Goal: Task Accomplishment & Management: Manage account settings

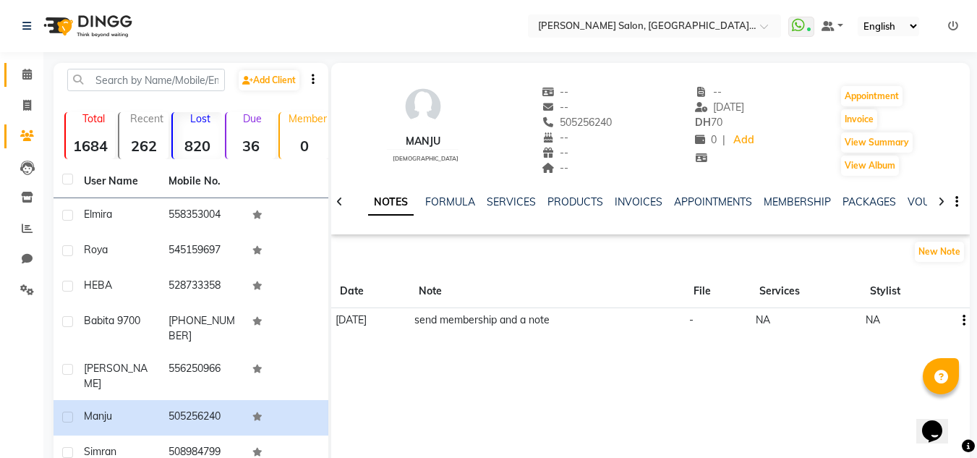
drag, startPoint x: 20, startPoint y: 69, endPoint x: 26, endPoint y: 75, distance: 9.2
click at [20, 69] on span at bounding box center [26, 75] width 25 height 17
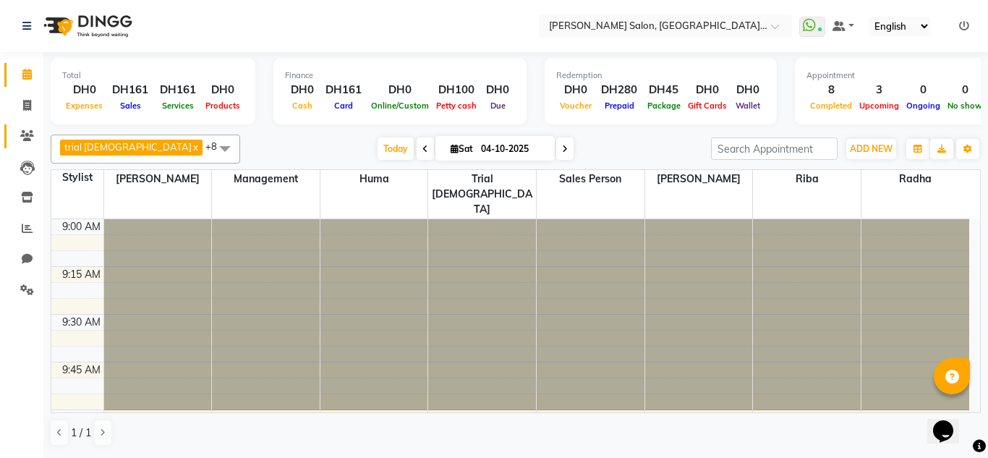
click at [27, 124] on link "Clients" at bounding box center [21, 136] width 35 height 24
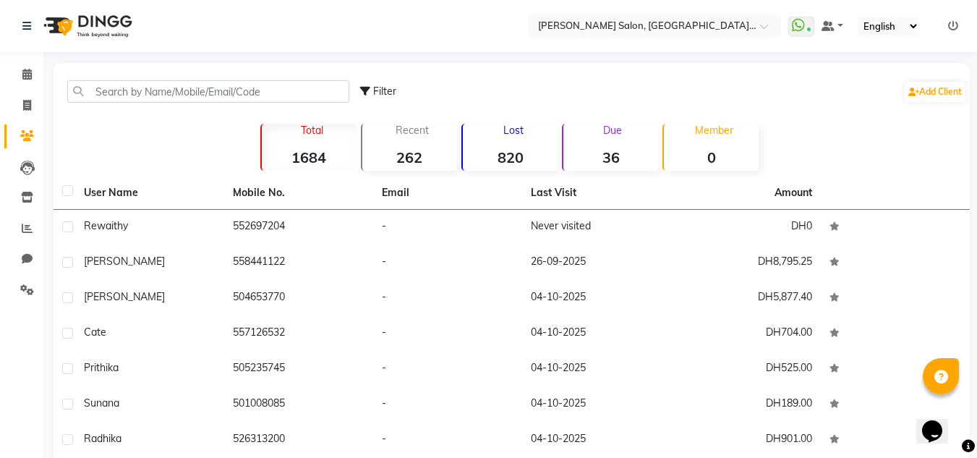
click at [536, 153] on strong "820" at bounding box center [510, 157] width 95 height 18
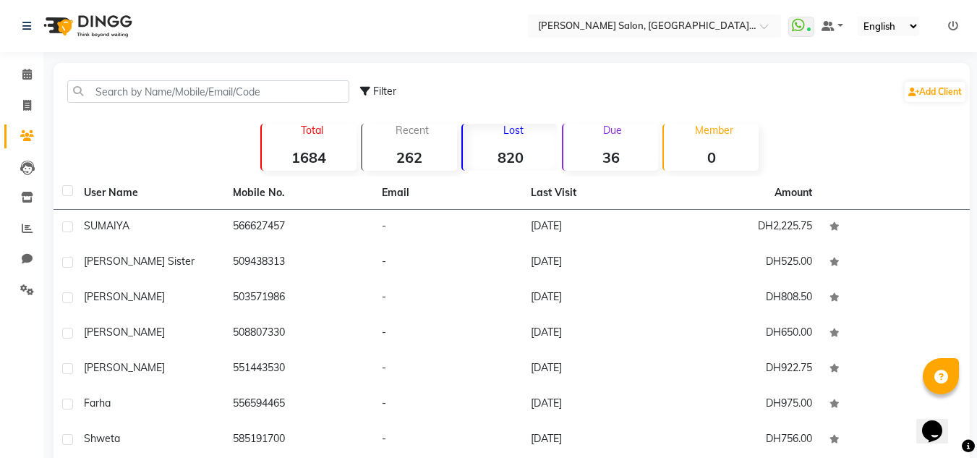
scroll to position [168, 0]
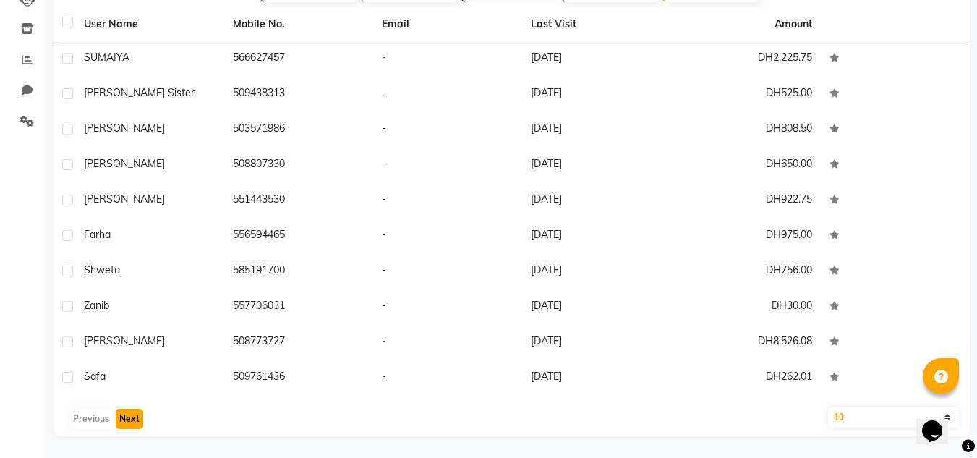
click at [135, 417] on button "Next" at bounding box center [129, 418] width 27 height 20
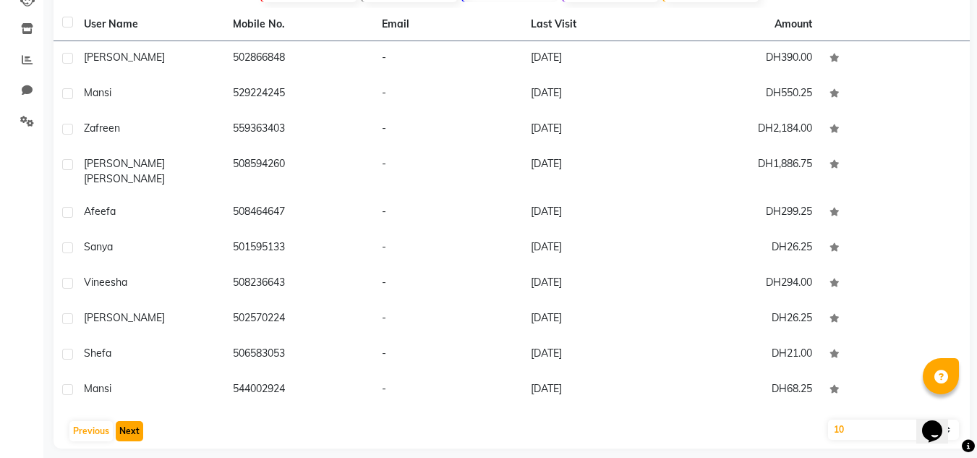
click at [134, 421] on button "Next" at bounding box center [129, 431] width 27 height 20
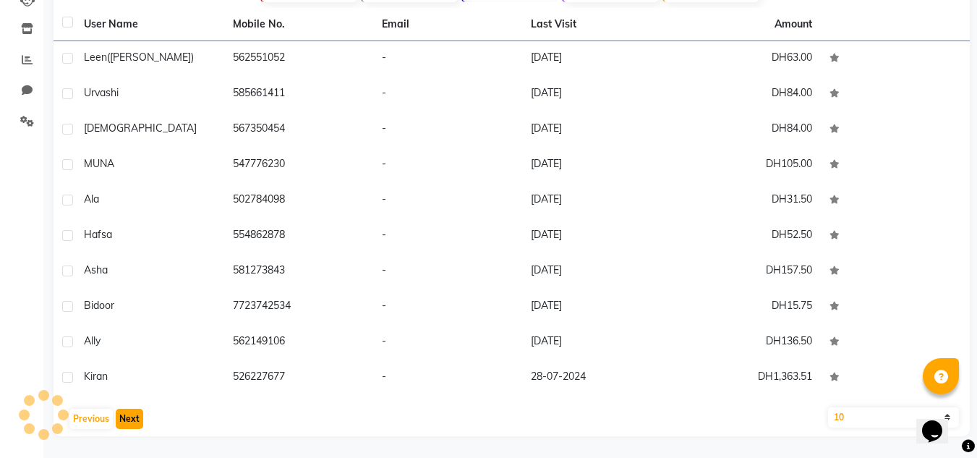
click at [134, 416] on button "Next" at bounding box center [129, 418] width 27 height 20
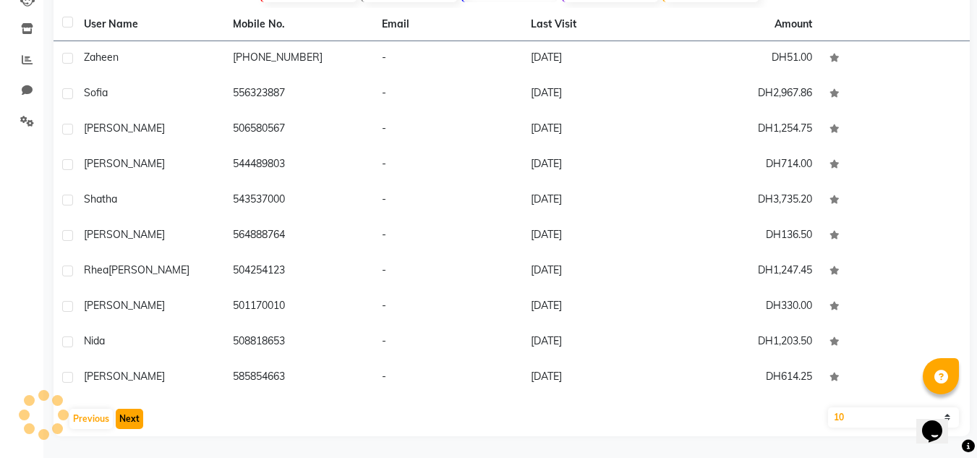
click at [134, 416] on button "Next" at bounding box center [129, 418] width 27 height 20
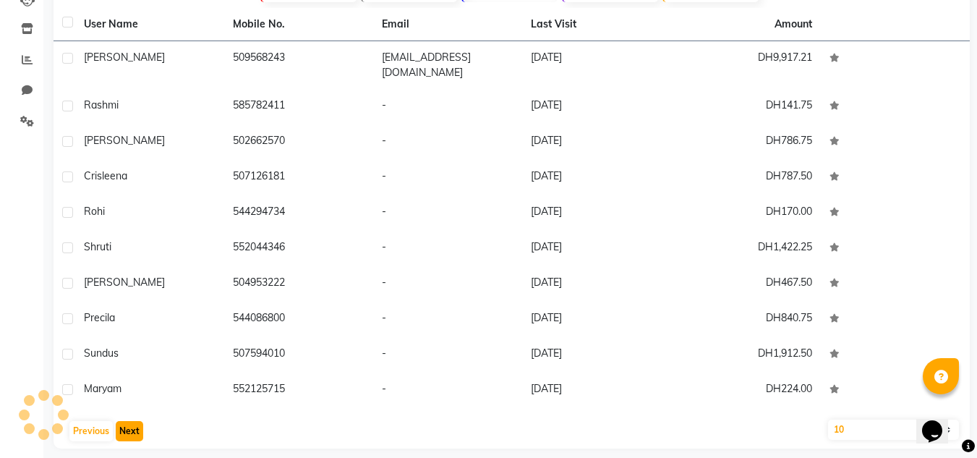
click at [134, 421] on button "Next" at bounding box center [129, 431] width 27 height 20
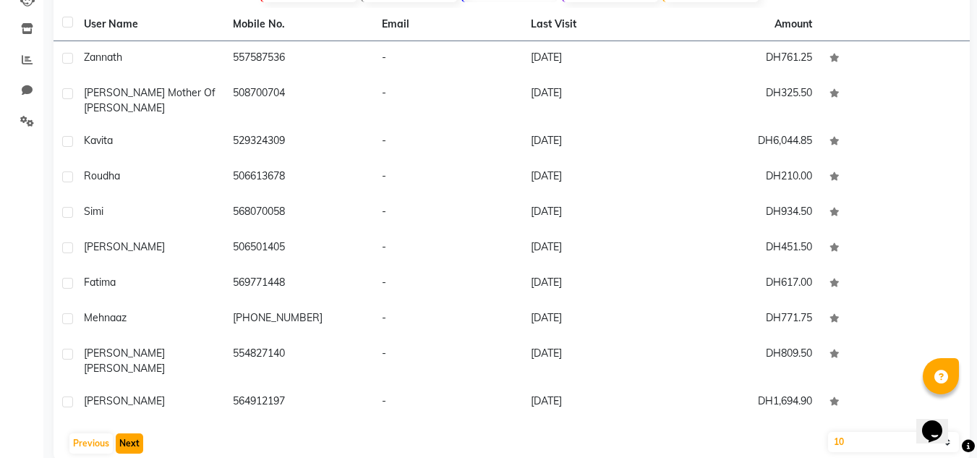
click at [134, 433] on button "Next" at bounding box center [129, 443] width 27 height 20
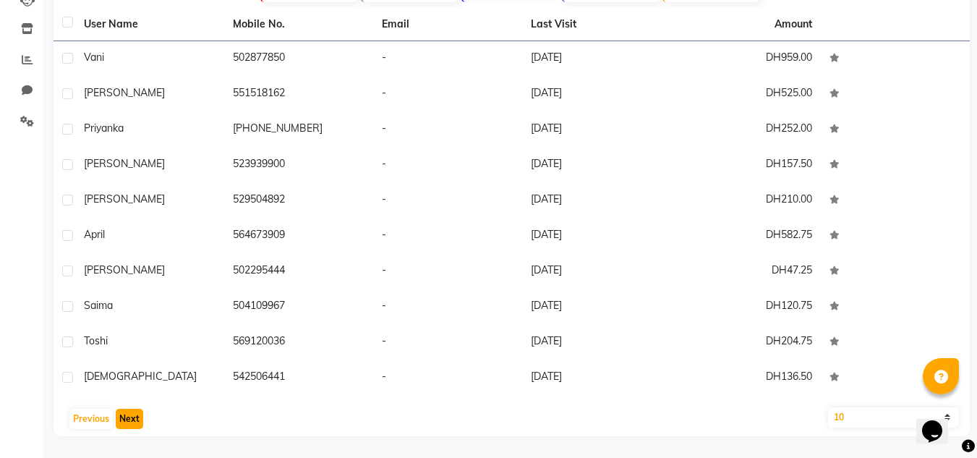
click at [134, 416] on button "Next" at bounding box center [129, 418] width 27 height 20
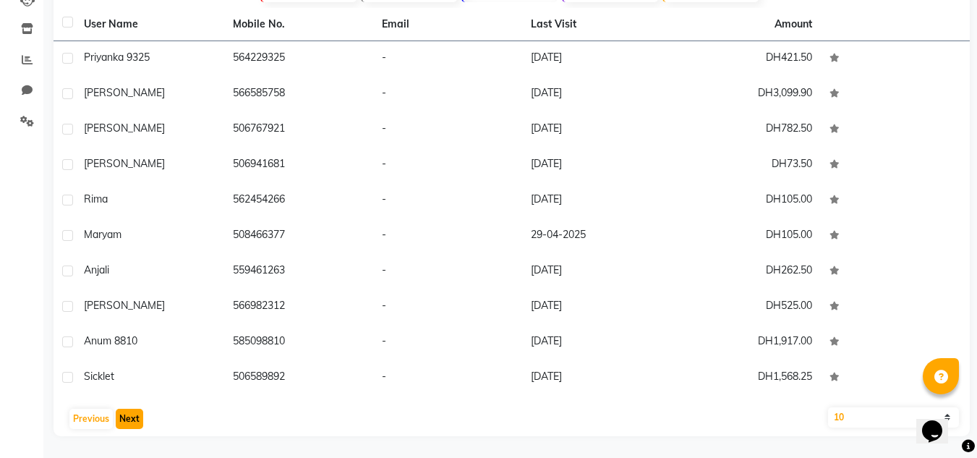
click at [134, 416] on button "Next" at bounding box center [129, 418] width 27 height 20
click at [134, 415] on button "Next" at bounding box center [129, 418] width 27 height 20
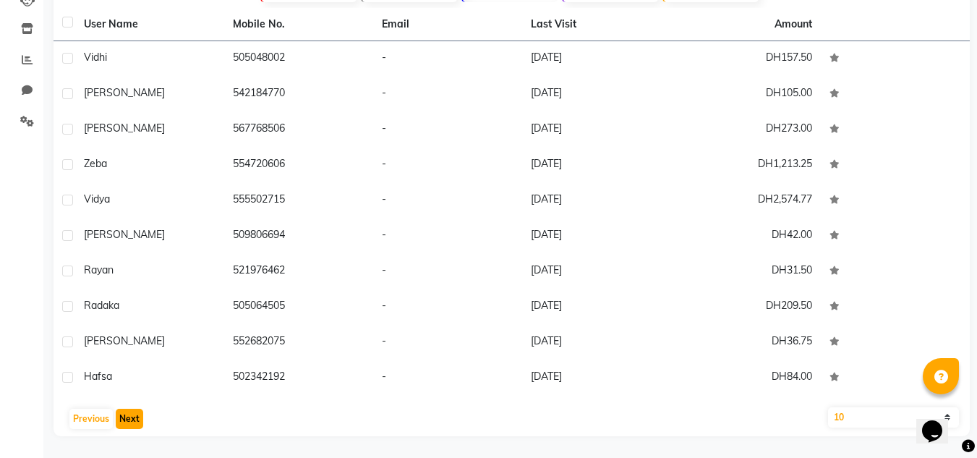
click at [130, 416] on button "Next" at bounding box center [129, 418] width 27 height 20
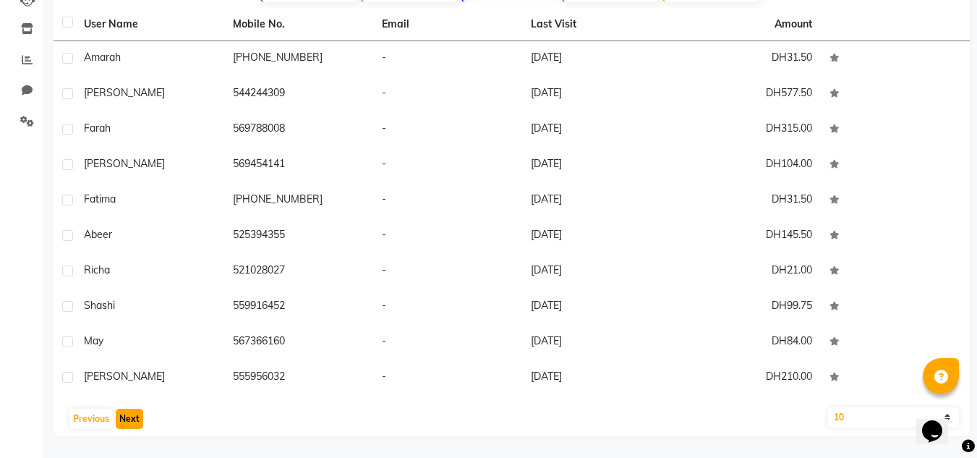
click at [132, 414] on button "Next" at bounding box center [129, 418] width 27 height 20
click at [135, 409] on button "Next" at bounding box center [129, 418] width 27 height 20
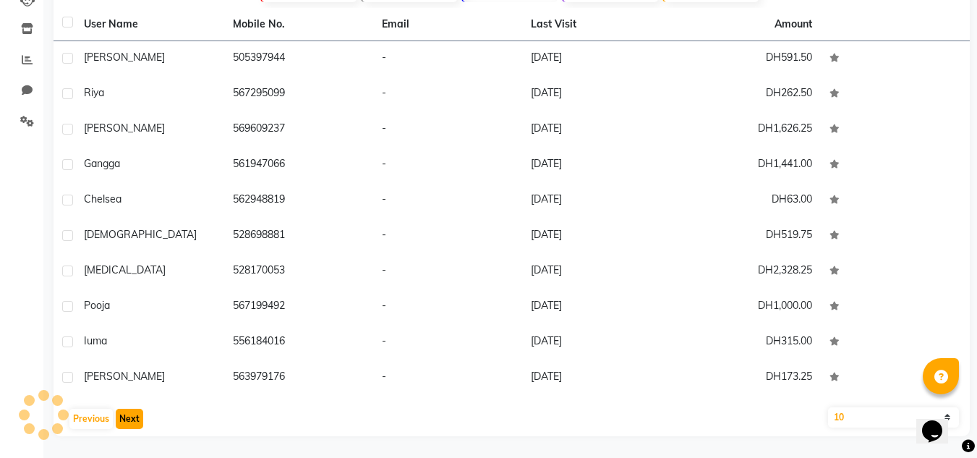
click at [135, 409] on button "Next" at bounding box center [129, 418] width 27 height 20
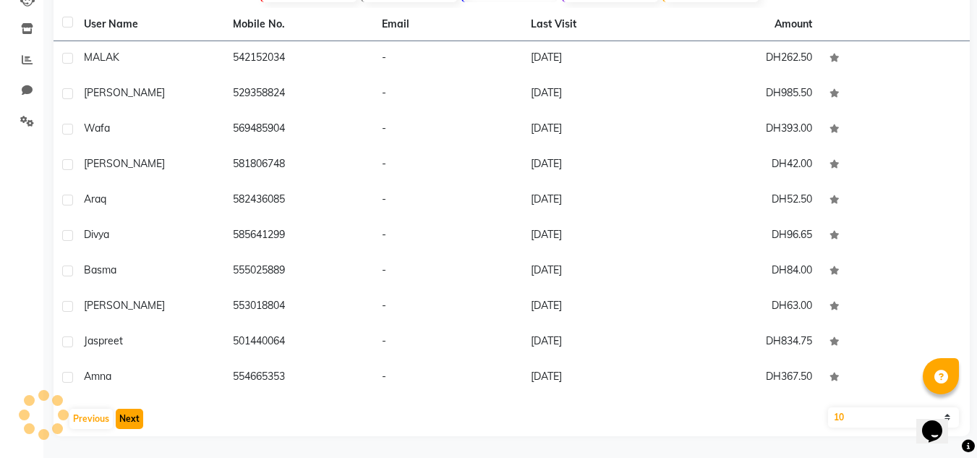
click at [135, 409] on button "Next" at bounding box center [129, 418] width 27 height 20
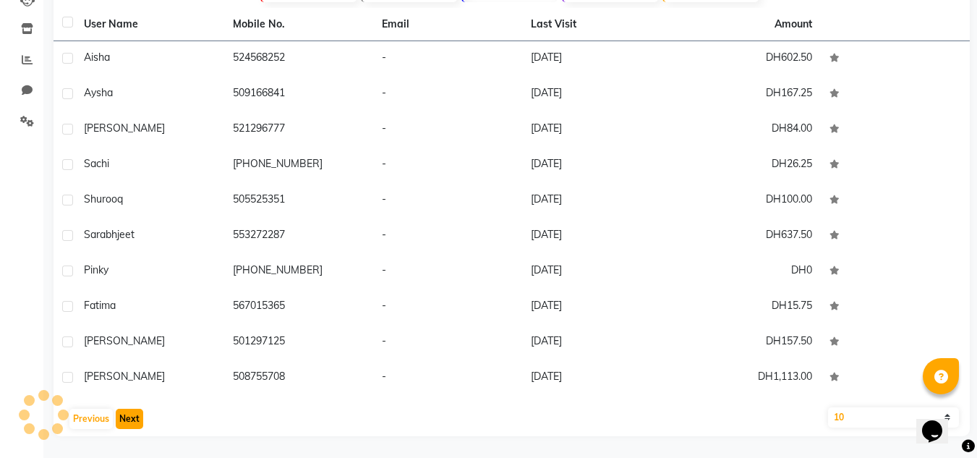
click at [135, 409] on button "Next" at bounding box center [129, 418] width 27 height 20
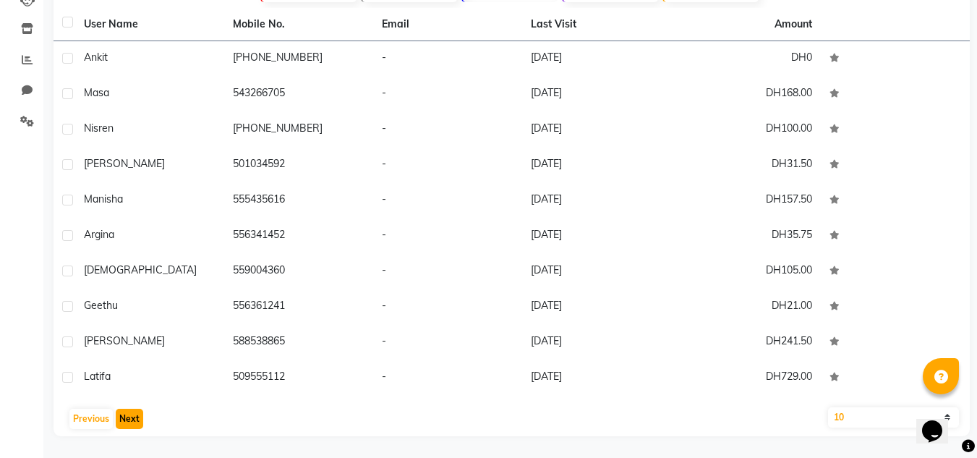
click at [135, 409] on button "Next" at bounding box center [129, 418] width 27 height 20
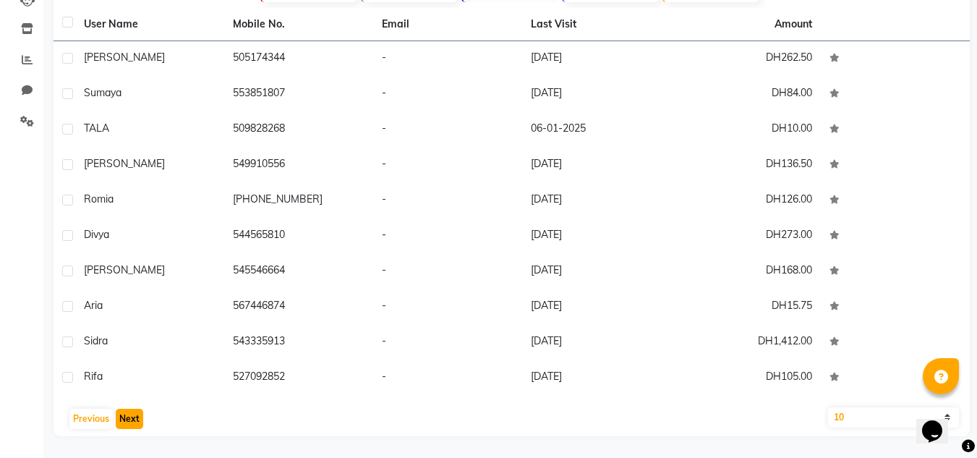
click at [135, 409] on button "Next" at bounding box center [129, 418] width 27 height 20
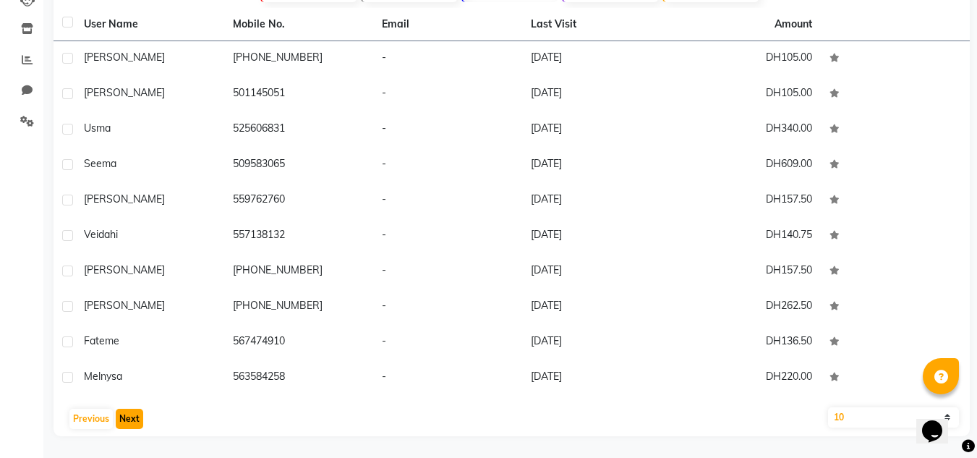
click at [135, 410] on button "Next" at bounding box center [129, 418] width 27 height 20
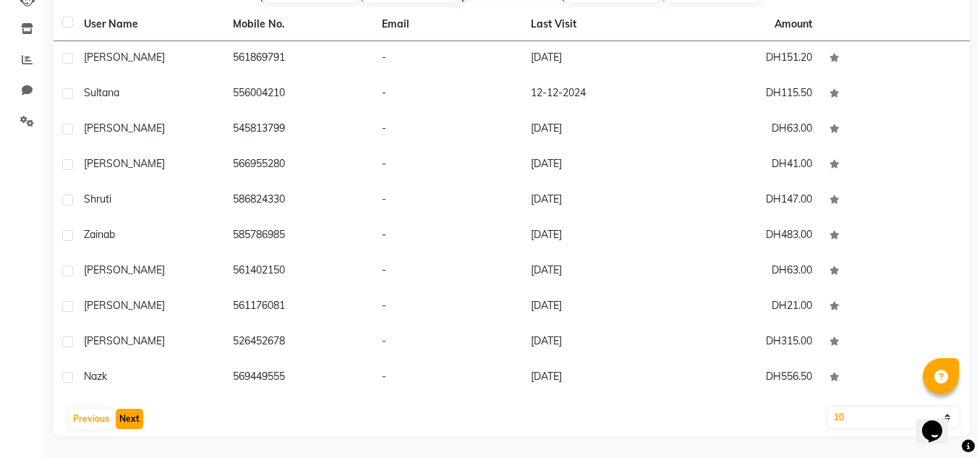
click at [135, 410] on button "Next" at bounding box center [129, 418] width 27 height 20
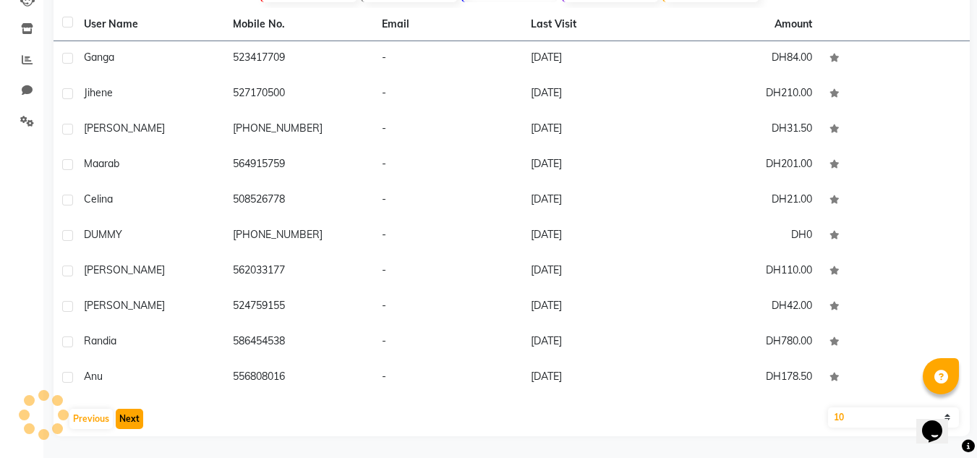
click at [135, 410] on button "Next" at bounding box center [129, 418] width 27 height 20
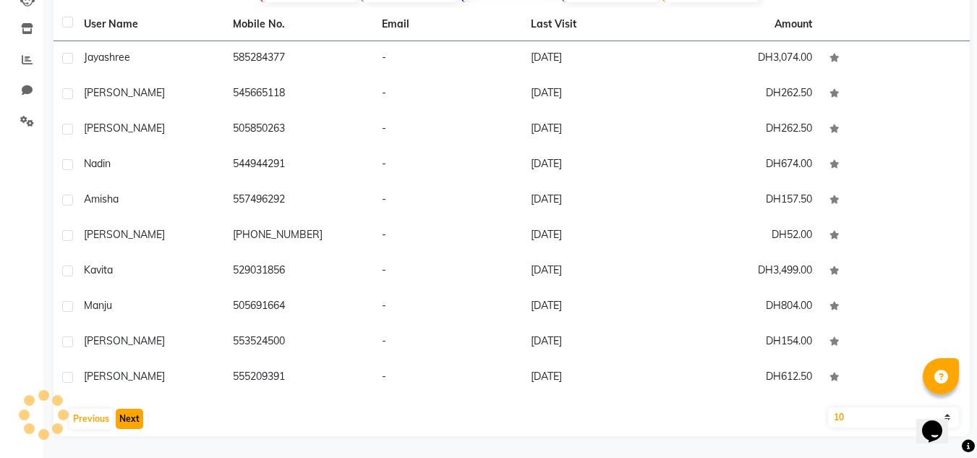
click at [135, 410] on button "Next" at bounding box center [129, 418] width 27 height 20
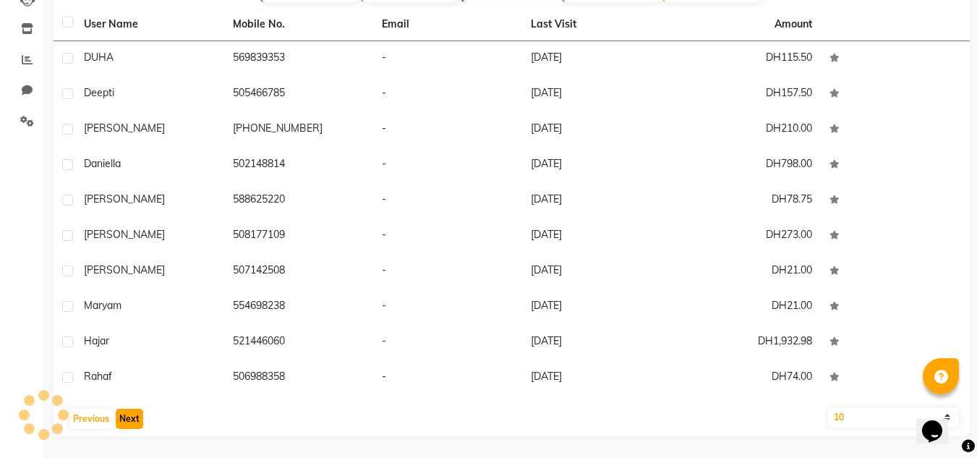
click at [135, 410] on button "Next" at bounding box center [129, 418] width 27 height 20
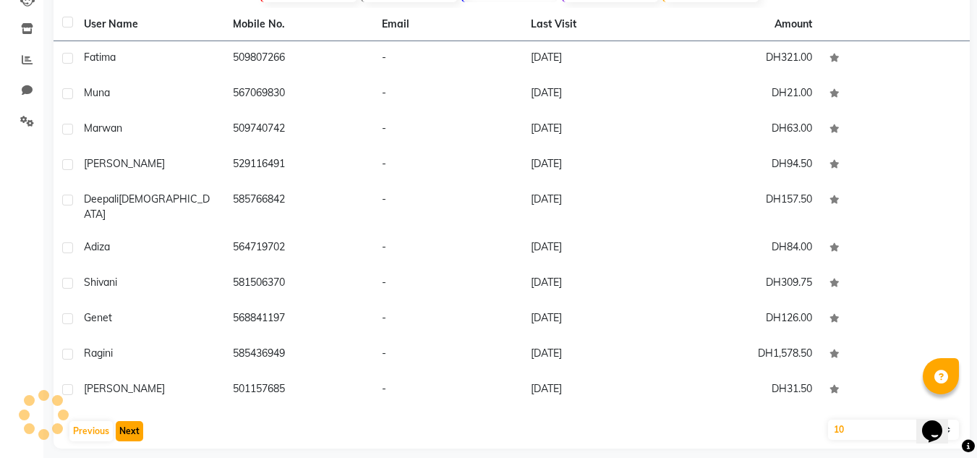
click at [135, 421] on button "Next" at bounding box center [129, 431] width 27 height 20
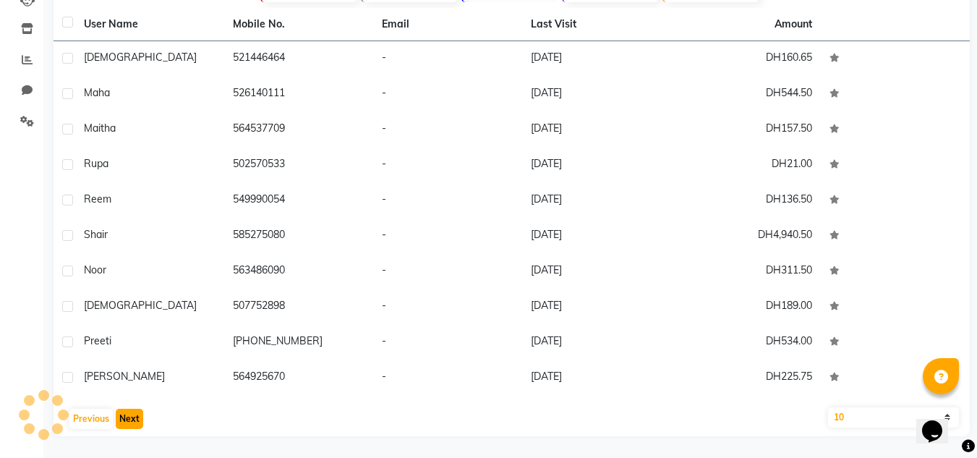
click at [135, 410] on button "Next" at bounding box center [129, 418] width 27 height 20
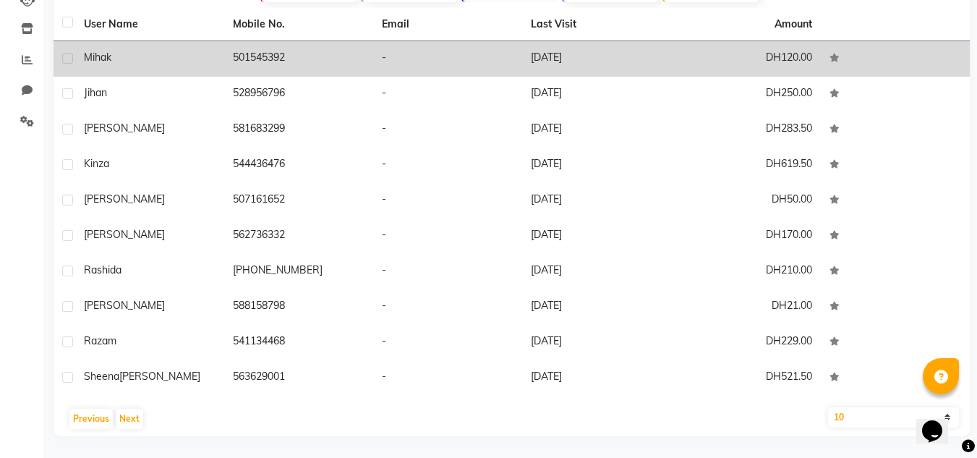
click at [402, 64] on td "-" at bounding box center [447, 58] width 149 height 35
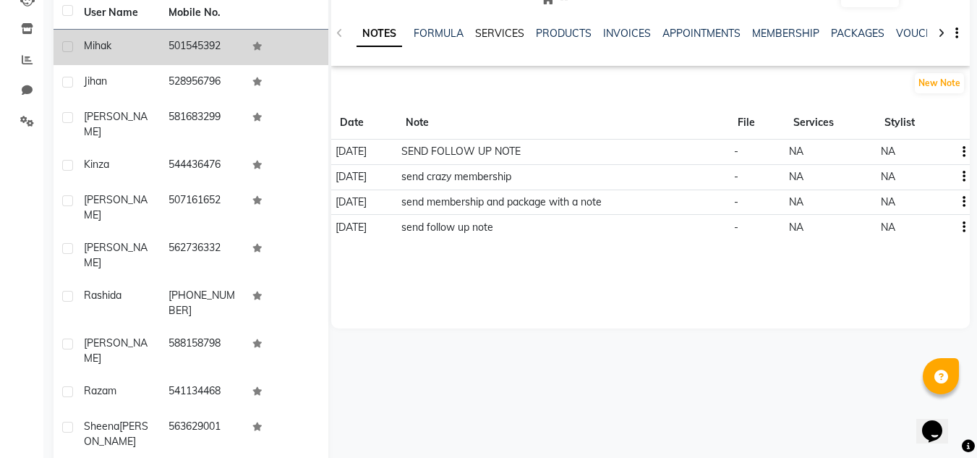
click at [487, 29] on link "SERVICES" at bounding box center [499, 33] width 49 height 13
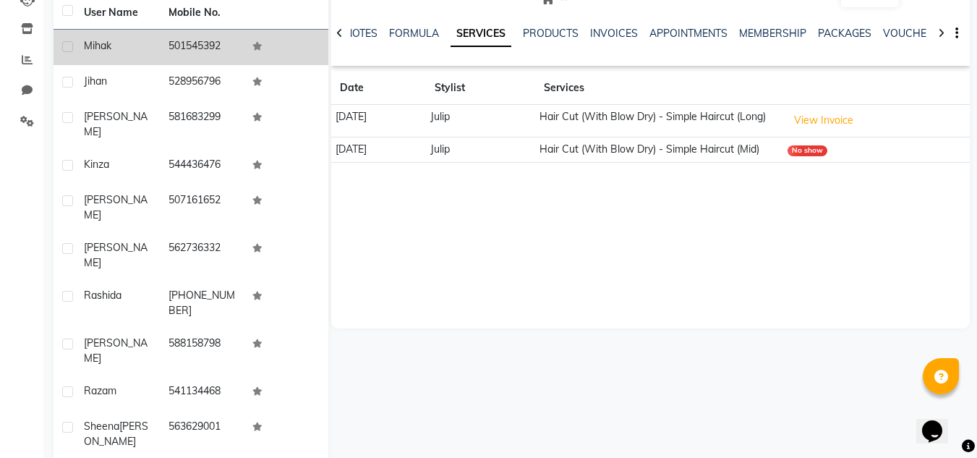
scroll to position [24, 0]
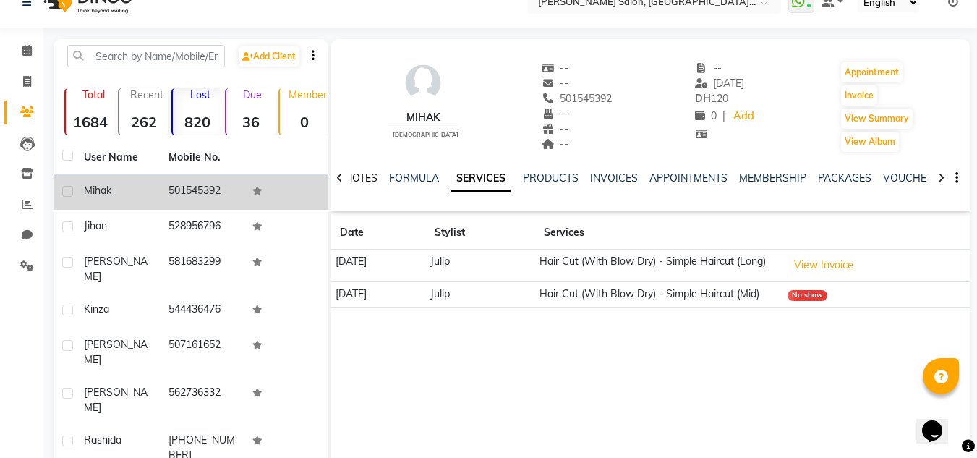
click at [370, 174] on link "NOTES" at bounding box center [361, 177] width 33 height 13
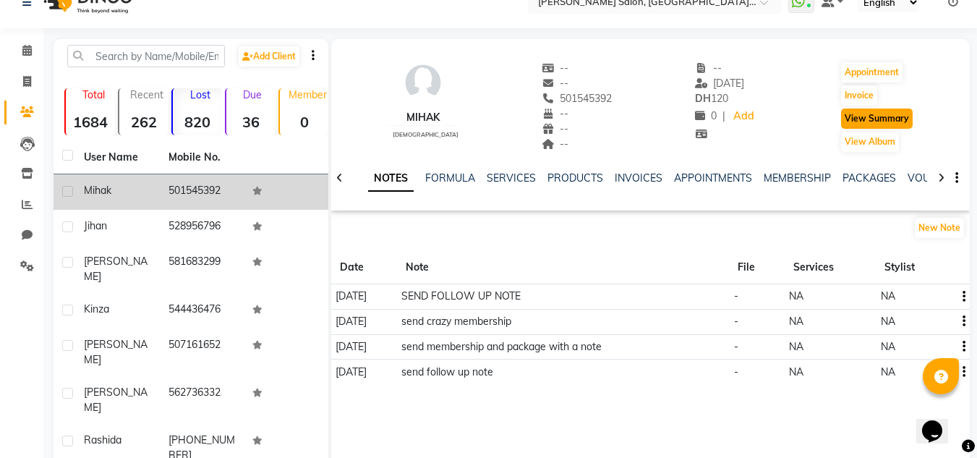
click at [862, 122] on button "View Summary" at bounding box center [877, 118] width 72 height 20
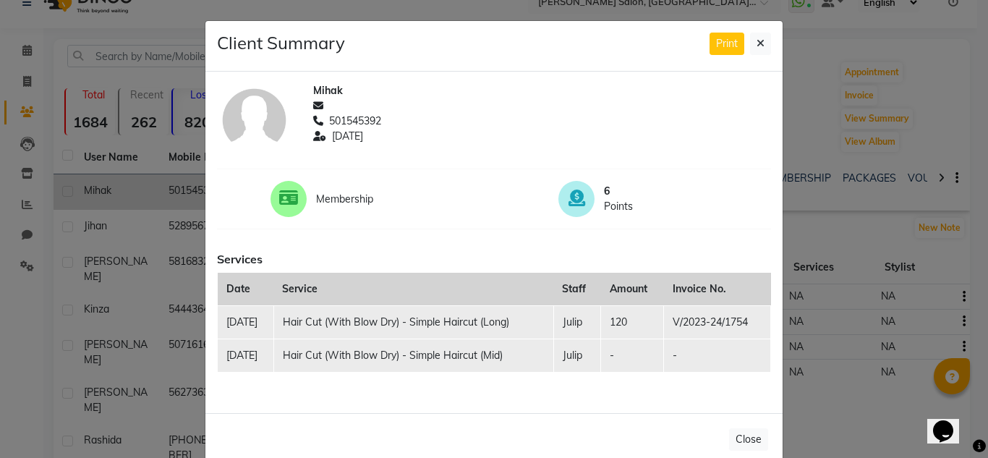
click at [782, 40] on ngb-modal-window "Client Summary Print Mihak 501545392 2024-01-01 Membership 6 Points Services Da…" at bounding box center [494, 229] width 988 height 458
click at [763, 38] on button at bounding box center [760, 44] width 21 height 22
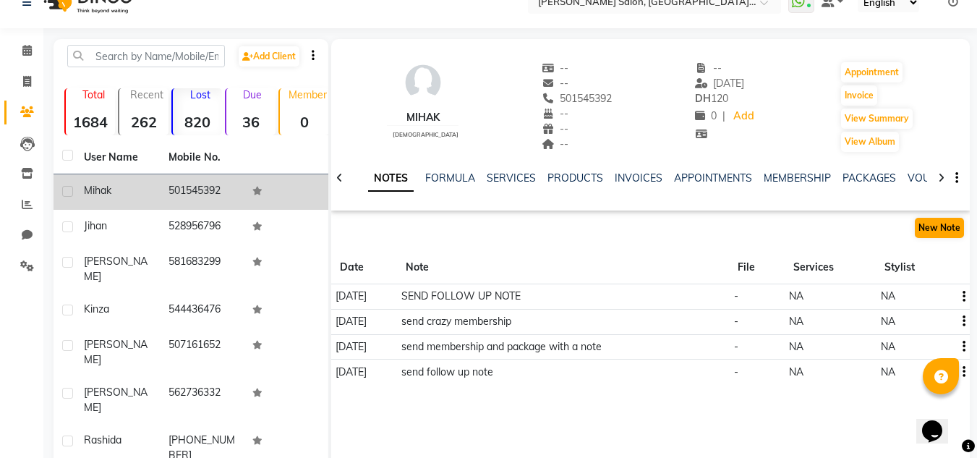
drag, startPoint x: 943, startPoint y: 215, endPoint x: 938, endPoint y: 226, distance: 12.6
click at [939, 223] on div "Mihak female -- -- 501545392 -- -- -- -- 01-01-2024 DH 120 0 | Add Appointment …" at bounding box center [650, 217] width 638 height 356
click at [935, 227] on button "New Note" at bounding box center [939, 228] width 49 height 20
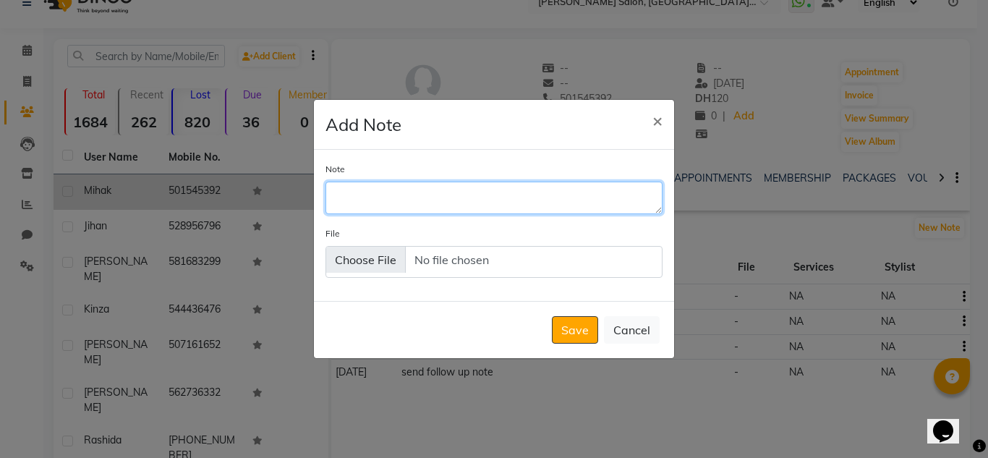
drag, startPoint x: 382, startPoint y: 196, endPoint x: 0, endPoint y: 368, distance: 419.4
click at [379, 201] on textarea "Note" at bounding box center [493, 197] width 337 height 32
type textarea "follow up done by R"
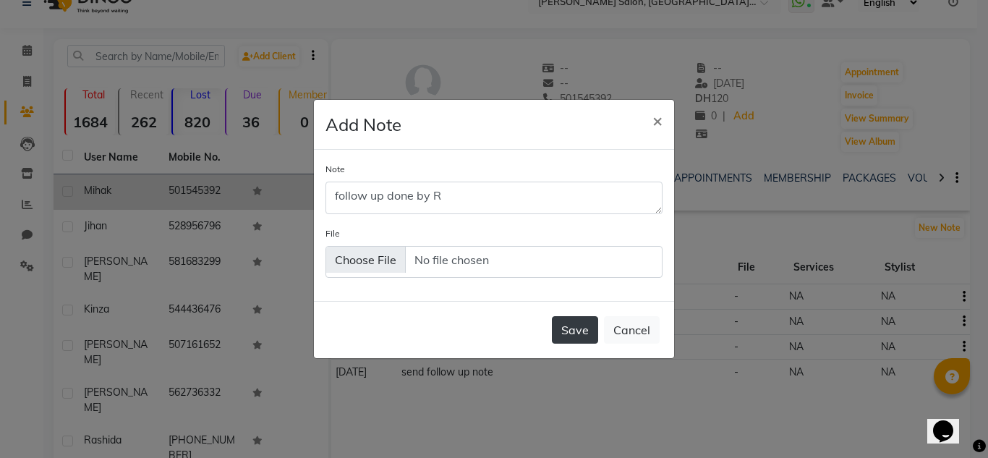
drag, startPoint x: 605, startPoint y: 314, endPoint x: 595, endPoint y: 320, distance: 11.7
click at [595, 320] on div "Save Cancel" at bounding box center [494, 329] width 360 height 57
click at [594, 320] on button "Save" at bounding box center [575, 329] width 46 height 27
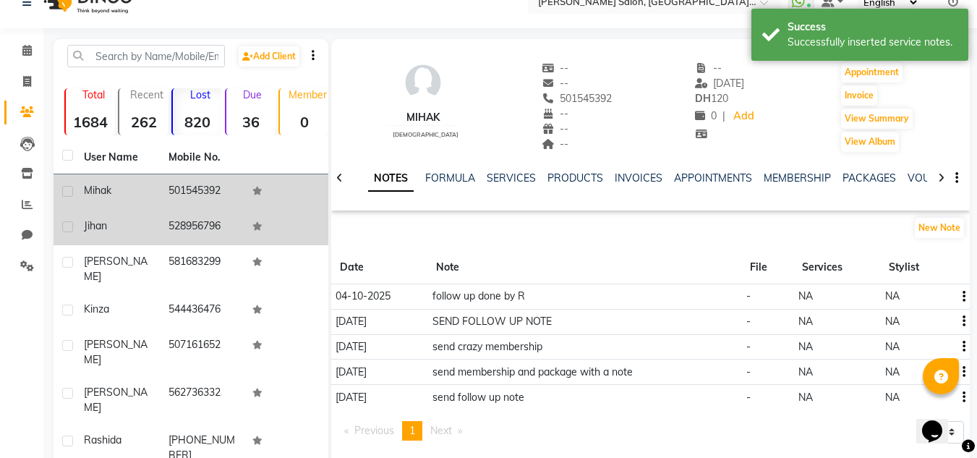
click at [212, 231] on td "528956796" at bounding box center [202, 227] width 85 height 35
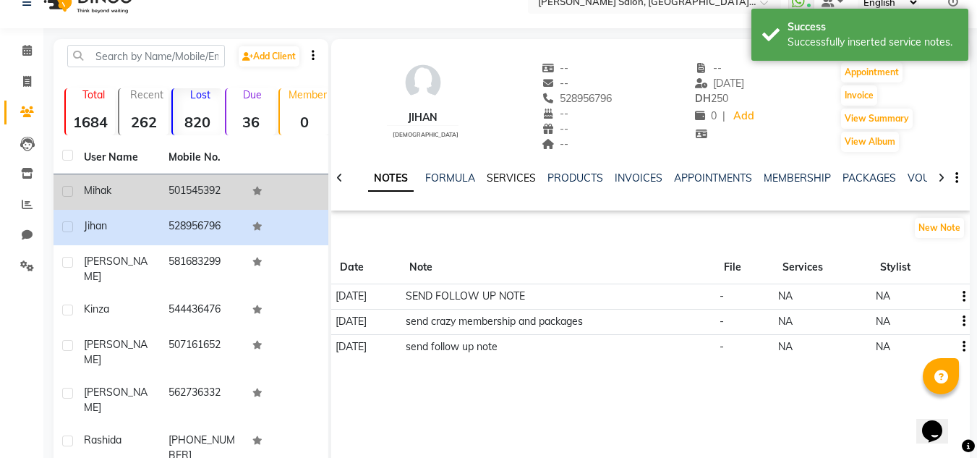
click at [516, 176] on link "SERVICES" at bounding box center [511, 177] width 49 height 13
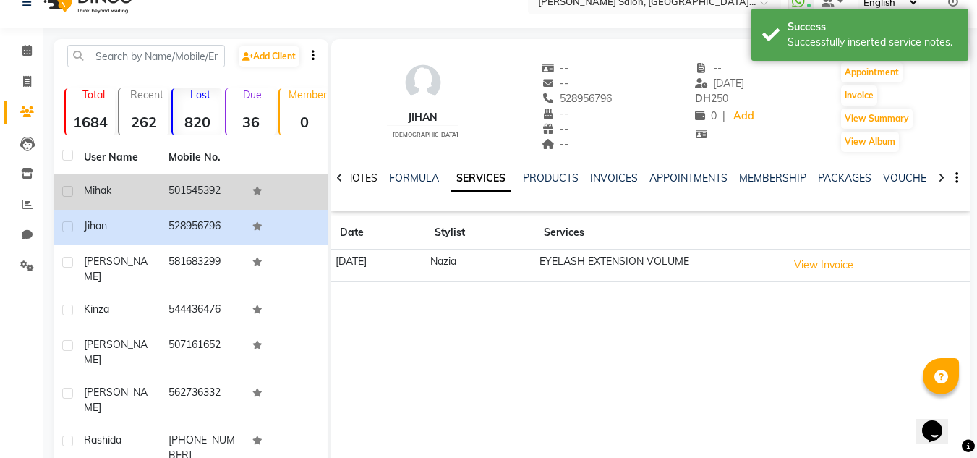
click at [370, 179] on link "NOTES" at bounding box center [361, 177] width 33 height 13
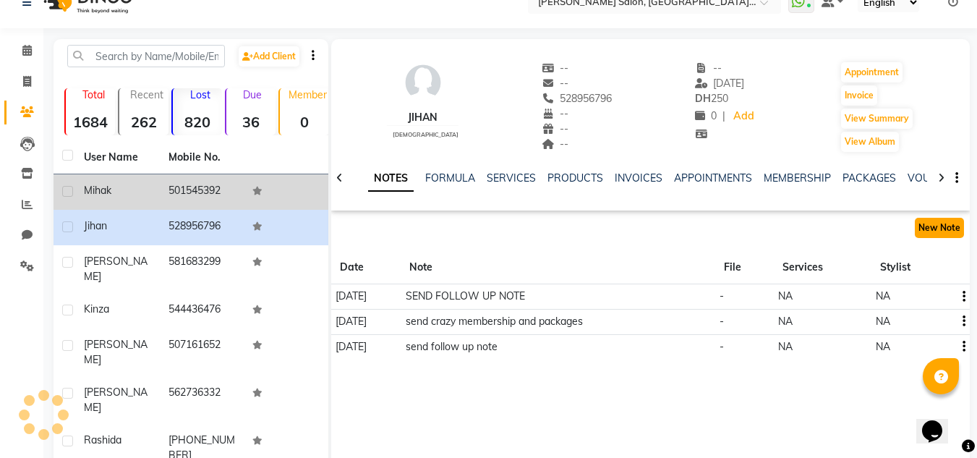
click at [929, 221] on button "New Note" at bounding box center [939, 228] width 49 height 20
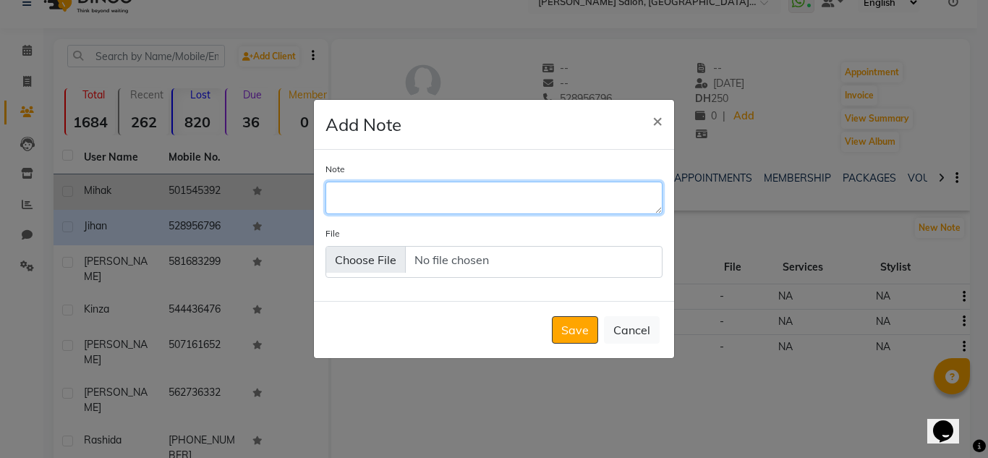
click at [605, 204] on textarea "Note" at bounding box center [493, 197] width 337 height 32
type textarea "F"
type textarea "follow up done by R"
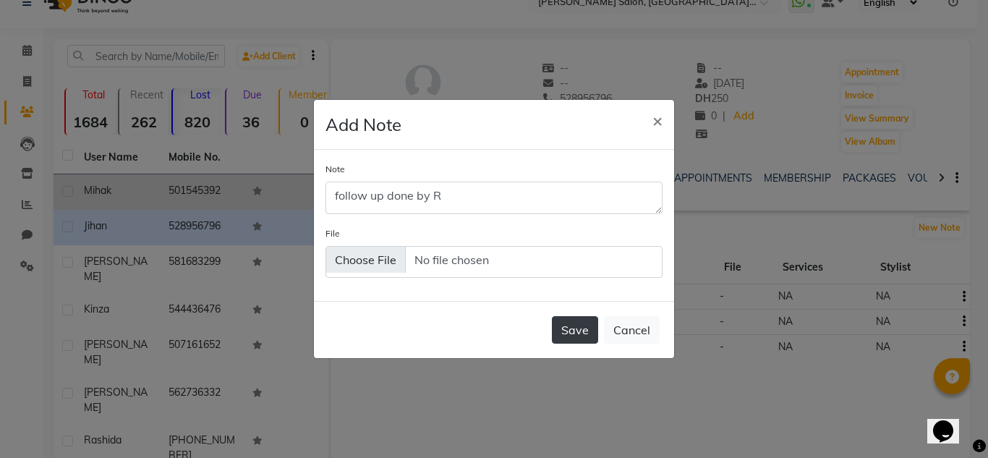
click at [565, 338] on button "Save" at bounding box center [575, 329] width 46 height 27
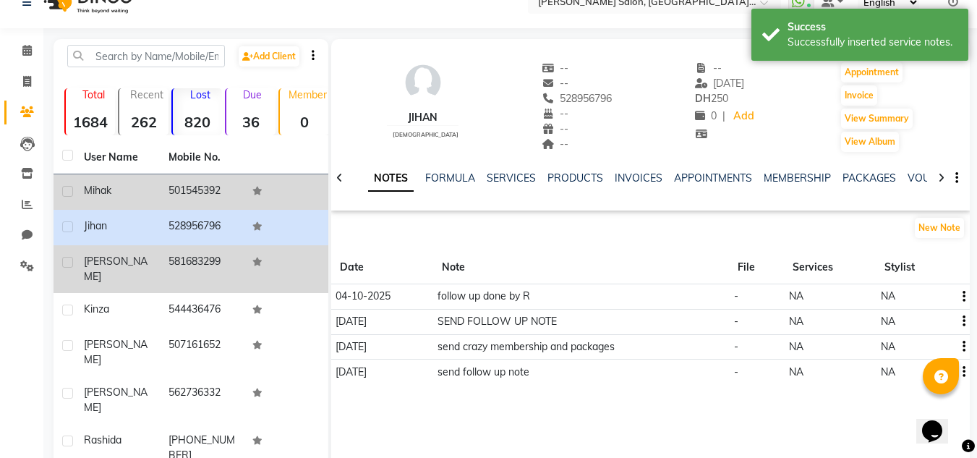
click at [171, 271] on td "581683299" at bounding box center [202, 269] width 85 height 48
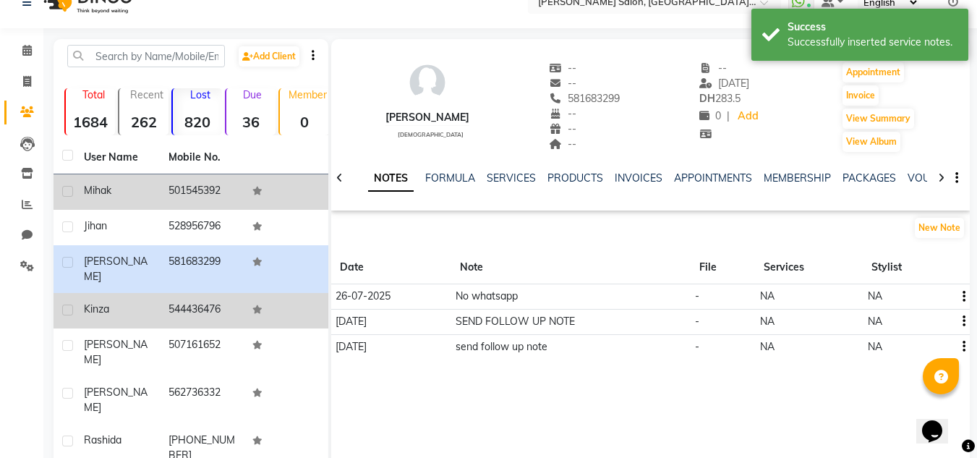
click at [114, 313] on td "Kinza" at bounding box center [117, 310] width 85 height 35
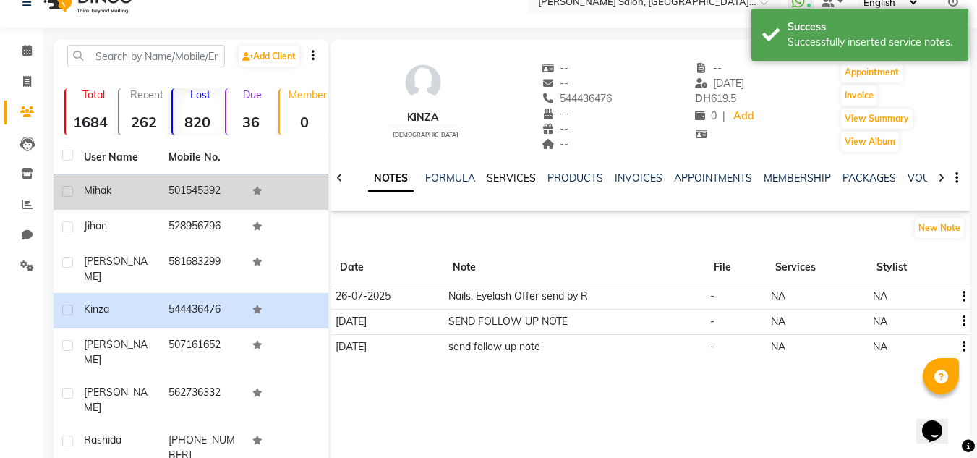
click at [500, 182] on link "SERVICES" at bounding box center [511, 177] width 49 height 13
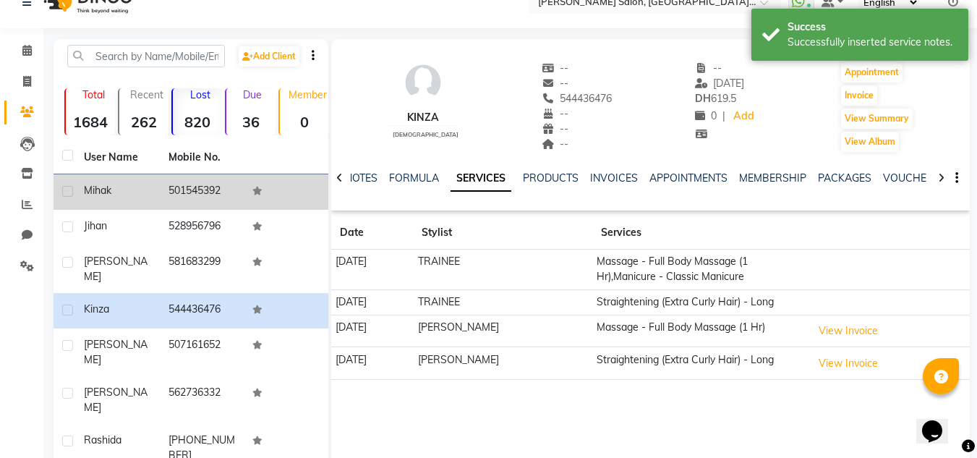
click at [361, 169] on div "NOTES FORMULA SERVICES PRODUCTS INVOICES APPOINTMENTS MEMBERSHIP PACKAGES VOUCH…" at bounding box center [650, 178] width 638 height 50
click at [365, 187] on div "NOTES FORMULA SERVICES PRODUCTS INVOICES APPOINTMENTS MEMBERSHIP PACKAGES VOUCH…" at bounding box center [632, 184] width 553 height 27
click at [359, 176] on link "NOTES" at bounding box center [361, 177] width 33 height 13
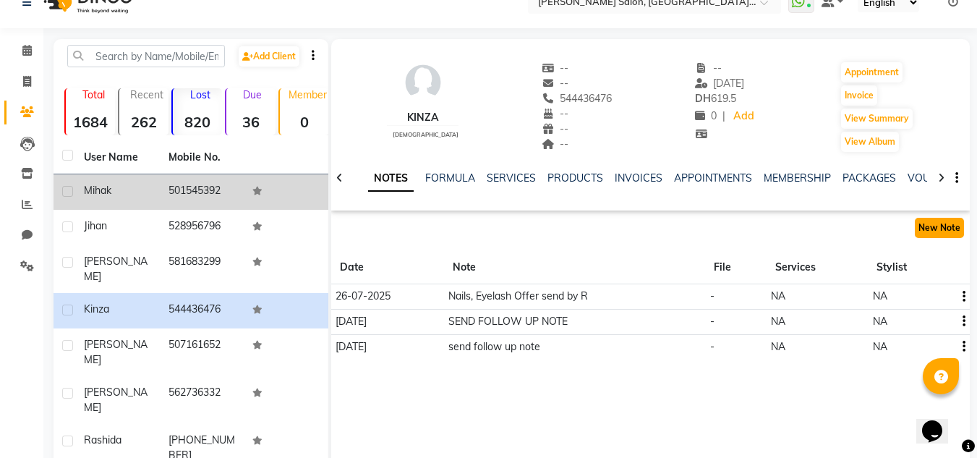
click at [933, 234] on button "New Note" at bounding box center [939, 228] width 49 height 20
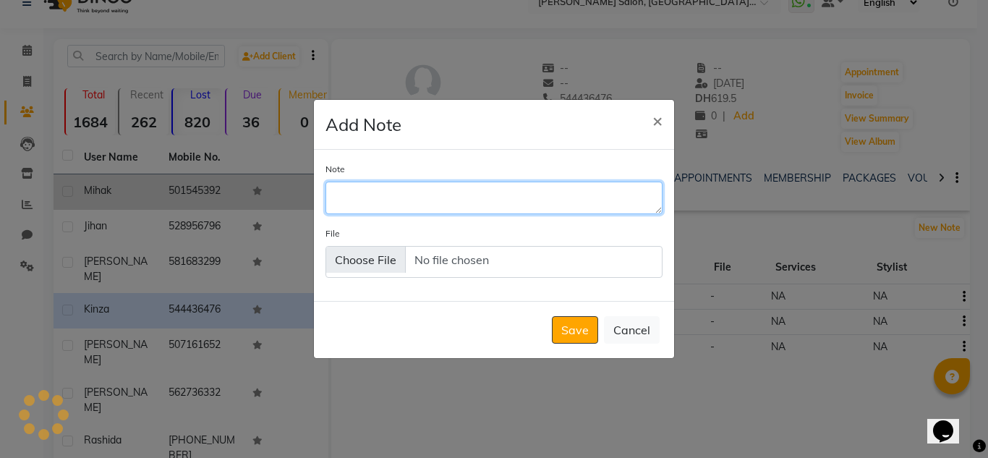
click at [407, 202] on textarea "Note" at bounding box center [493, 197] width 337 height 32
type textarea "F"
type textarea "follow up done by R"
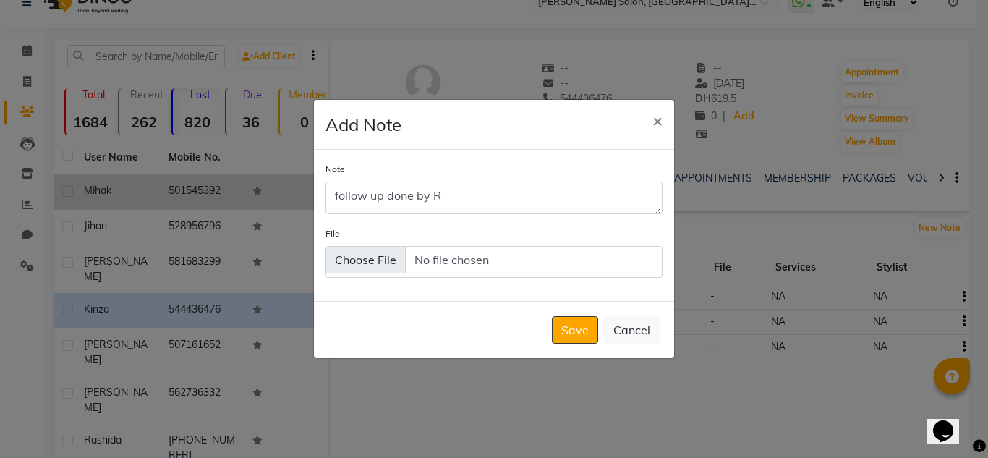
click at [570, 314] on div "Save Cancel" at bounding box center [494, 329] width 360 height 57
click at [589, 332] on button "Save" at bounding box center [575, 329] width 46 height 27
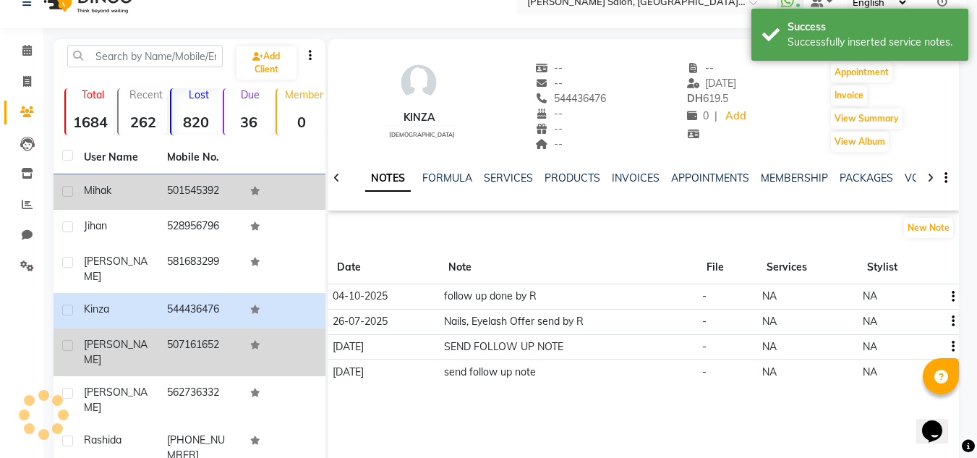
click at [228, 340] on td "507161652" at bounding box center [199, 352] width 83 height 48
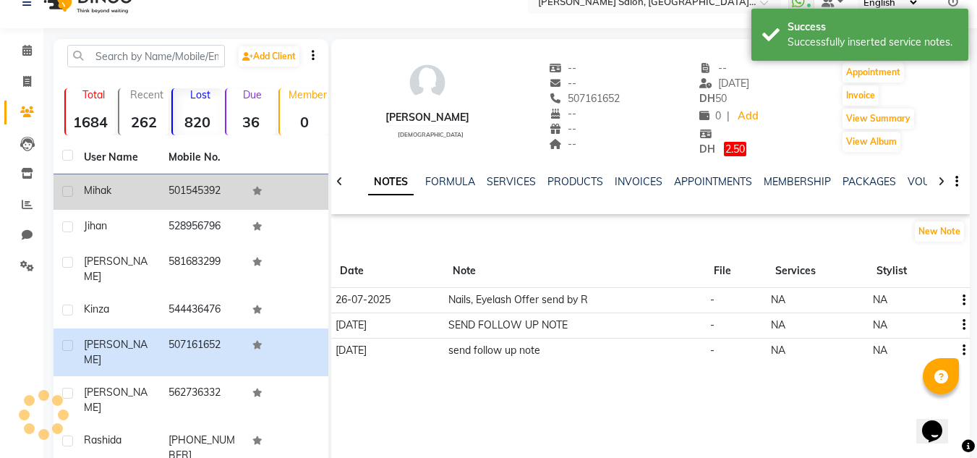
click at [533, 194] on div "NOTES FORMULA SERVICES PRODUCTS INVOICES APPOINTMENTS MEMBERSHIP PACKAGES VOUCH…" at bounding box center [632, 187] width 553 height 27
click at [524, 185] on link "SERVICES" at bounding box center [511, 181] width 49 height 13
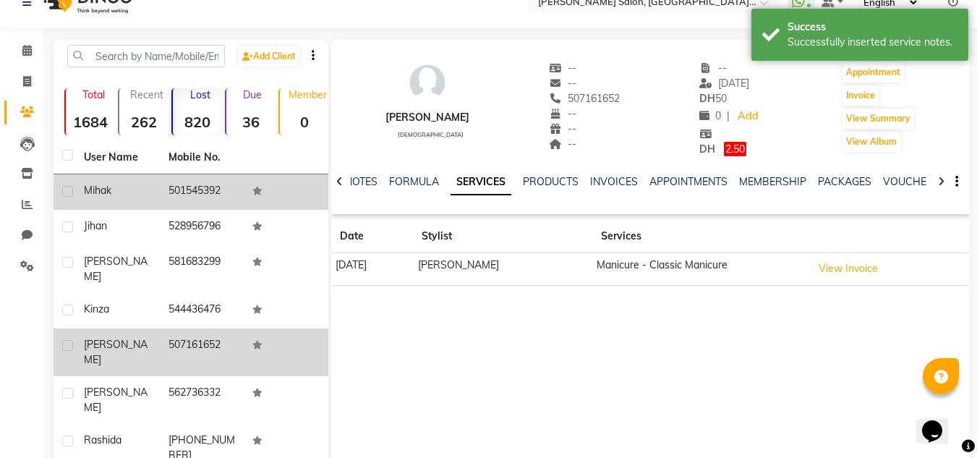
drag, startPoint x: 116, startPoint y: 389, endPoint x: 200, endPoint y: 348, distance: 93.4
click at [116, 424] on td "Rashida" at bounding box center [117, 448] width 85 height 48
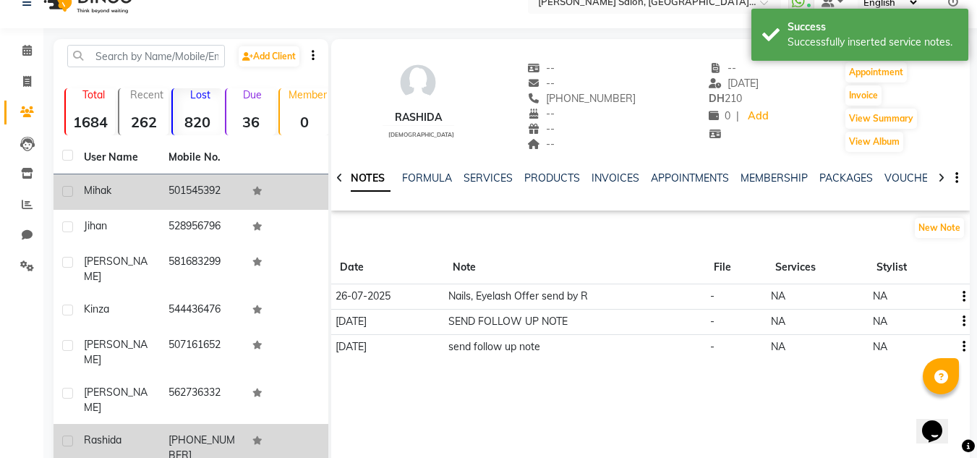
click at [265, 424] on td at bounding box center [286, 448] width 85 height 48
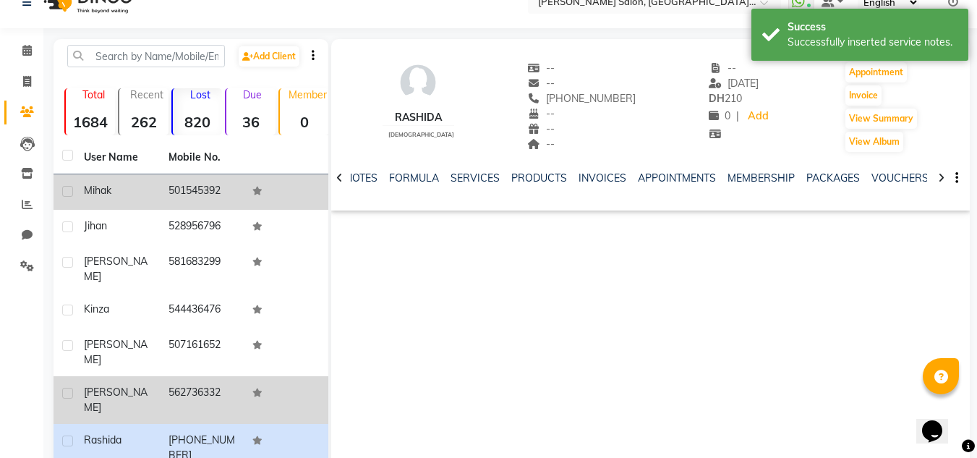
drag, startPoint x: 267, startPoint y: 372, endPoint x: 279, endPoint y: 365, distance: 13.9
click at [266, 376] on td at bounding box center [286, 400] width 85 height 48
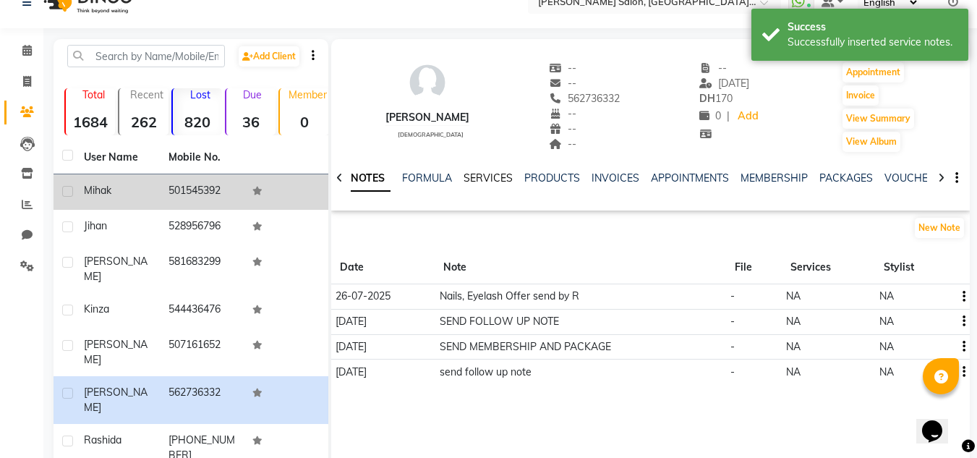
drag, startPoint x: 510, startPoint y: 176, endPoint x: 460, endPoint y: 213, distance: 62.5
click at [509, 176] on link "SERVICES" at bounding box center [487, 177] width 49 height 13
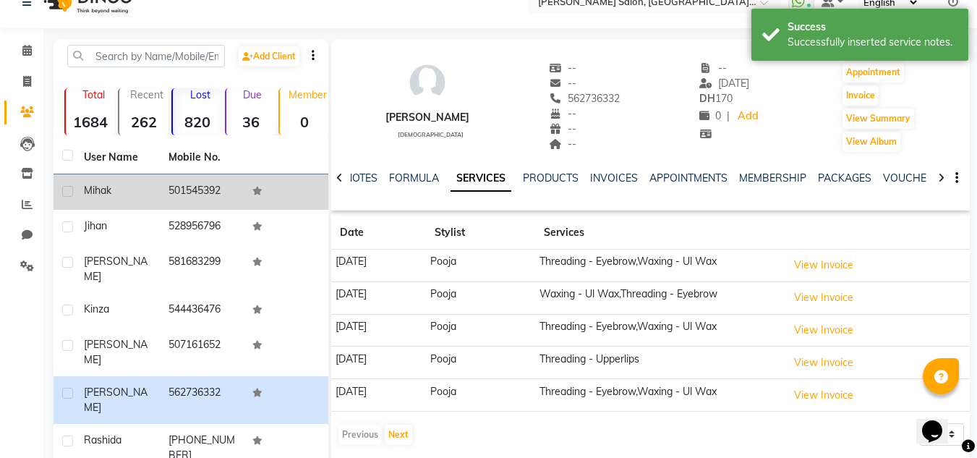
scroll to position [168, 0]
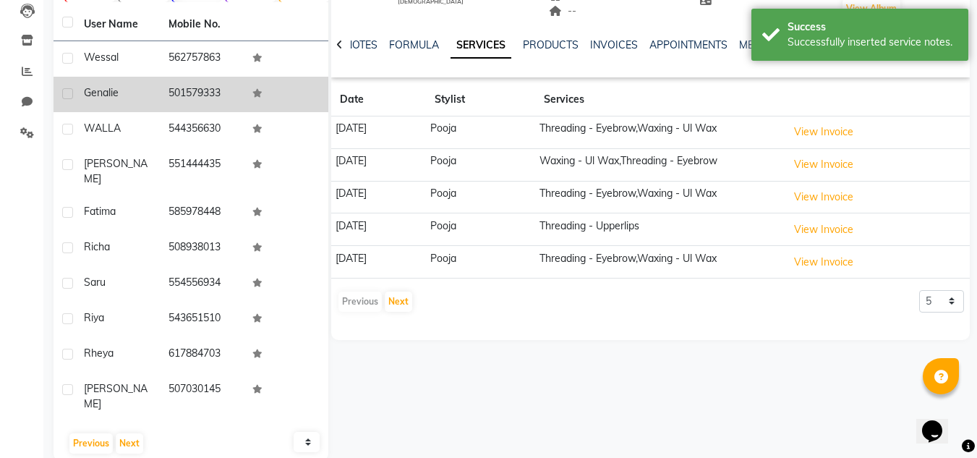
click at [113, 98] on span "Genalie" at bounding box center [101, 92] width 35 height 13
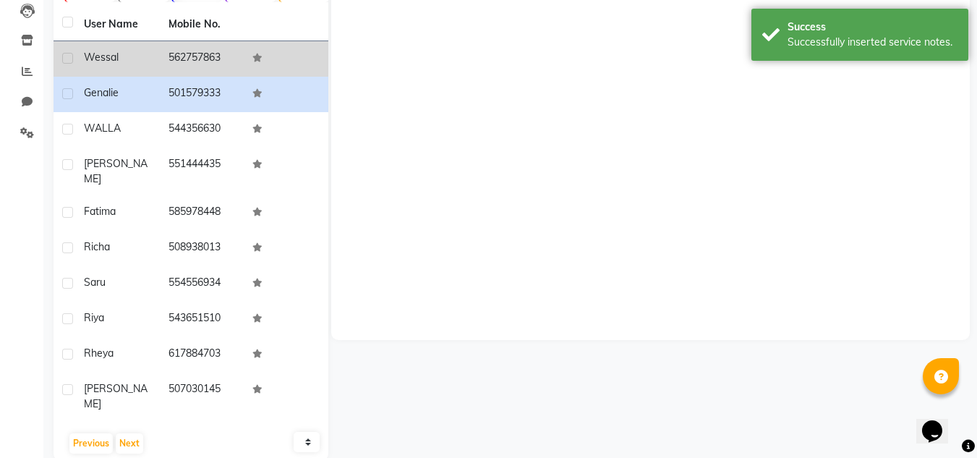
click at [153, 44] on td "Wessal" at bounding box center [117, 58] width 85 height 35
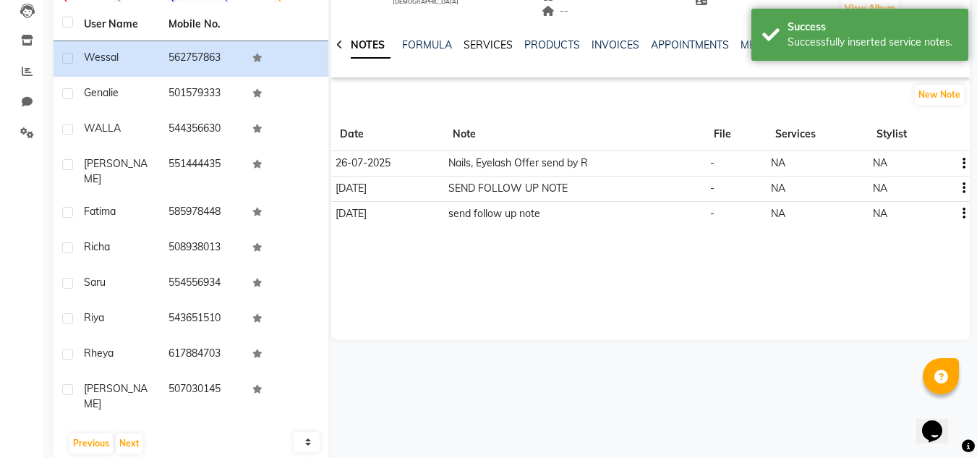
click at [483, 46] on link "SERVICES" at bounding box center [487, 44] width 49 height 13
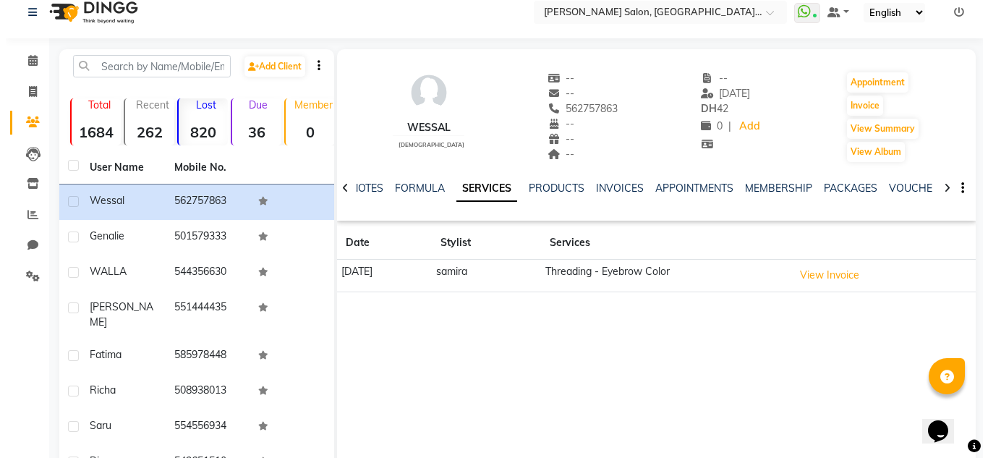
scroll to position [12, 0]
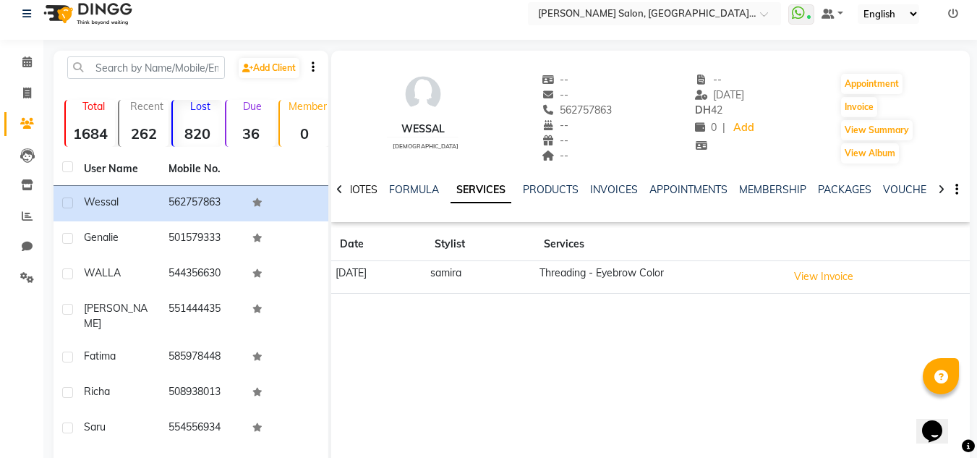
click at [369, 193] on link "NOTES" at bounding box center [361, 189] width 33 height 13
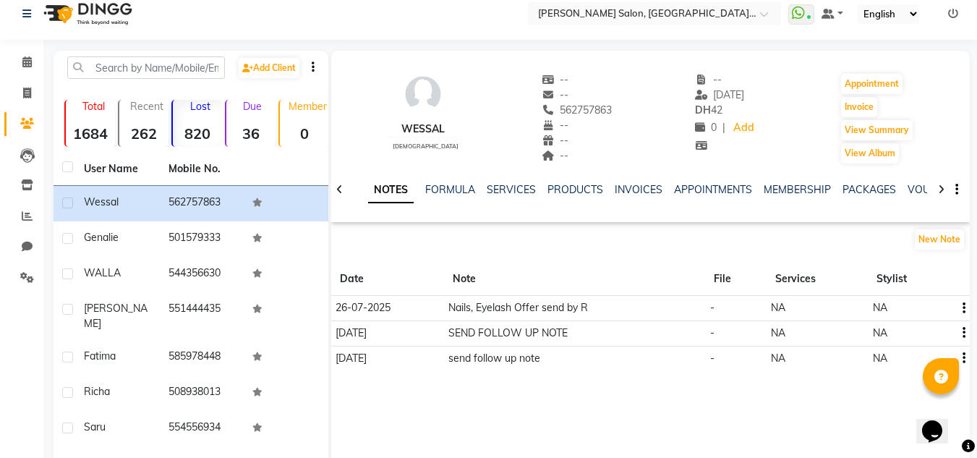
drag, startPoint x: 964, startPoint y: 241, endPoint x: 906, endPoint y: 234, distance: 58.3
click at [955, 242] on div "New Note" at bounding box center [941, 239] width 56 height 23
click at [943, 230] on button "New Note" at bounding box center [939, 239] width 49 height 20
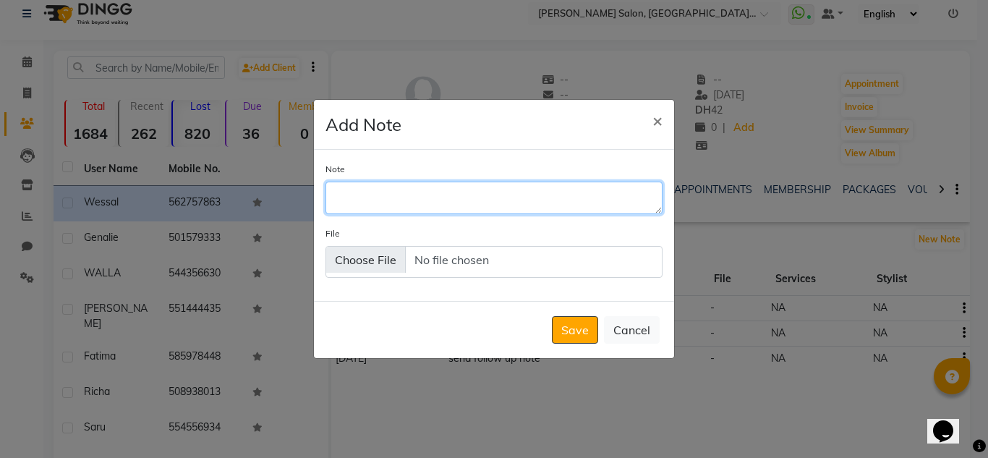
click at [585, 211] on textarea "Note" at bounding box center [493, 197] width 337 height 32
type textarea "F"
type textarea "follow up done by R"
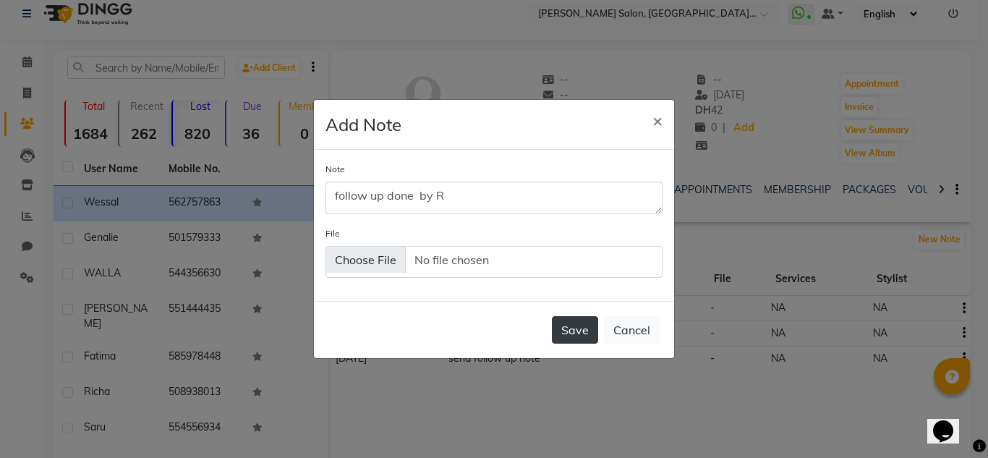
click at [572, 334] on button "Save" at bounding box center [575, 329] width 46 height 27
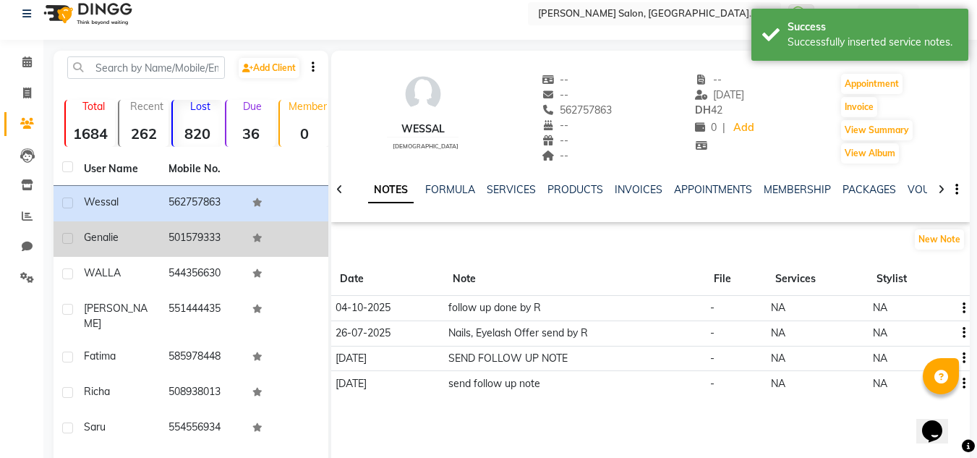
click at [285, 237] on td at bounding box center [286, 238] width 85 height 35
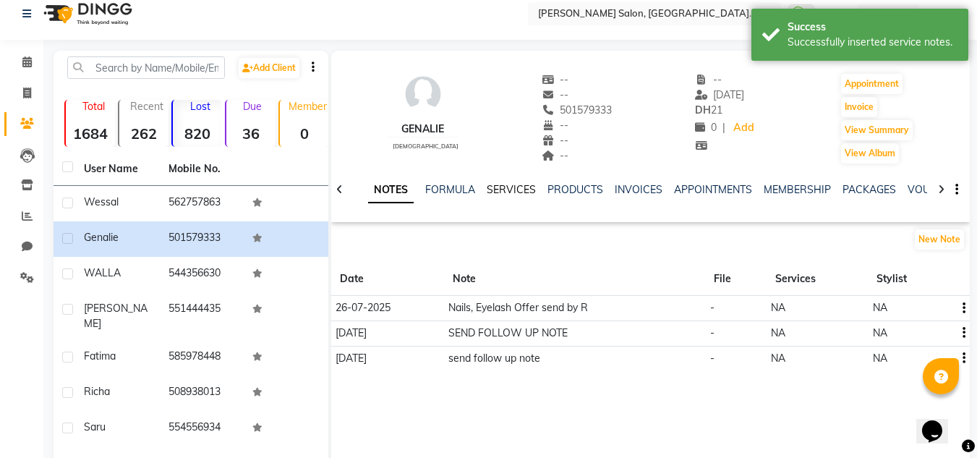
drag, startPoint x: 481, startPoint y: 189, endPoint x: 499, endPoint y: 188, distance: 18.1
click at [489, 189] on ul "NOTES FORMULA SERVICES PRODUCTS INVOICES APPOINTMENTS MEMBERSHIP PACKAGES VOUCH…" at bounding box center [827, 189] width 918 height 15
click at [503, 187] on link "SERVICES" at bounding box center [511, 189] width 49 height 13
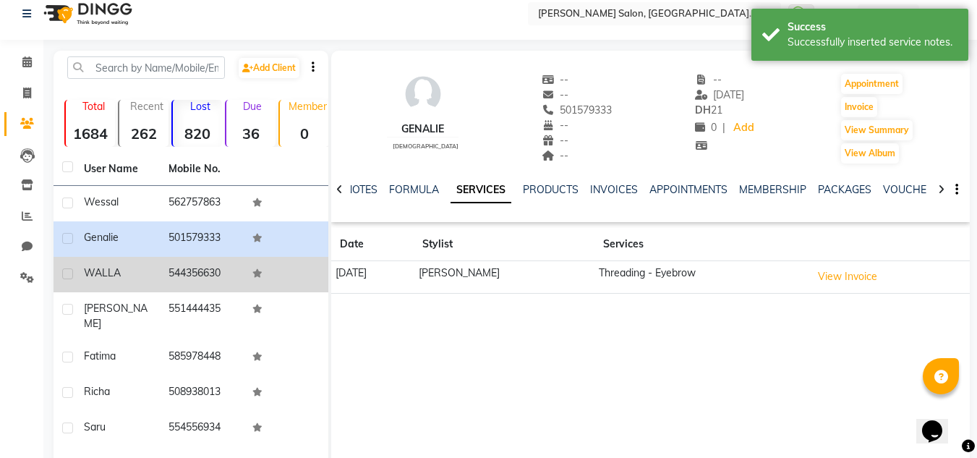
click at [190, 284] on td "544356630" at bounding box center [202, 274] width 85 height 35
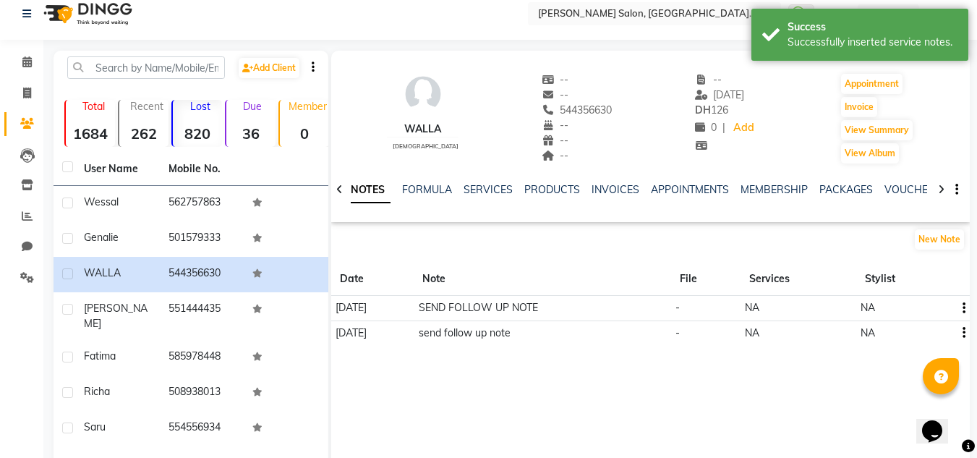
click at [505, 196] on div "SERVICES" at bounding box center [487, 189] width 49 height 15
click at [505, 193] on link "SERVICES" at bounding box center [487, 189] width 49 height 13
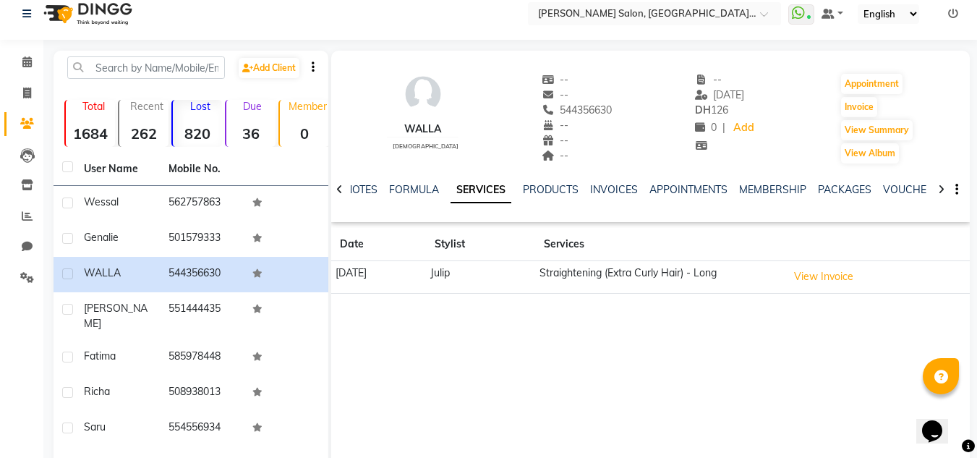
click at [359, 171] on div "NOTES FORMULA SERVICES PRODUCTS INVOICES APPOINTMENTS MEMBERSHIP PACKAGES VOUCH…" at bounding box center [650, 190] width 638 height 50
click at [368, 183] on link "NOTES" at bounding box center [361, 189] width 33 height 13
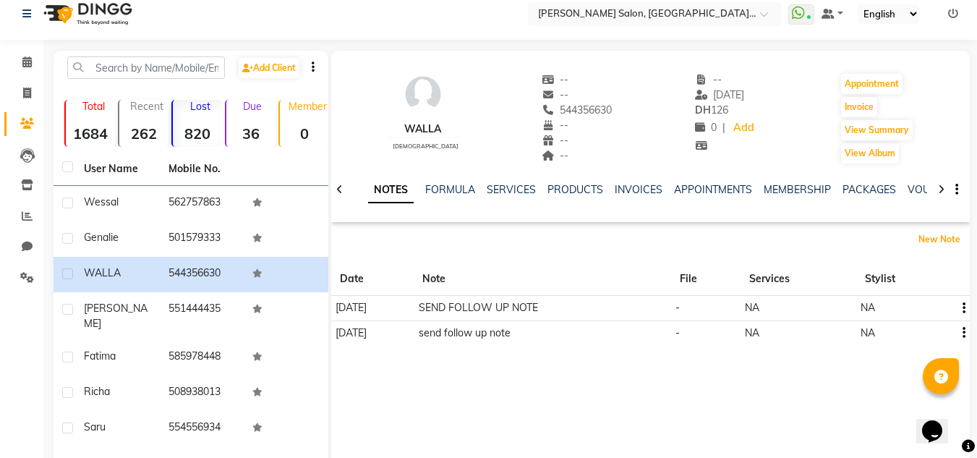
click at [915, 247] on div "New Note" at bounding box center [941, 239] width 56 height 23
click at [925, 235] on button "New Note" at bounding box center [939, 239] width 49 height 20
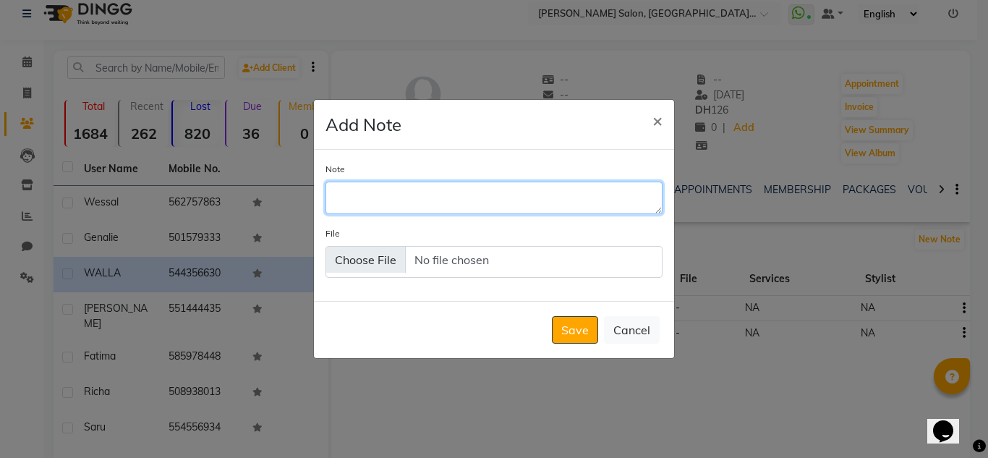
drag, startPoint x: 442, startPoint y: 190, endPoint x: 432, endPoint y: 192, distance: 10.9
click at [440, 192] on textarea "Note" at bounding box center [493, 197] width 337 height 32
type textarea "F"
type textarea "follow up done by R"
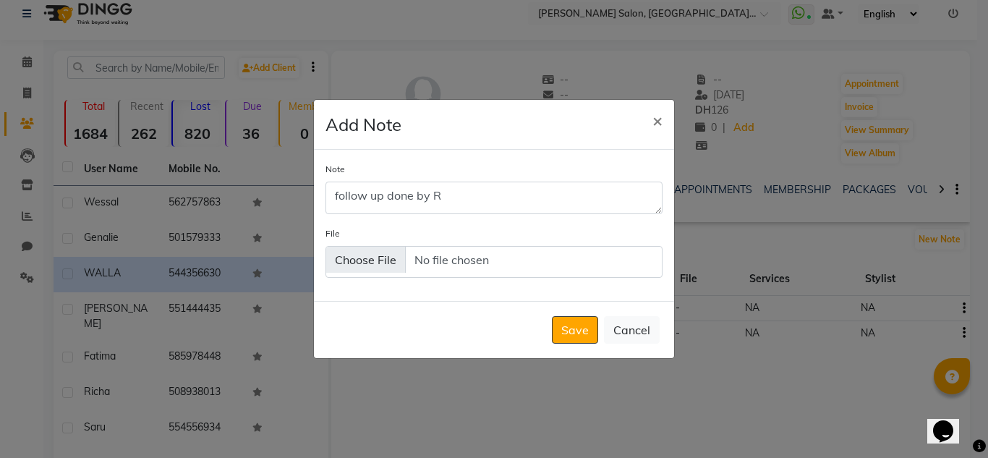
drag, startPoint x: 585, startPoint y: 327, endPoint x: 524, endPoint y: 327, distance: 60.7
click at [582, 327] on button "Save" at bounding box center [575, 329] width 46 height 27
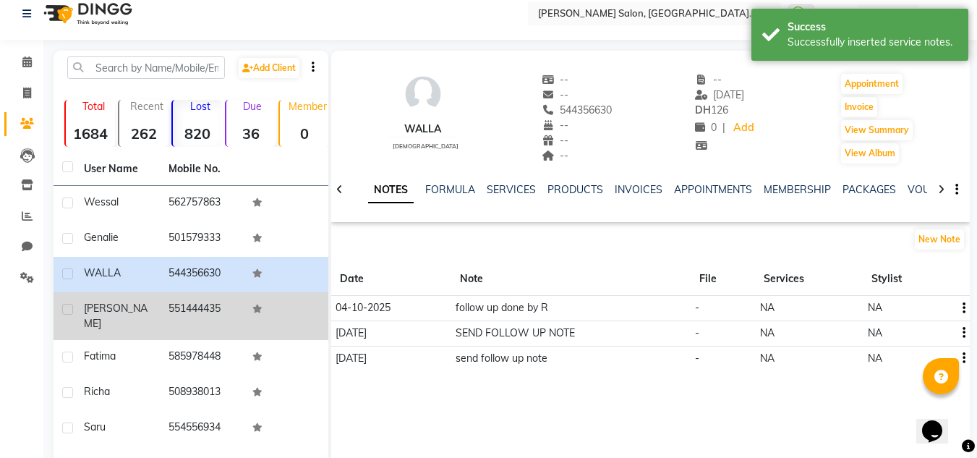
click at [201, 298] on td "551444435" at bounding box center [202, 316] width 85 height 48
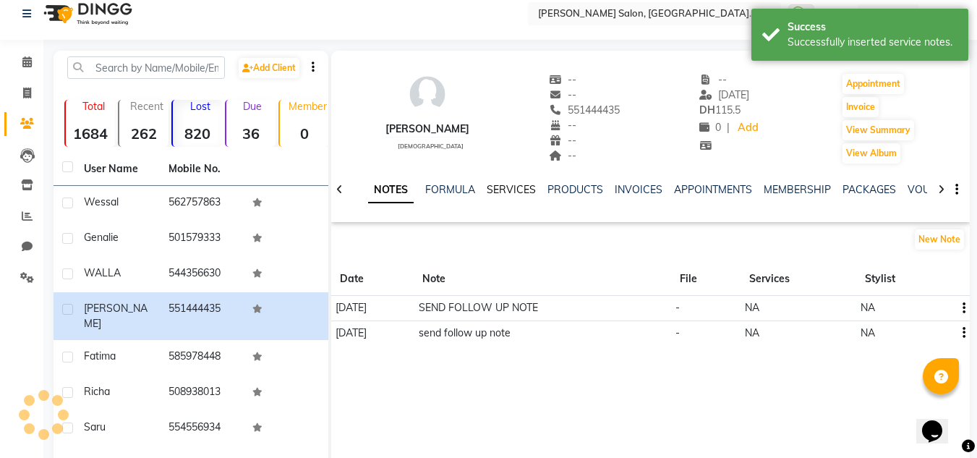
click at [493, 195] on link "SERVICES" at bounding box center [511, 189] width 49 height 13
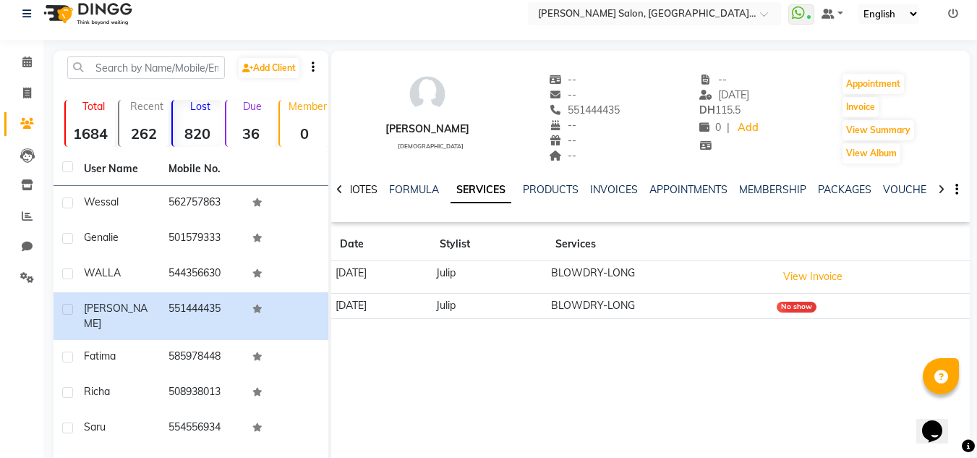
click at [358, 194] on link "NOTES" at bounding box center [361, 189] width 33 height 13
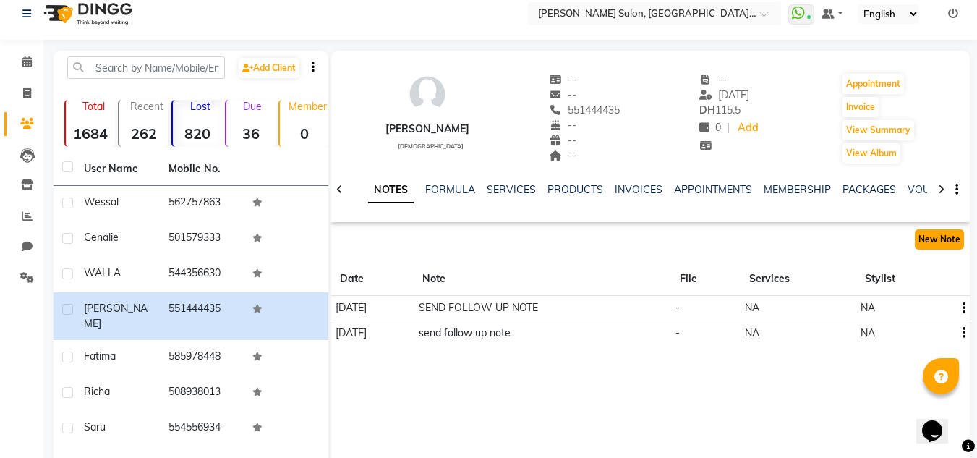
click at [957, 241] on button "New Note" at bounding box center [939, 239] width 49 height 20
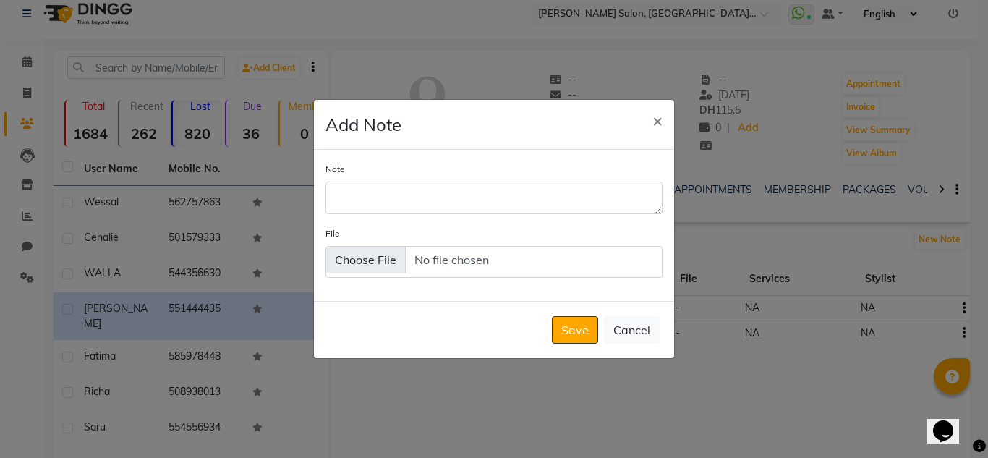
drag, startPoint x: 703, startPoint y: 196, endPoint x: 630, endPoint y: 191, distance: 72.5
click at [690, 194] on ngb-modal-window "Add Note × Note File Save Cancel" at bounding box center [494, 229] width 988 height 458
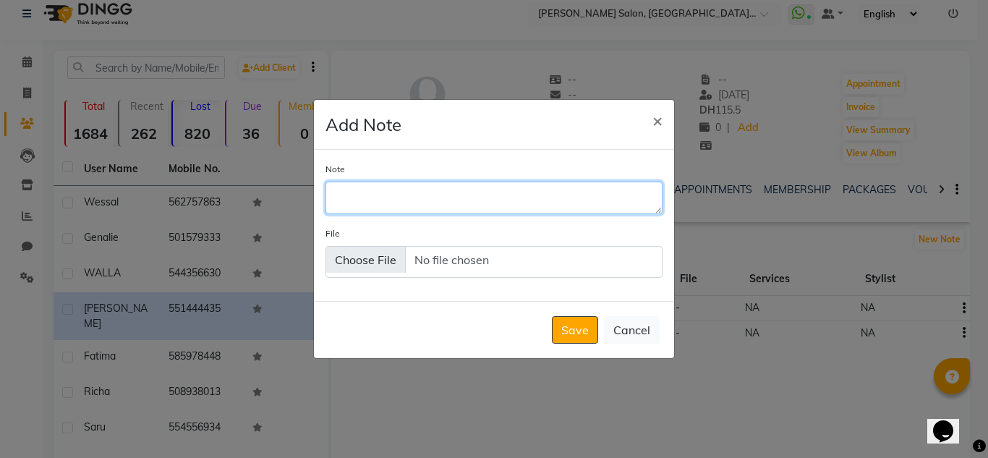
click at [622, 191] on textarea "Note" at bounding box center [493, 197] width 337 height 32
type textarea "F"
type textarea "follow up done by R"
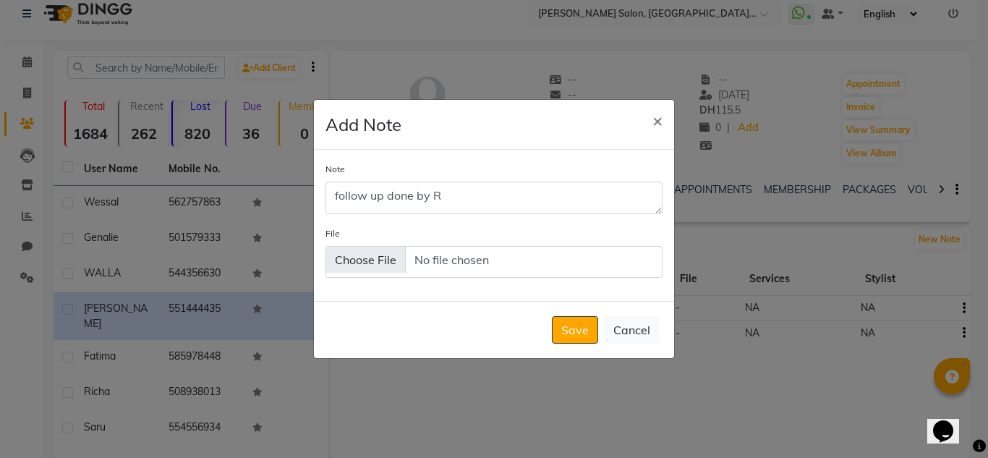
drag, startPoint x: 595, startPoint y: 335, endPoint x: 598, endPoint y: 328, distance: 7.8
click at [594, 334] on button "Save" at bounding box center [575, 329] width 46 height 27
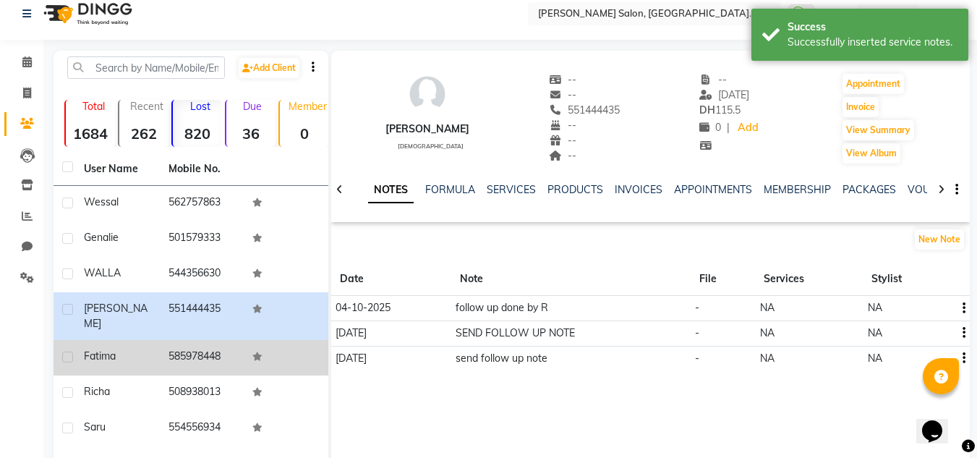
click at [241, 343] on td "585978448" at bounding box center [202, 357] width 85 height 35
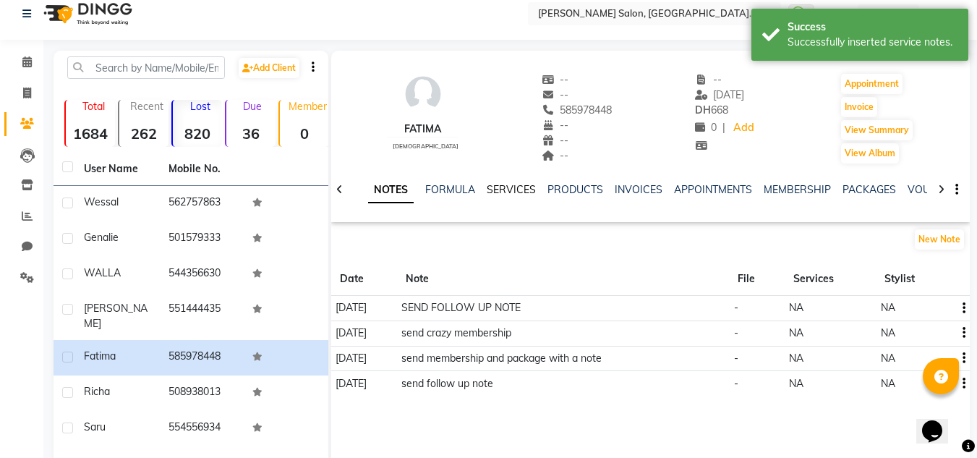
click at [504, 188] on link "SERVICES" at bounding box center [511, 189] width 49 height 13
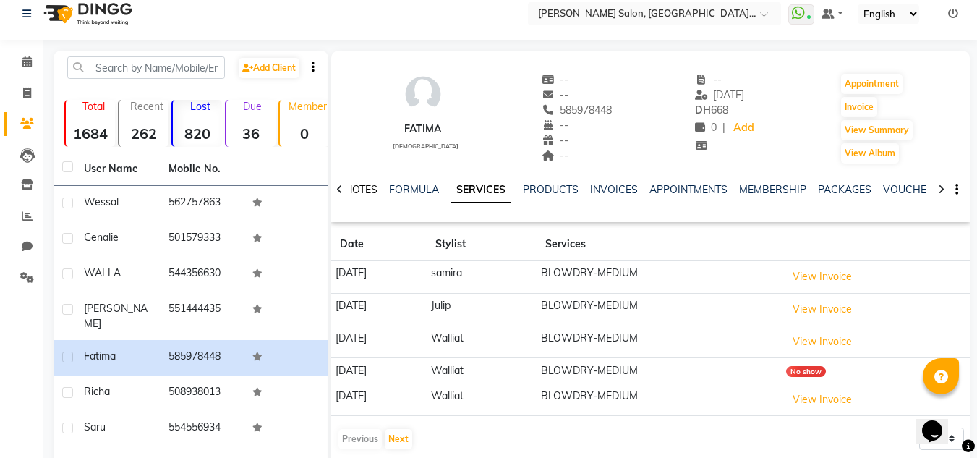
drag, startPoint x: 358, startPoint y: 189, endPoint x: 476, endPoint y: 179, distance: 119.0
click at [358, 189] on link "NOTES" at bounding box center [361, 189] width 33 height 13
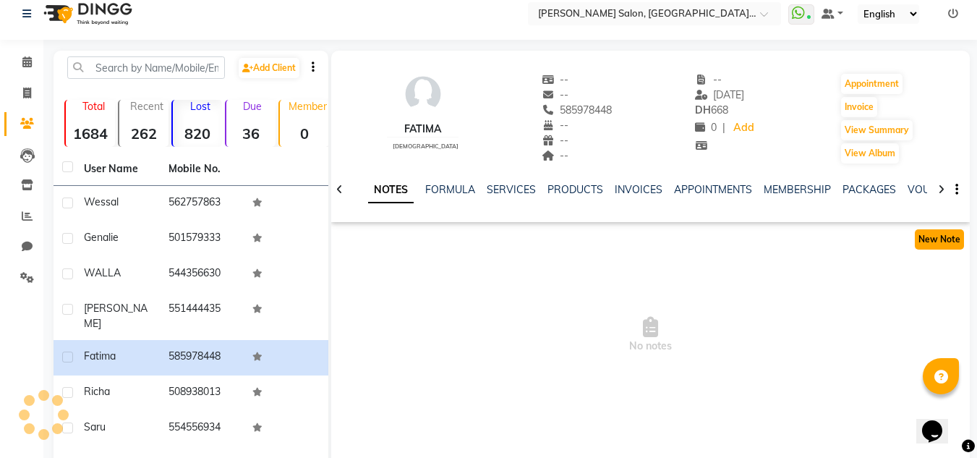
click at [936, 236] on button "New Note" at bounding box center [939, 239] width 49 height 20
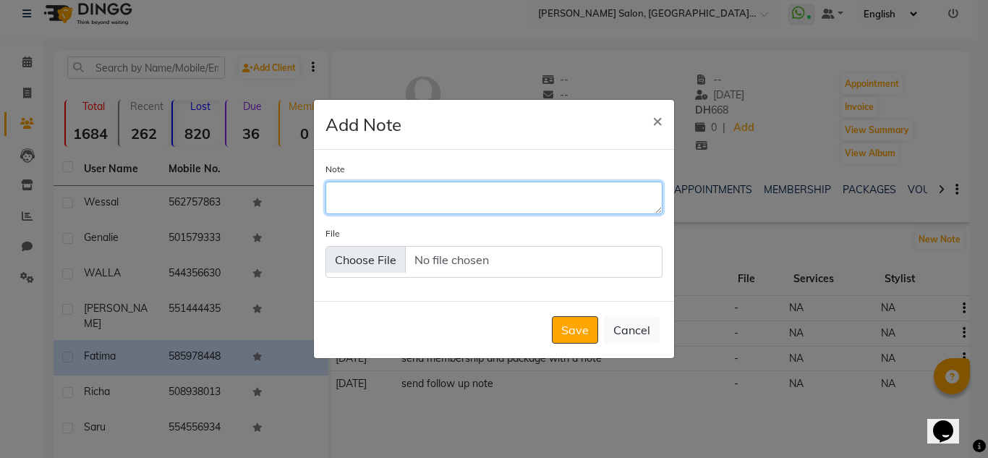
click at [611, 187] on textarea "Note" at bounding box center [493, 197] width 337 height 32
type textarea "F"
type textarea "follow up done by R"
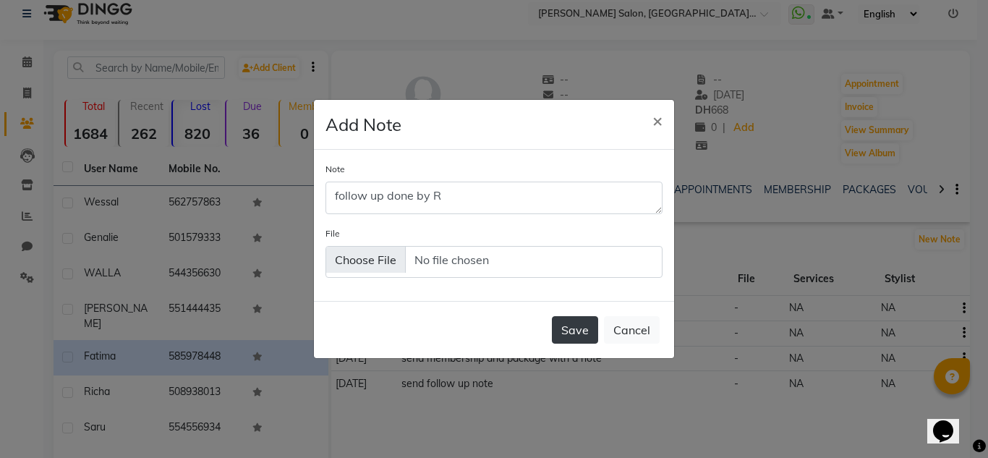
click at [586, 343] on button "Save" at bounding box center [575, 329] width 46 height 27
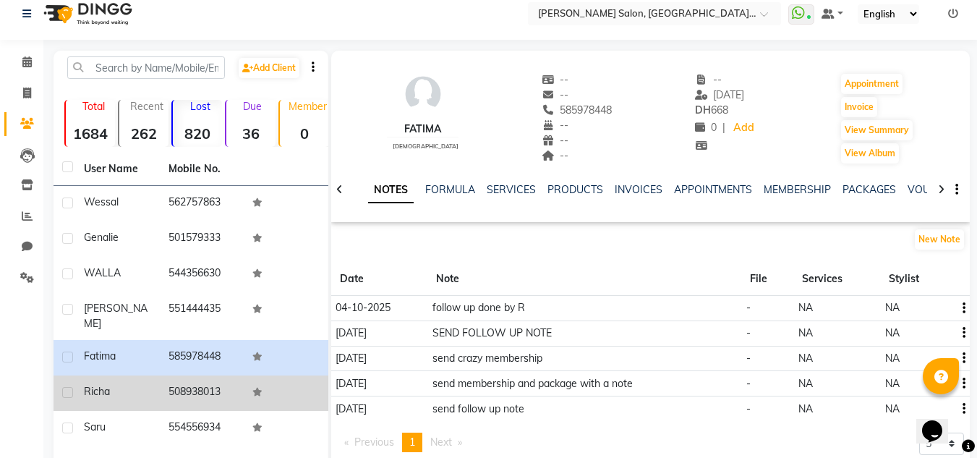
click at [188, 385] on td "508938013" at bounding box center [202, 392] width 85 height 35
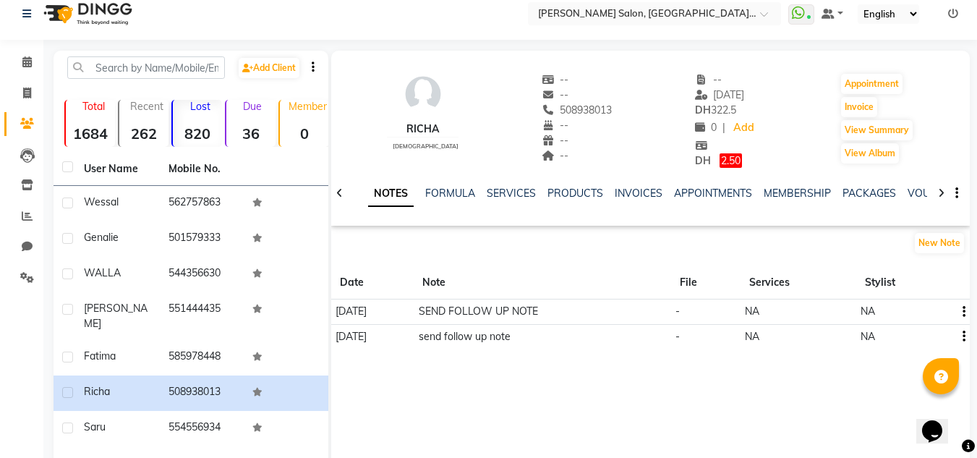
click at [483, 194] on ul "NOTES FORMULA SERVICES PRODUCTS INVOICES APPOINTMENTS MEMBERSHIP PACKAGES VOUCH…" at bounding box center [827, 193] width 918 height 15
click at [494, 192] on link "SERVICES" at bounding box center [511, 193] width 49 height 13
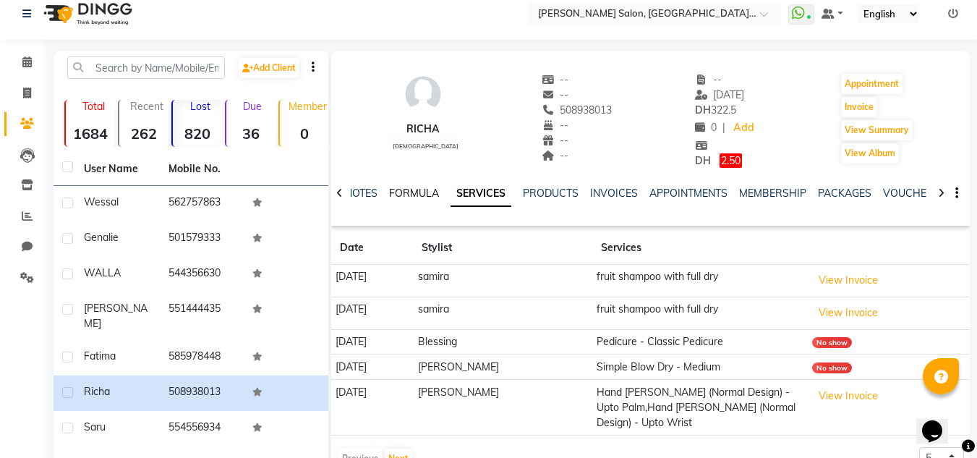
click at [437, 199] on link "FORMULA" at bounding box center [414, 193] width 50 height 13
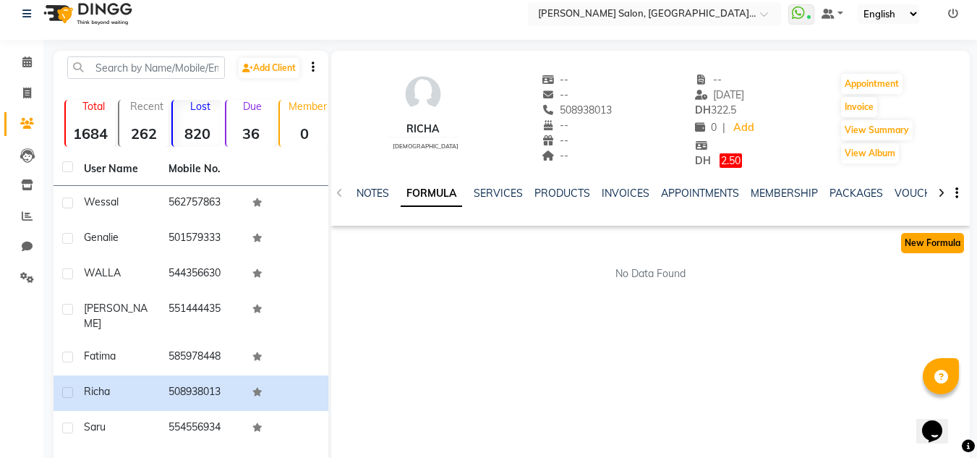
click at [919, 238] on button "New Formula" at bounding box center [932, 243] width 63 height 20
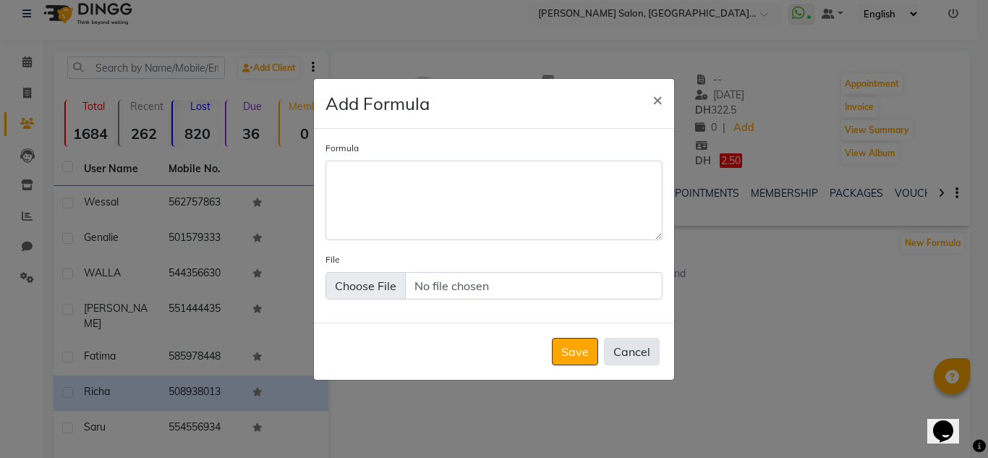
click at [603, 359] on div "Save Cancel" at bounding box center [494, 350] width 360 height 57
click at [656, 351] on button "Cancel" at bounding box center [632, 351] width 56 height 27
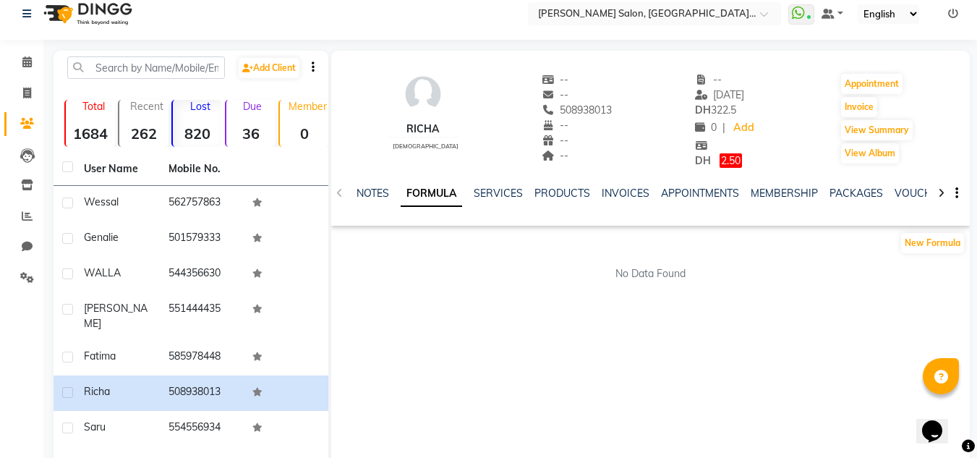
click at [379, 200] on div "NOTES" at bounding box center [372, 193] width 33 height 15
click at [383, 194] on link "NOTES" at bounding box center [372, 193] width 33 height 13
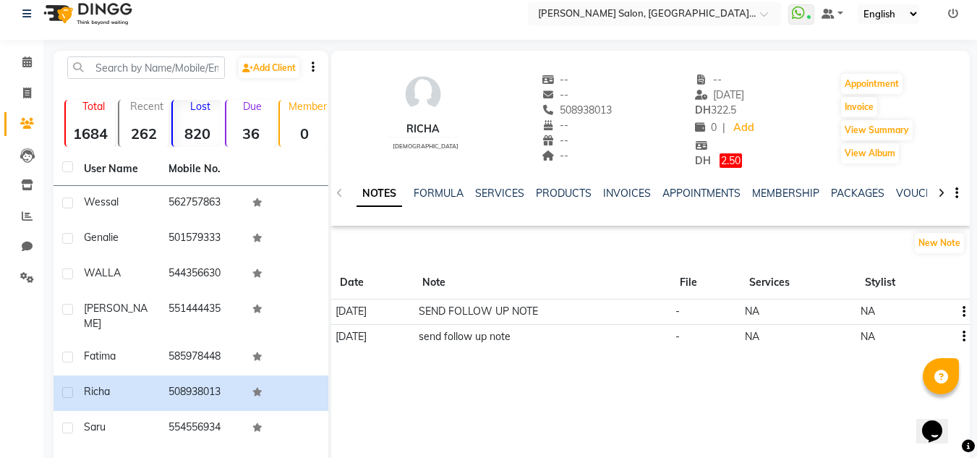
click at [951, 228] on div "Richa female -- -- 508938013 -- -- -- -- 09-08-2024 DH 322.5 0 | Add DH 2.50 Ap…" at bounding box center [650, 206] width 638 height 310
click at [951, 236] on button "New Note" at bounding box center [939, 243] width 49 height 20
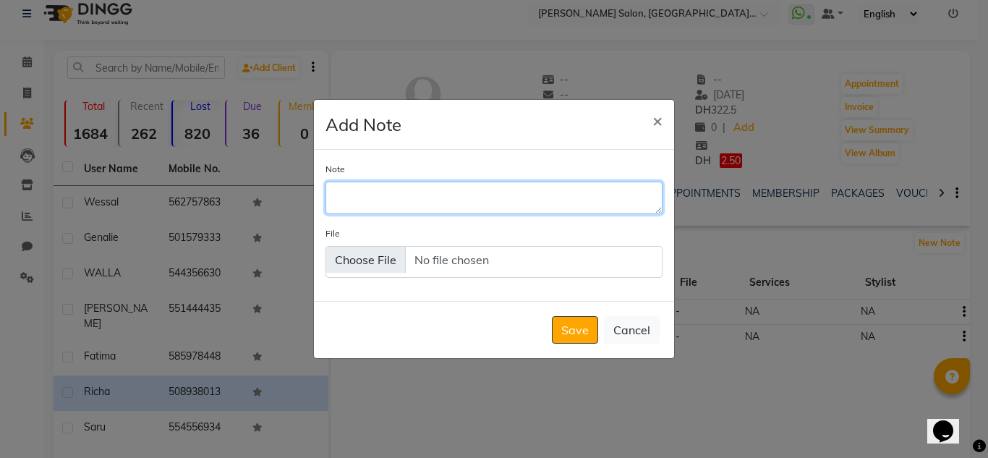
click at [581, 207] on textarea "Note" at bounding box center [493, 197] width 337 height 32
type textarea "Follow up done by r"
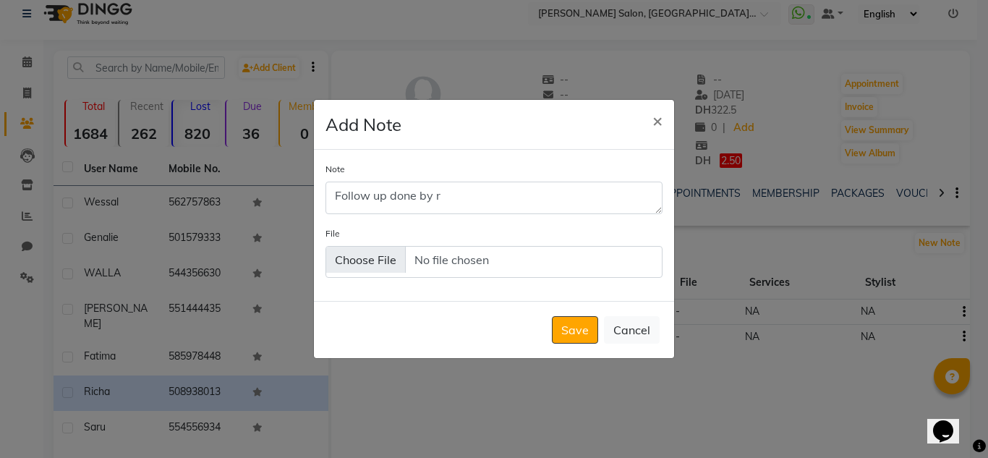
drag, startPoint x: 588, startPoint y: 320, endPoint x: 577, endPoint y: 317, distance: 11.1
click at [579, 317] on button "Save" at bounding box center [575, 329] width 46 height 27
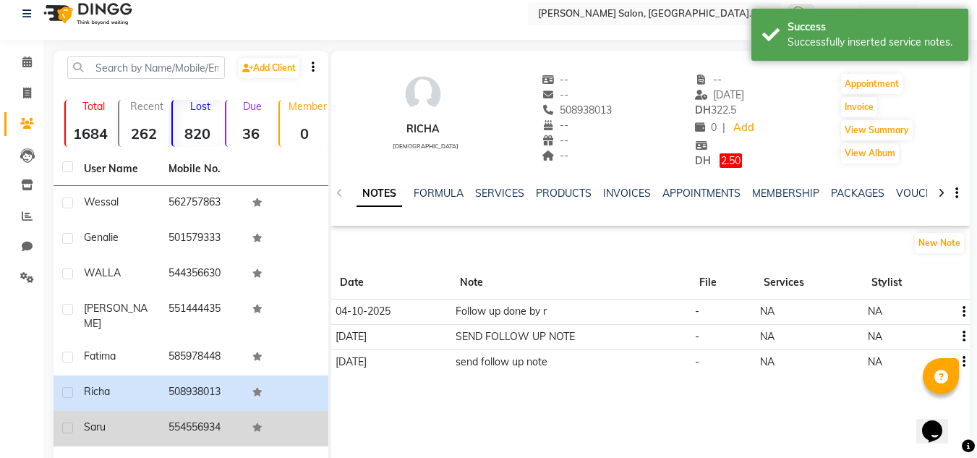
click at [288, 429] on td at bounding box center [286, 428] width 85 height 35
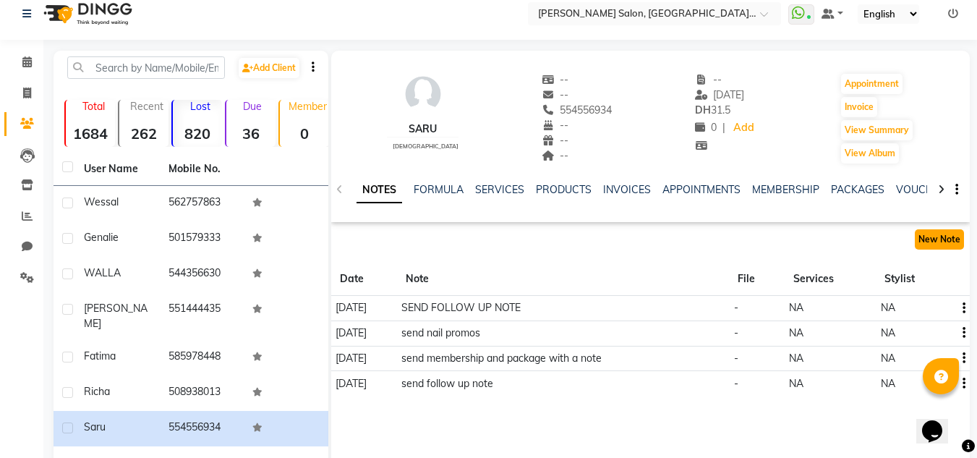
click at [949, 244] on button "New Note" at bounding box center [939, 239] width 49 height 20
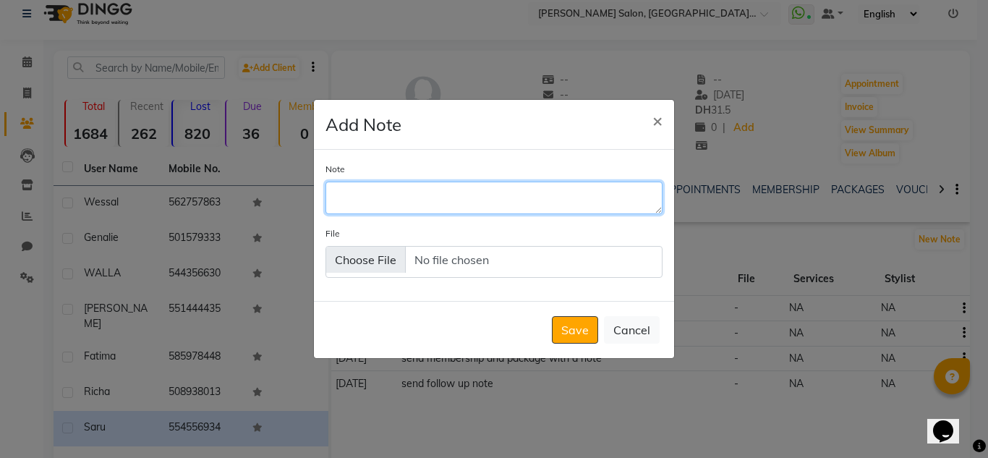
click at [591, 196] on textarea "Note" at bounding box center [493, 197] width 337 height 32
type textarea "follow up done by r"
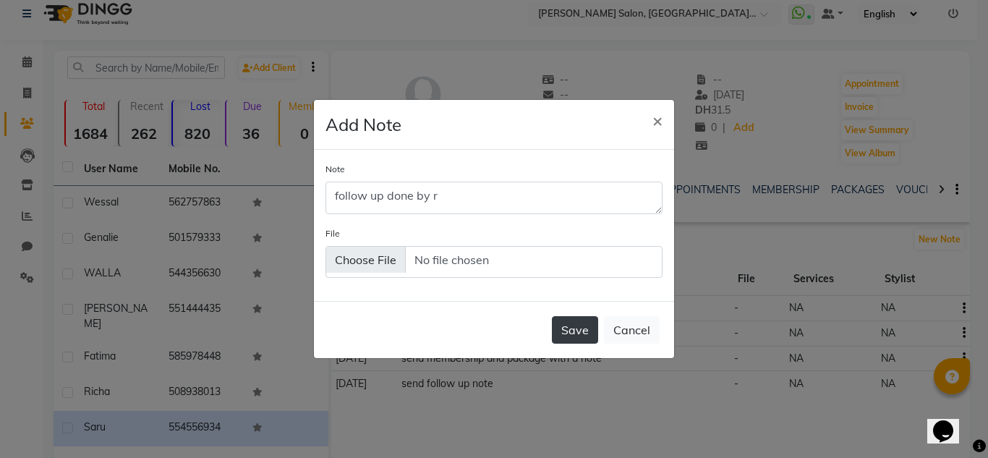
click at [573, 334] on button "Save" at bounding box center [575, 329] width 46 height 27
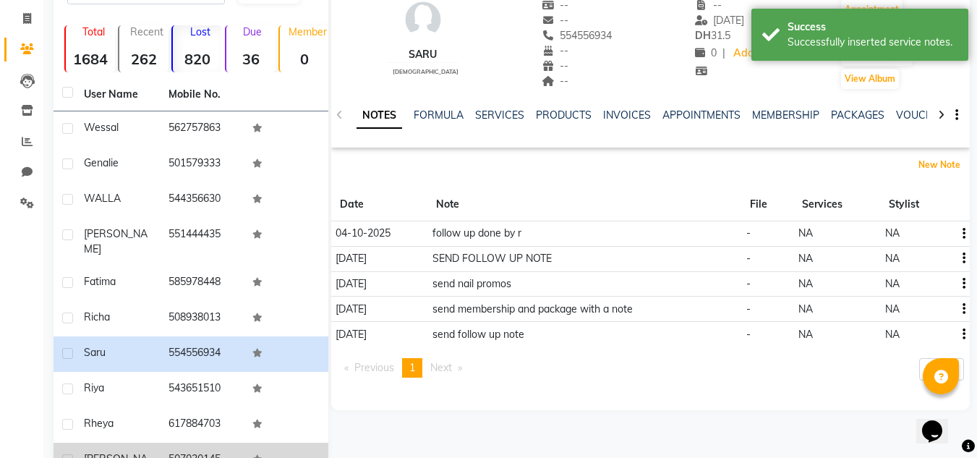
scroll to position [157, 0]
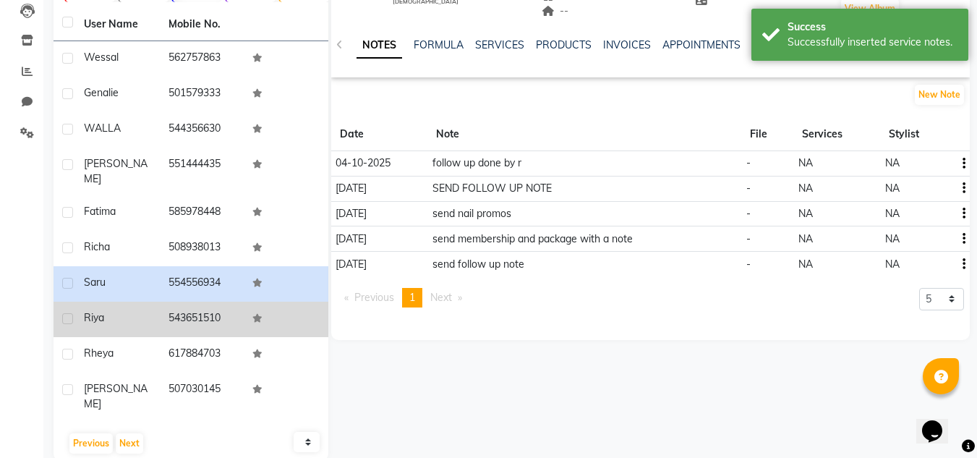
click at [103, 315] on td "Riya" at bounding box center [117, 318] width 85 height 35
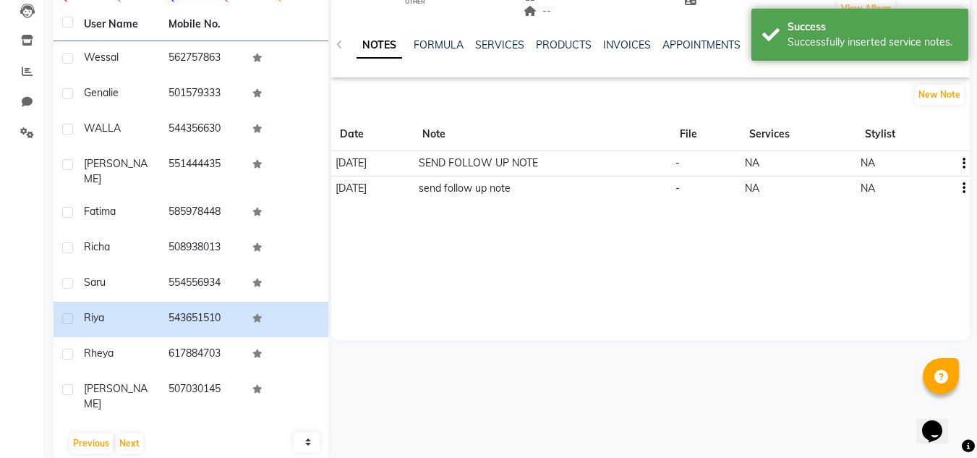
scroll to position [12, 0]
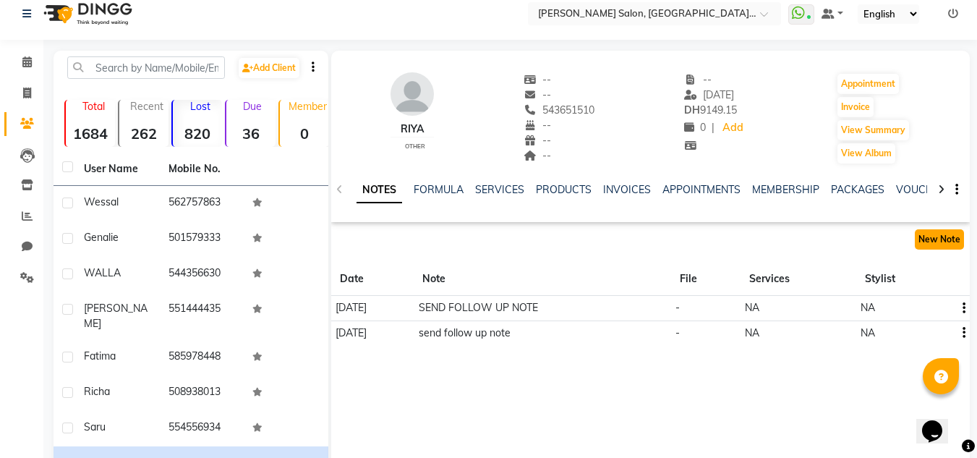
click at [926, 230] on button "New Note" at bounding box center [939, 239] width 49 height 20
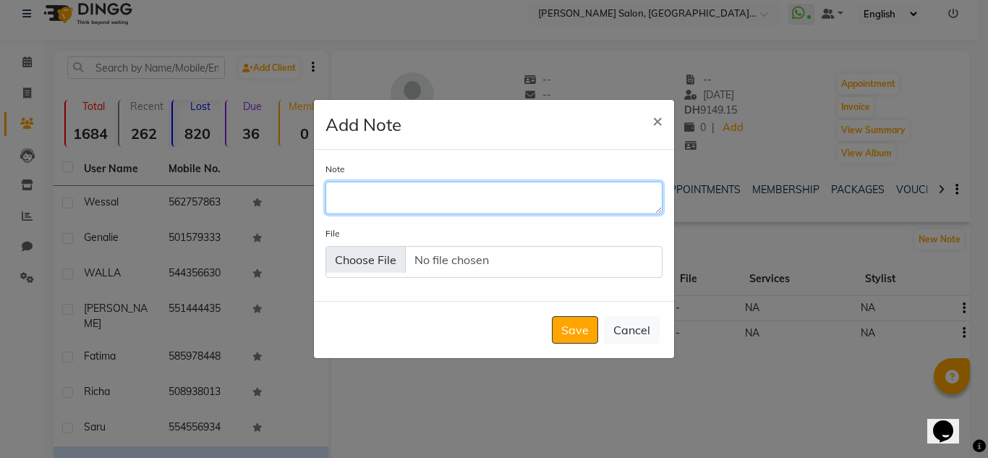
click at [444, 197] on textarea "Note" at bounding box center [493, 197] width 337 height 32
type textarea "follow up done by R"
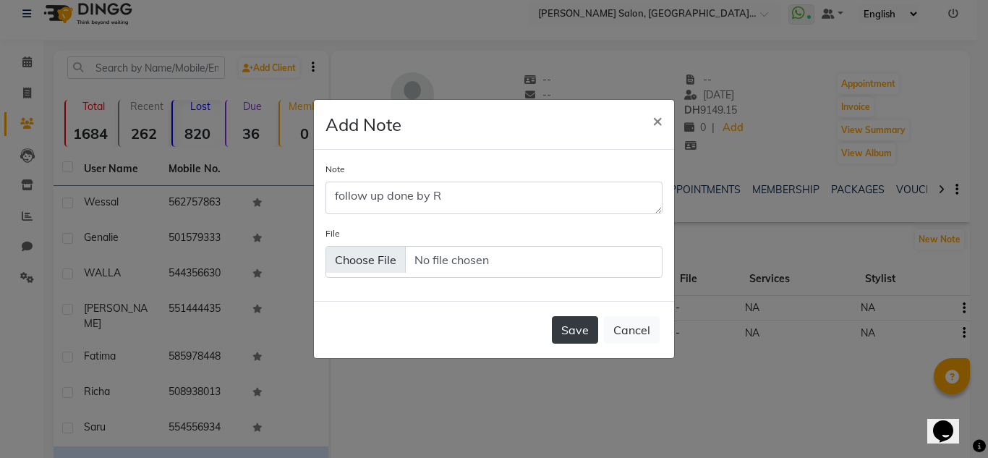
click at [563, 335] on button "Save" at bounding box center [575, 329] width 46 height 27
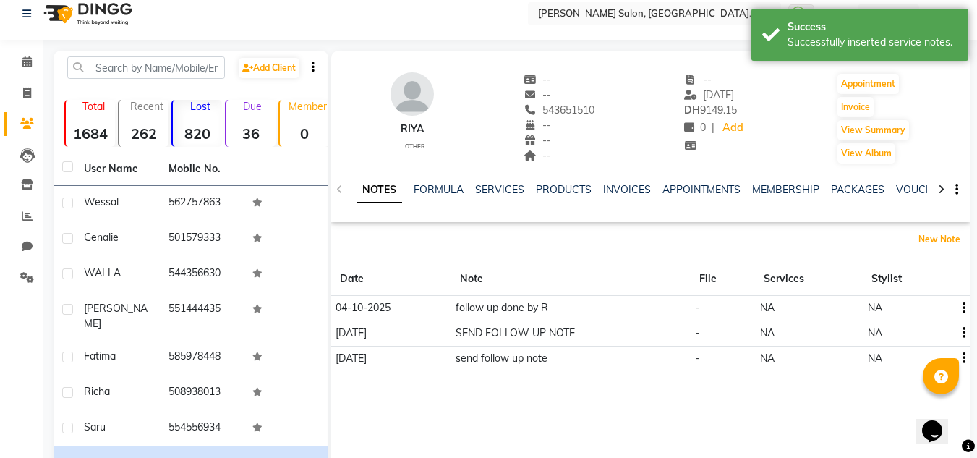
scroll to position [157, 0]
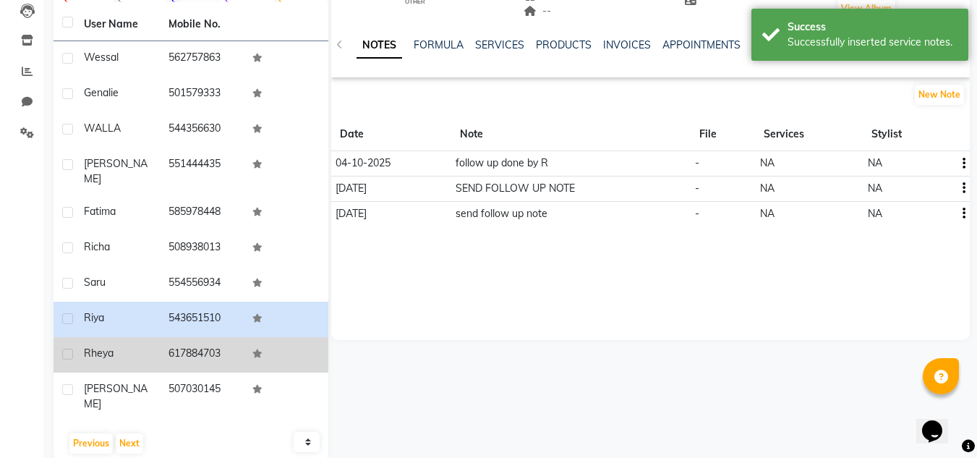
click at [167, 341] on td "617884703" at bounding box center [202, 354] width 85 height 35
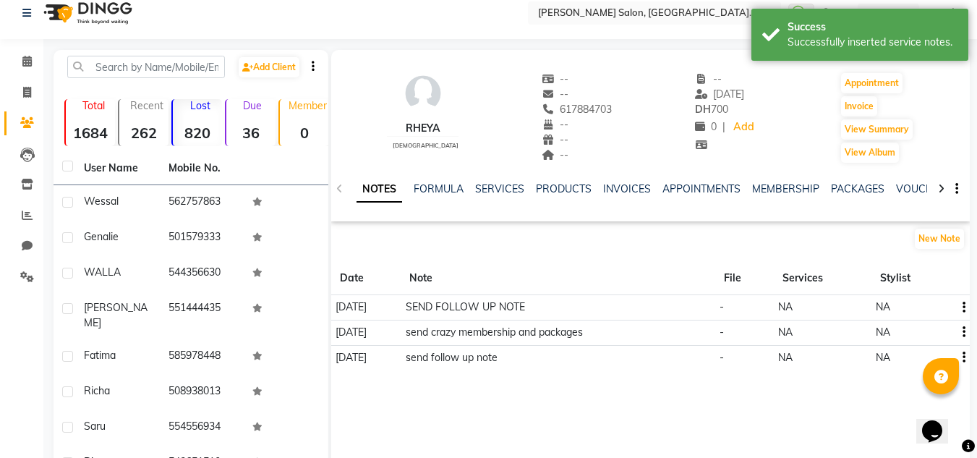
scroll to position [12, 0]
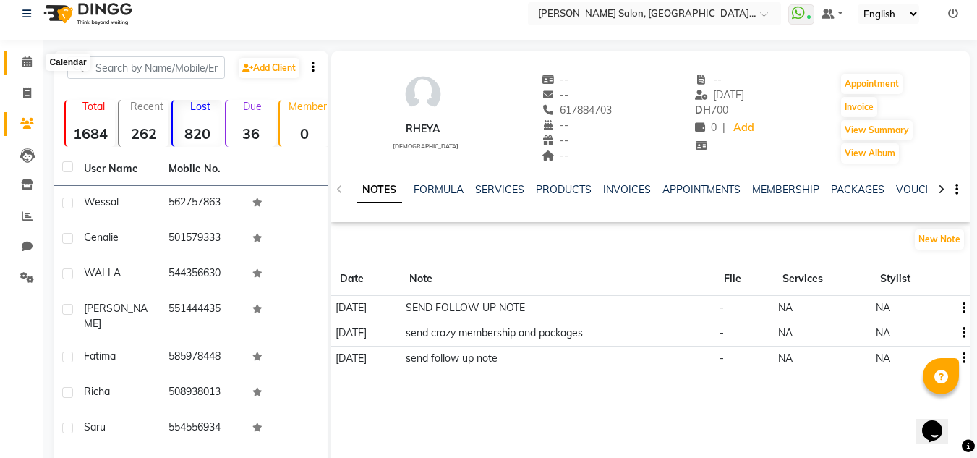
drag, startPoint x: 25, startPoint y: 69, endPoint x: 27, endPoint y: 90, distance: 21.0
click at [26, 69] on span at bounding box center [26, 62] width 25 height 17
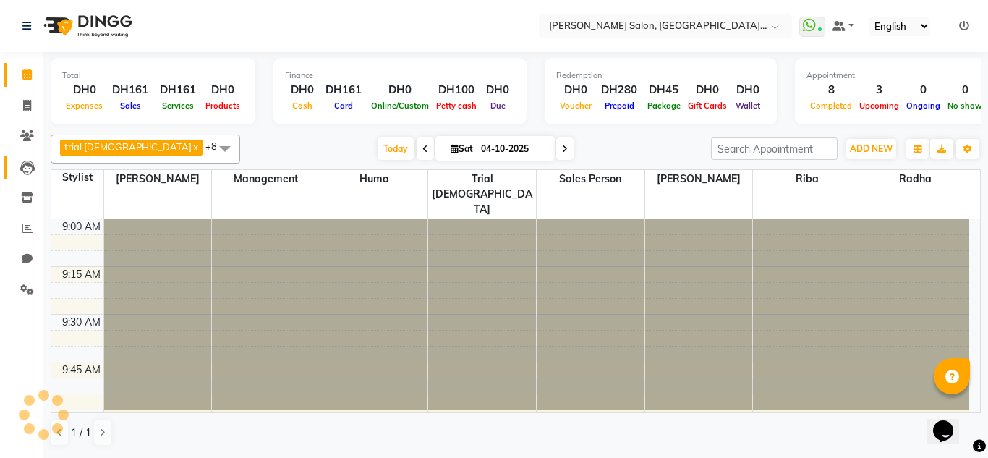
click at [40, 162] on li "Leads" at bounding box center [21, 167] width 43 height 31
drag, startPoint x: 66, startPoint y: 85, endPoint x: 85, endPoint y: 97, distance: 23.1
click at [74, 95] on div "DH0" at bounding box center [84, 90] width 44 height 17
drag, startPoint x: 21, startPoint y: 69, endPoint x: 51, endPoint y: 7, distance: 69.5
click at [22, 68] on span at bounding box center [26, 75] width 25 height 17
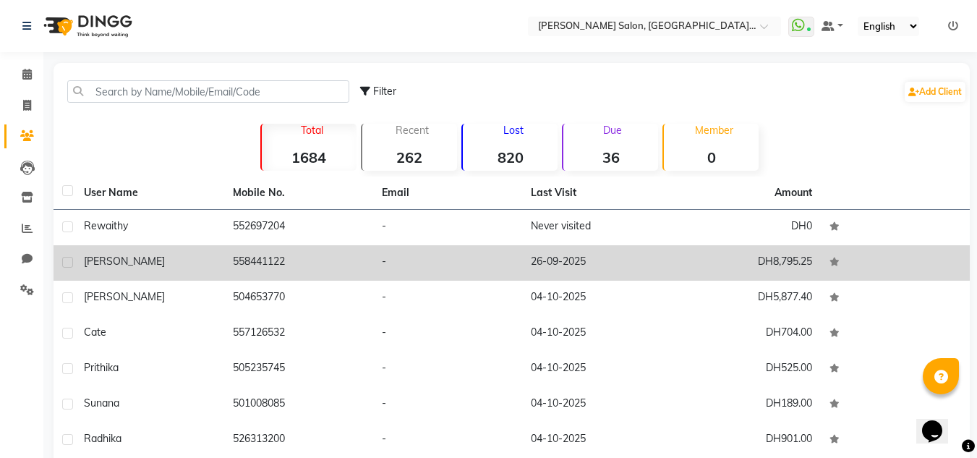
click at [120, 261] on span "[PERSON_NAME]" at bounding box center [124, 260] width 81 height 13
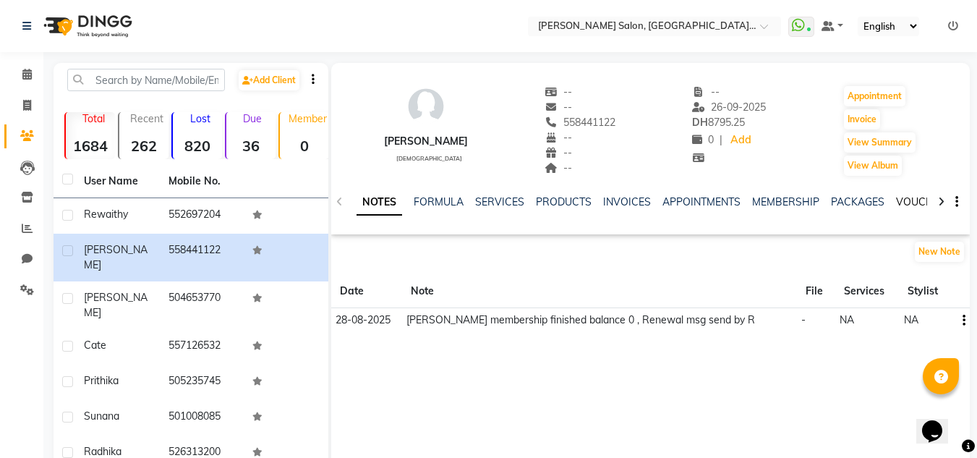
click at [896, 206] on link "VOUCHERS" at bounding box center [924, 201] width 57 height 13
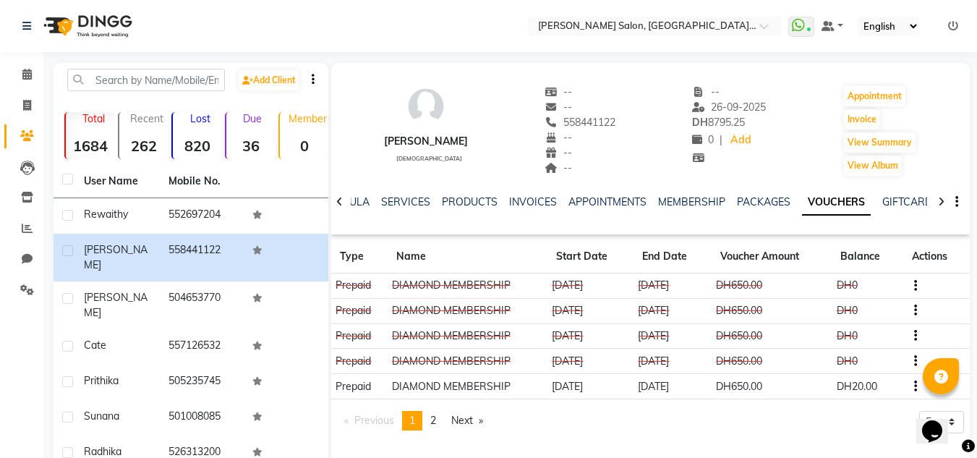
click at [411, 194] on div "SERVICES" at bounding box center [405, 201] width 49 height 15
click at [415, 204] on link "SERVICES" at bounding box center [405, 201] width 49 height 13
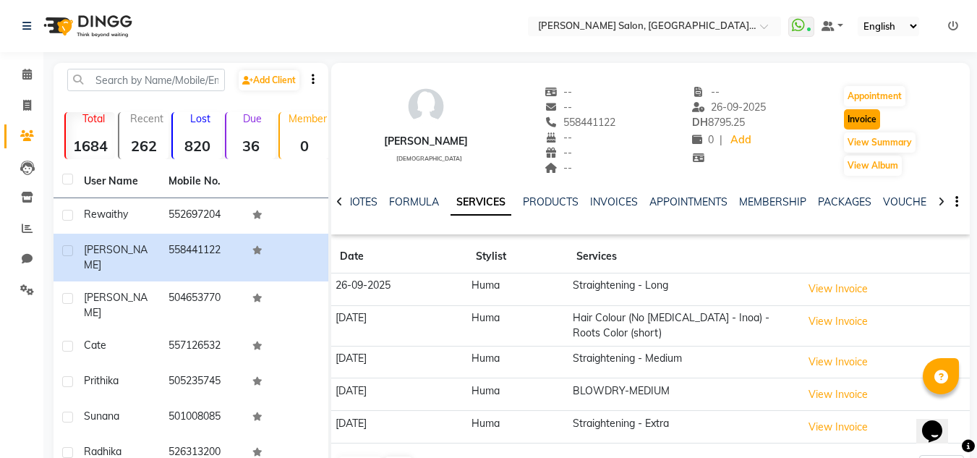
click at [845, 113] on button "Invoice" at bounding box center [862, 119] width 36 height 20
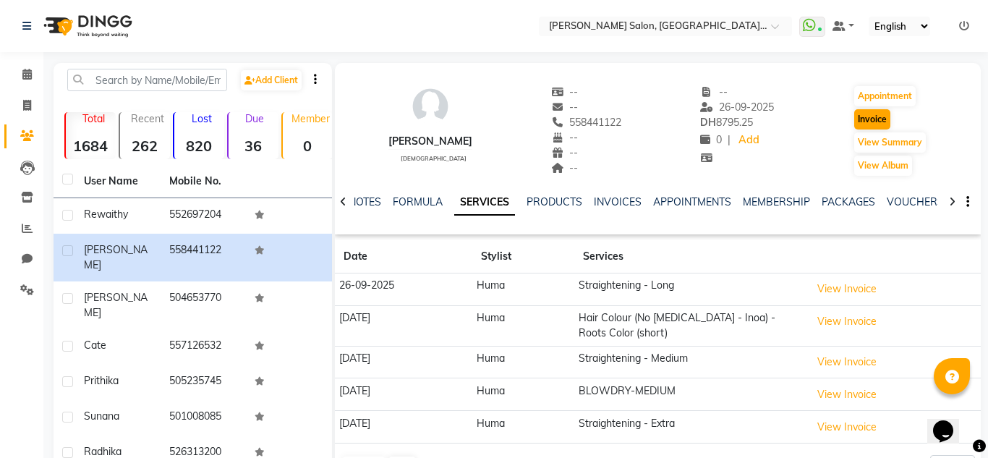
select select "service"
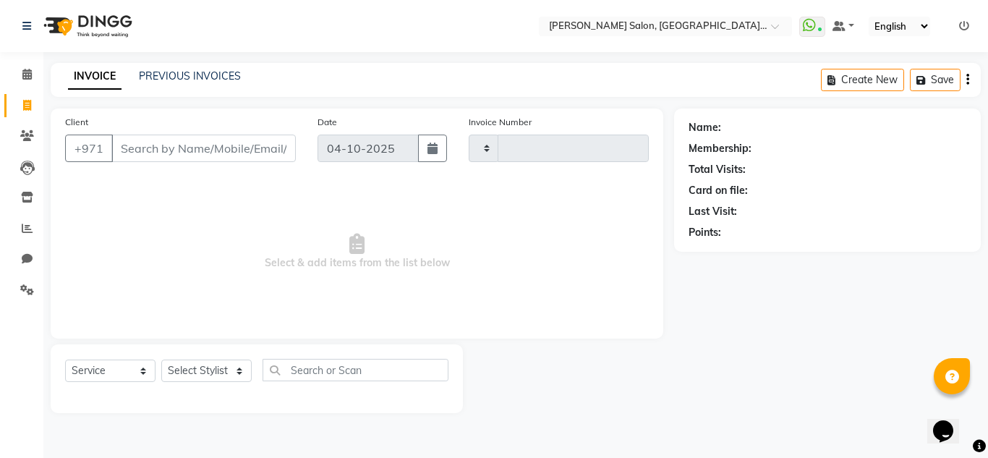
type input "1522"
select select "4069"
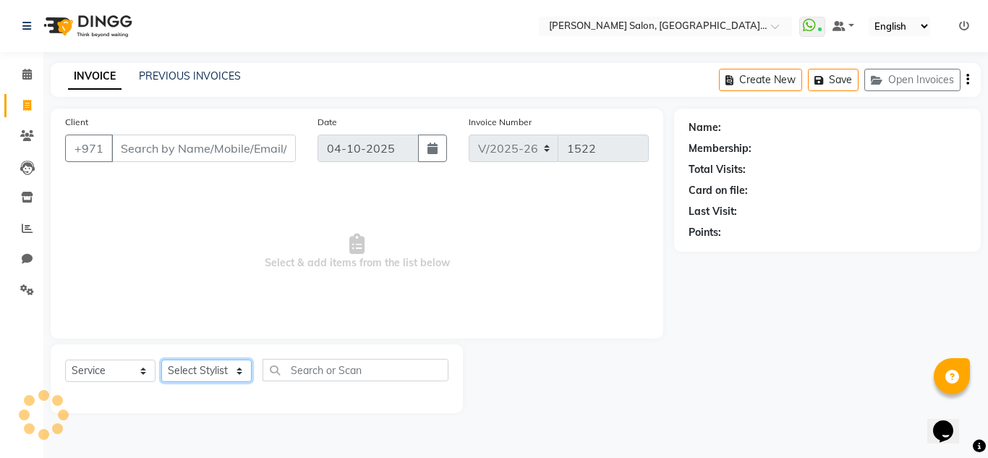
click at [211, 372] on select "Select Stylist" at bounding box center [206, 370] width 90 height 22
type input "558441122"
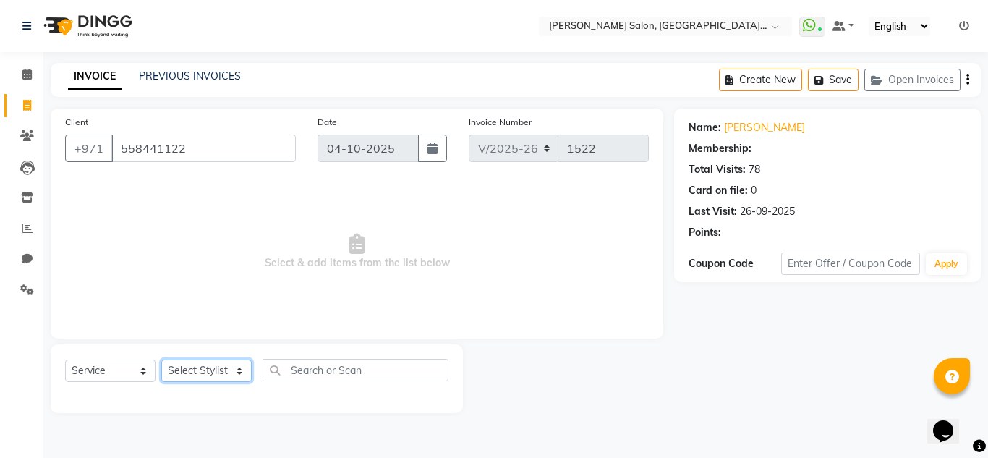
select select "1: Object"
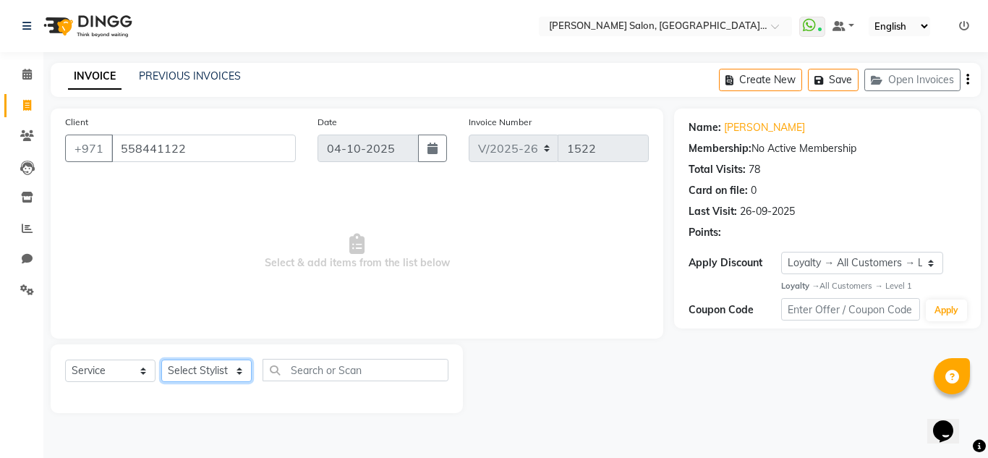
select select "62704"
click at [161, 359] on select "Select Stylist DRIVER Huma [PERSON_NAME] Management [PERSON_NAME] Sales person …" at bounding box center [206, 370] width 90 height 22
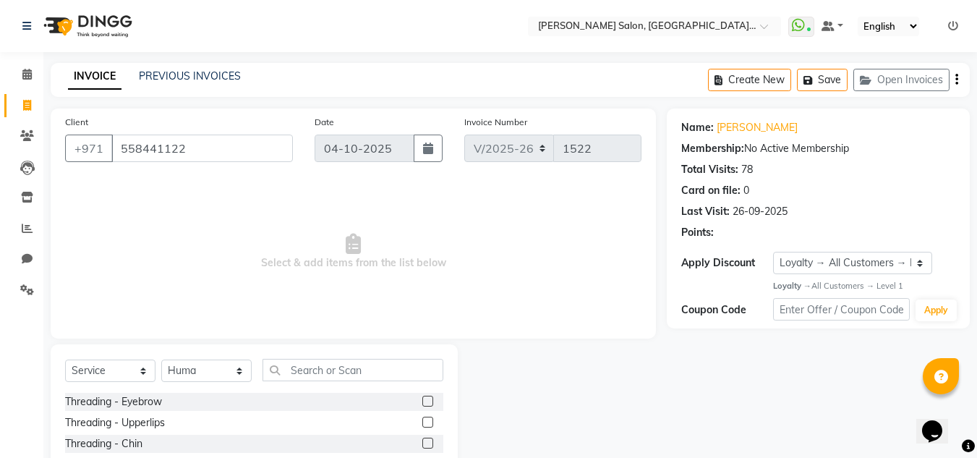
click at [359, 358] on div "Select Service Product Membership Package Voucher Prepaid Gift Card Select Styl…" at bounding box center [254, 450] width 407 height 213
click at [396, 367] on input "text" at bounding box center [352, 370] width 181 height 22
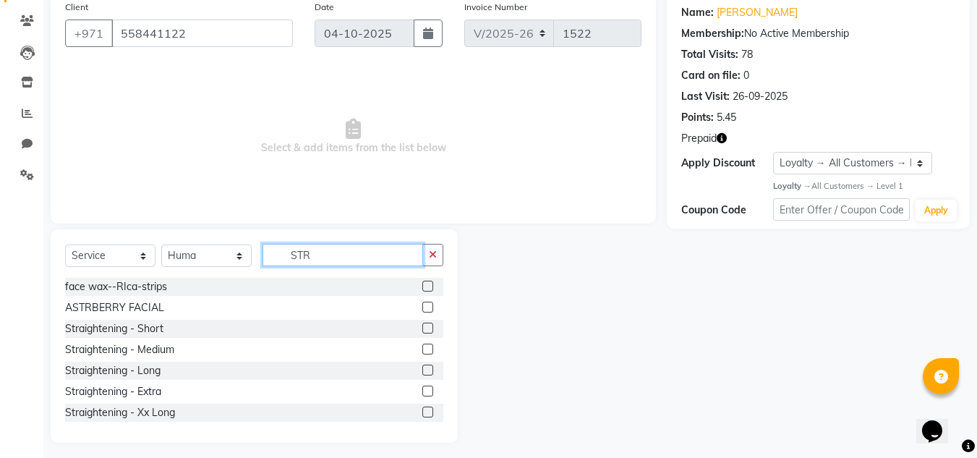
scroll to position [121, 0]
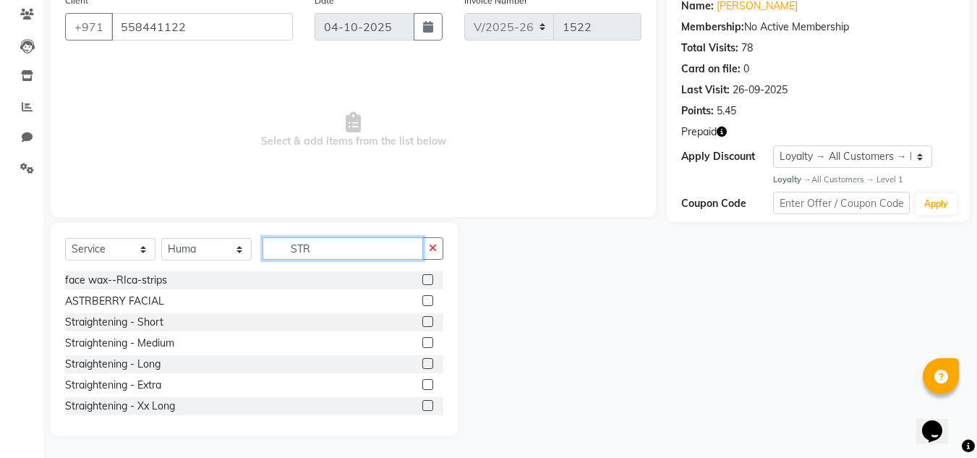
type input "STR"
click at [422, 366] on label at bounding box center [427, 363] width 11 height 11
click at [422, 366] on input "checkbox" at bounding box center [426, 363] width 9 height 9
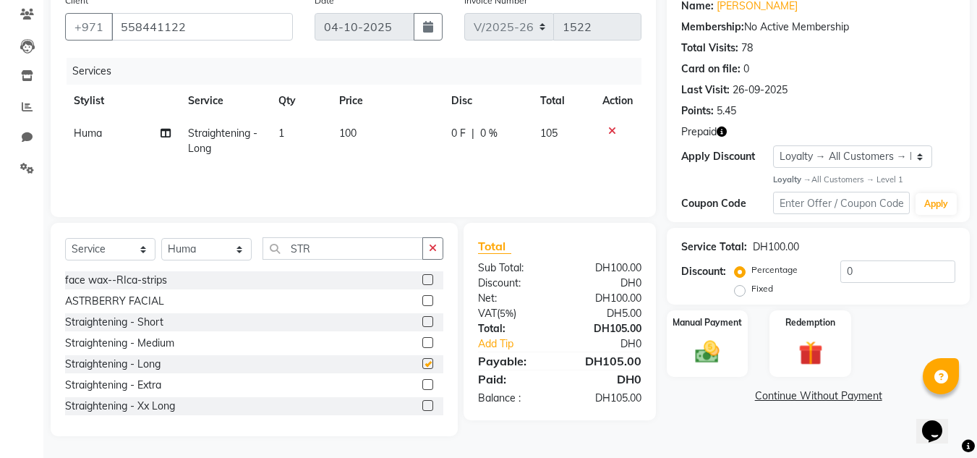
checkbox input "false"
click at [422, 383] on label at bounding box center [427, 384] width 11 height 11
click at [422, 383] on input "checkbox" at bounding box center [426, 384] width 9 height 9
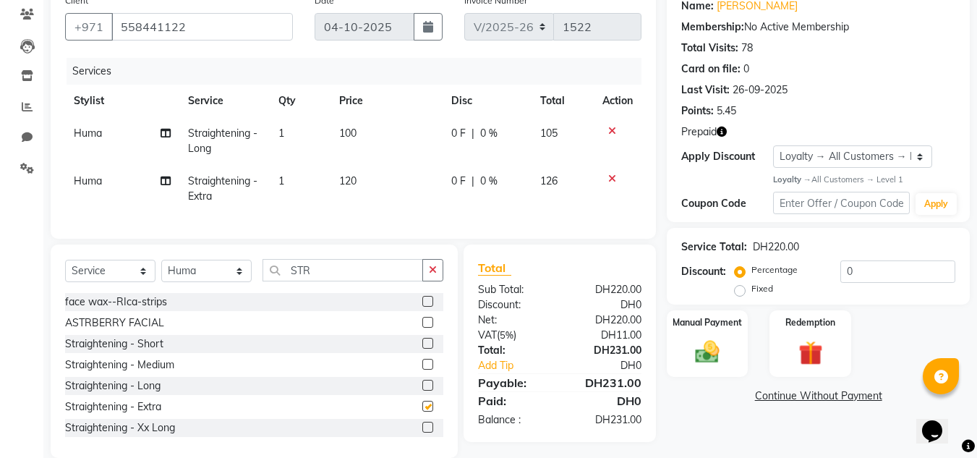
checkbox input "false"
click at [612, 129] on icon at bounding box center [612, 131] width 8 height 10
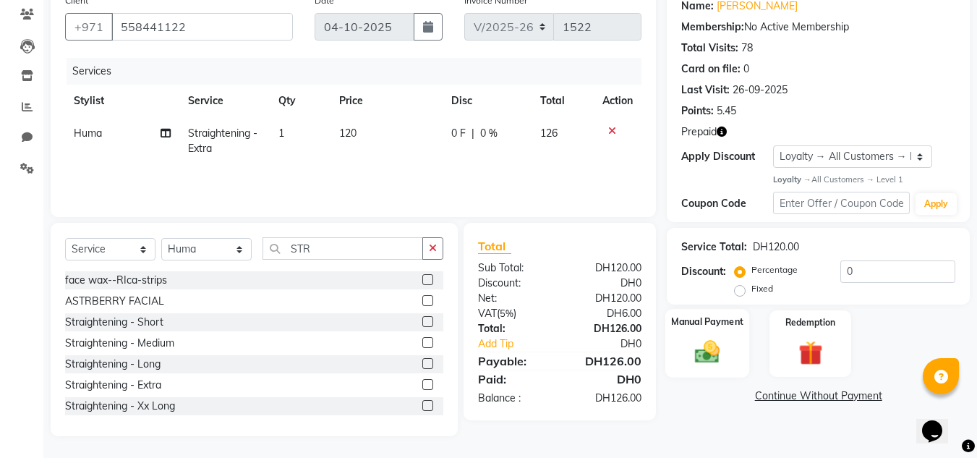
click at [695, 325] on label "Manual Payment" at bounding box center [707, 322] width 72 height 14
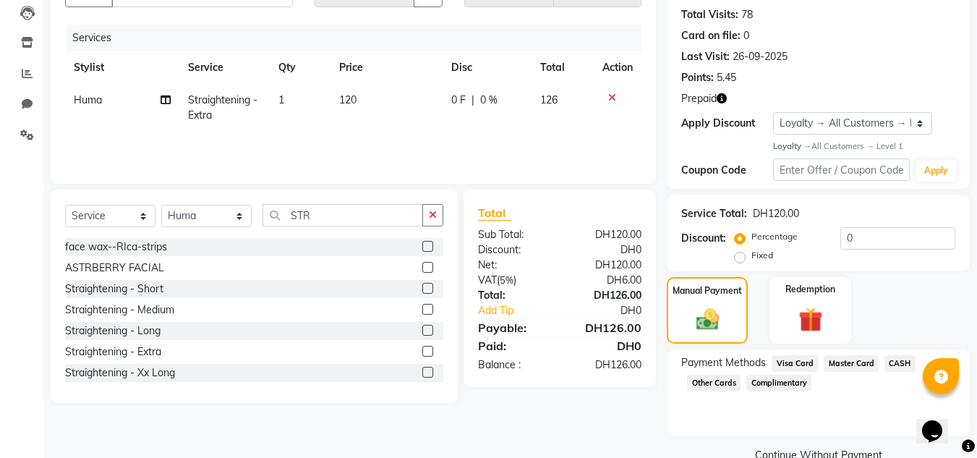
scroll to position [184, 0]
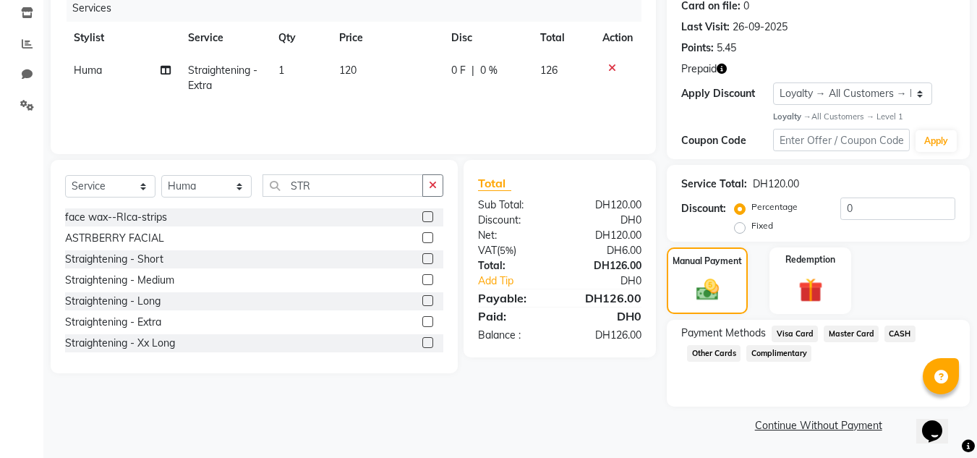
click at [810, 326] on span "Visa Card" at bounding box center [794, 333] width 46 height 17
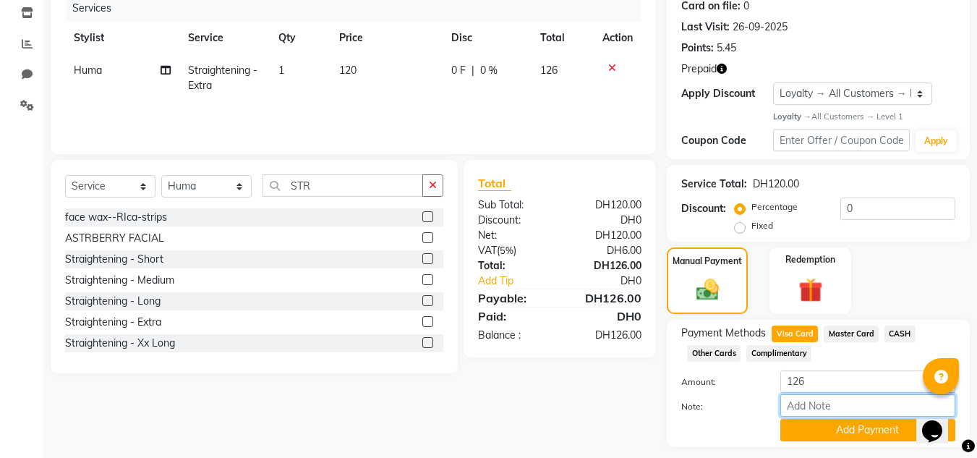
click at [839, 408] on input "Note:" at bounding box center [867, 405] width 175 height 22
type input "443913***3525"
click at [861, 427] on button "Add Payment" at bounding box center [867, 430] width 175 height 22
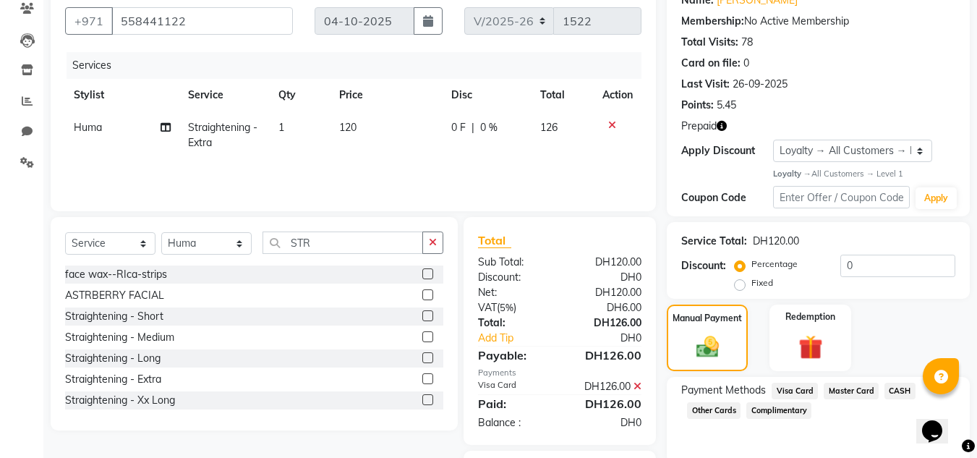
scroll to position [40, 0]
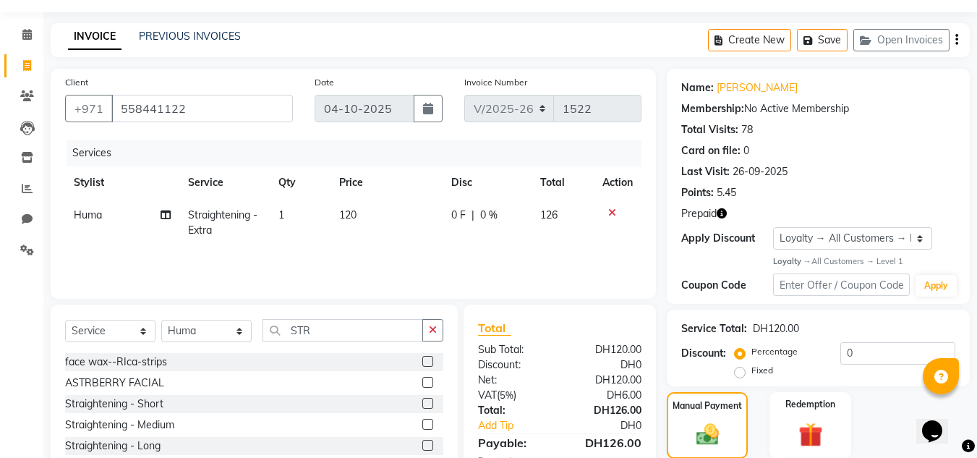
click at [82, 217] on span "Huma" at bounding box center [88, 214] width 28 height 13
select select "62704"
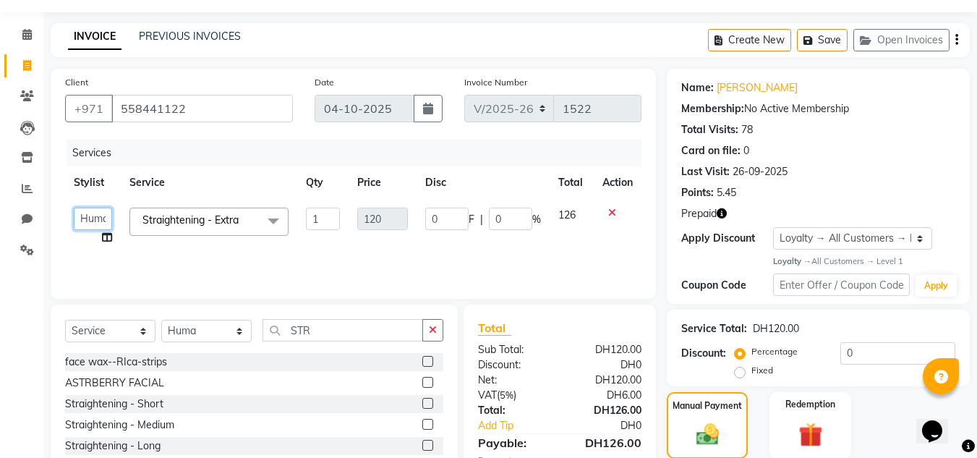
click at [82, 217] on select "DRIVER Huma Kabita Management Radha Riba Sales person Seema Srijana trial lady" at bounding box center [93, 218] width 38 height 22
click at [74, 207] on select "DRIVER Huma Kabita Management Radha Riba Sales person Seema Srijana trial lady" at bounding box center [93, 218] width 38 height 22
click at [96, 227] on select "DRIVER Huma Kabita Management Radha Riba Sales person Seema Srijana trial lady" at bounding box center [93, 218] width 38 height 22
click at [74, 207] on select "DRIVER Huma Kabita Management Radha Riba Sales person Seema Srijana trial lady" at bounding box center [93, 218] width 38 height 22
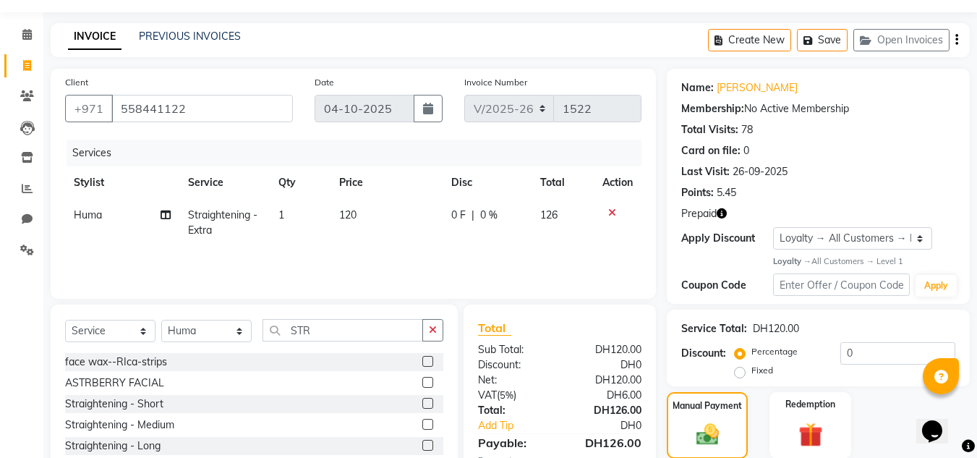
click at [264, 252] on div "Services Stylist Service Qty Price Disc Total Action Huma Straightening - Extra…" at bounding box center [353, 212] width 576 height 145
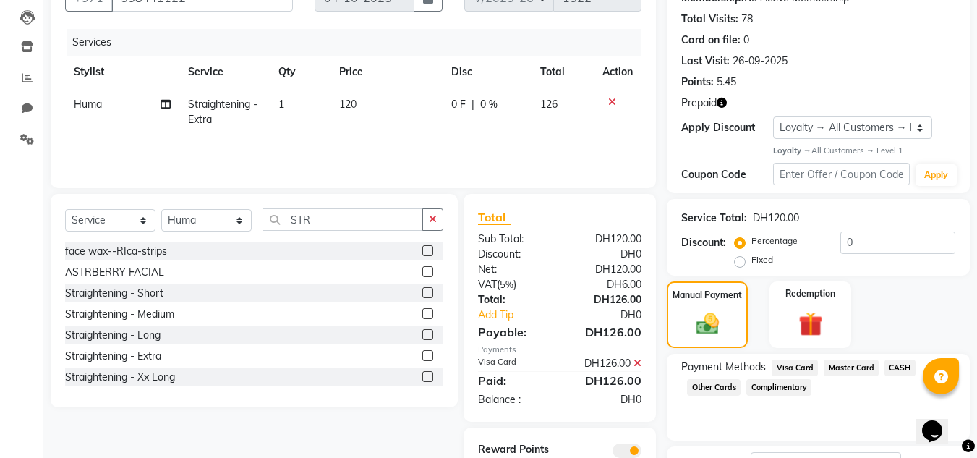
scroll to position [266, 0]
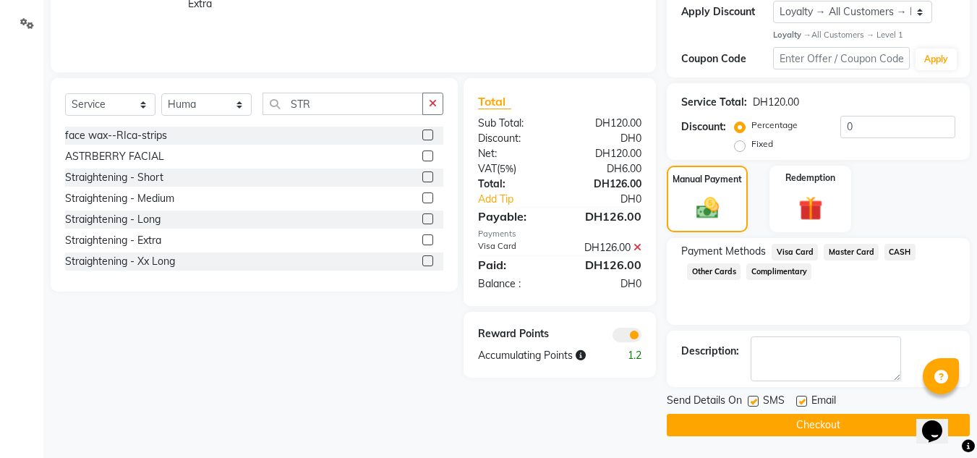
click at [697, 415] on button "Checkout" at bounding box center [818, 425] width 303 height 22
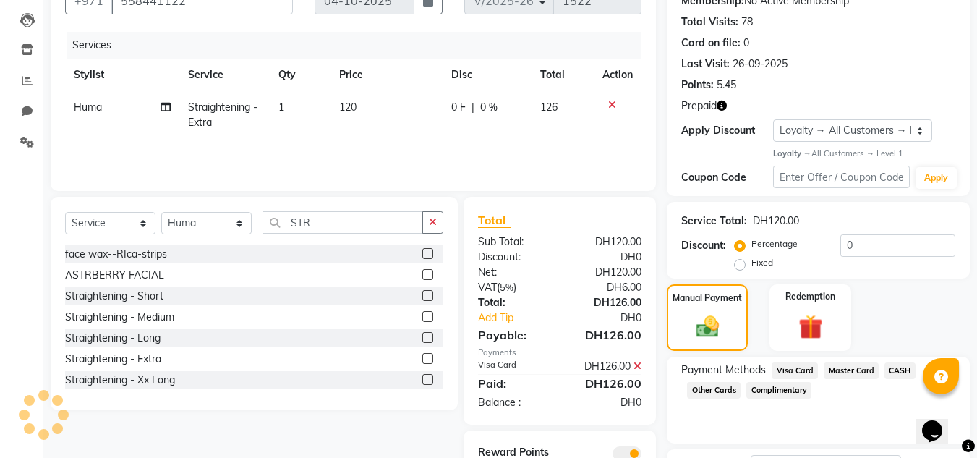
scroll to position [121, 0]
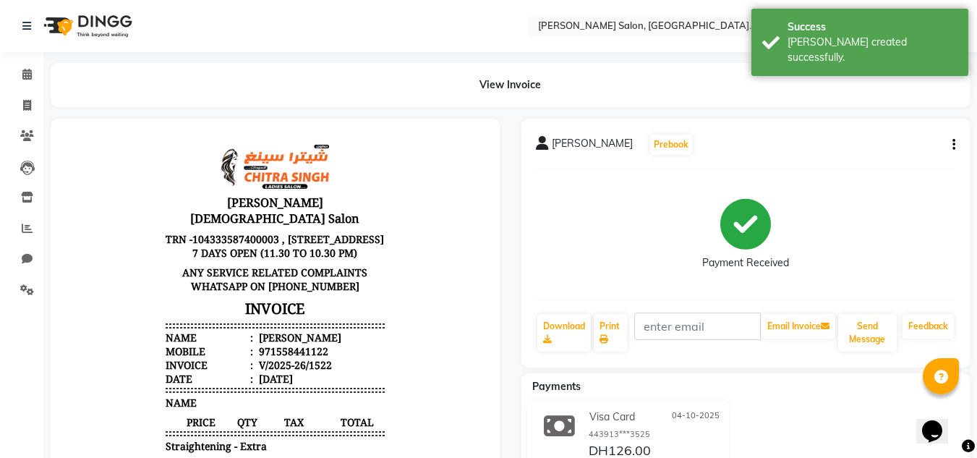
click at [30, 90] on li "Invoice" at bounding box center [21, 105] width 43 height 31
click at [24, 76] on icon at bounding box center [26, 74] width 9 height 11
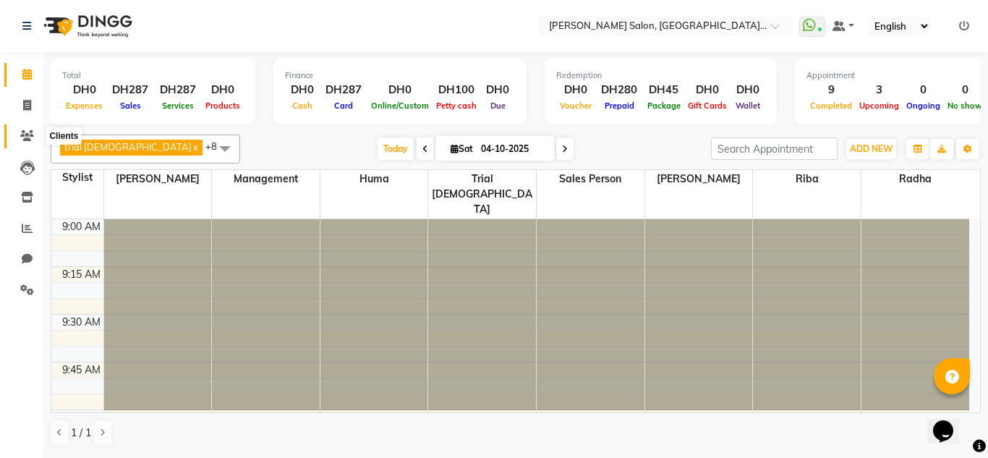
drag, startPoint x: 25, startPoint y: 134, endPoint x: 86, endPoint y: 139, distance: 60.9
click at [27, 134] on icon at bounding box center [27, 135] width 14 height 11
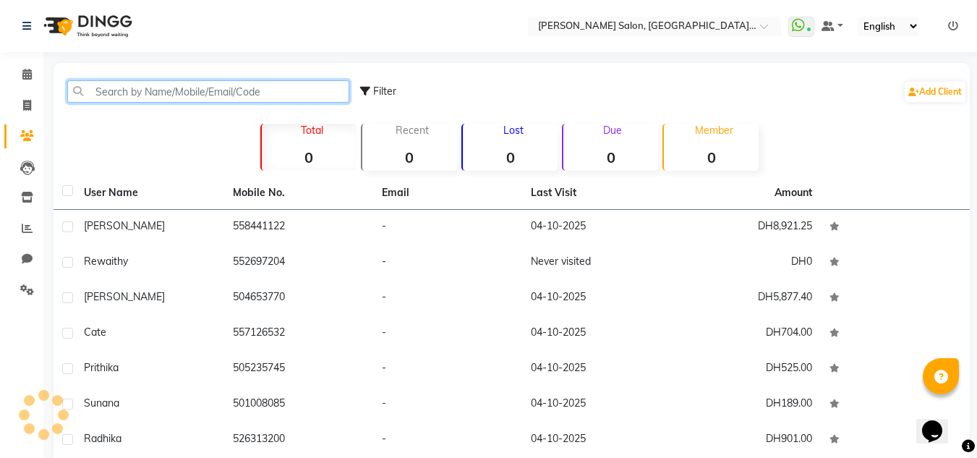
click at [157, 90] on input "text" at bounding box center [208, 91] width 282 height 22
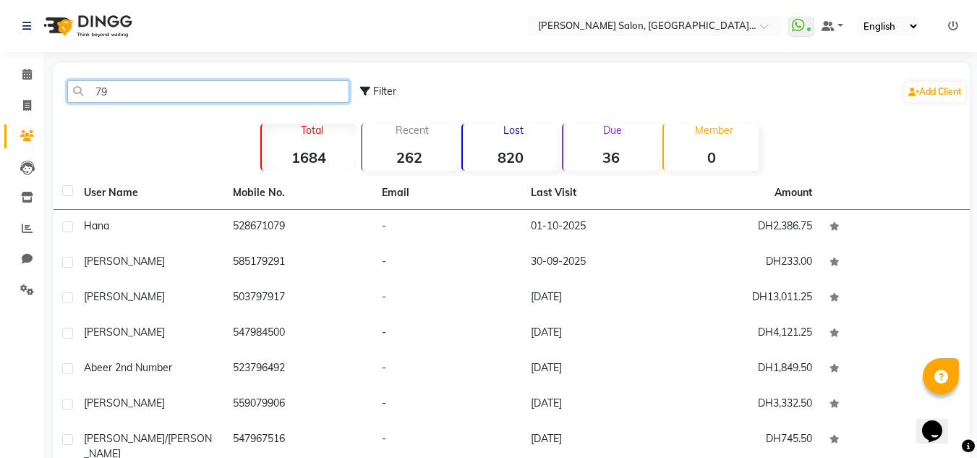
type input "79"
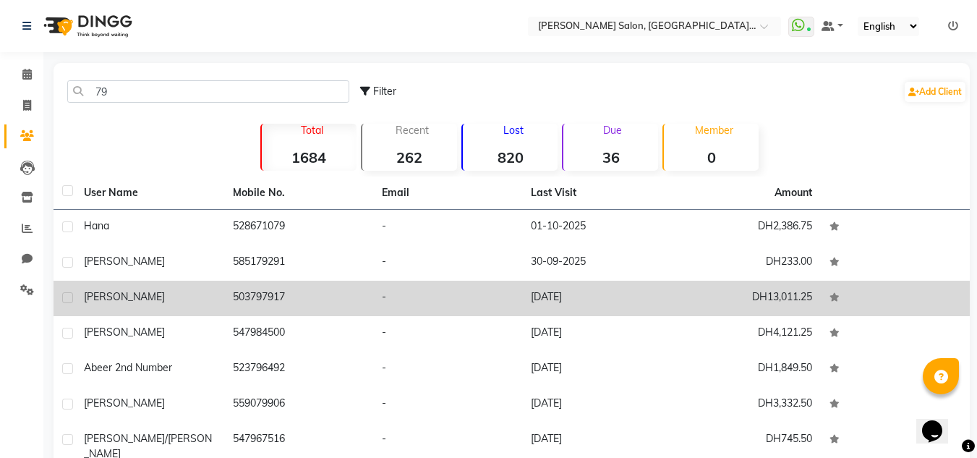
click at [161, 291] on div "[PERSON_NAME]" at bounding box center [150, 296] width 132 height 15
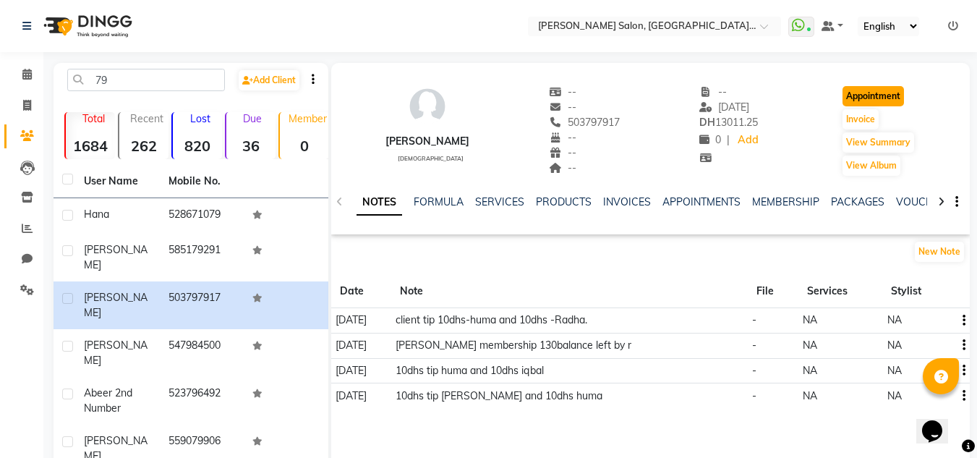
click at [866, 97] on button "Appointment" at bounding box center [872, 96] width 61 height 20
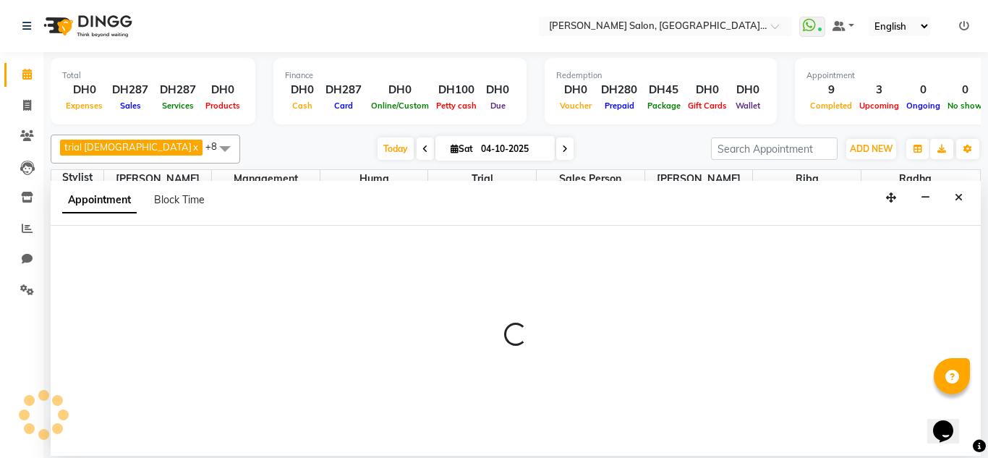
select select "tentative"
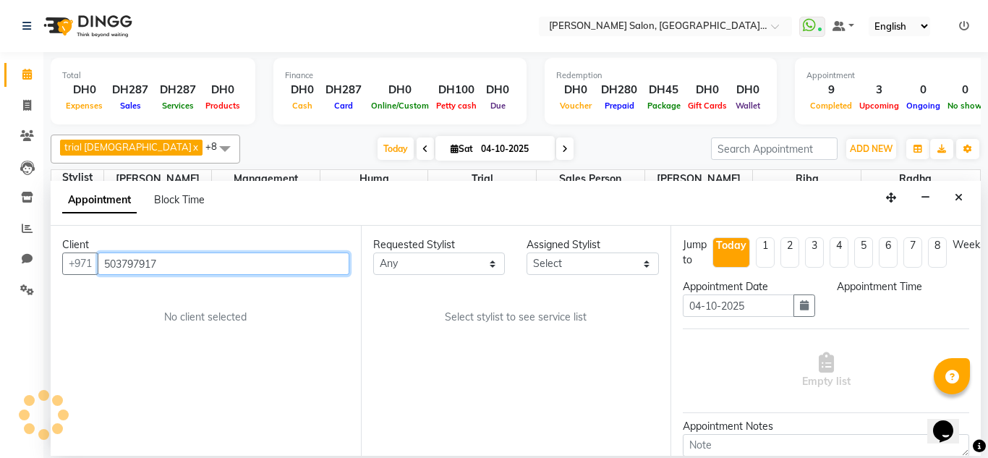
select select "600"
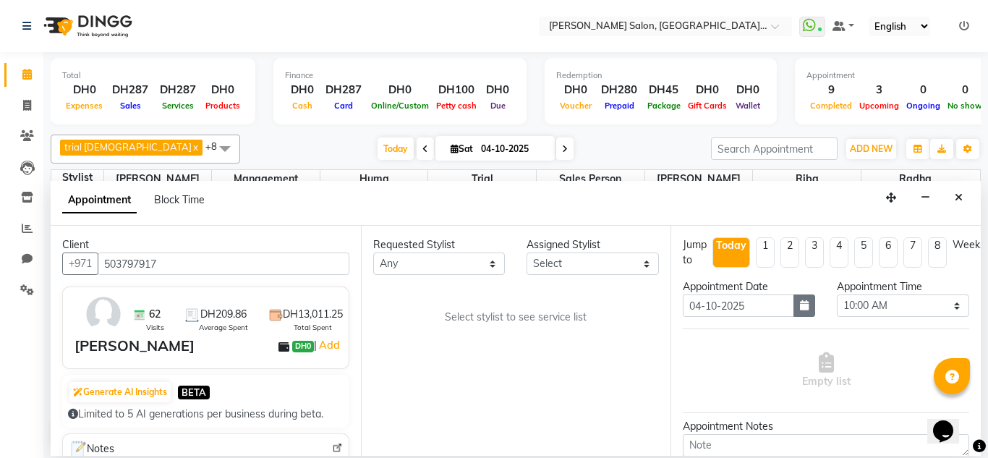
click at [800, 309] on icon "button" at bounding box center [804, 305] width 9 height 10
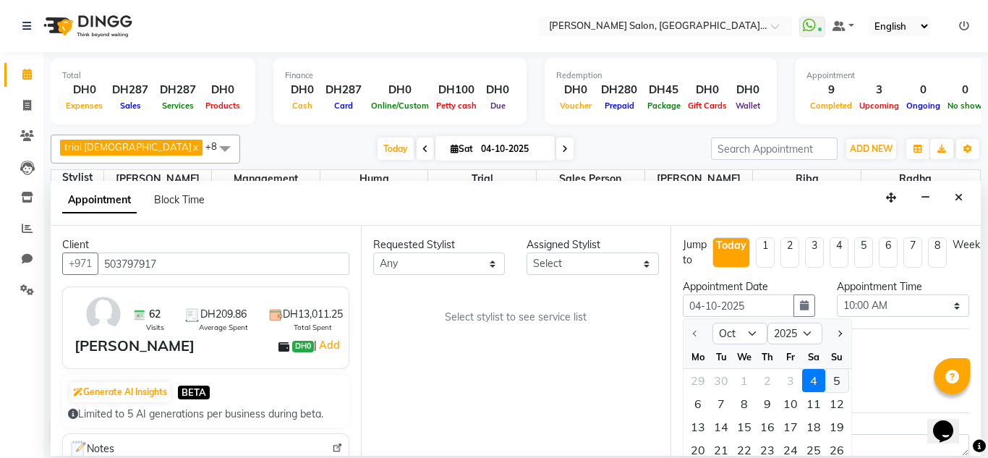
click at [831, 381] on div "5" at bounding box center [836, 380] width 23 height 23
type input "05-10-2025"
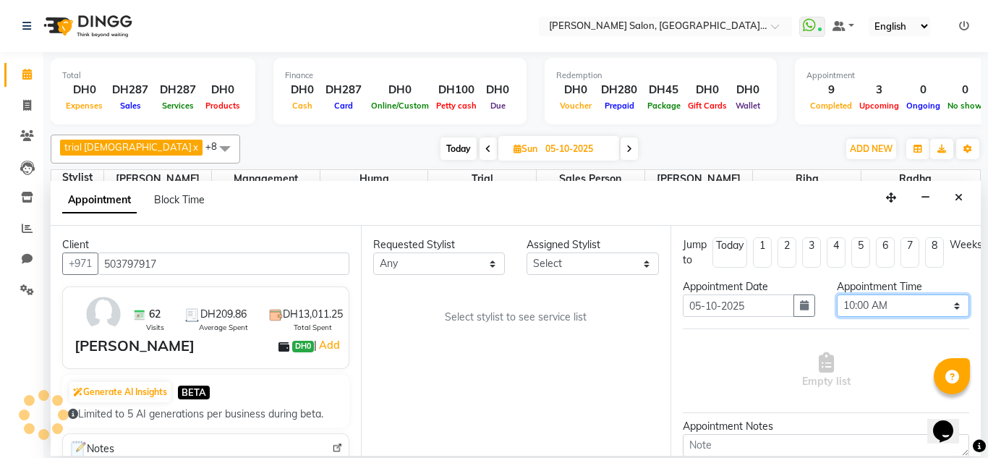
click at [906, 309] on select "Select 10:00 AM 10:15 AM 10:30 AM 10:45 AM 11:00 AM 11:15 AM 11:30 AM 11:45 AM …" at bounding box center [902, 305] width 132 height 22
select select "930"
click at [836, 294] on select "Select 10:00 AM 10:15 AM 10:30 AM 10:45 AM 11:00 AM 11:15 AM 11:30 AM 11:45 AM …" at bounding box center [902, 305] width 132 height 22
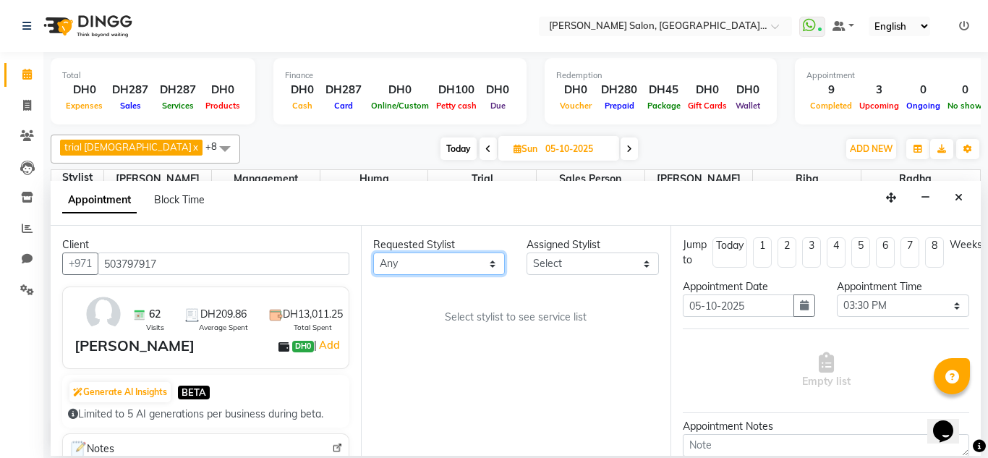
click at [456, 273] on select "Any Huma [PERSON_NAME] Management [PERSON_NAME] Sales person [PERSON_NAME] [PER…" at bounding box center [439, 263] width 132 height 22
select select "86370"
click at [373, 252] on select "Any Huma [PERSON_NAME] Management [PERSON_NAME] Sales person [PERSON_NAME] [PER…" at bounding box center [439, 263] width 132 height 22
select select "86370"
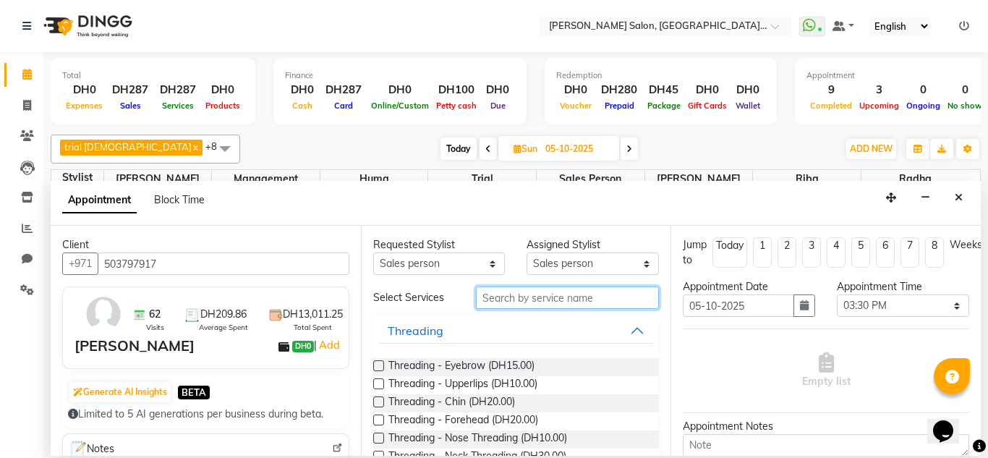
click at [517, 294] on input "text" at bounding box center [568, 297] width 184 height 22
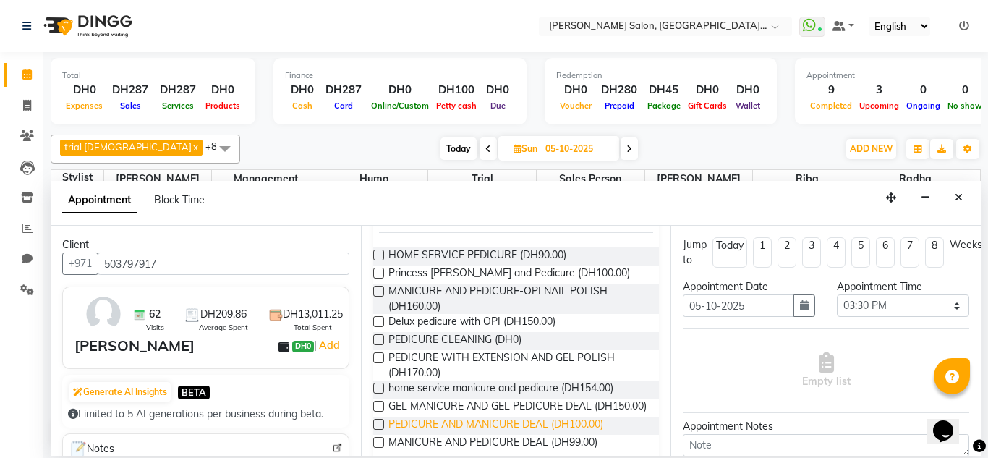
scroll to position [175, 0]
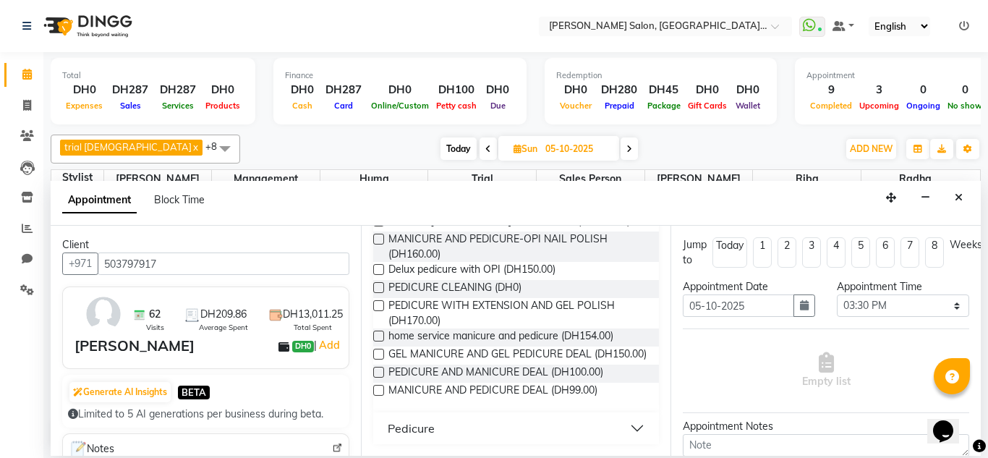
type input "pedicure"
drag, startPoint x: 630, startPoint y: 436, endPoint x: 625, endPoint y: 429, distance: 8.8
click at [629, 435] on button "Pedicure" at bounding box center [516, 428] width 275 height 26
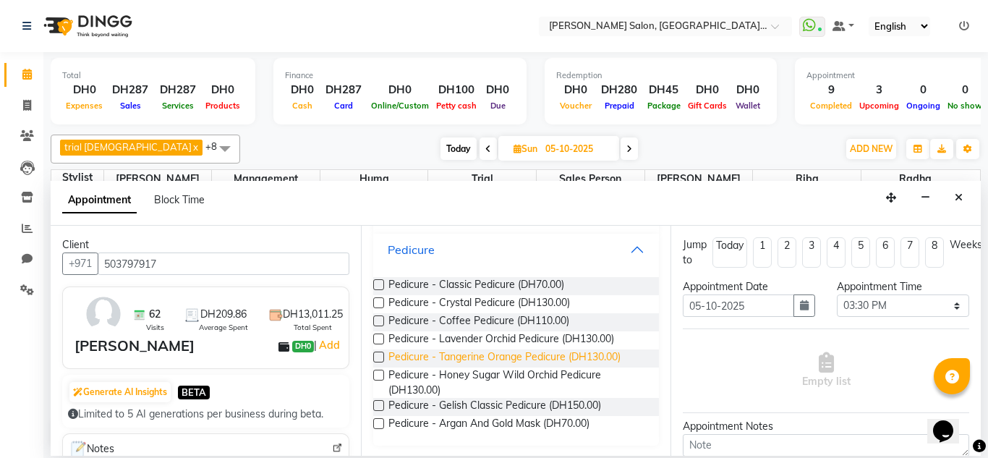
scroll to position [351, 0]
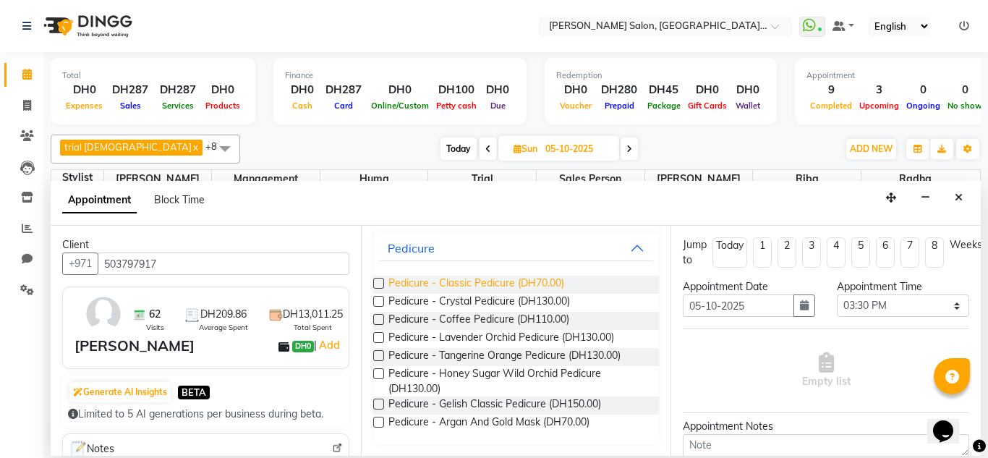
drag, startPoint x: 466, startPoint y: 284, endPoint x: 476, endPoint y: 280, distance: 11.0
click at [466, 283] on span "Pedicure - Classic Pedicure (DH70.00)" at bounding box center [476, 284] width 176 height 18
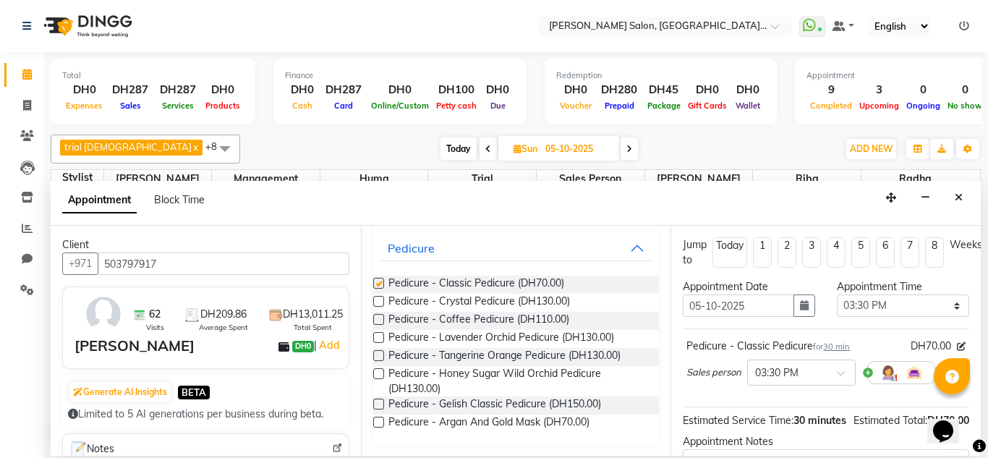
checkbox input "false"
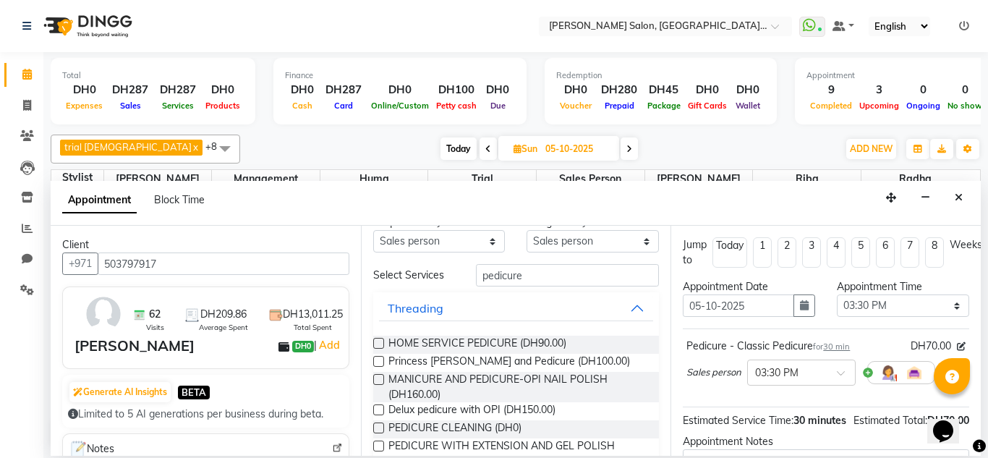
scroll to position [0, 0]
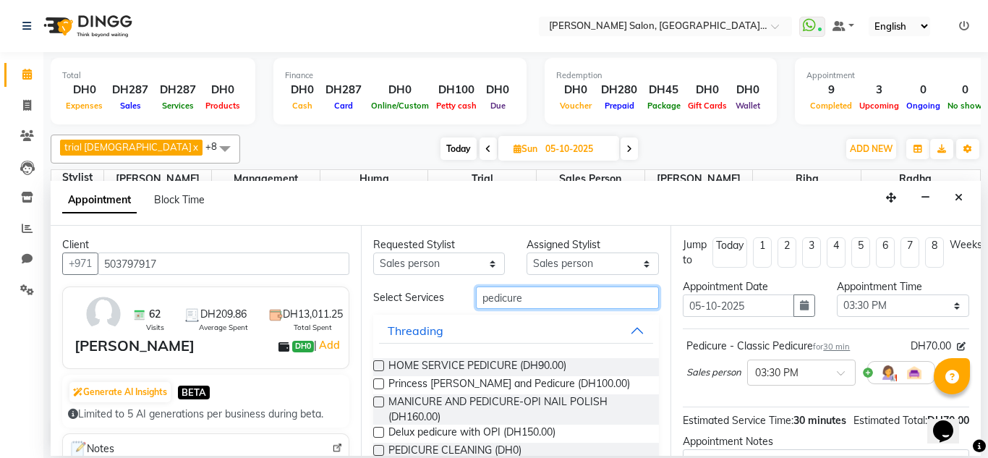
drag, startPoint x: 522, startPoint y: 296, endPoint x: 461, endPoint y: 307, distance: 61.7
click at [450, 295] on div "Select Services pedicure" at bounding box center [516, 297] width 308 height 22
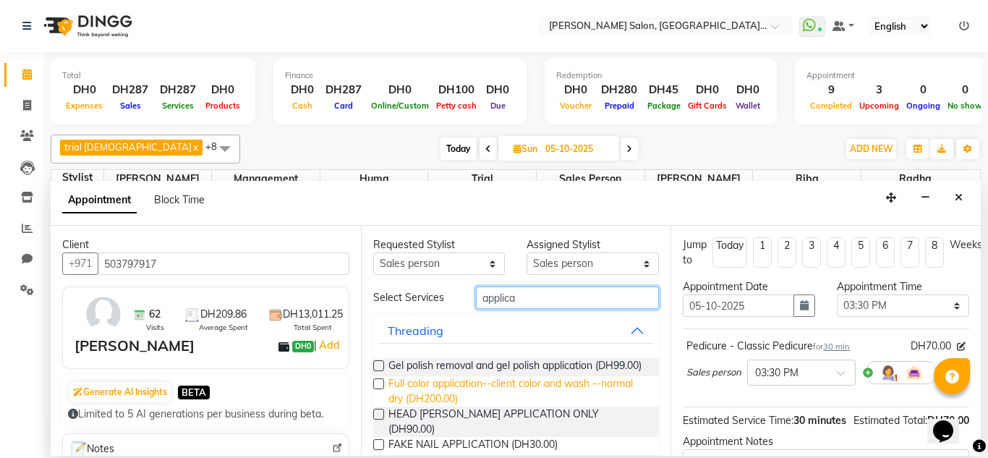
scroll to position [72, 0]
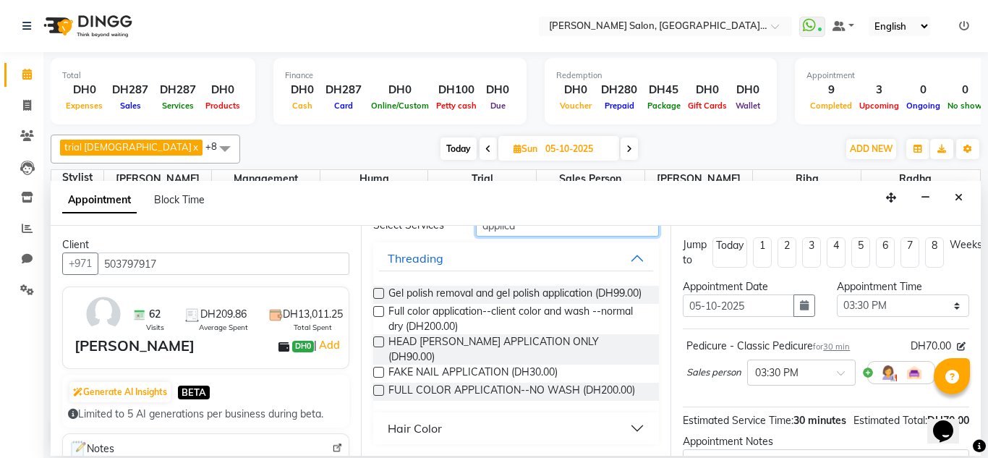
type input "applica"
click at [625, 431] on button "Hair Color" at bounding box center [516, 428] width 275 height 26
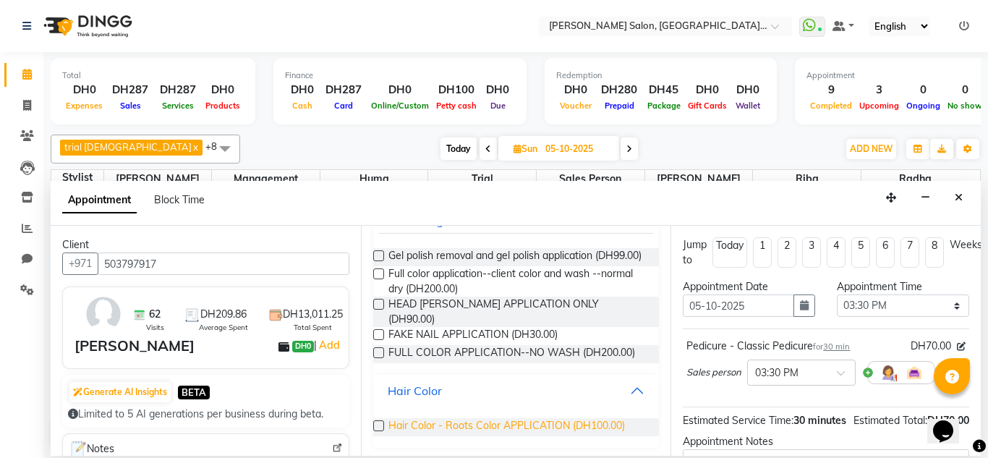
scroll to position [111, 0]
click at [532, 425] on span "Hair Color - Roots Color APPLICATION (DH100.00)" at bounding box center [506, 425] width 236 height 18
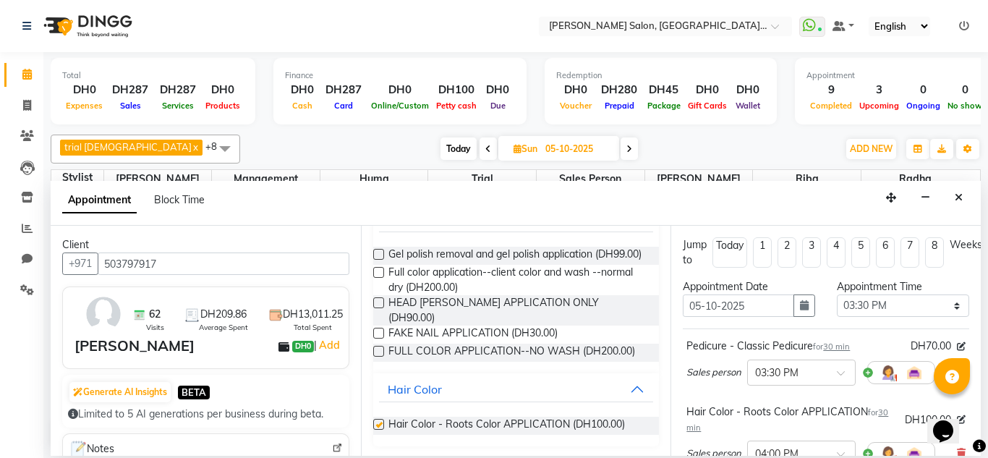
checkbox input "false"
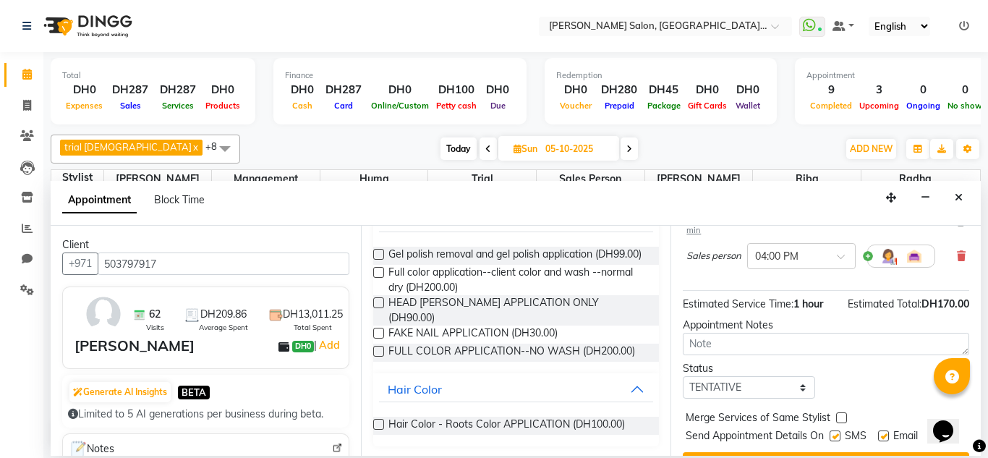
scroll to position [242, 0]
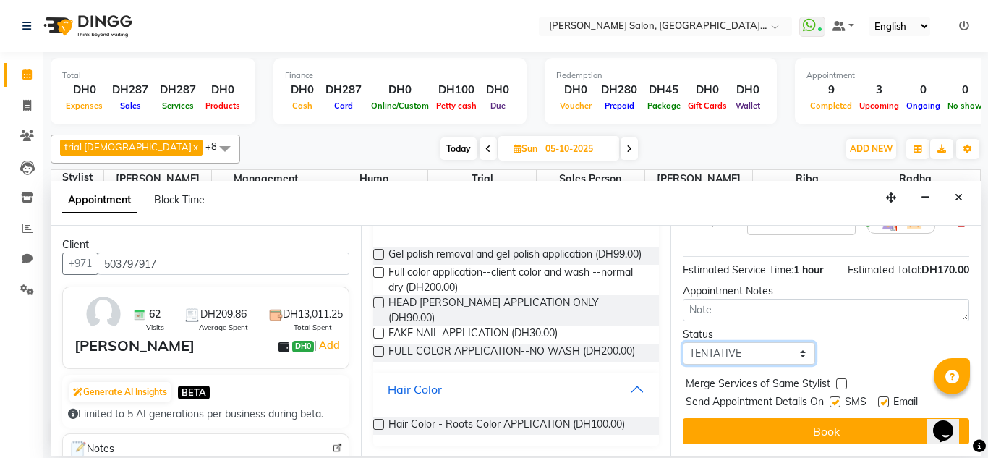
click at [714, 347] on select "Select TENTATIVE CONFIRM UPCOMING" at bounding box center [748, 353] width 132 height 22
select select "upcoming"
click at [682, 342] on select "Select TENTATIVE CONFIRM UPCOMING" at bounding box center [748, 353] width 132 height 22
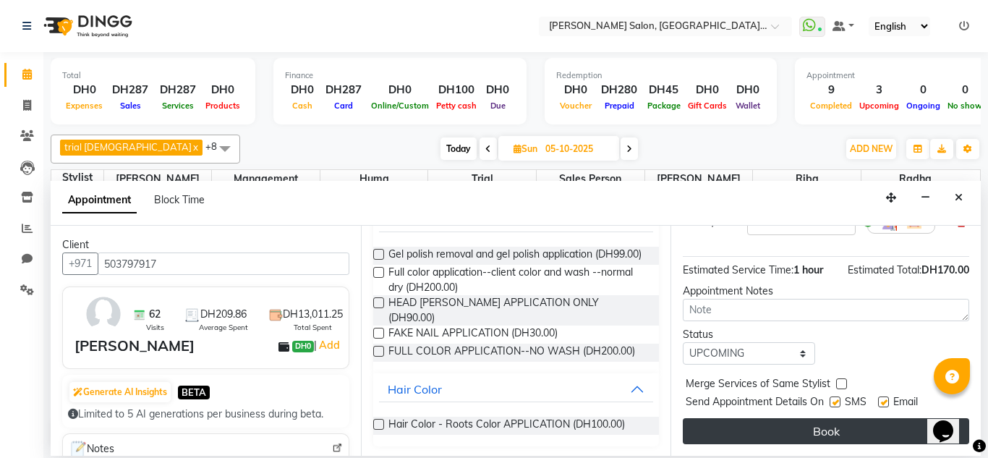
click at [742, 418] on button "Book" at bounding box center [825, 431] width 286 height 26
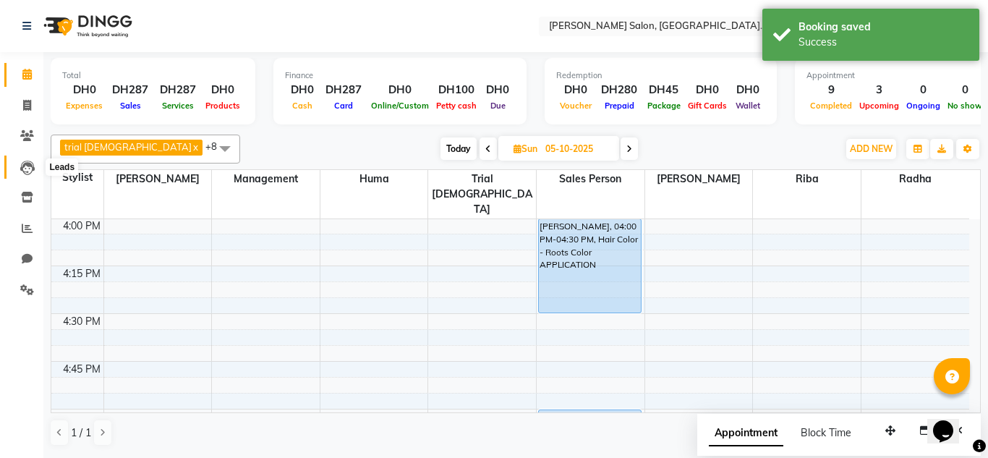
click at [33, 168] on icon at bounding box center [27, 167] width 14 height 14
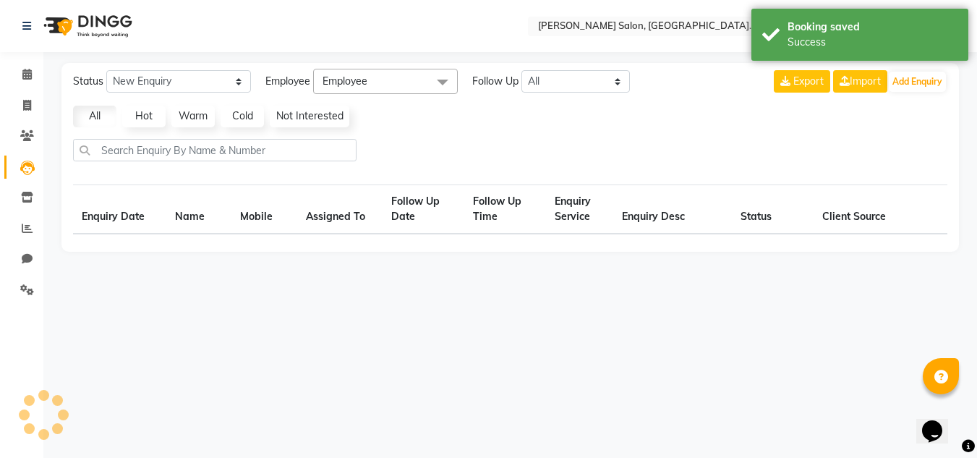
select select "10"
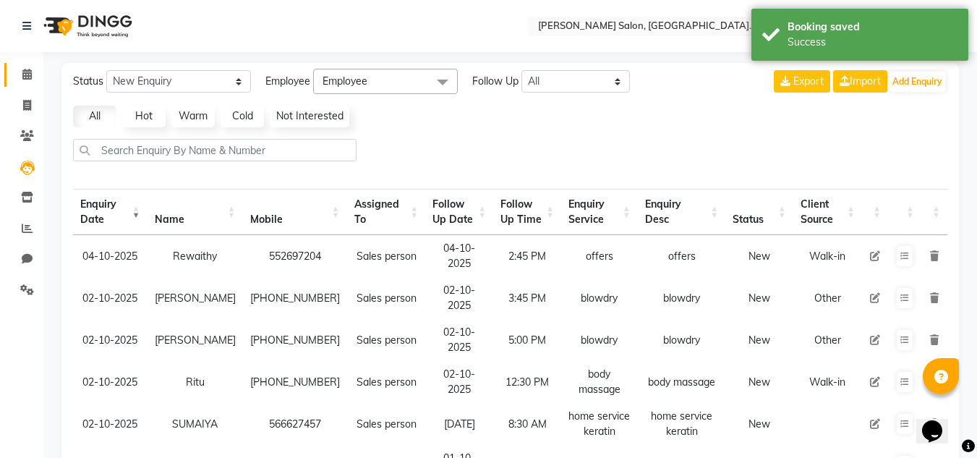
click at [22, 77] on icon at bounding box center [26, 74] width 9 height 11
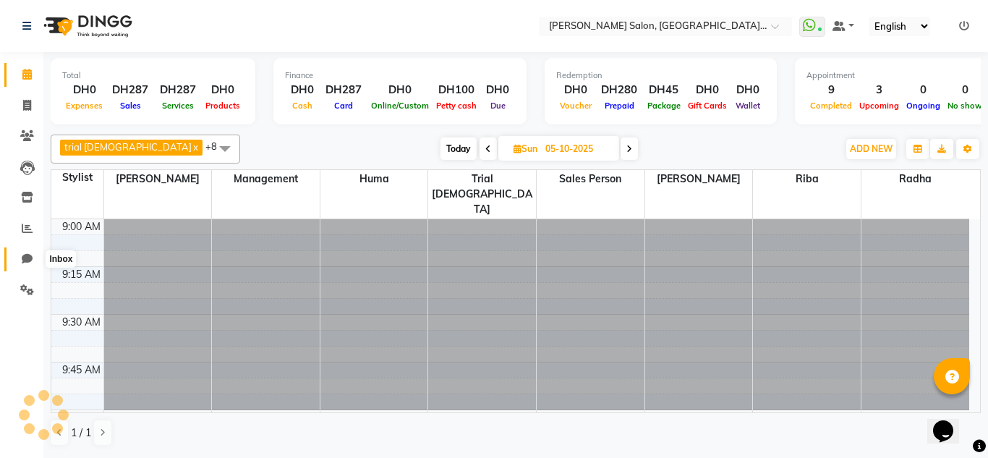
click at [17, 257] on span at bounding box center [26, 259] width 25 height 17
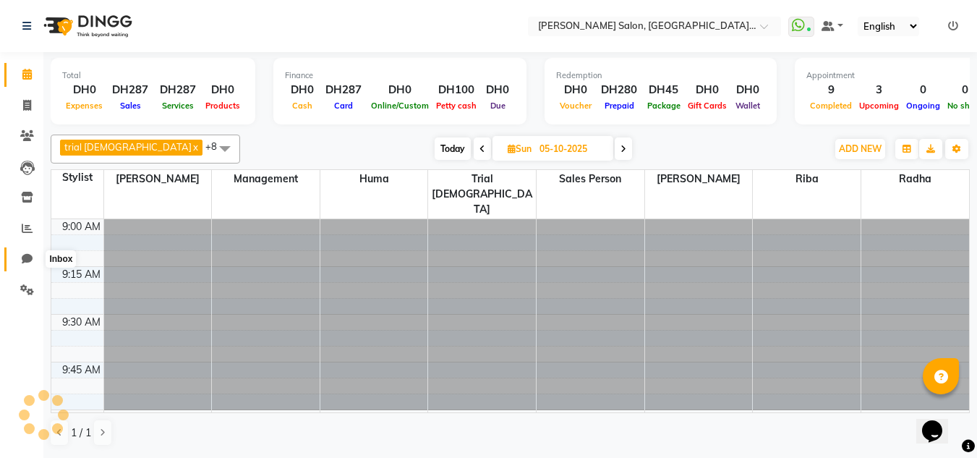
select select "100"
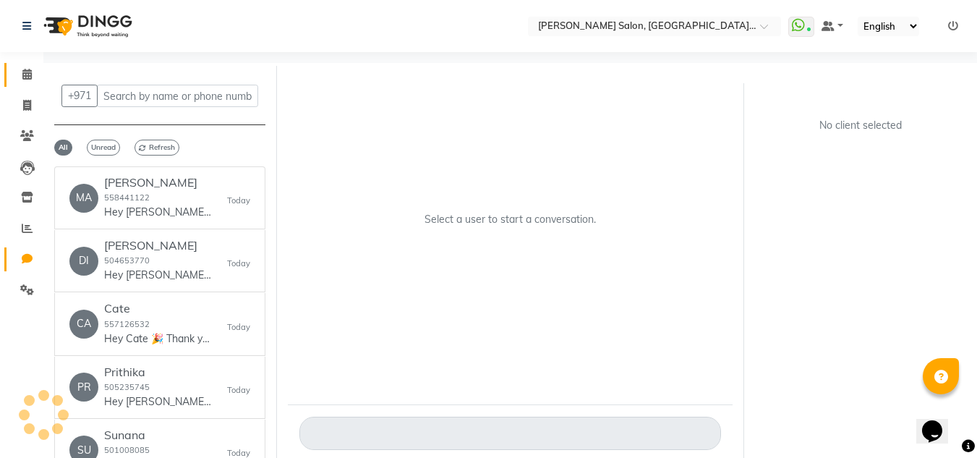
click at [29, 64] on link "Calendar" at bounding box center [21, 75] width 35 height 24
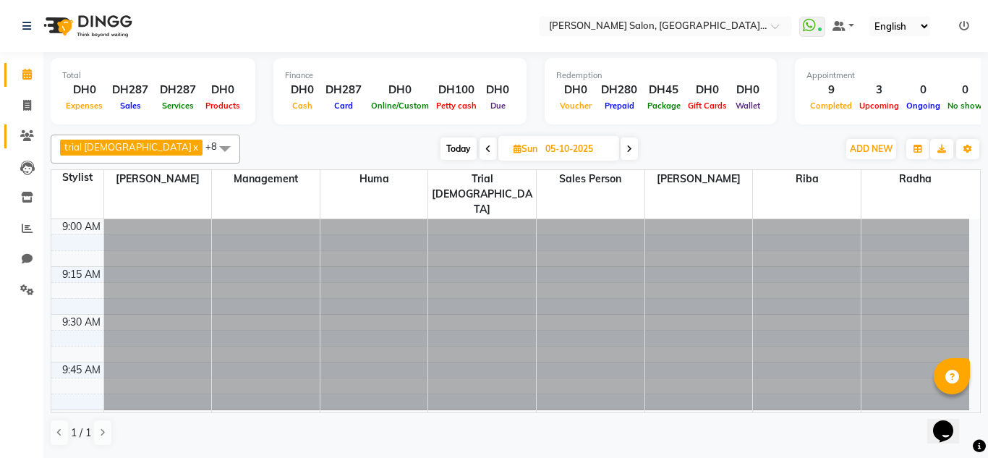
click at [22, 131] on icon at bounding box center [27, 135] width 14 height 11
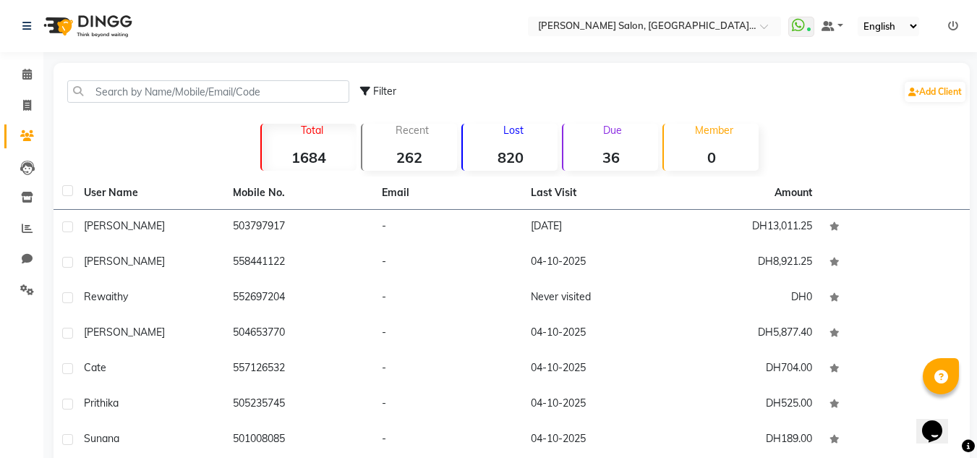
drag, startPoint x: 304, startPoint y: 77, endPoint x: 302, endPoint y: 87, distance: 10.2
click at [303, 83] on div "Filter Add Client" at bounding box center [511, 92] width 910 height 46
click at [301, 86] on input "text" at bounding box center [208, 91] width 282 height 22
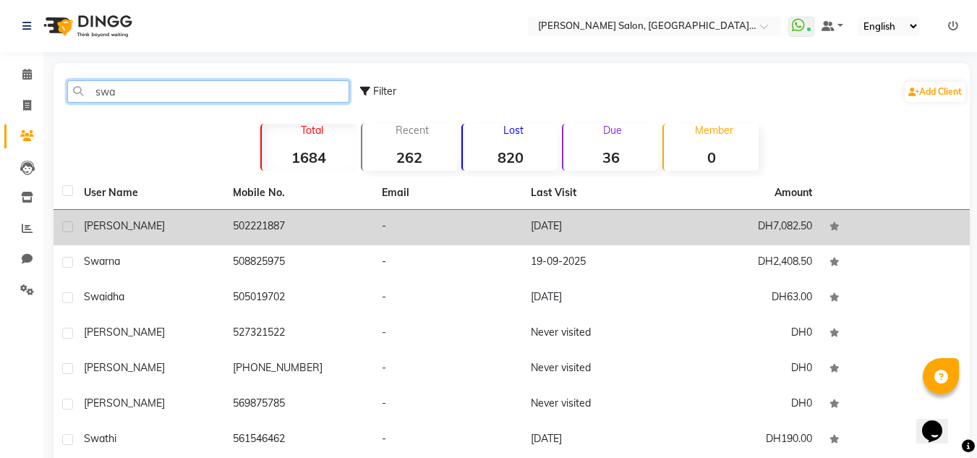
type input "swa"
click at [698, 238] on td "DH7,082.50" at bounding box center [746, 227] width 149 height 35
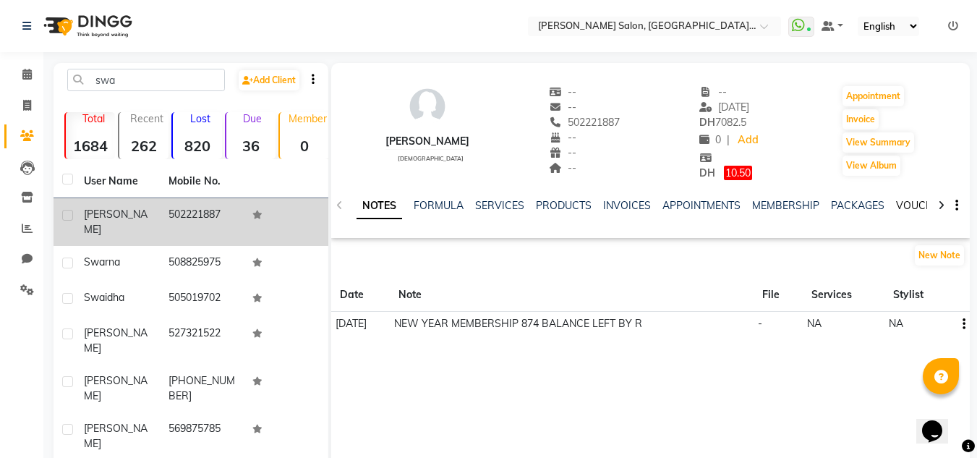
click at [905, 207] on link "VOUCHERS" at bounding box center [924, 205] width 57 height 13
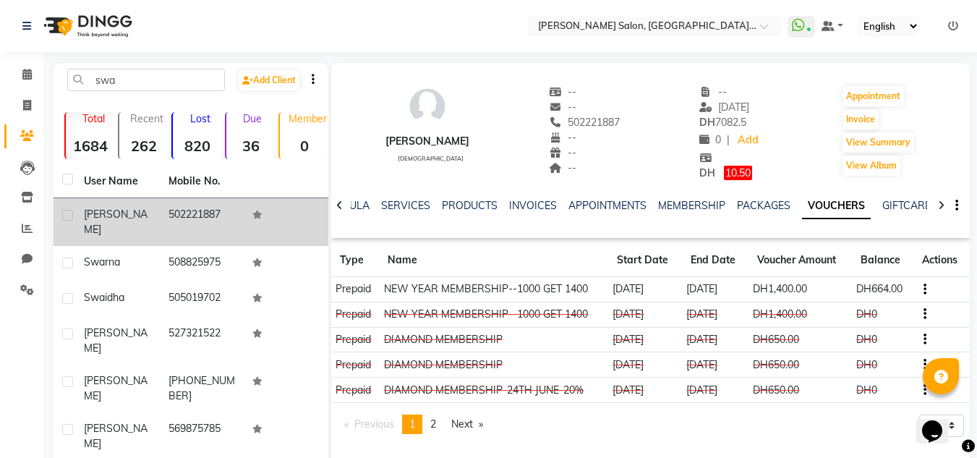
click at [802, 193] on link "VOUCHERS" at bounding box center [836, 206] width 69 height 26
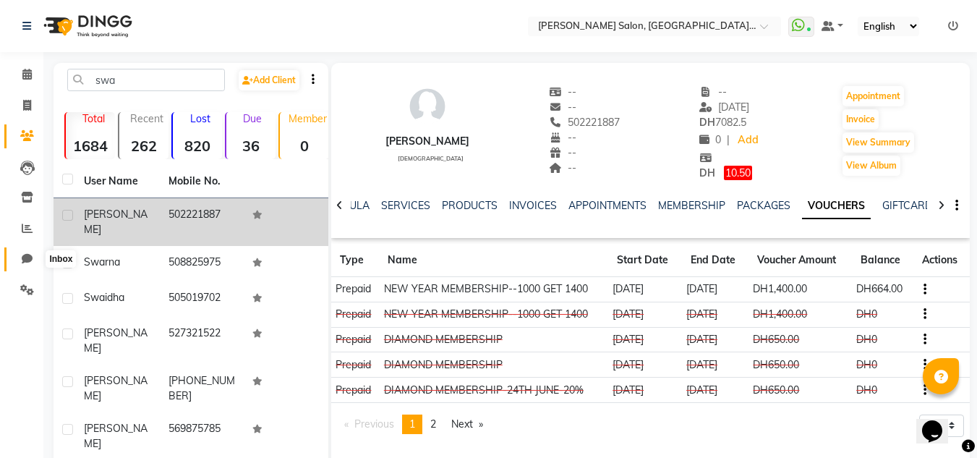
click at [29, 264] on span at bounding box center [26, 259] width 25 height 17
select select "100"
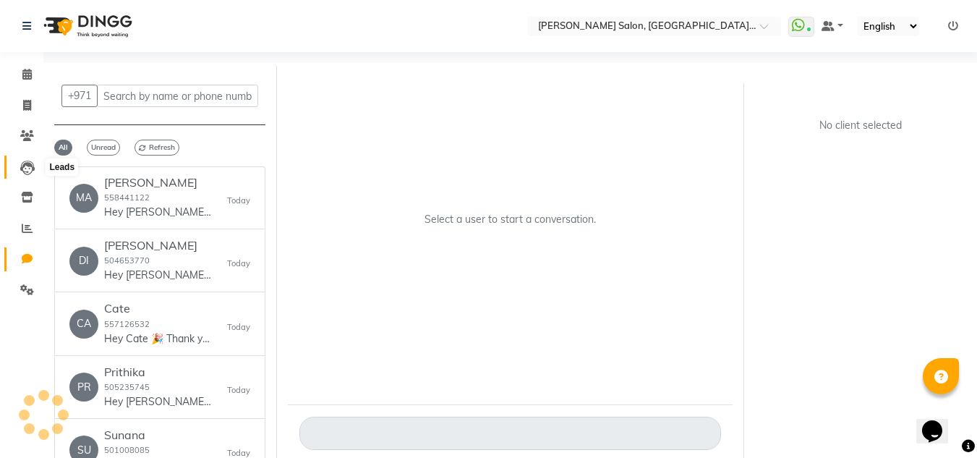
click at [22, 165] on icon at bounding box center [27, 167] width 14 height 14
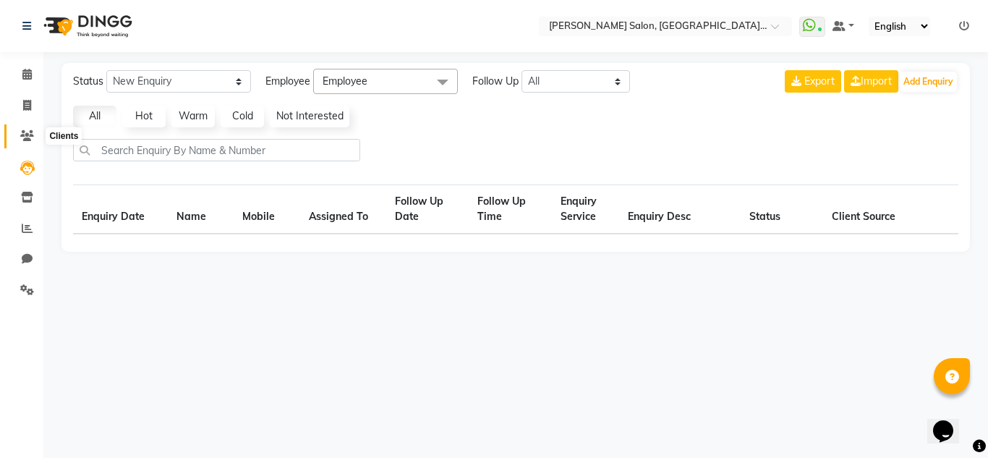
click at [23, 140] on icon at bounding box center [27, 135] width 14 height 11
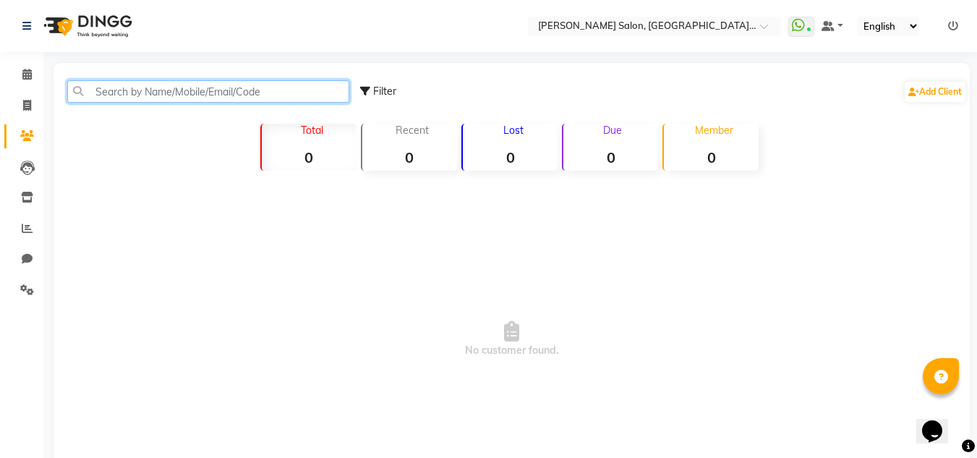
click at [103, 90] on input "text" at bounding box center [208, 91] width 282 height 22
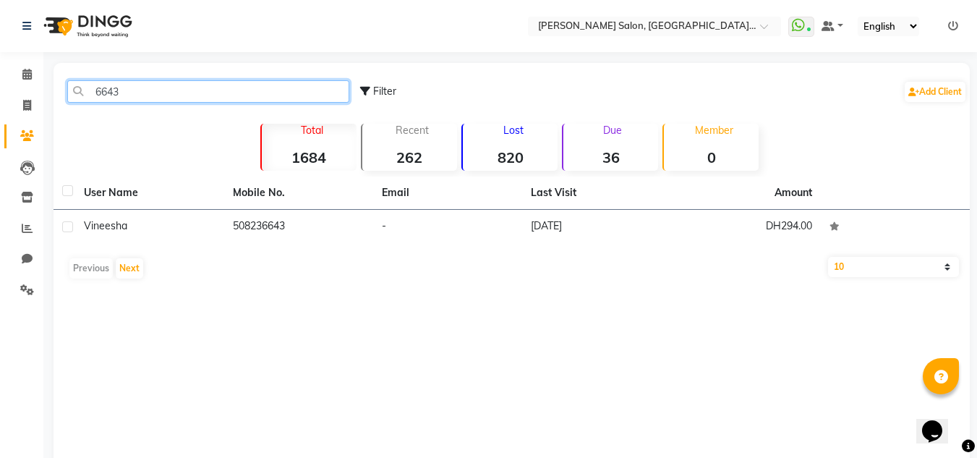
type input "6643"
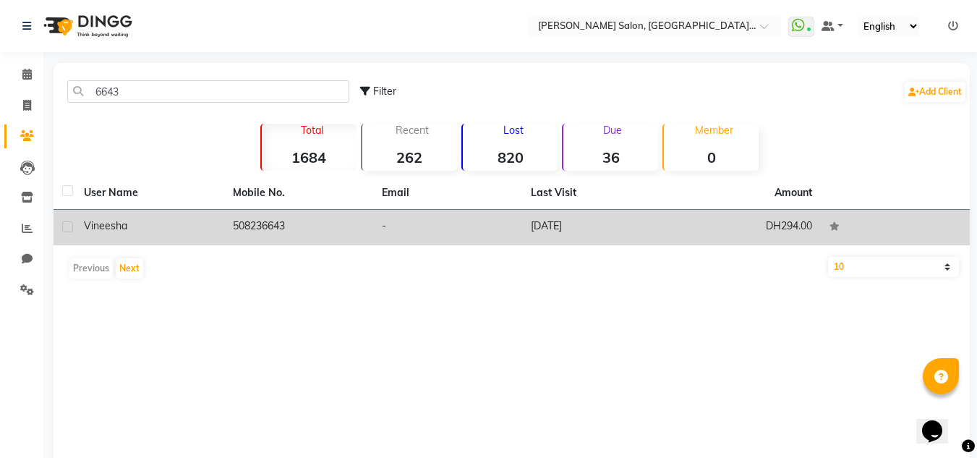
click at [777, 191] on th "Amount" at bounding box center [793, 192] width 55 height 33
click at [793, 231] on td "DH294.00" at bounding box center [746, 227] width 149 height 35
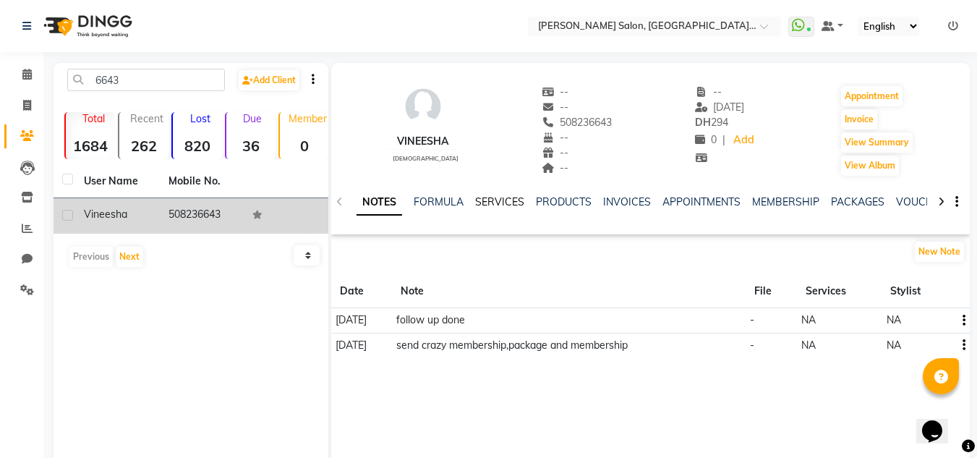
click at [485, 201] on link "SERVICES" at bounding box center [499, 201] width 49 height 13
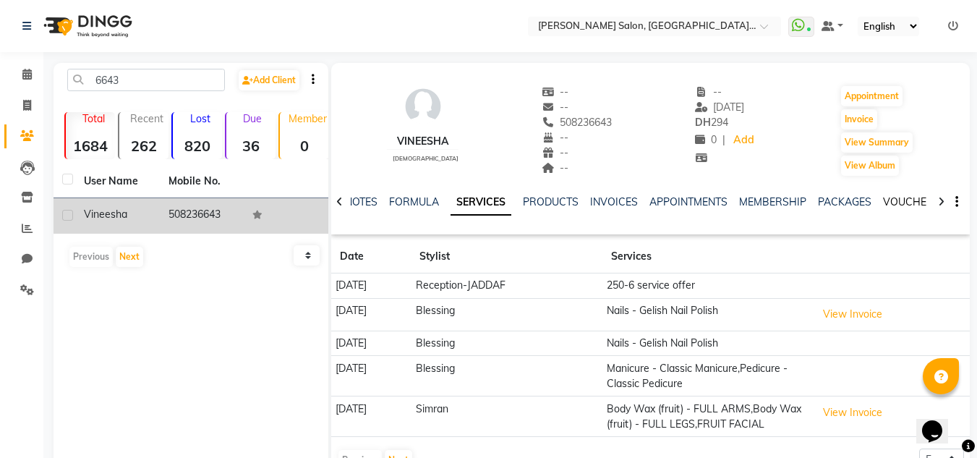
click at [895, 205] on link "VOUCHERS" at bounding box center [911, 201] width 57 height 13
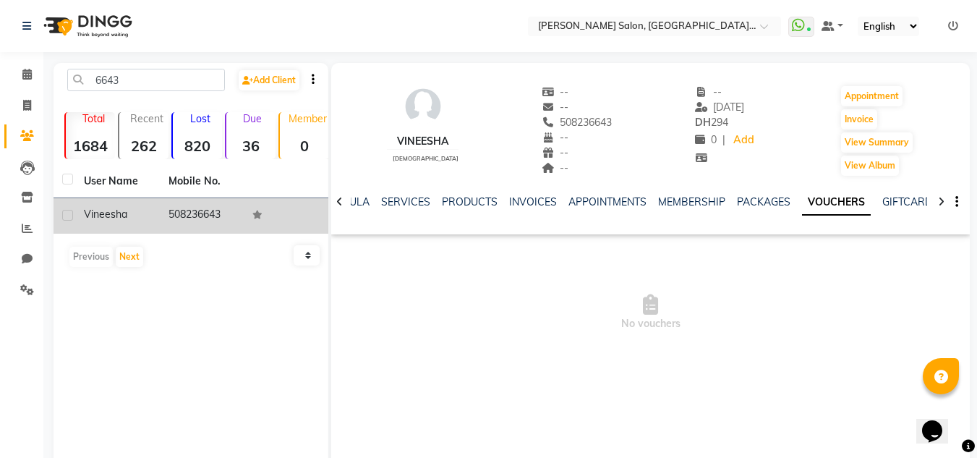
click at [740, 194] on div "PACKAGES" at bounding box center [763, 201] width 53 height 15
click at [740, 199] on link "PACKAGES" at bounding box center [763, 201] width 53 height 13
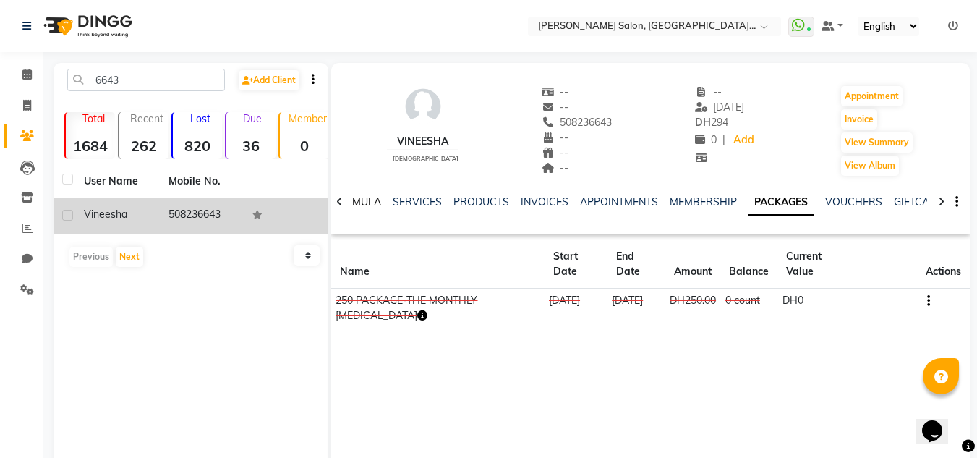
click at [356, 200] on link "FORMULA" at bounding box center [356, 201] width 50 height 13
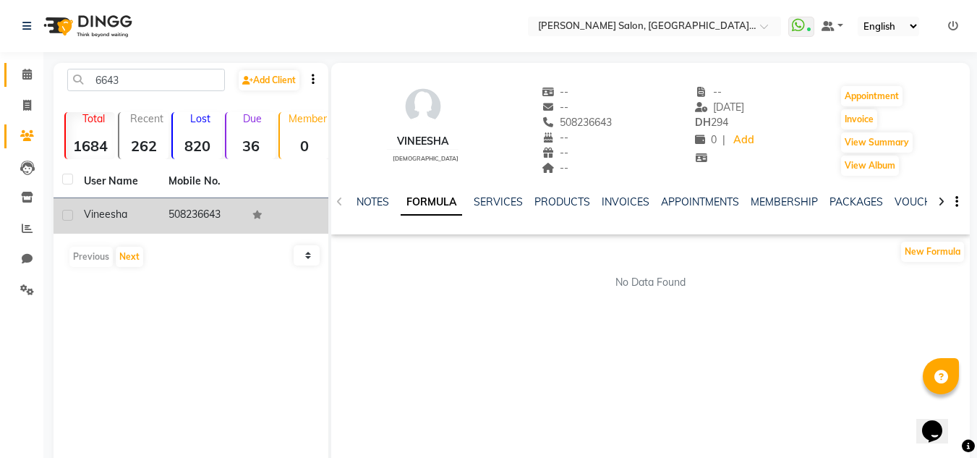
click at [27, 77] on icon at bounding box center [26, 74] width 9 height 11
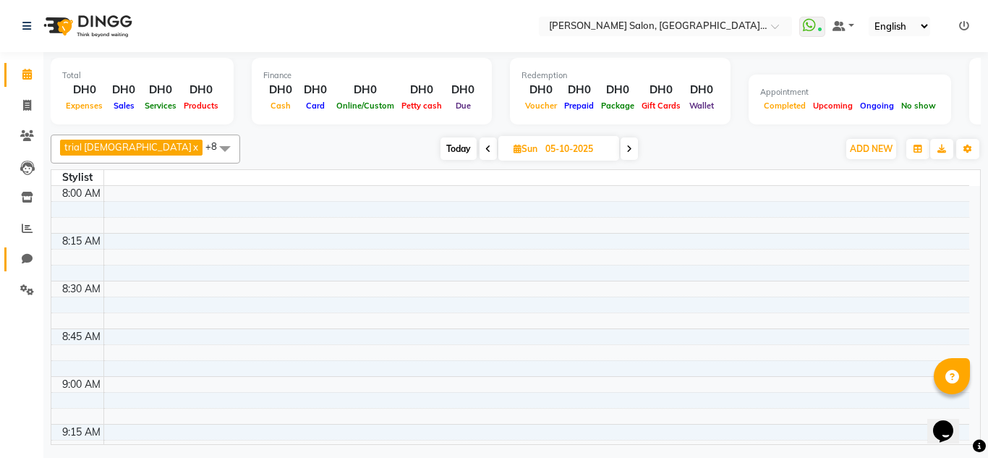
click at [12, 266] on link "Chat" at bounding box center [21, 259] width 35 height 24
select select "100"
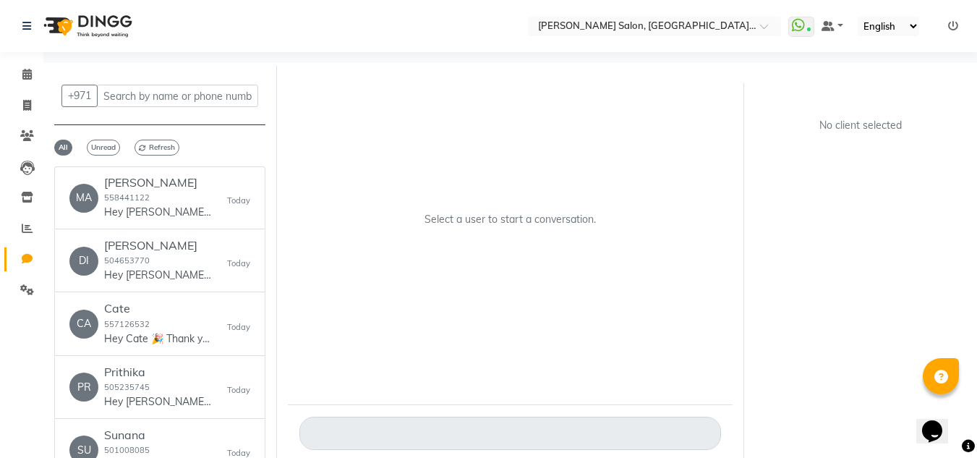
click at [18, 88] on li "Calendar" at bounding box center [21, 74] width 43 height 31
click at [28, 138] on icon at bounding box center [27, 135] width 14 height 11
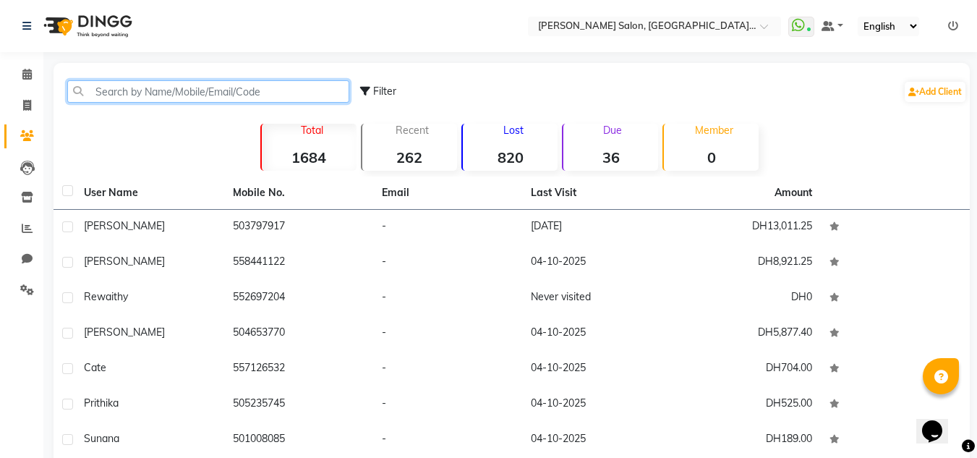
click at [135, 83] on input "text" at bounding box center [208, 91] width 282 height 22
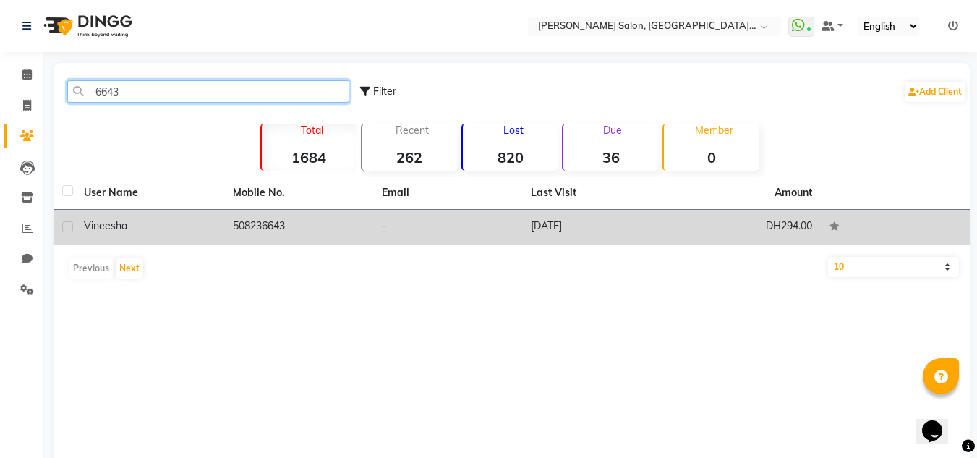
type input "6643"
click at [330, 213] on td "508236643" at bounding box center [298, 227] width 149 height 35
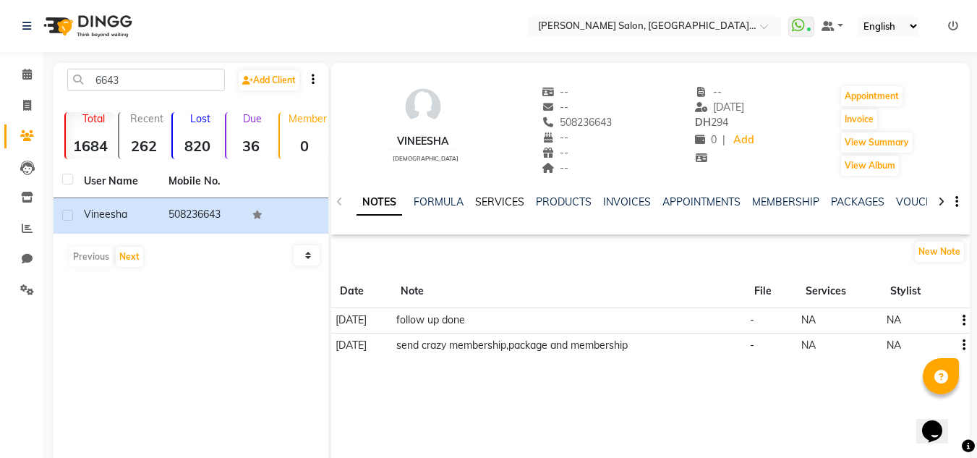
click at [492, 198] on link "SERVICES" at bounding box center [499, 201] width 49 height 13
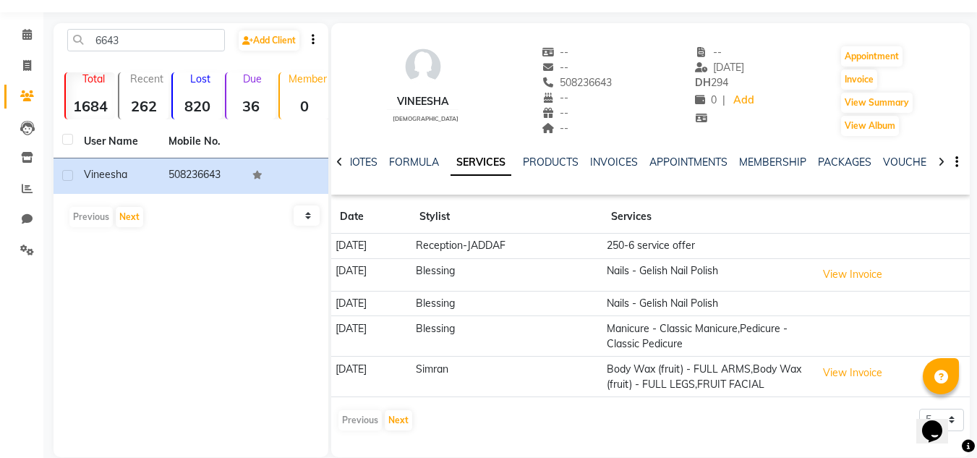
scroll to position [61, 0]
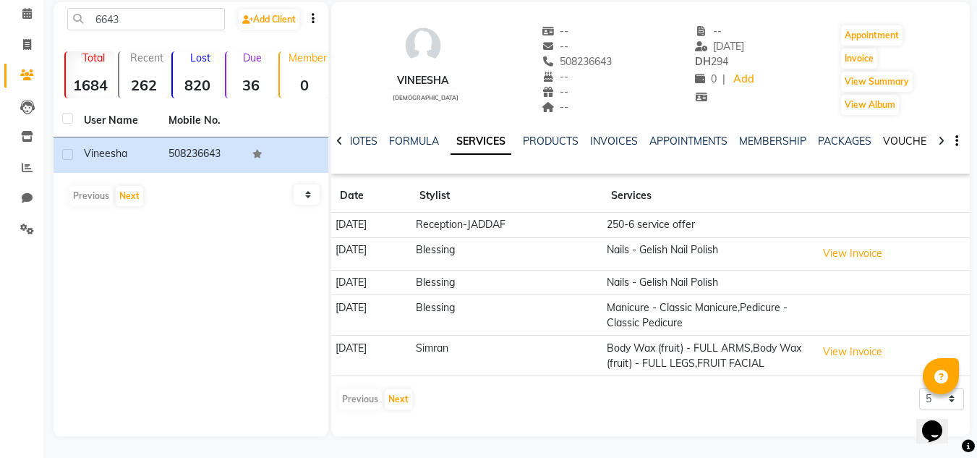
click at [897, 145] on link "VOUCHERS" at bounding box center [911, 140] width 57 height 13
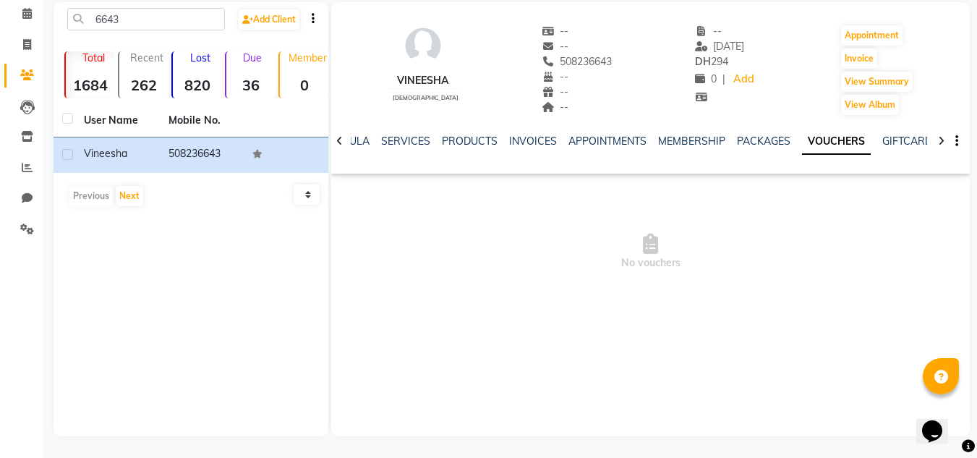
click at [774, 149] on div "NOTES FORMULA SERVICES PRODUCTS INVOICES APPOINTMENTS MEMBERSHIP PACKAGES VOUCH…" at bounding box center [632, 147] width 553 height 27
click at [769, 143] on link "PACKAGES" at bounding box center [763, 140] width 53 height 13
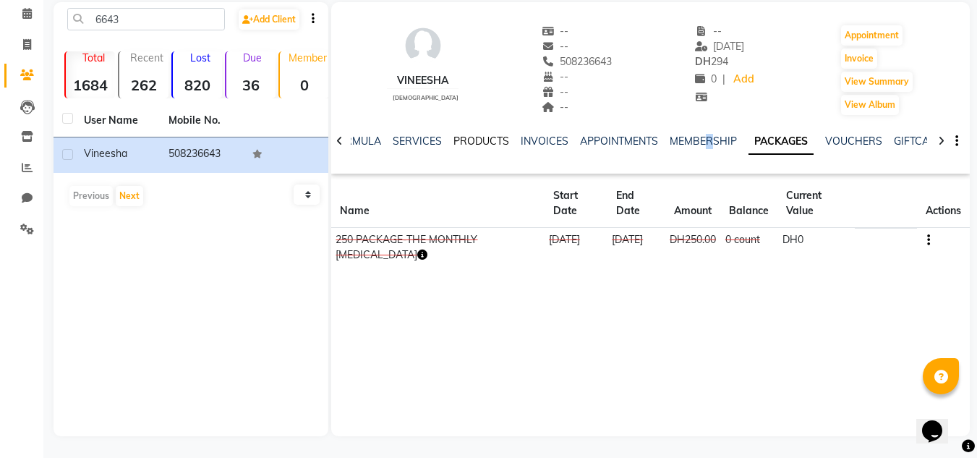
click at [458, 145] on link "PRODUCTS" at bounding box center [481, 140] width 56 height 13
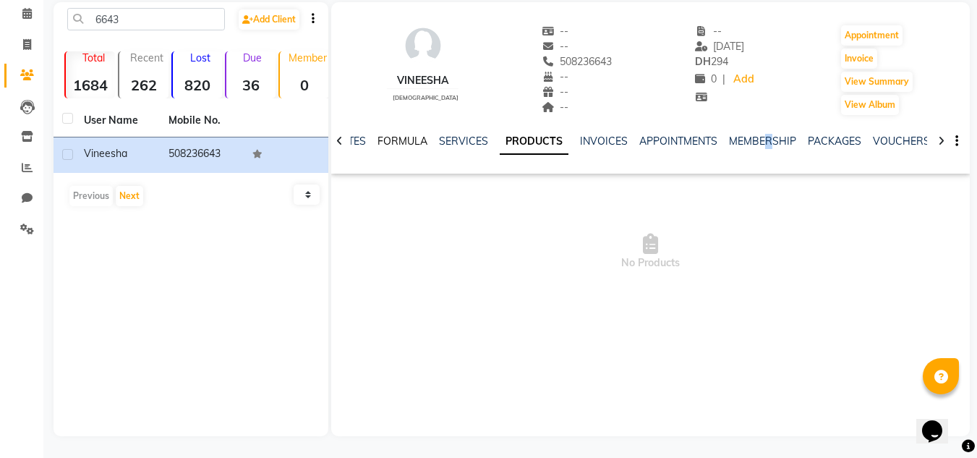
click at [389, 140] on link "FORMULA" at bounding box center [402, 140] width 50 height 13
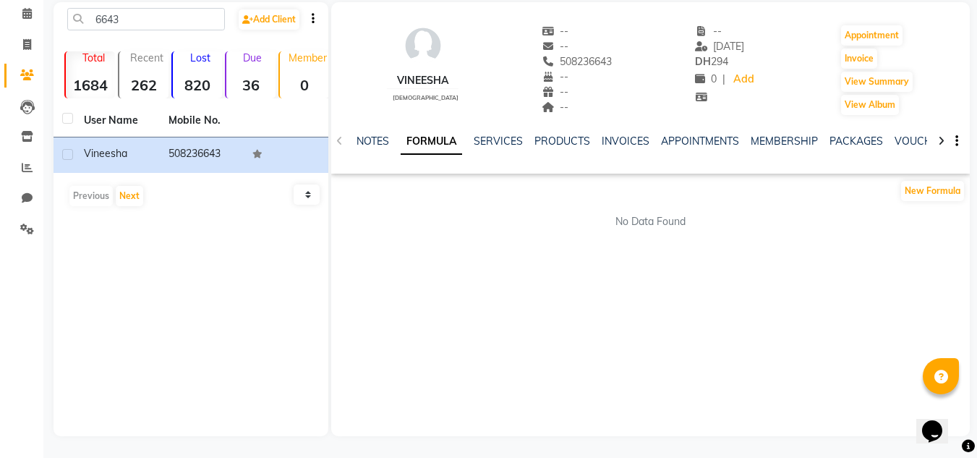
click at [510, 134] on div "SERVICES" at bounding box center [498, 141] width 49 height 15
click at [511, 136] on link "SERVICES" at bounding box center [498, 140] width 49 height 13
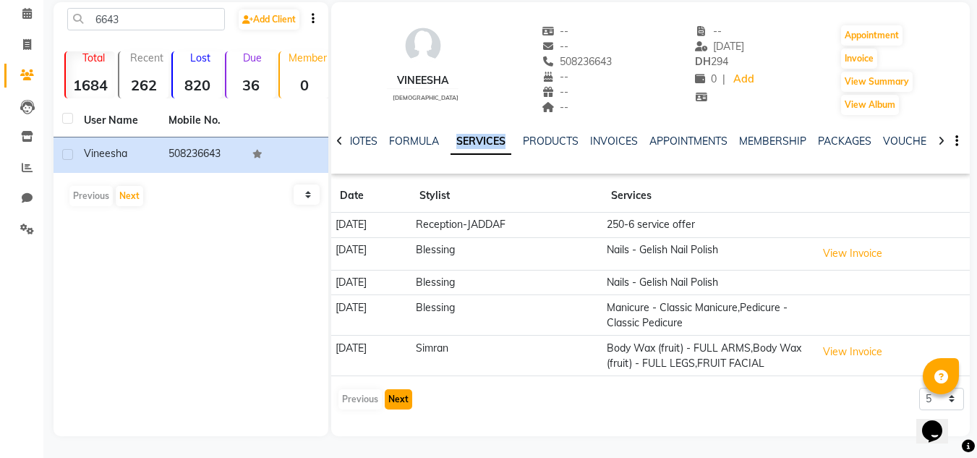
click at [396, 393] on button "Next" at bounding box center [398, 399] width 27 height 20
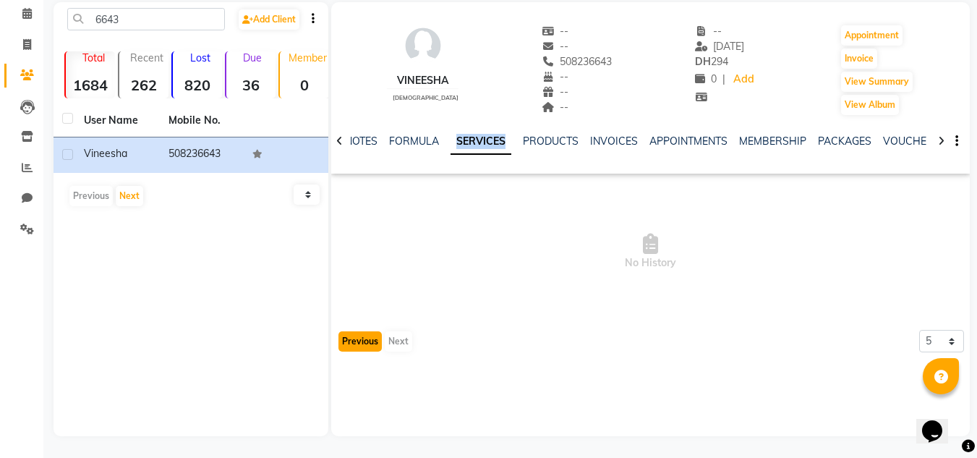
click at [356, 338] on button "Previous" at bounding box center [359, 341] width 43 height 20
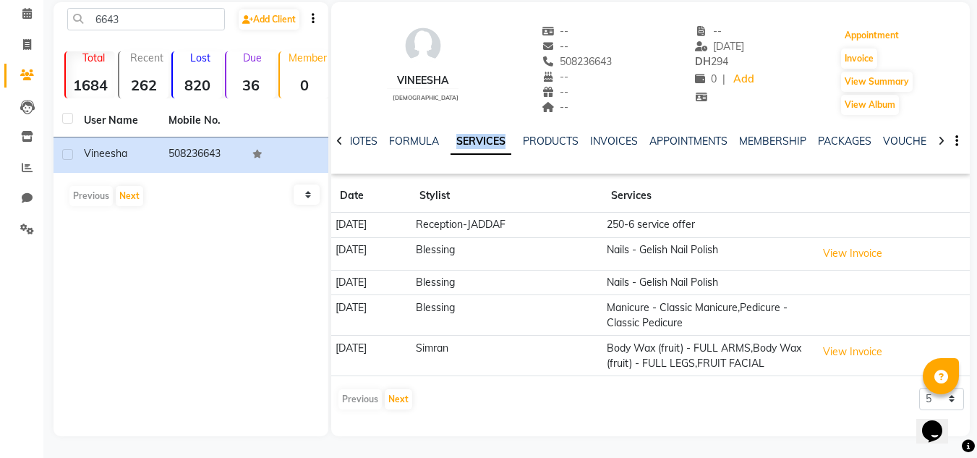
click at [860, 35] on button "Appointment" at bounding box center [871, 35] width 61 height 20
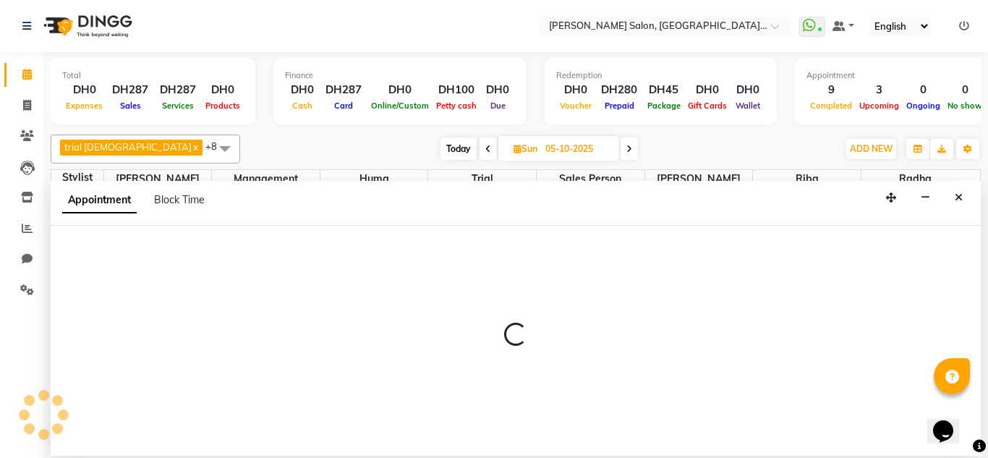
type input "04-10-2025"
select select "600"
select select "tentative"
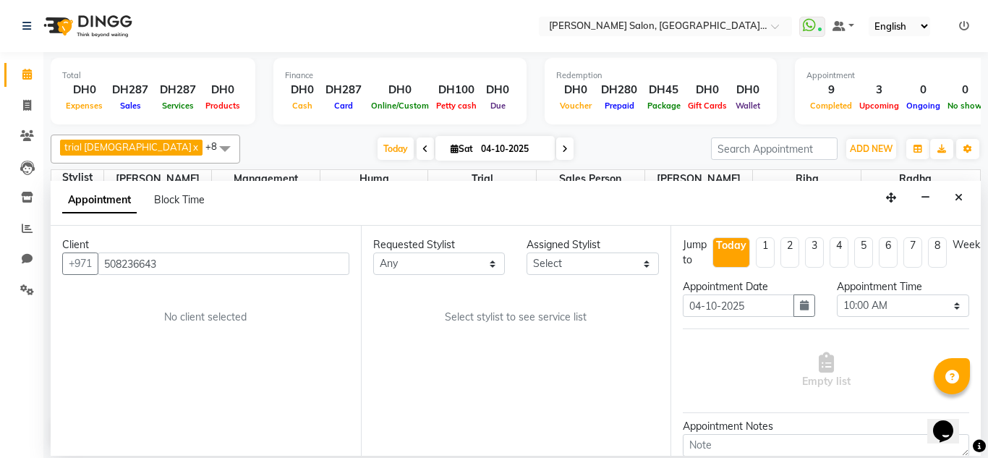
scroll to position [1337, 0]
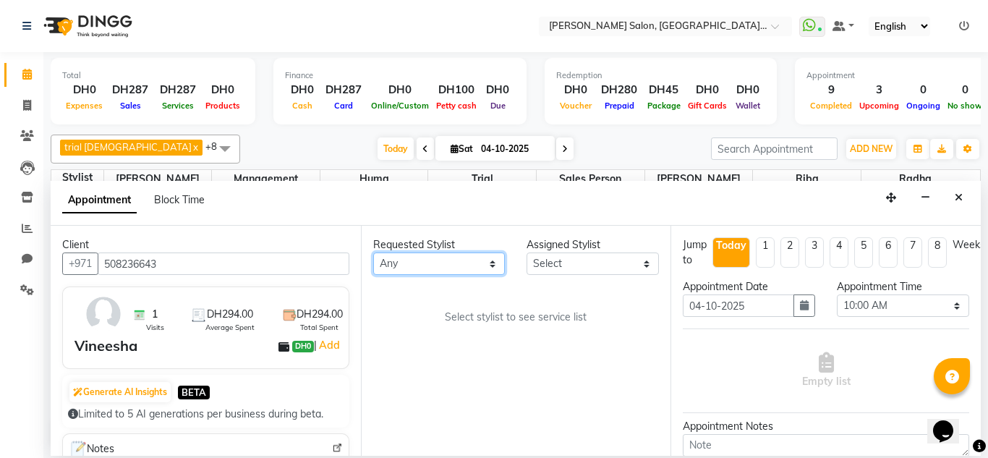
click at [453, 262] on select "Any Huma [PERSON_NAME] Management [PERSON_NAME] Sales person [PERSON_NAME] [PER…" at bounding box center [439, 263] width 132 height 22
select select "86370"
click at [373, 252] on select "Any Huma [PERSON_NAME] Management [PERSON_NAME] Sales person [PERSON_NAME] [PER…" at bounding box center [439, 263] width 132 height 22
select select "86370"
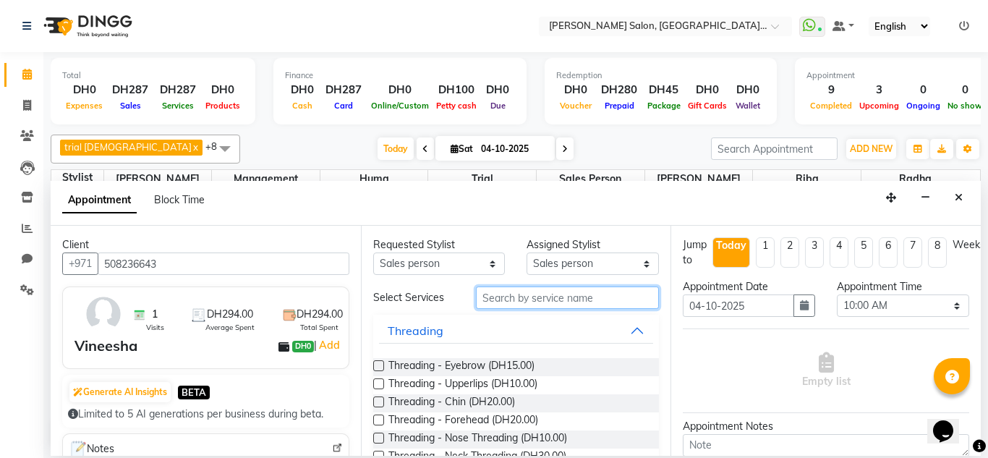
click at [552, 304] on input "text" at bounding box center [568, 297] width 184 height 22
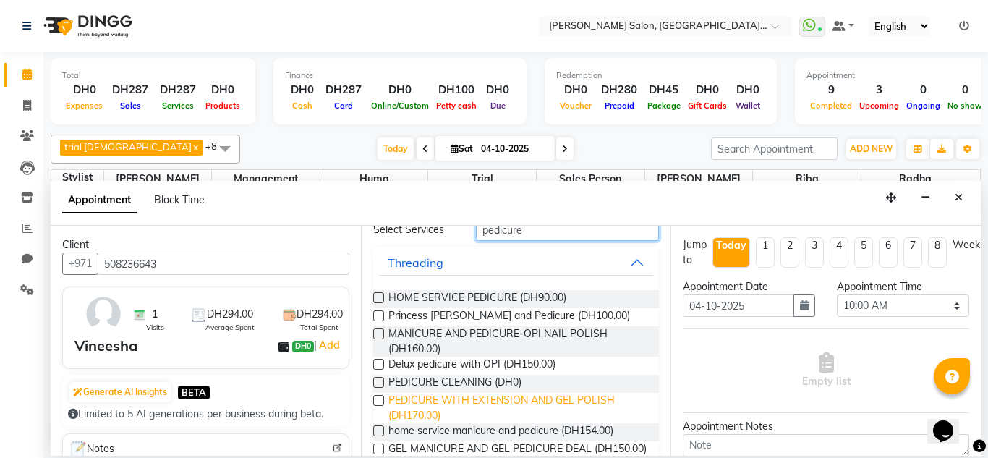
scroll to position [175, 0]
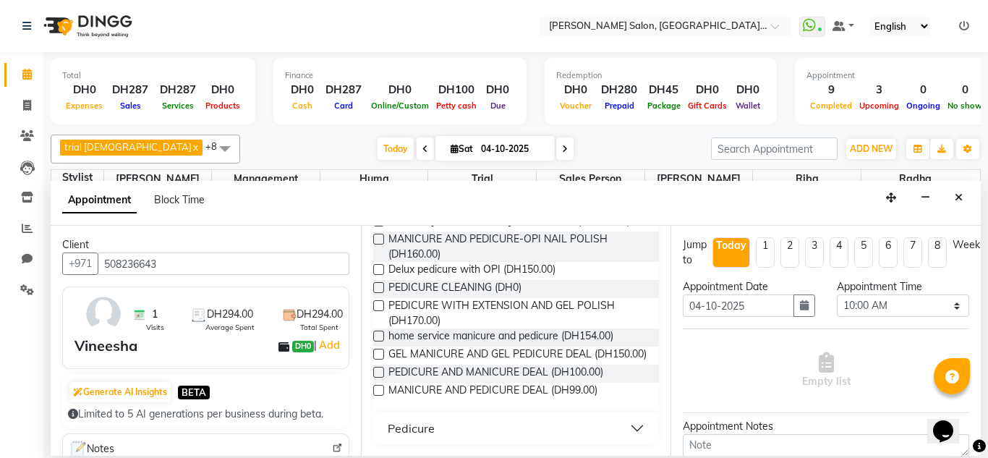
type input "pedicure"
click at [621, 432] on button "Pedicure" at bounding box center [516, 428] width 275 height 26
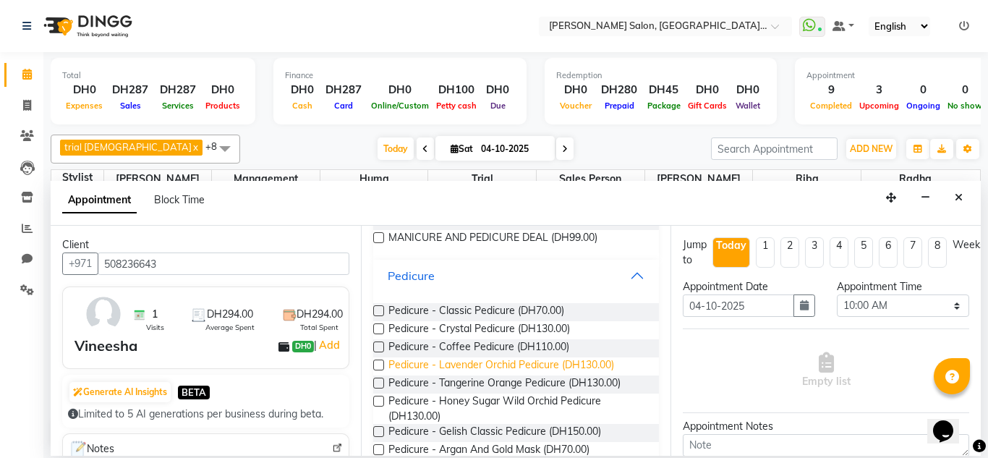
scroll to position [320, 0]
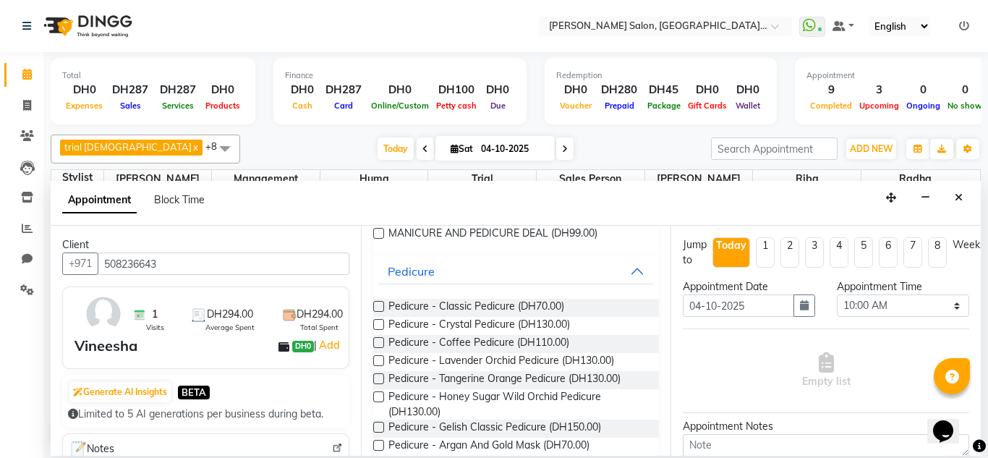
click at [627, 311] on div "Pedicure - Classic Pedicure (DH70.00)" at bounding box center [516, 308] width 286 height 18
click at [373, 312] on label at bounding box center [378, 306] width 11 height 11
click at [373, 312] on input "checkbox" at bounding box center [377, 307] width 9 height 9
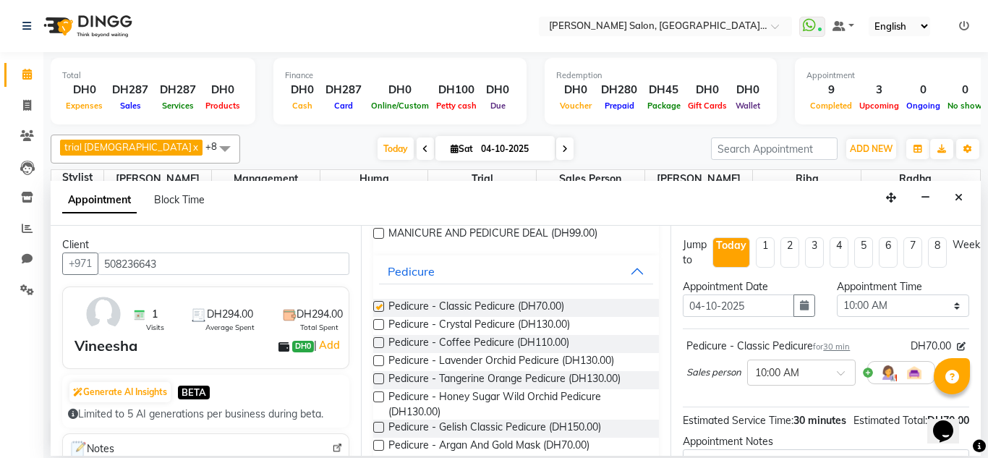
checkbox input "false"
drag, startPoint x: 872, startPoint y: 304, endPoint x: 868, endPoint y: 295, distance: 9.7
click at [872, 304] on select "Select 10:00 AM 10:15 AM 10:30 AM 10:45 AM 11:00 AM 11:15 AM 11:30 AM 11:45 AM …" at bounding box center [902, 305] width 132 height 22
drag, startPoint x: 945, startPoint y: 296, endPoint x: 967, endPoint y: 249, distance: 52.1
click at [945, 296] on select "Select 10:00 AM 10:15 AM 10:30 AM 10:45 AM 11:00 AM 11:15 AM 11:30 AM 11:45 AM …" at bounding box center [902, 305] width 132 height 22
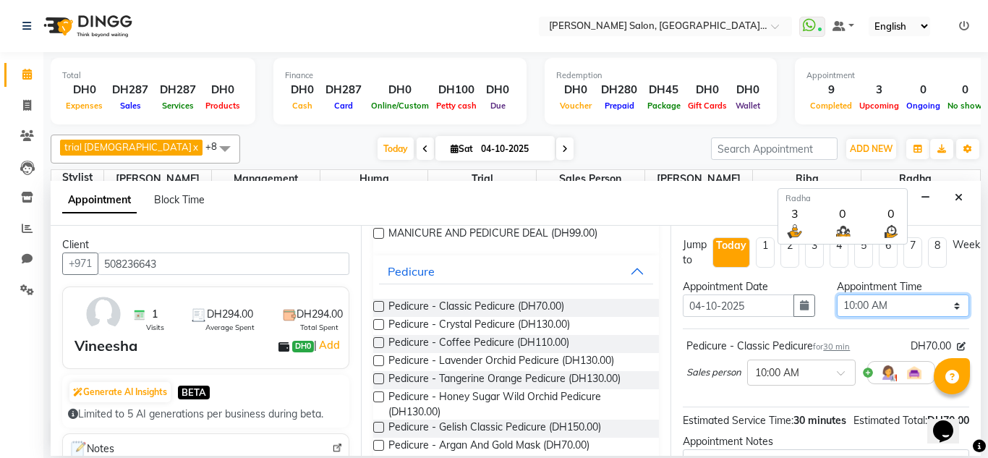
select select "1050"
click at [836, 294] on select "Select 10:00 AM 10:15 AM 10:30 AM 10:45 AM 11:00 AM 11:15 AM 11:30 AM 11:45 AM …" at bounding box center [902, 305] width 132 height 22
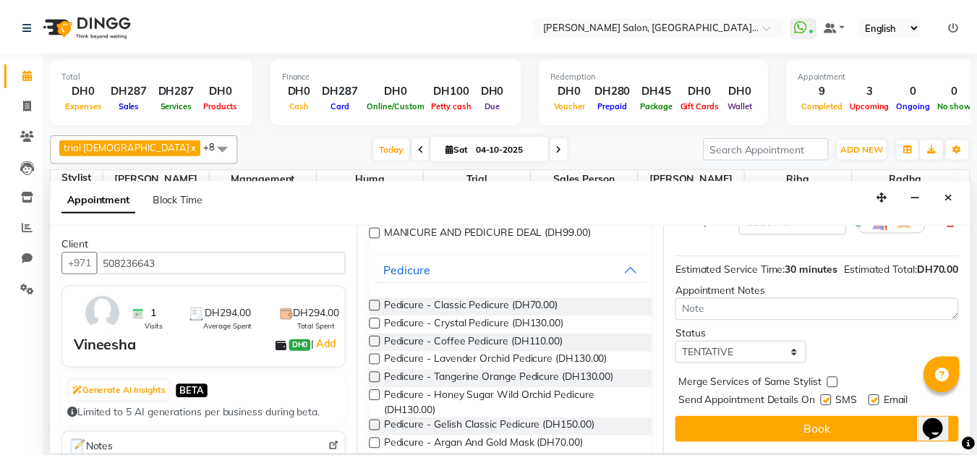
scroll to position [176, 0]
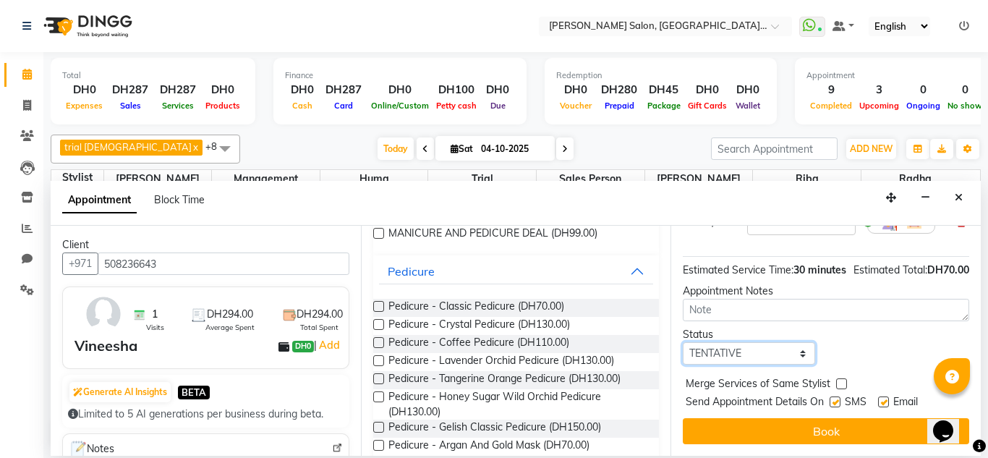
click at [729, 342] on select "Select TENTATIVE CONFIRM CHECK-IN UPCOMING" at bounding box center [748, 353] width 132 height 22
drag, startPoint x: 720, startPoint y: 341, endPoint x: 723, endPoint y: 352, distance: 11.9
click at [720, 342] on select "Select TENTATIVE CONFIRM CHECK-IN UPCOMING" at bounding box center [748, 353] width 132 height 22
select select "upcoming"
click at [682, 342] on select "Select TENTATIVE CONFIRM CHECK-IN UPCOMING" at bounding box center [748, 353] width 132 height 22
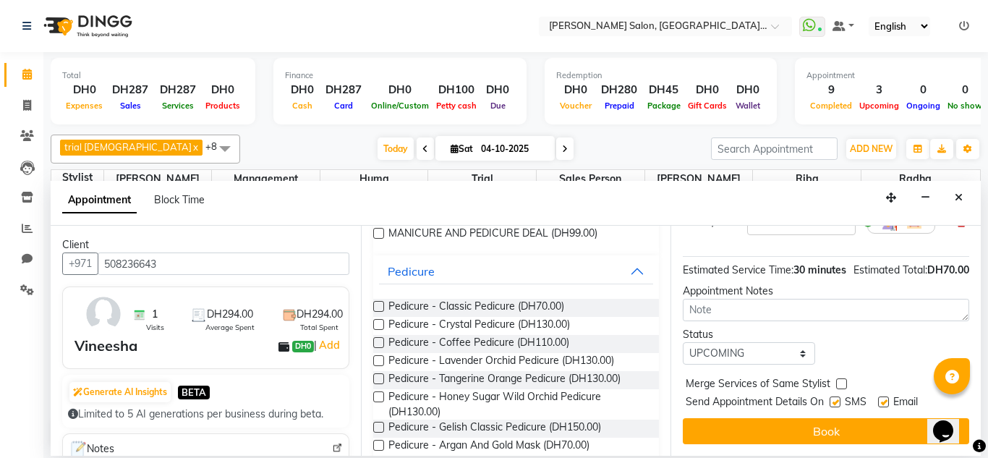
drag, startPoint x: 735, startPoint y: 428, endPoint x: 737, endPoint y: 414, distance: 13.8
click at [735, 427] on button "Book" at bounding box center [825, 431] width 286 height 26
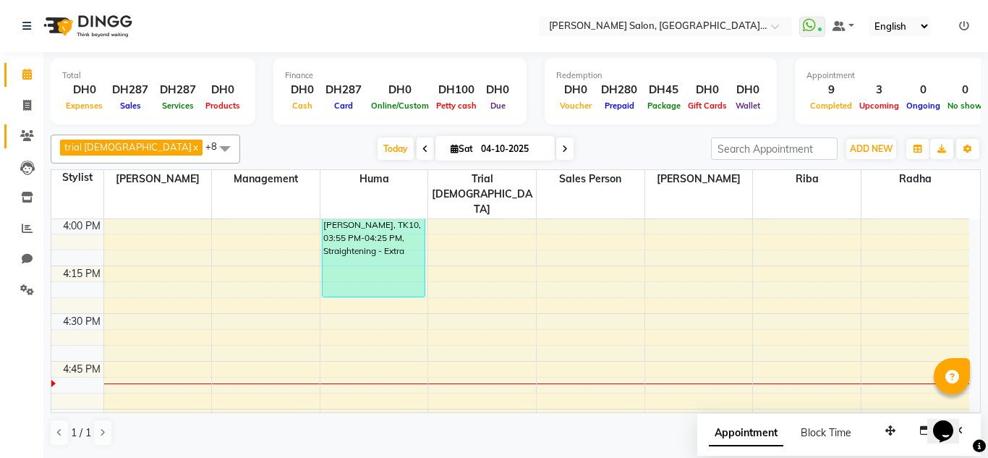
click at [14, 142] on link "Clients" at bounding box center [21, 136] width 35 height 24
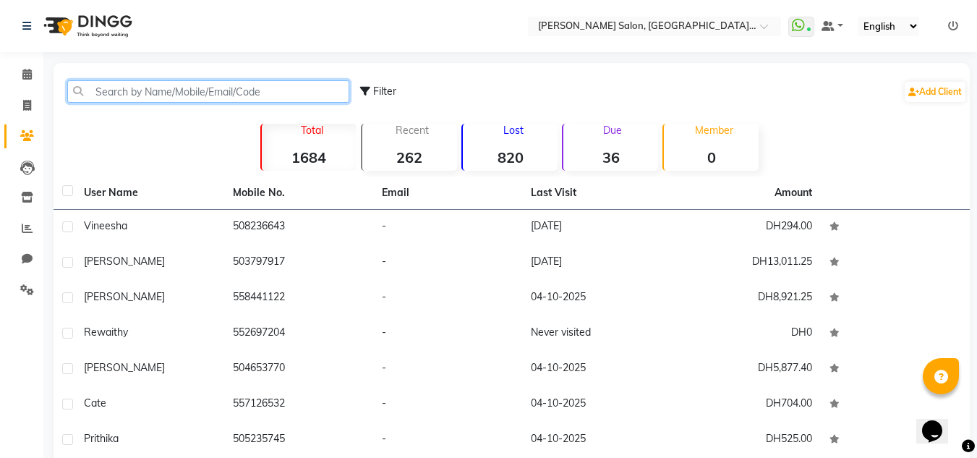
click at [127, 88] on input "text" at bounding box center [208, 91] width 282 height 22
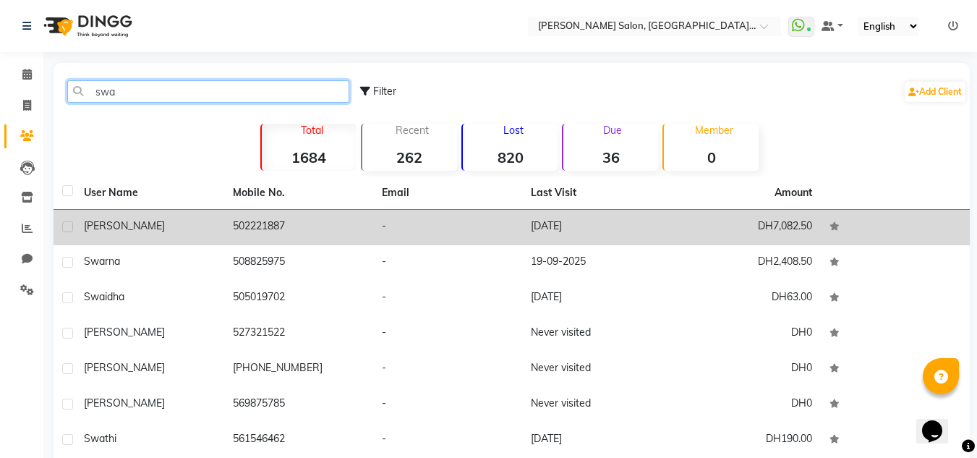
type input "swa"
click at [414, 229] on td "-" at bounding box center [447, 227] width 149 height 35
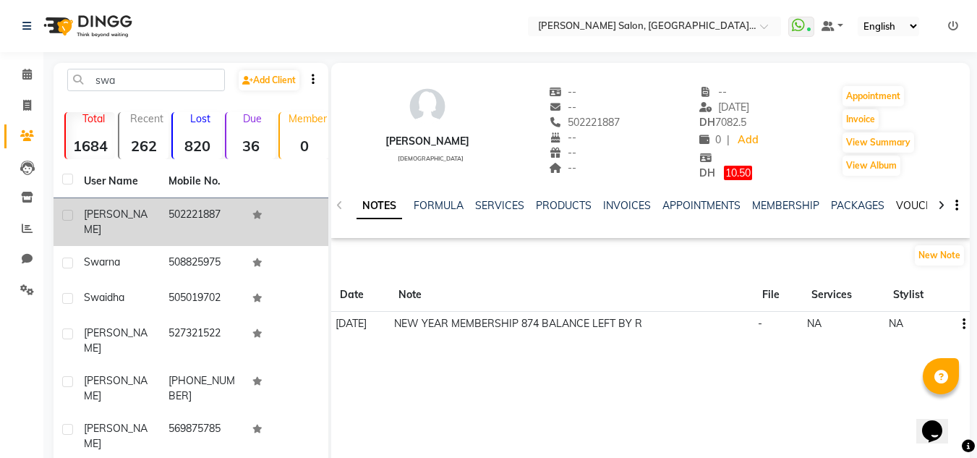
click at [914, 203] on link "VOUCHERS" at bounding box center [924, 205] width 57 height 13
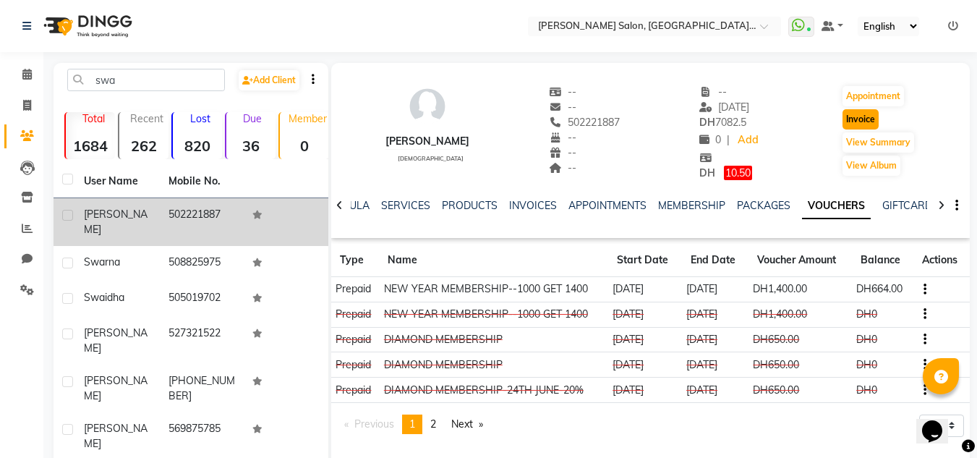
click at [850, 116] on button "Invoice" at bounding box center [860, 119] width 36 height 20
select select "service"
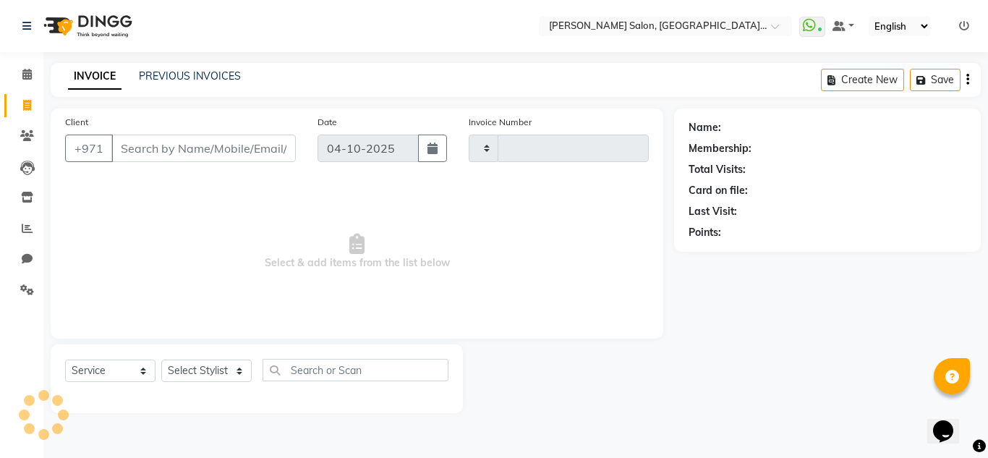
type input "1523"
select select "4069"
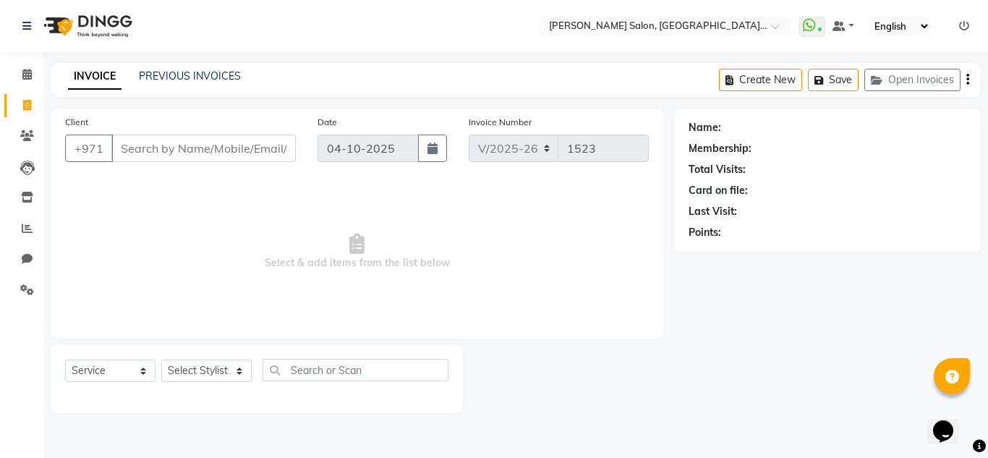
type input "502221887"
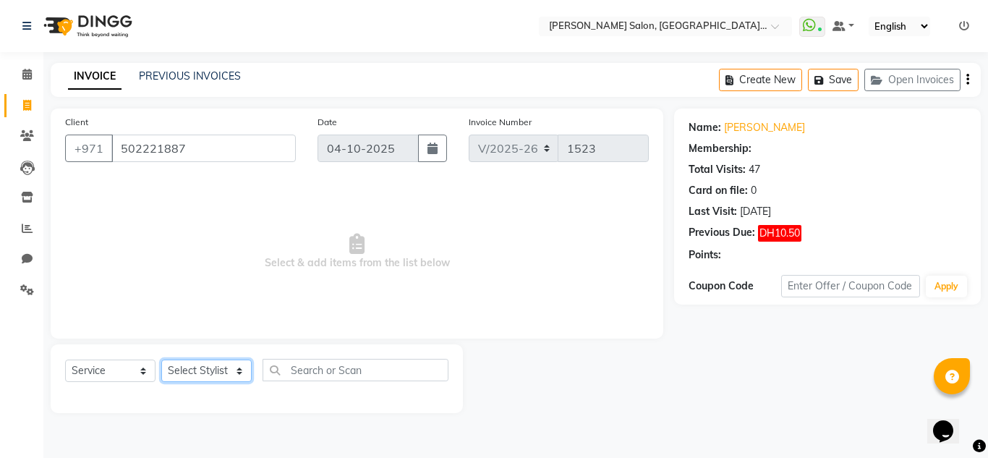
click at [215, 369] on select "Select Stylist DRIVER Huma [PERSON_NAME] Management [PERSON_NAME] Sales person …" at bounding box center [206, 370] width 90 height 22
select select "1: Object"
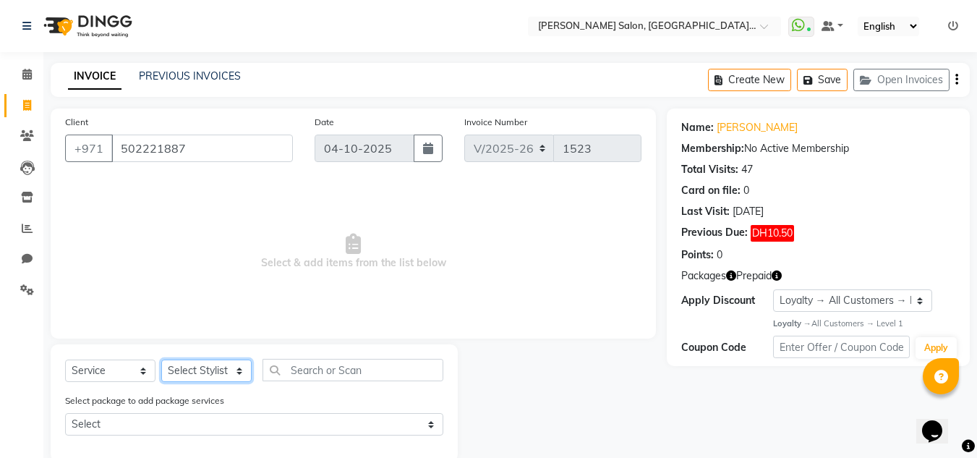
select select "89061"
click at [161, 359] on select "Select Stylist DRIVER Huma [PERSON_NAME] Management [PERSON_NAME] Sales person …" at bounding box center [206, 370] width 90 height 22
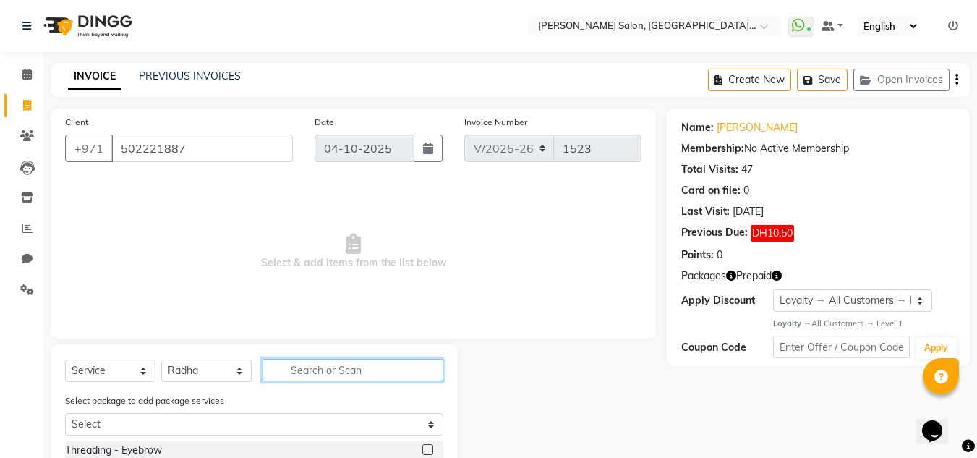
click at [323, 363] on input "text" at bounding box center [352, 370] width 181 height 22
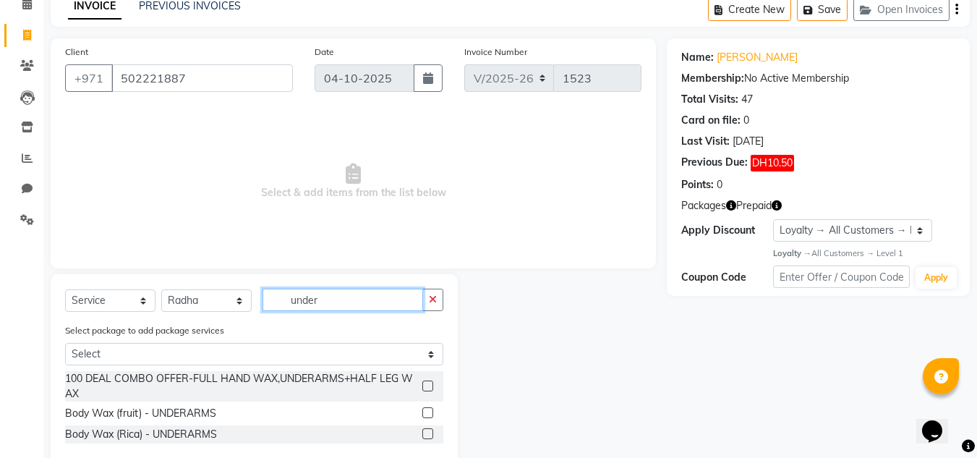
scroll to position [100, 0]
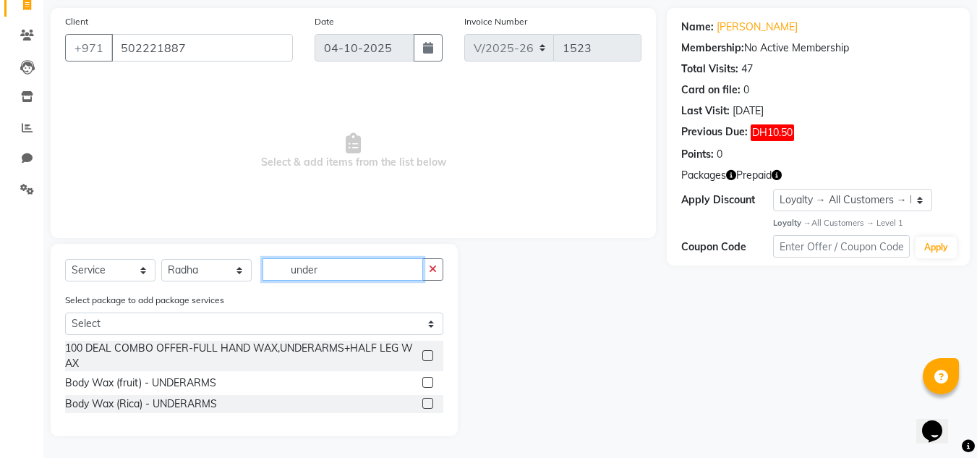
type input "under"
click at [424, 378] on label at bounding box center [427, 382] width 11 height 11
click at [424, 378] on input "checkbox" at bounding box center [426, 382] width 9 height 9
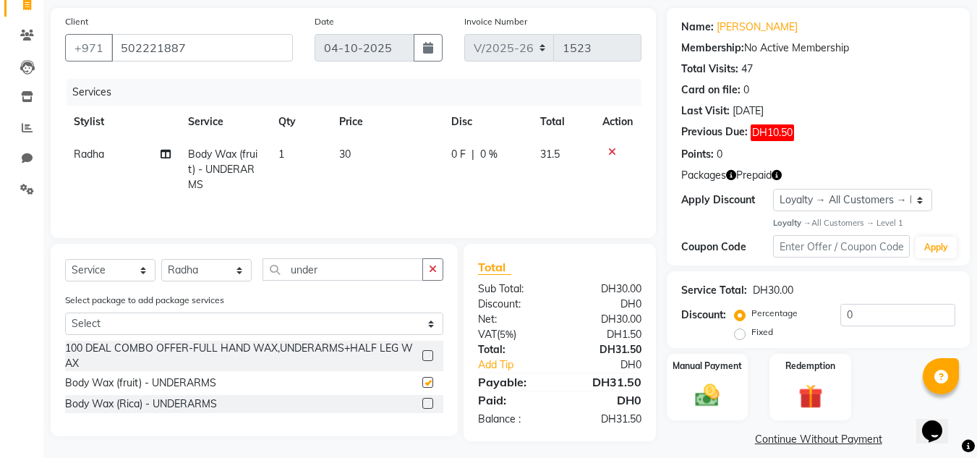
checkbox input "false"
drag, startPoint x: 335, startPoint y: 277, endPoint x: 245, endPoint y: 273, distance: 90.4
click at [245, 273] on div "Select Service Product Membership Package Voucher Prepaid Gift Card Select Styl…" at bounding box center [254, 275] width 378 height 34
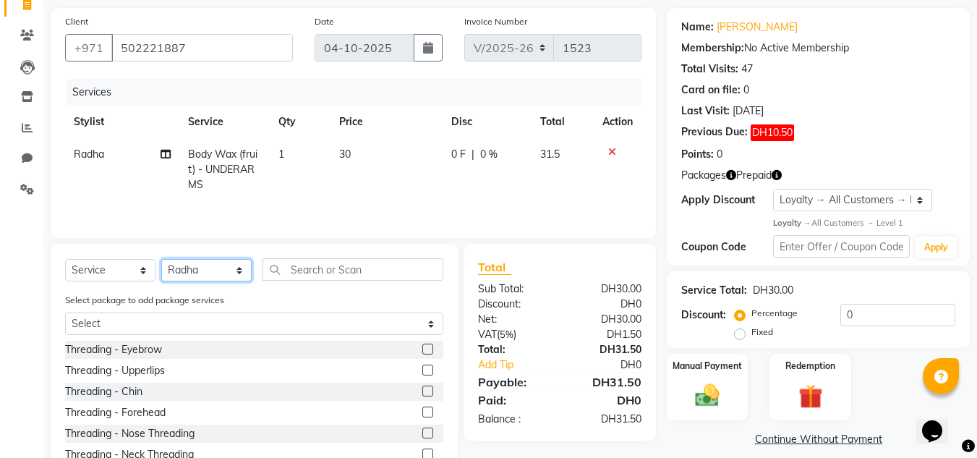
click at [210, 268] on select "Select Stylist DRIVER Huma [PERSON_NAME] Management [PERSON_NAME] Sales person …" at bounding box center [206, 270] width 90 height 22
select select "45056"
click at [161, 259] on select "Select Stylist DRIVER Huma [PERSON_NAME] Management [PERSON_NAME] Sales person …" at bounding box center [206, 270] width 90 height 22
click at [422, 346] on label at bounding box center [427, 348] width 11 height 11
click at [422, 346] on input "checkbox" at bounding box center [426, 349] width 9 height 9
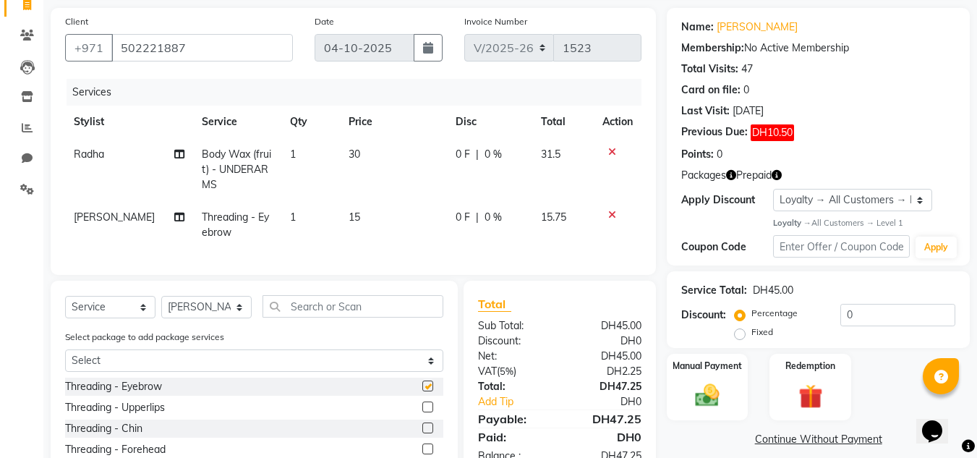
checkbox input "false"
click at [422, 412] on label at bounding box center [427, 406] width 11 height 11
click at [422, 412] on input "checkbox" at bounding box center [426, 407] width 9 height 9
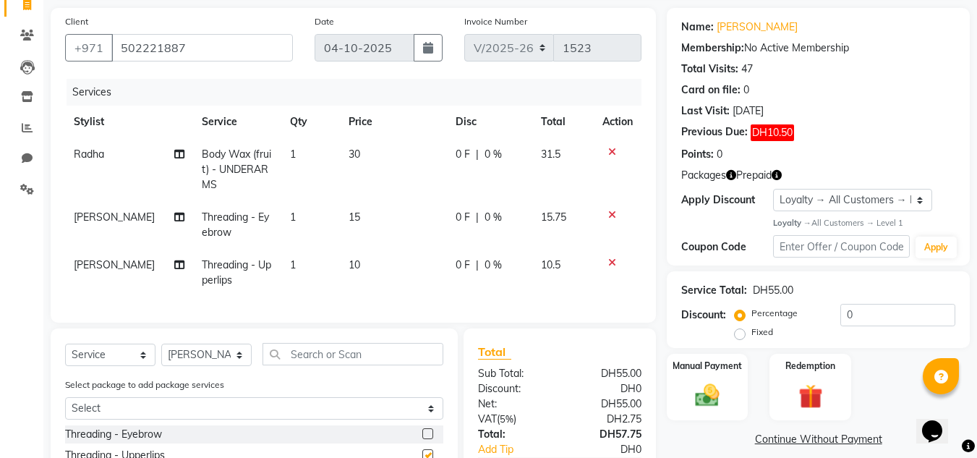
checkbox input "false"
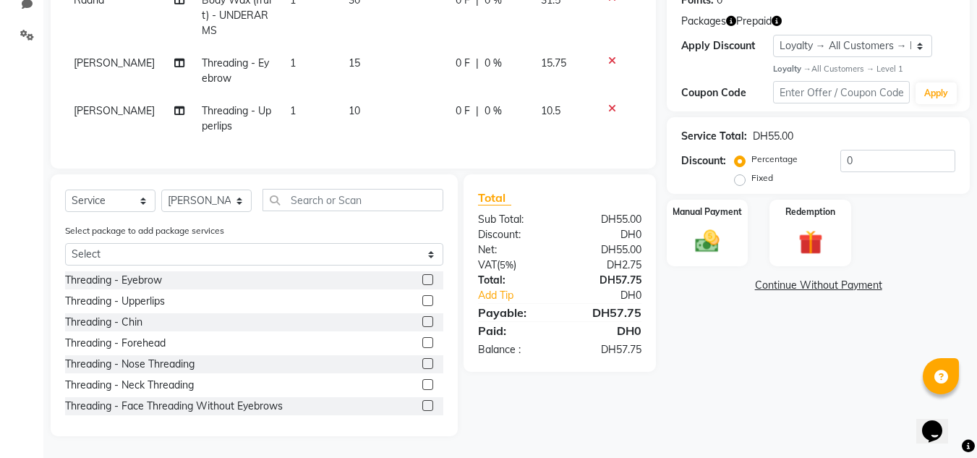
scroll to position [265, 0]
click at [422, 316] on label at bounding box center [427, 321] width 11 height 11
click at [422, 317] on input "checkbox" at bounding box center [426, 321] width 9 height 9
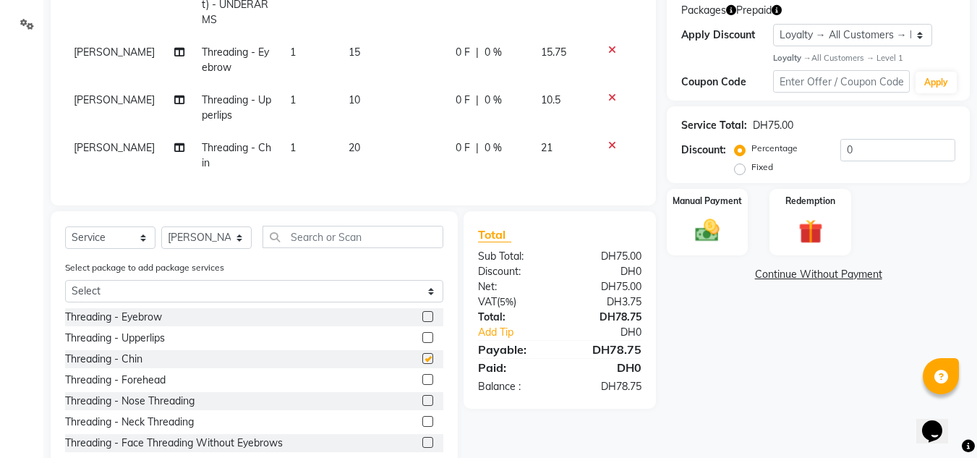
checkbox input "false"
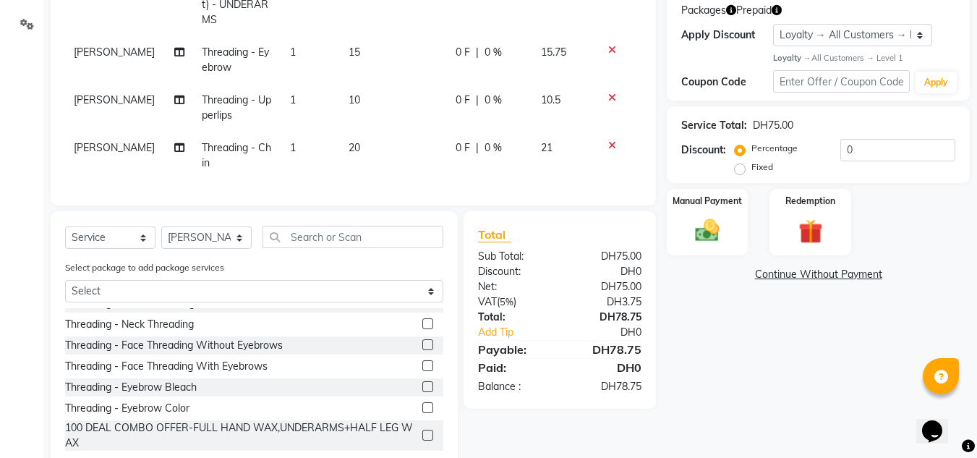
scroll to position [72, 0]
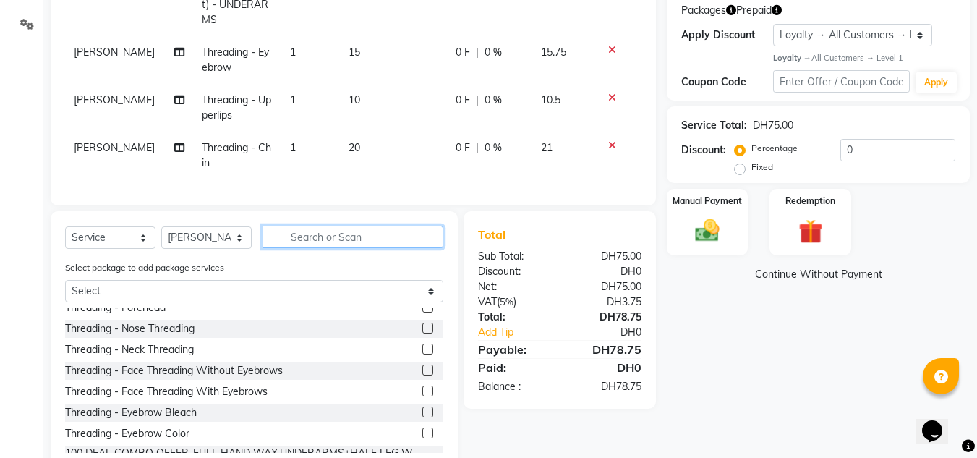
drag, startPoint x: 338, startPoint y: 248, endPoint x: 327, endPoint y: 266, distance: 21.1
click at [338, 248] on input "text" at bounding box center [352, 237] width 181 height 22
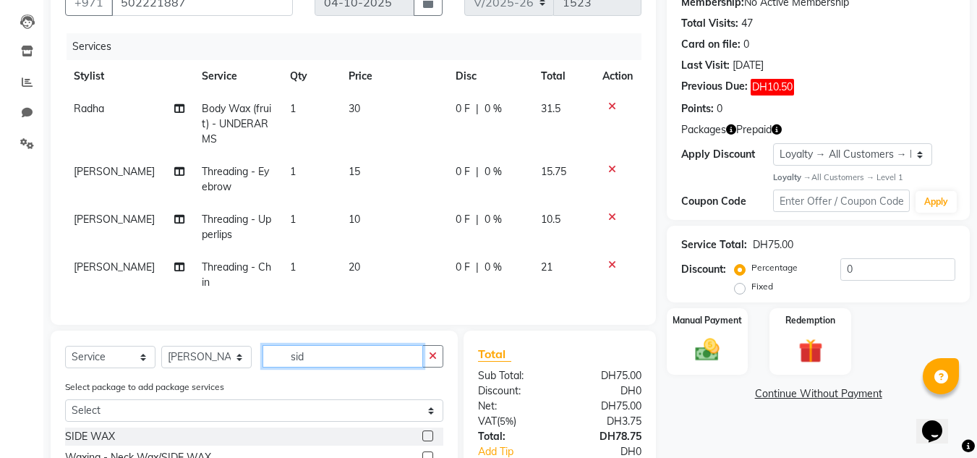
scroll to position [176, 0]
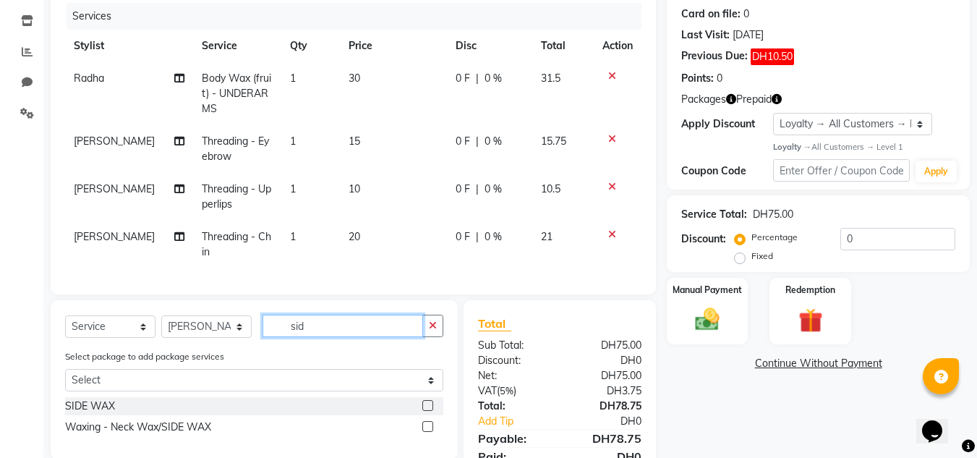
type input "sid"
click at [433, 411] on label at bounding box center [427, 405] width 11 height 11
click at [432, 411] on input "checkbox" at bounding box center [426, 405] width 9 height 9
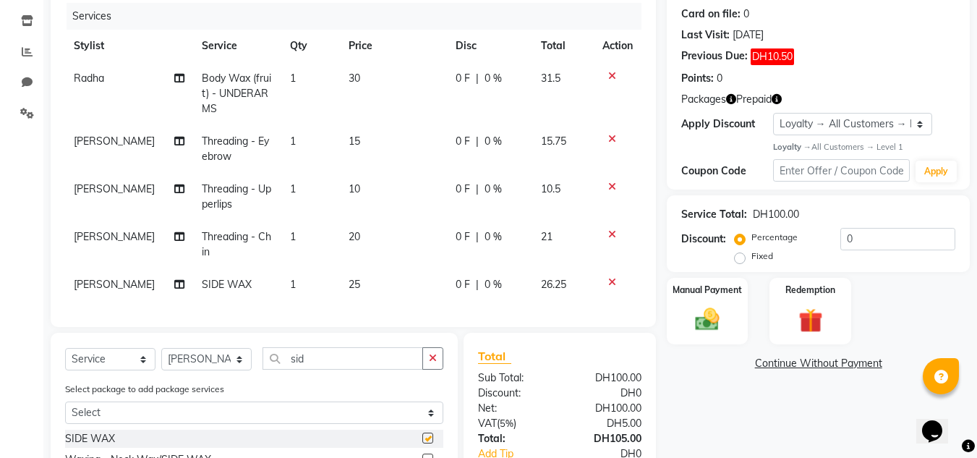
checkbox input "false"
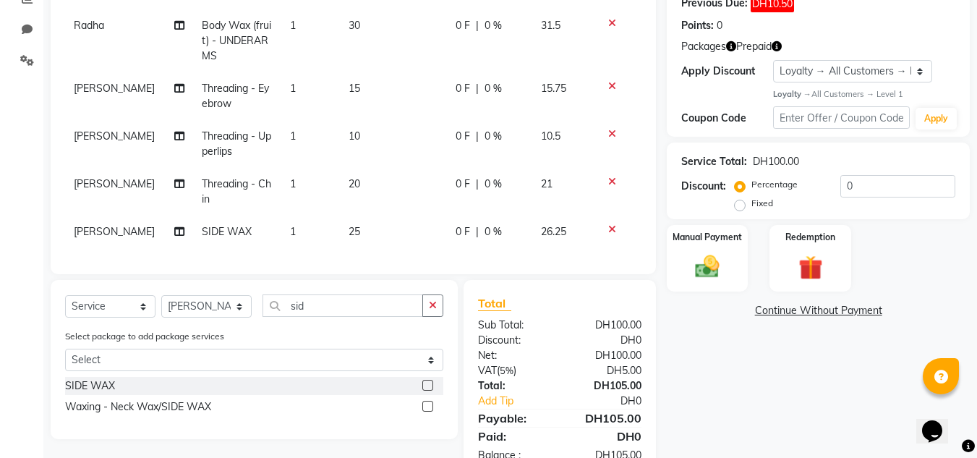
scroll to position [281, 0]
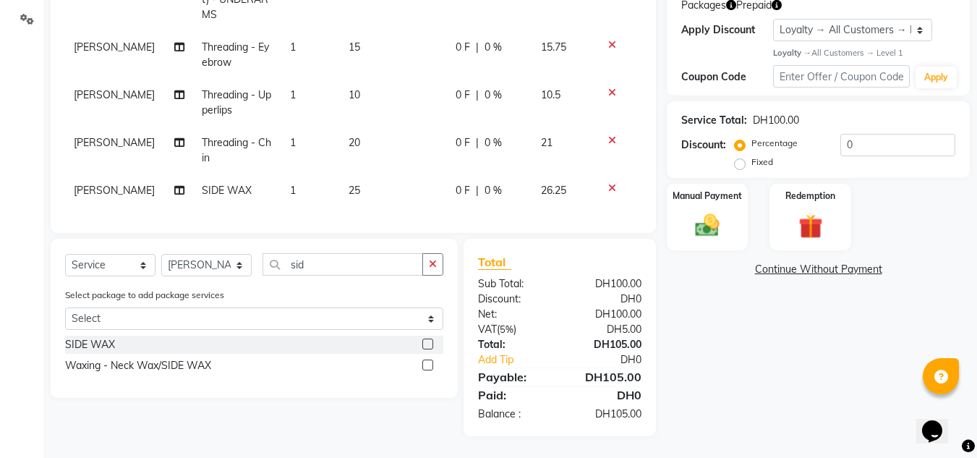
click at [615, 183] on div at bounding box center [617, 188] width 30 height 10
click at [329, 270] on input "sid" at bounding box center [342, 264] width 160 height 22
type input "s"
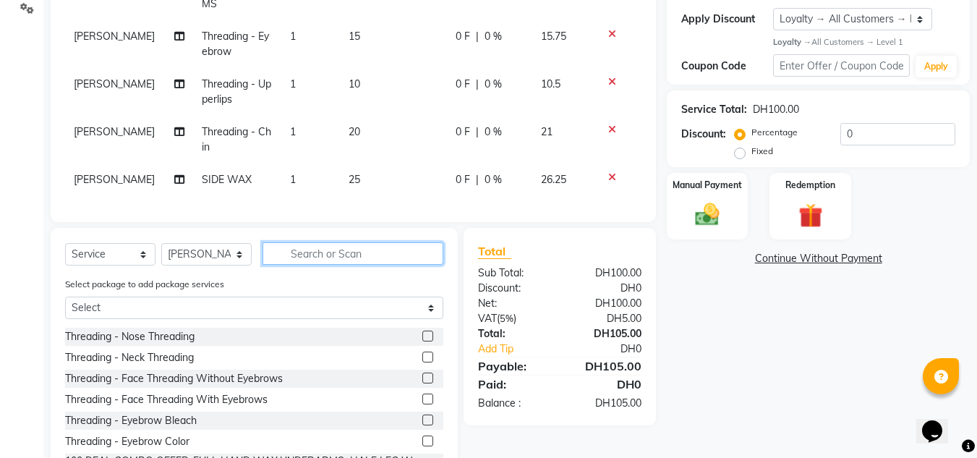
scroll to position [72, 0]
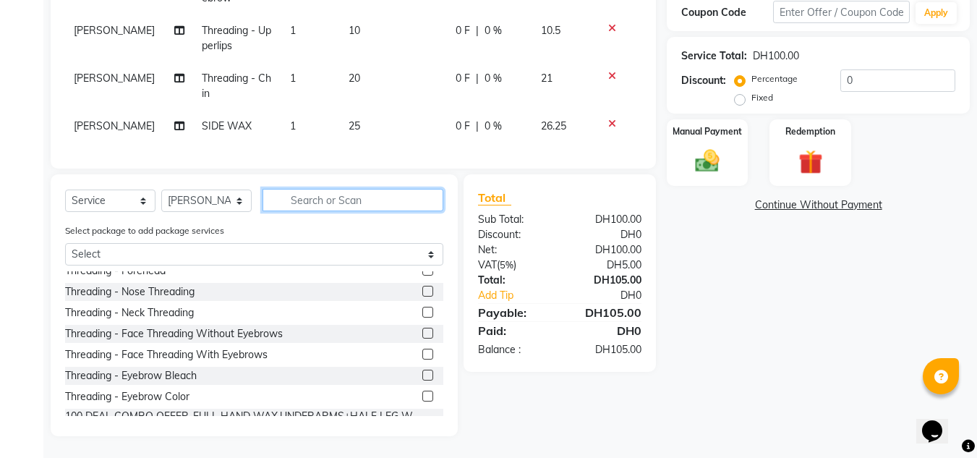
drag, startPoint x: 987, startPoint y: 261, endPoint x: 36, endPoint y: 17, distance: 981.4
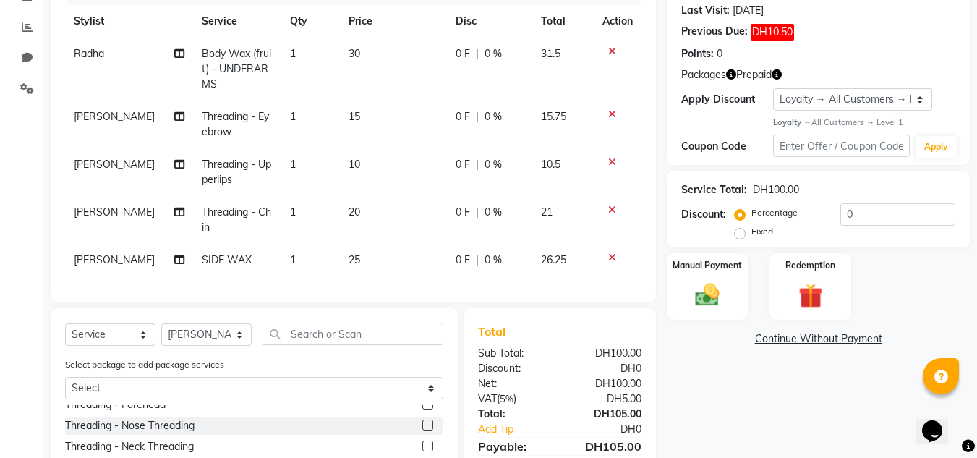
click at [612, 256] on icon at bounding box center [612, 257] width 8 height 10
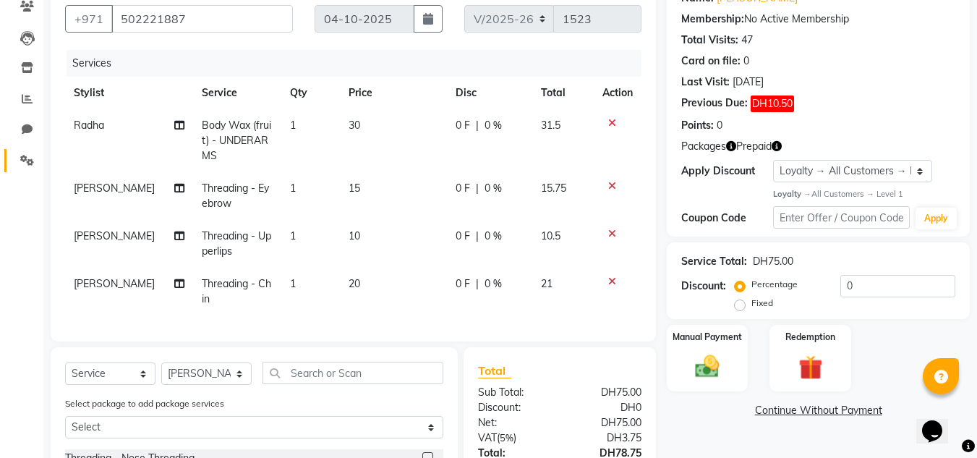
scroll to position [129, 0]
click at [27, 69] on icon at bounding box center [27, 68] width 12 height 11
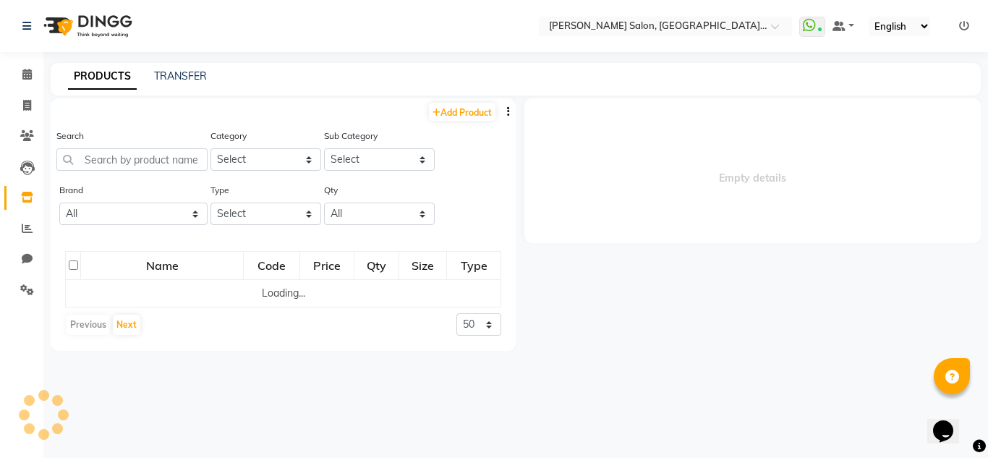
select select
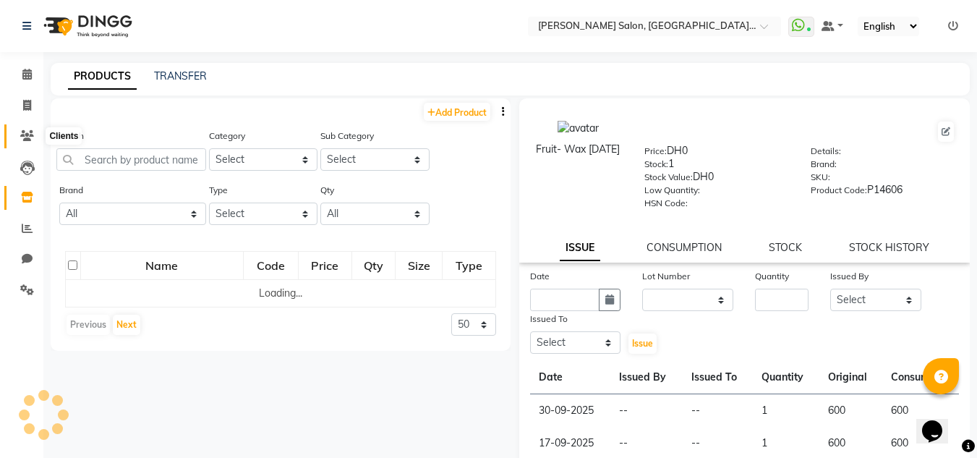
click at [28, 140] on icon at bounding box center [27, 135] width 14 height 11
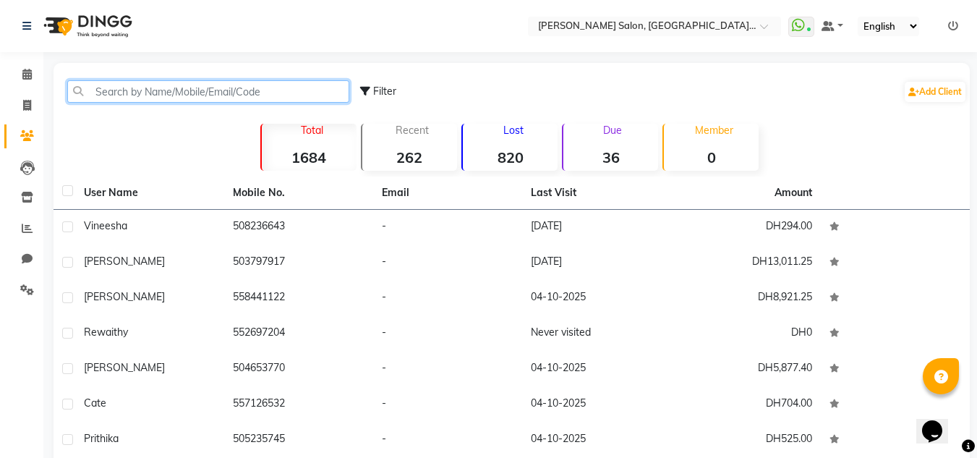
drag, startPoint x: 150, startPoint y: 85, endPoint x: 209, endPoint y: 4, distance: 99.9
click at [150, 85] on input "text" at bounding box center [208, 91] width 282 height 22
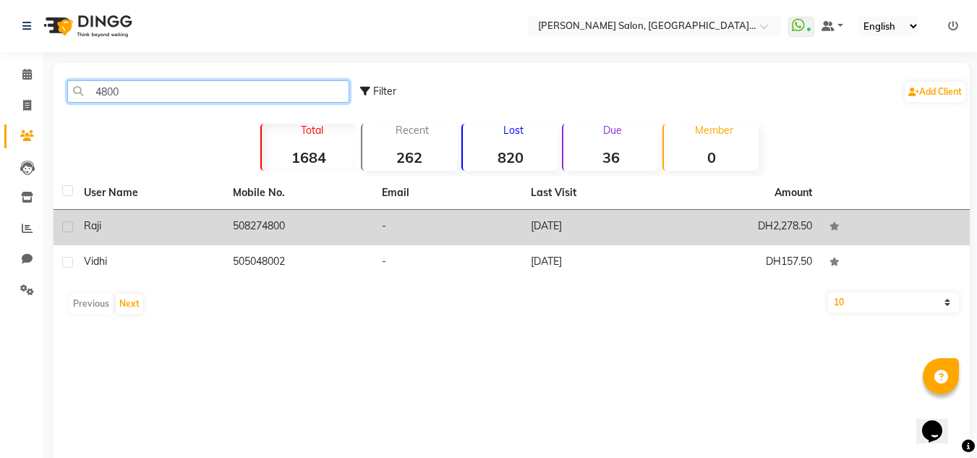
type input "4800"
click at [122, 234] on td "Raji" at bounding box center [149, 227] width 149 height 35
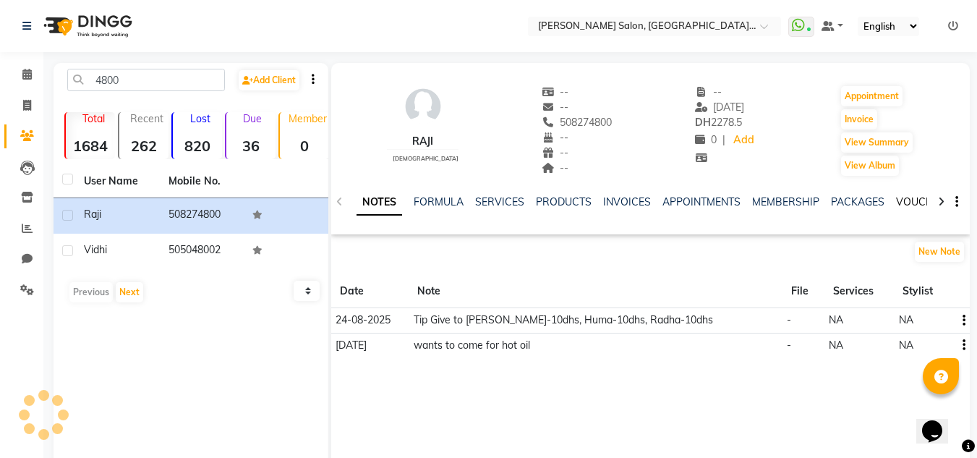
click at [896, 202] on link "VOUCHERS" at bounding box center [924, 201] width 57 height 13
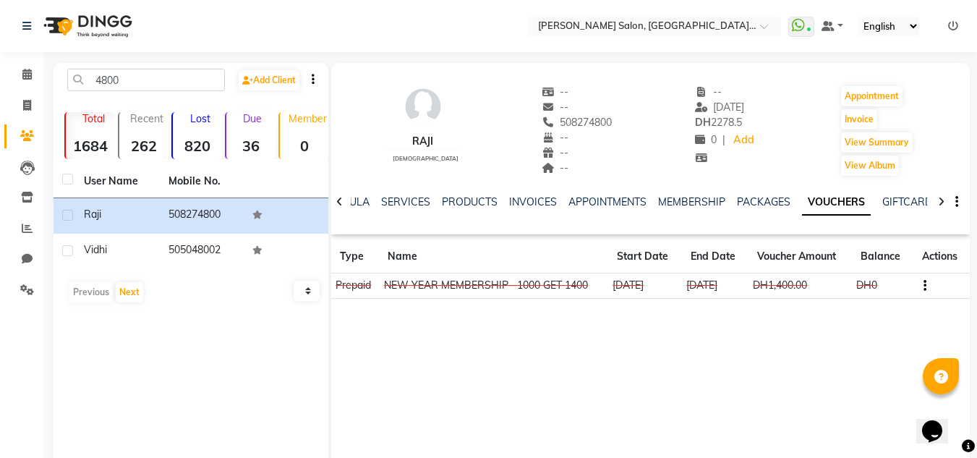
click at [725, 210] on div "NOTES FORMULA SERVICES PRODUCTS INVOICES APPOINTMENTS MEMBERSHIP PACKAGES VOUCH…" at bounding box center [632, 207] width 553 height 27
click at [750, 202] on link "PACKAGES" at bounding box center [763, 201] width 53 height 13
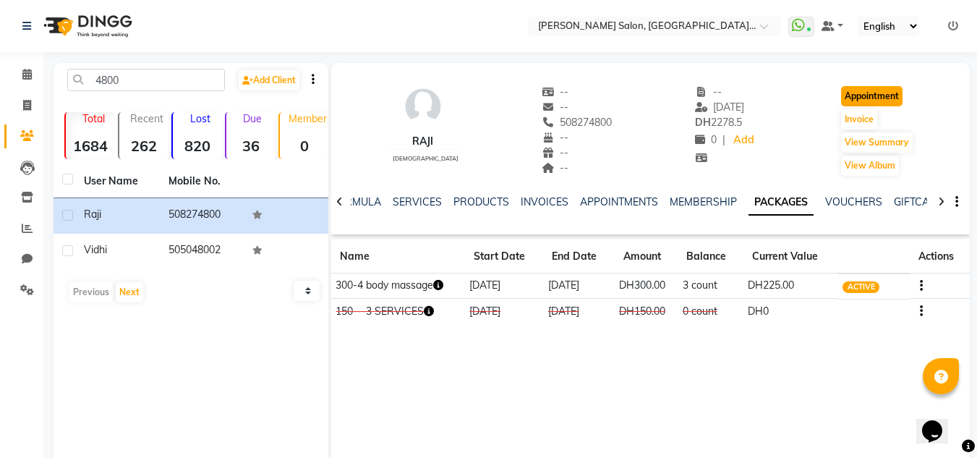
click at [861, 94] on button "Appointment" at bounding box center [871, 96] width 61 height 20
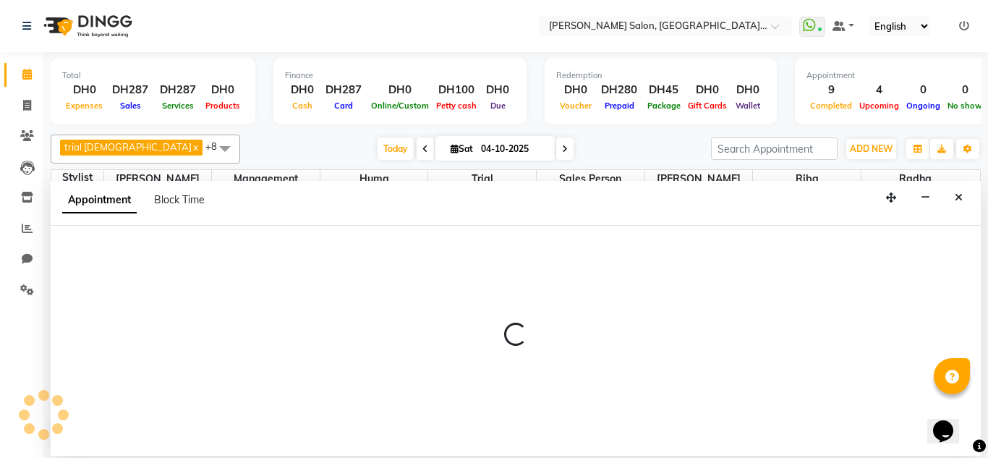
select select "600"
select select "tentative"
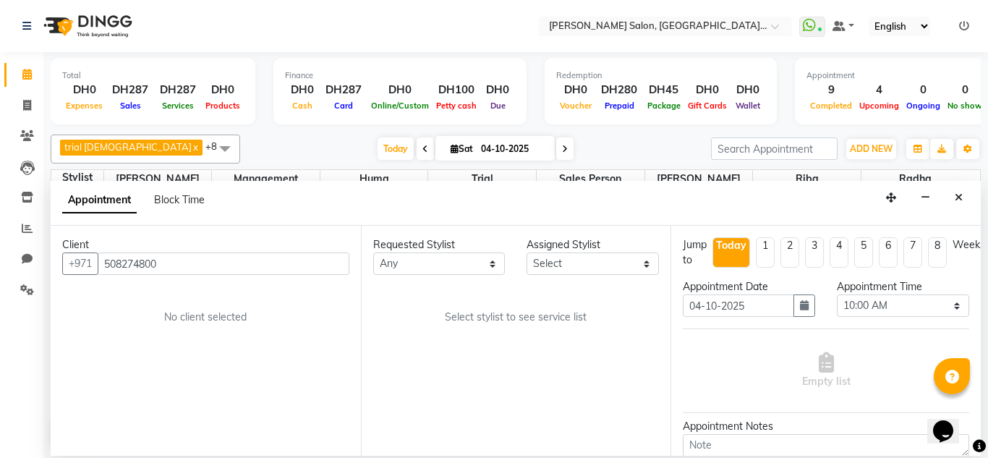
scroll to position [1337, 0]
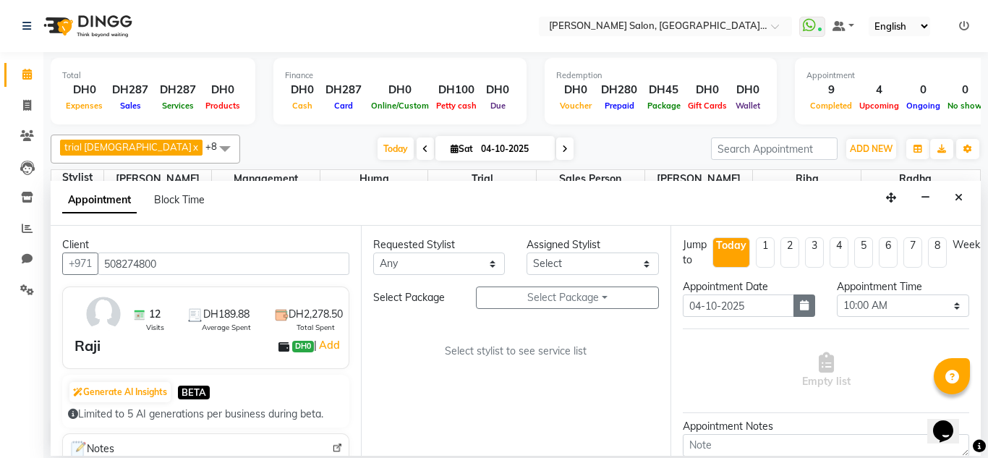
click at [809, 304] on button "button" at bounding box center [804, 305] width 22 height 22
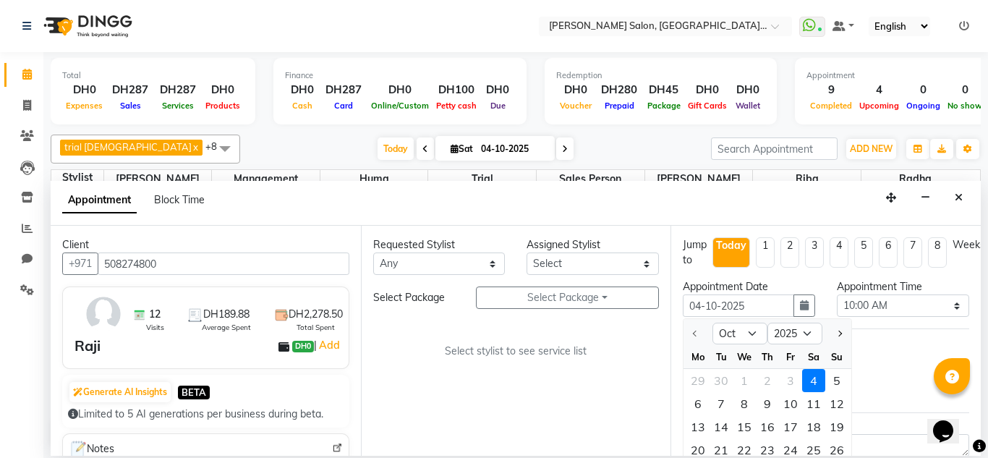
click at [818, 382] on div "4" at bounding box center [813, 380] width 23 height 23
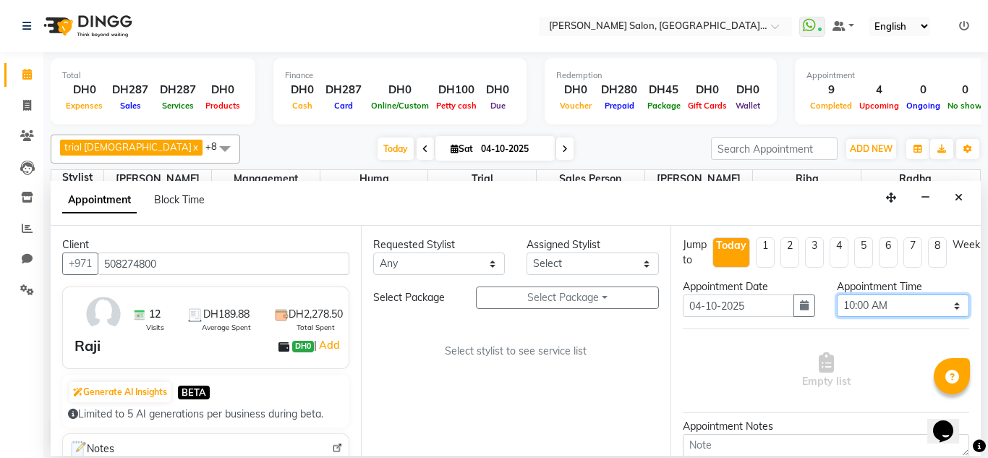
drag, startPoint x: 857, startPoint y: 306, endPoint x: 857, endPoint y: 295, distance: 10.8
click at [857, 306] on select "Select 10:00 AM 10:15 AM 10:30 AM 10:45 AM 11:00 AM 11:15 AM 11:30 AM 11:45 AM …" at bounding box center [902, 305] width 132 height 22
select select "1140"
click at [836, 294] on select "Select 10:00 AM 10:15 AM 10:30 AM 10:45 AM 11:00 AM 11:15 AM 11:30 AM 11:45 AM …" at bounding box center [902, 305] width 132 height 22
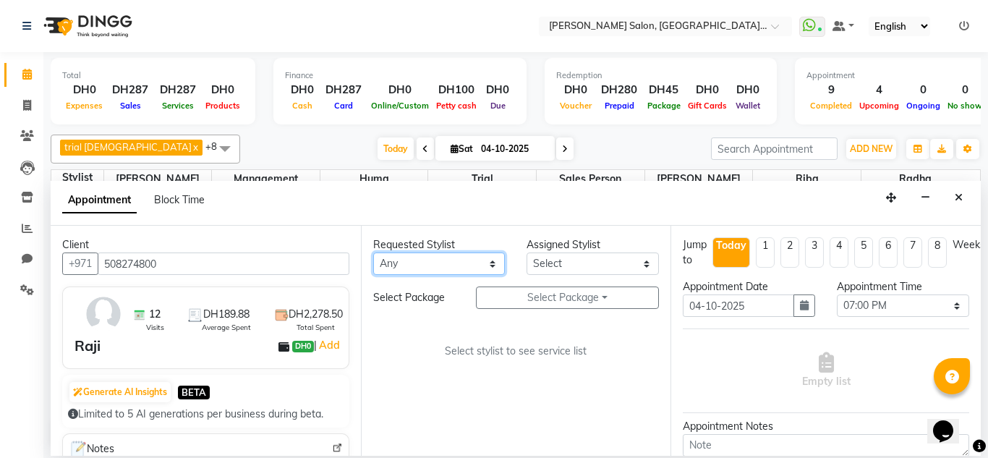
click at [411, 270] on select "Any Huma [PERSON_NAME] Management [PERSON_NAME] Sales person [PERSON_NAME] [PER…" at bounding box center [439, 263] width 132 height 22
select select "86370"
click at [373, 252] on select "Any Huma [PERSON_NAME] Management [PERSON_NAME] Sales person [PERSON_NAME] [PER…" at bounding box center [439, 263] width 132 height 22
select select "86370"
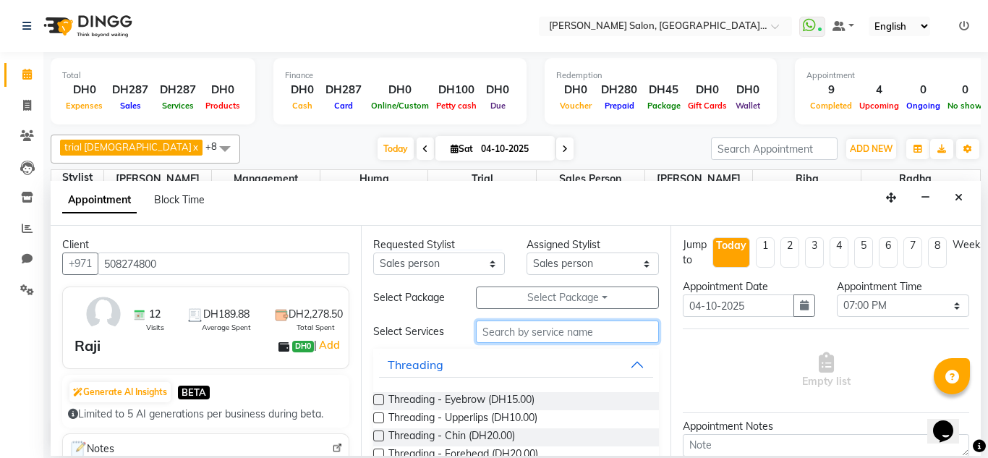
drag, startPoint x: 514, startPoint y: 325, endPoint x: 518, endPoint y: 342, distance: 17.2
click at [515, 328] on input "text" at bounding box center [568, 331] width 184 height 22
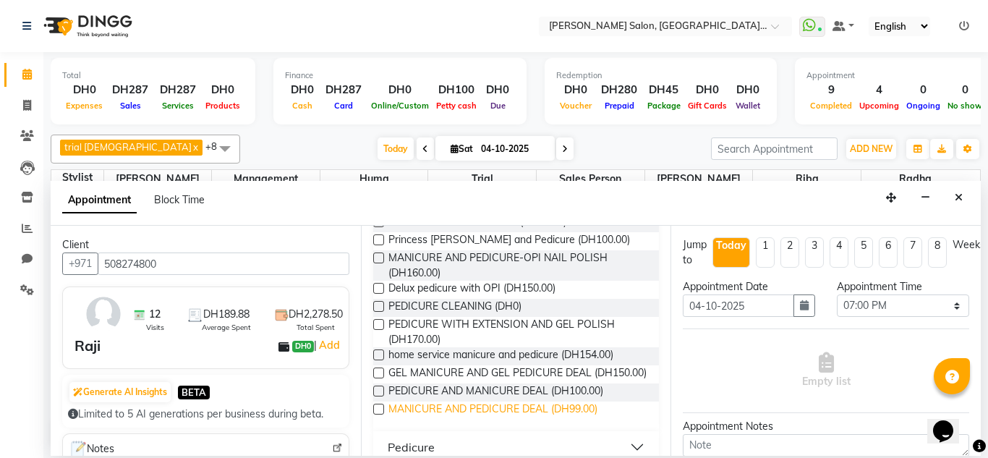
scroll to position [209, 0]
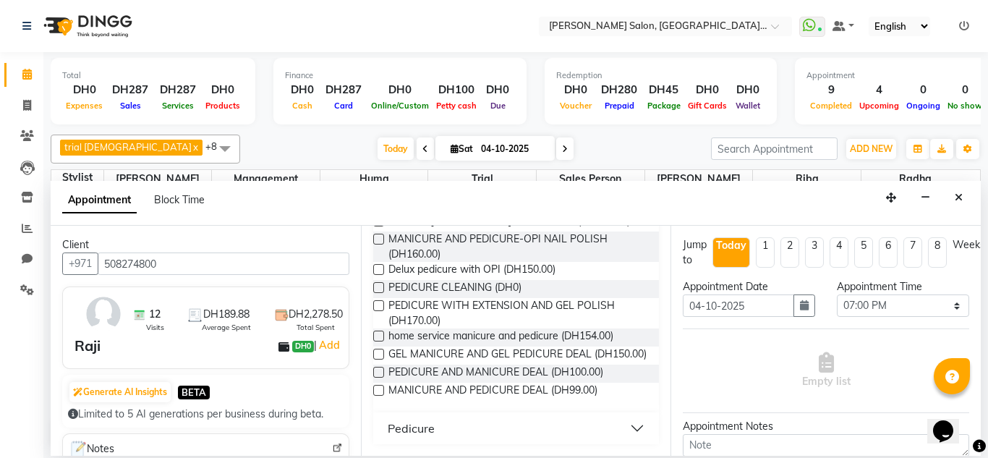
type input "pedicure"
click at [617, 428] on button "Pedicure" at bounding box center [516, 428] width 275 height 26
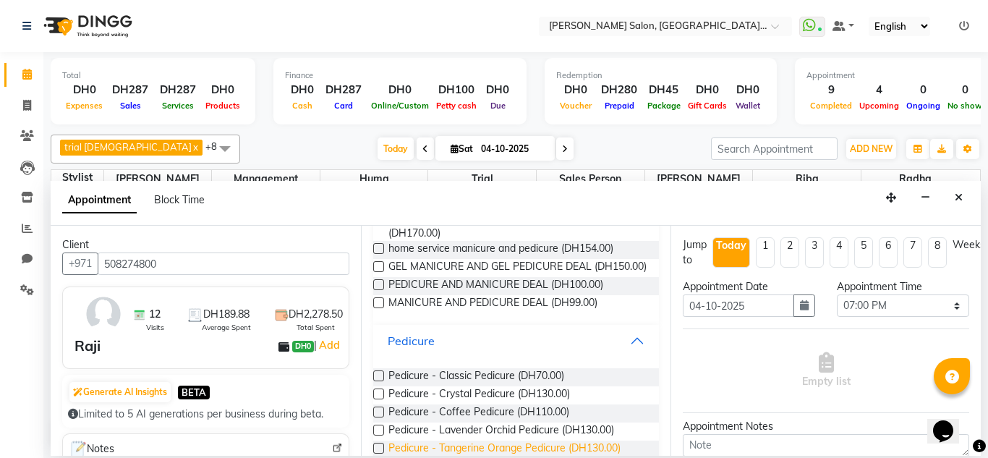
scroll to position [354, 0]
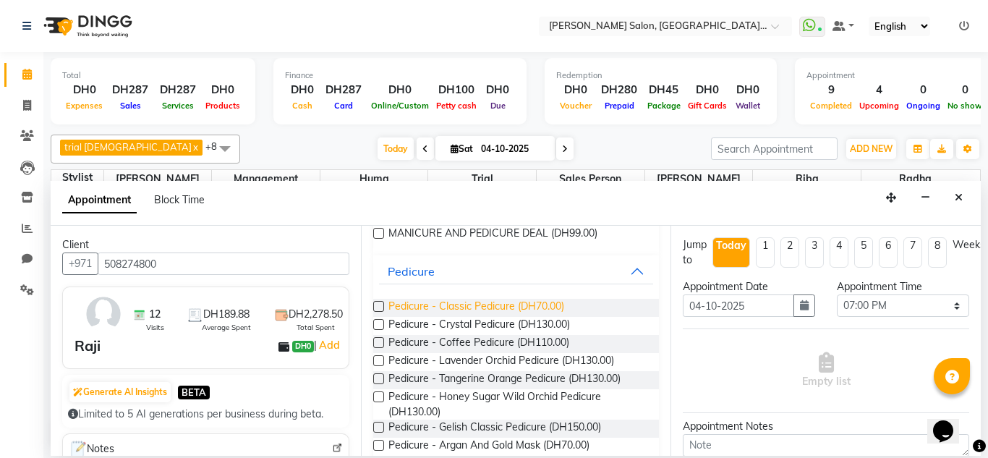
click at [481, 315] on span "Pedicure - Classic Pedicure (DH70.00)" at bounding box center [476, 308] width 176 height 18
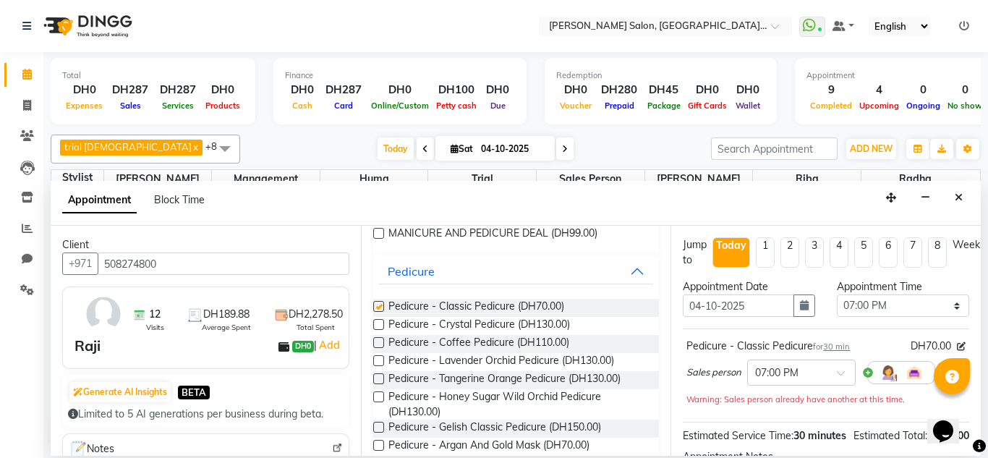
checkbox input "false"
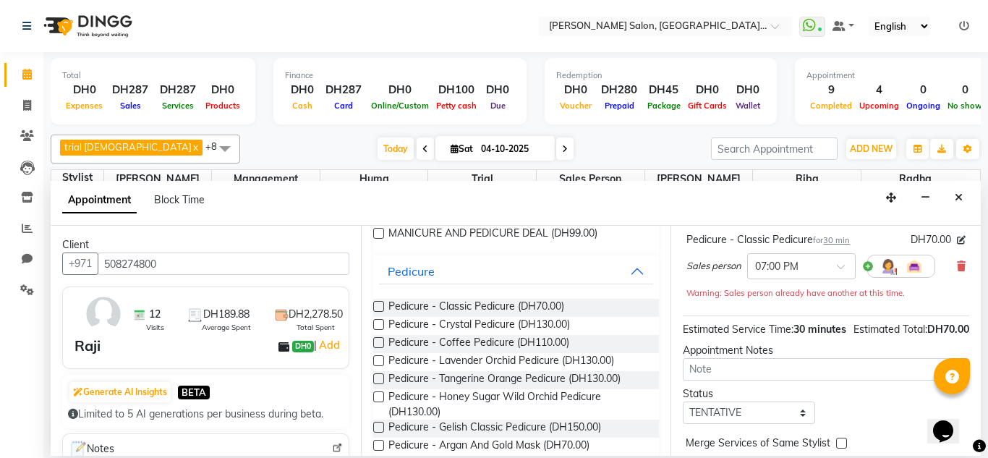
scroll to position [192, 0]
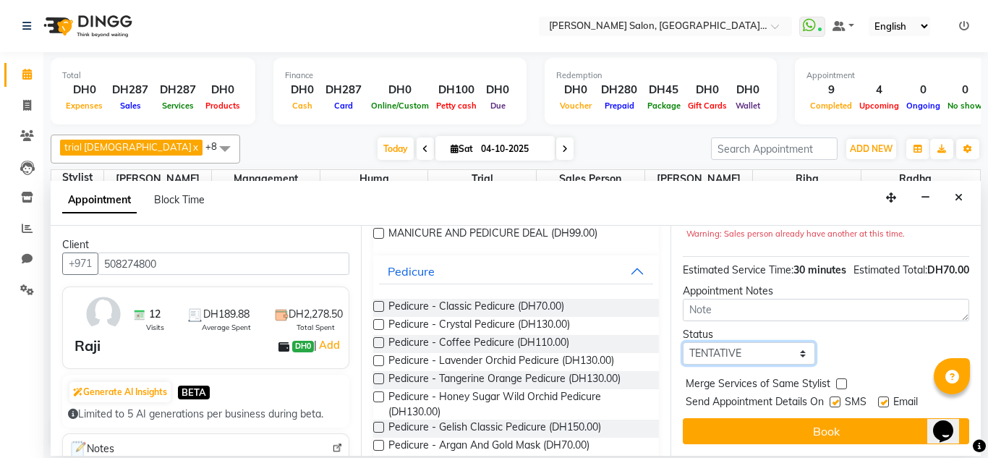
click at [723, 347] on select "Select TENTATIVE CONFIRM CHECK-IN UPCOMING" at bounding box center [748, 353] width 132 height 22
select select "upcoming"
click at [682, 342] on select "Select TENTATIVE CONFIRM CHECK-IN UPCOMING" at bounding box center [748, 353] width 132 height 22
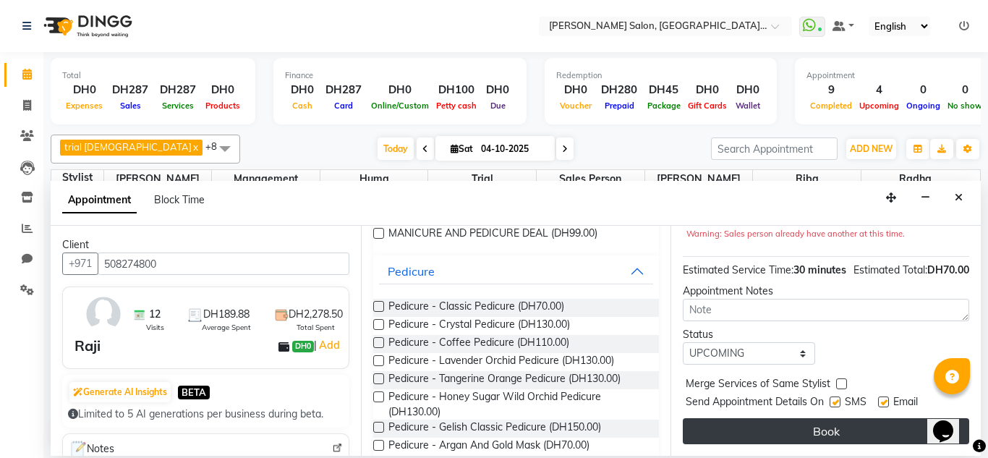
click at [813, 427] on button "Book" at bounding box center [825, 431] width 286 height 26
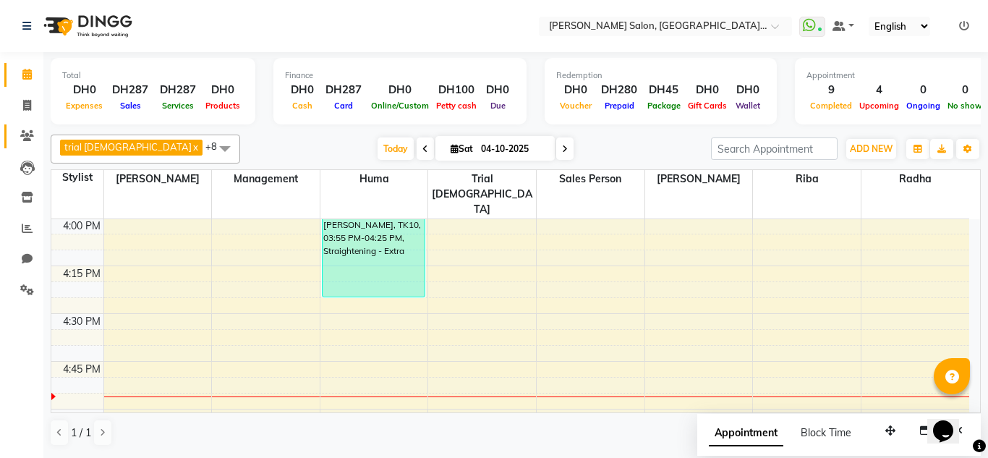
drag, startPoint x: 30, startPoint y: 117, endPoint x: 28, endPoint y: 127, distance: 10.4
click at [30, 117] on li "Invoice" at bounding box center [21, 105] width 43 height 31
click at [25, 133] on icon at bounding box center [27, 135] width 14 height 11
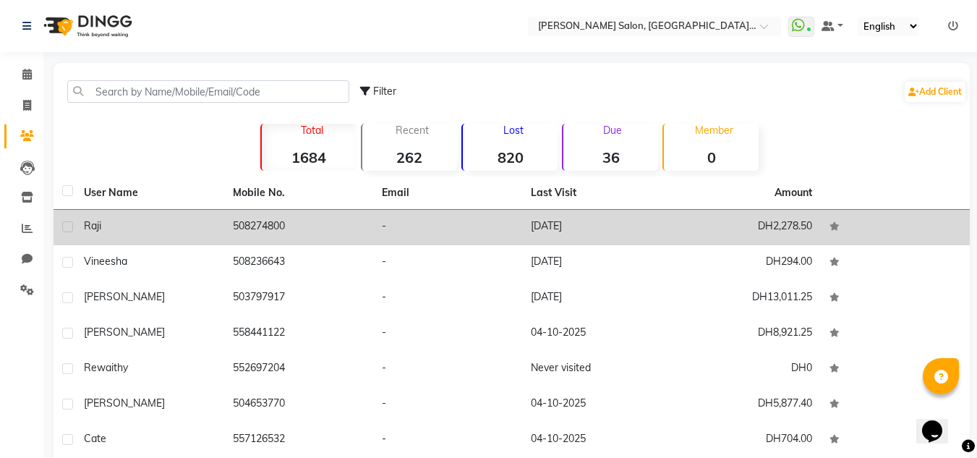
click at [200, 237] on td "Raji" at bounding box center [149, 227] width 149 height 35
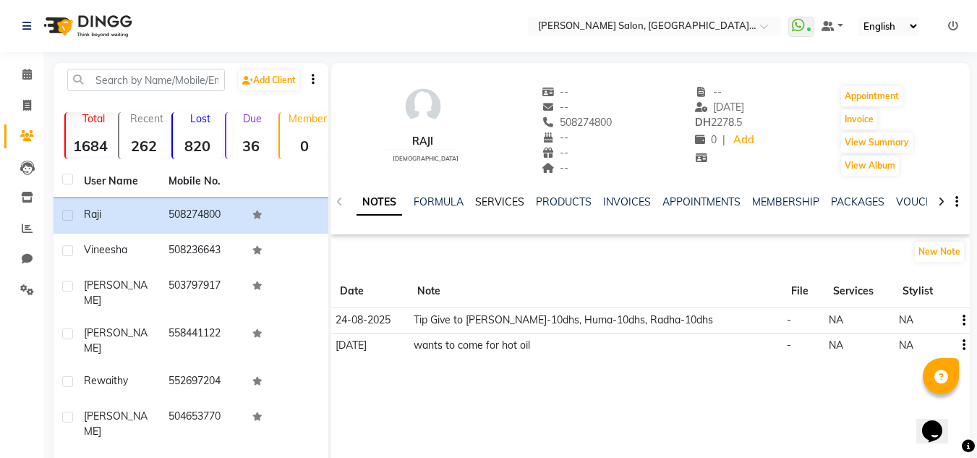
click at [489, 207] on link "SERVICES" at bounding box center [499, 201] width 49 height 13
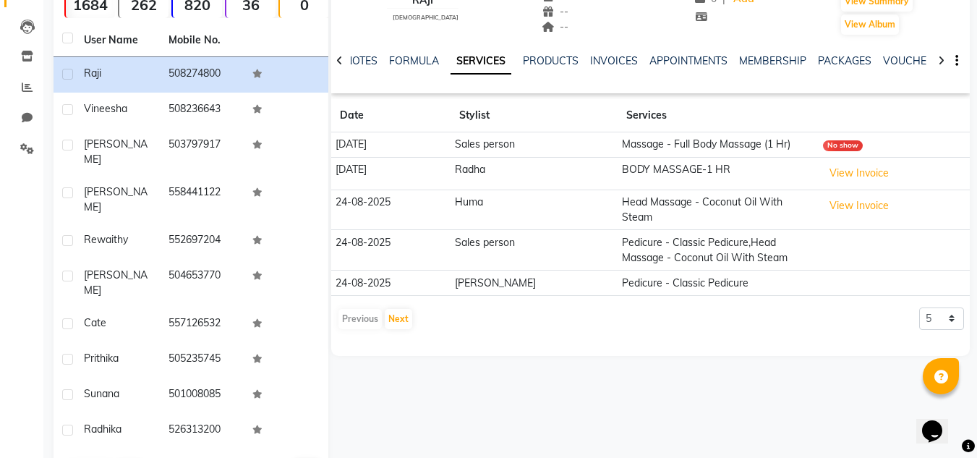
scroll to position [145, 0]
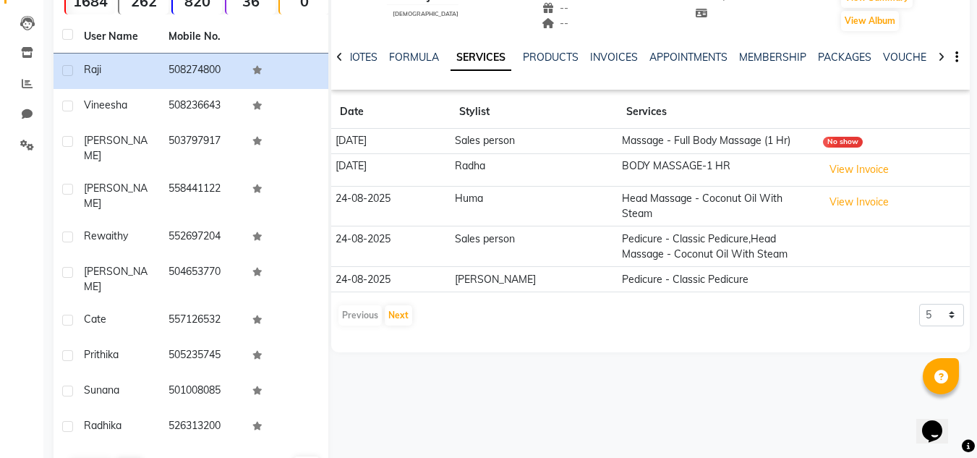
click at [379, 310] on div "Previous Next" at bounding box center [375, 315] width 77 height 23
click at [400, 309] on button "Next" at bounding box center [398, 315] width 27 height 20
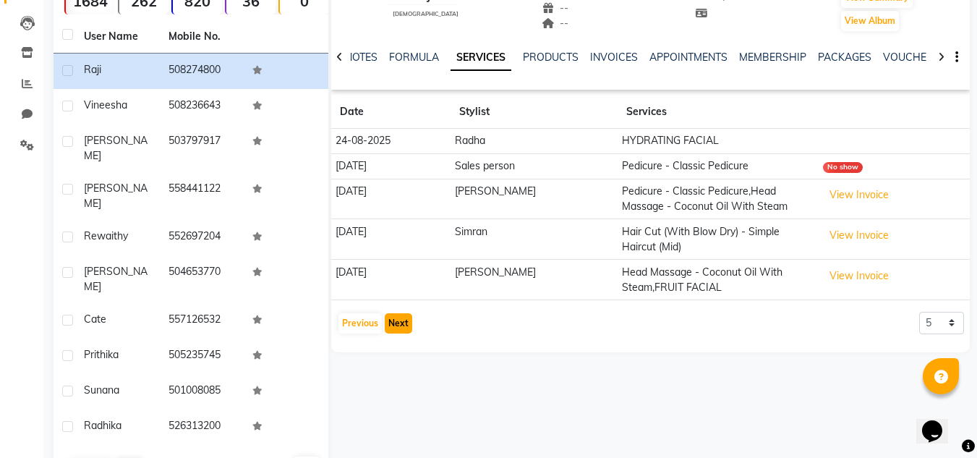
click at [400, 322] on button "Next" at bounding box center [398, 323] width 27 height 20
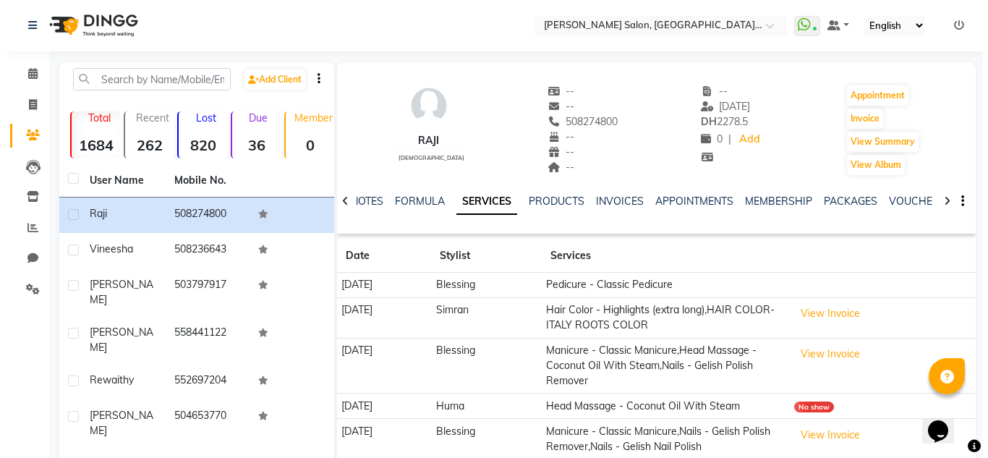
scroll to position [0, 0]
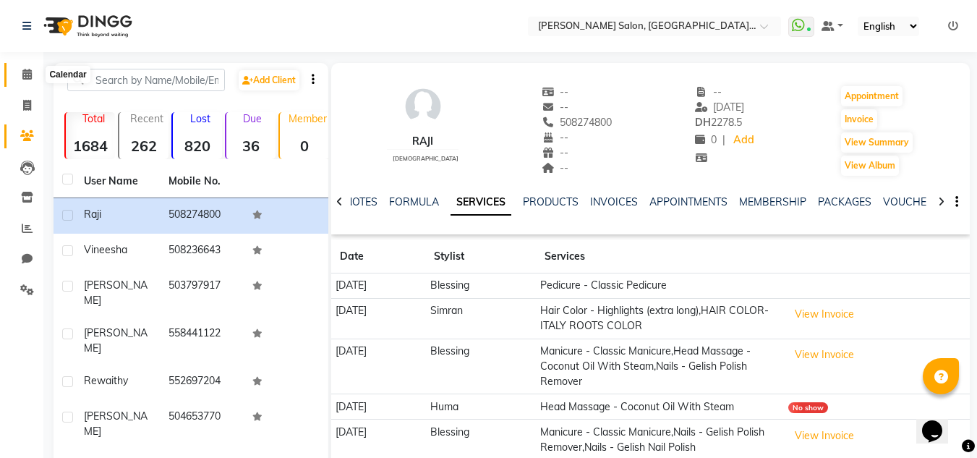
click at [26, 77] on icon at bounding box center [26, 74] width 9 height 11
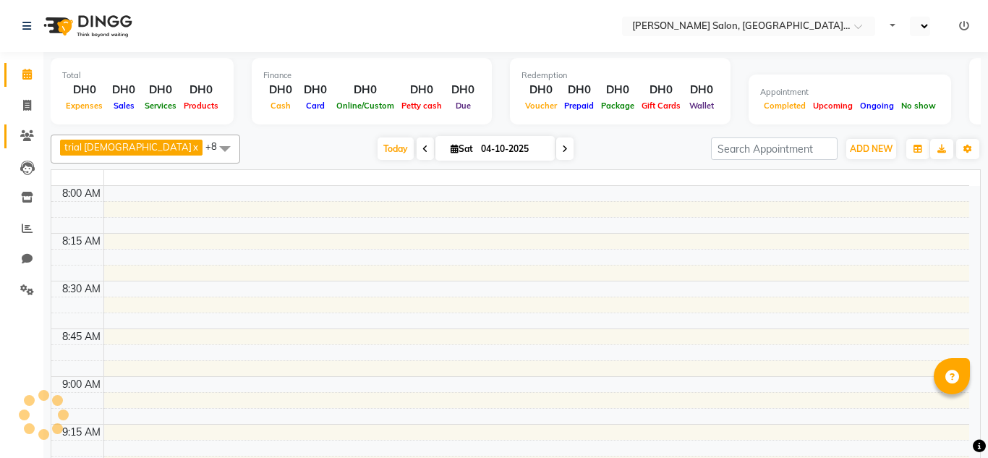
select select "en"
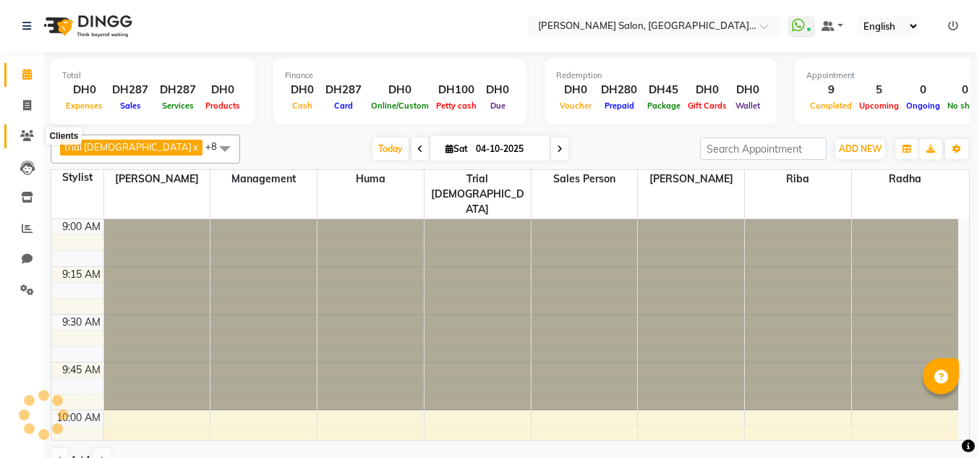
click at [23, 132] on icon at bounding box center [27, 135] width 14 height 11
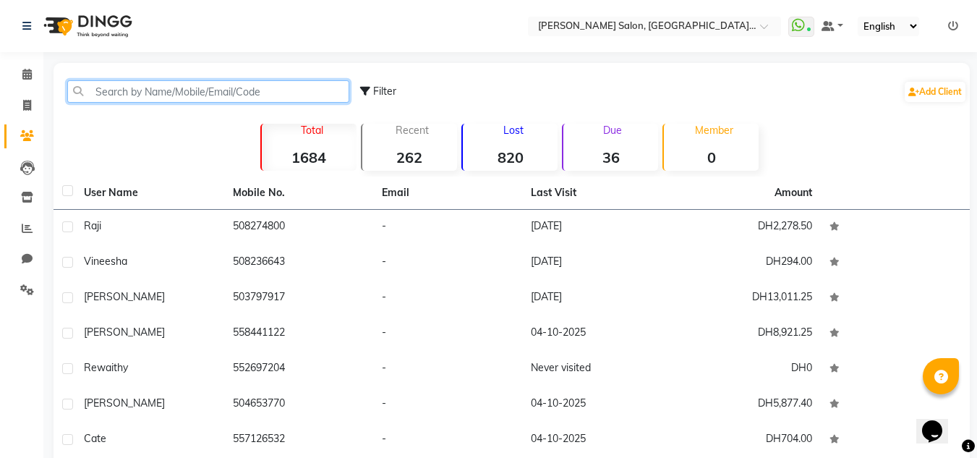
click at [146, 96] on input "text" at bounding box center [208, 91] width 282 height 22
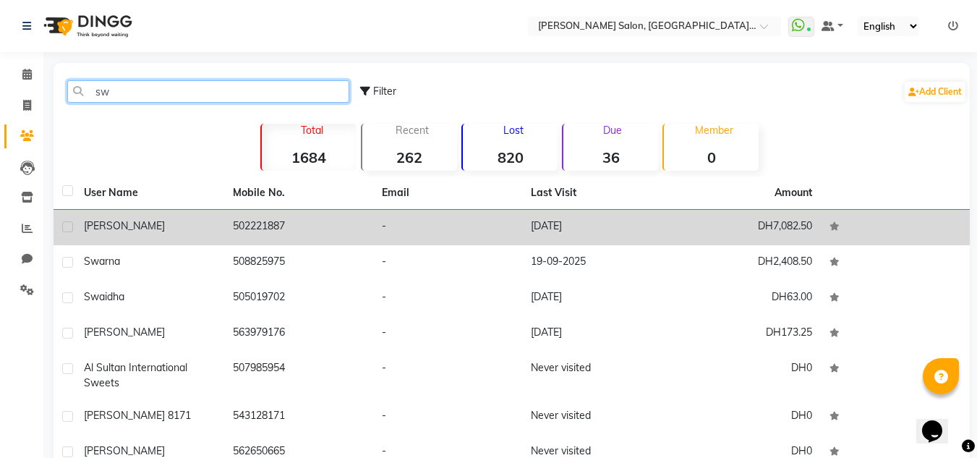
type input "sw"
click at [361, 235] on td "502221887" at bounding box center [298, 227] width 149 height 35
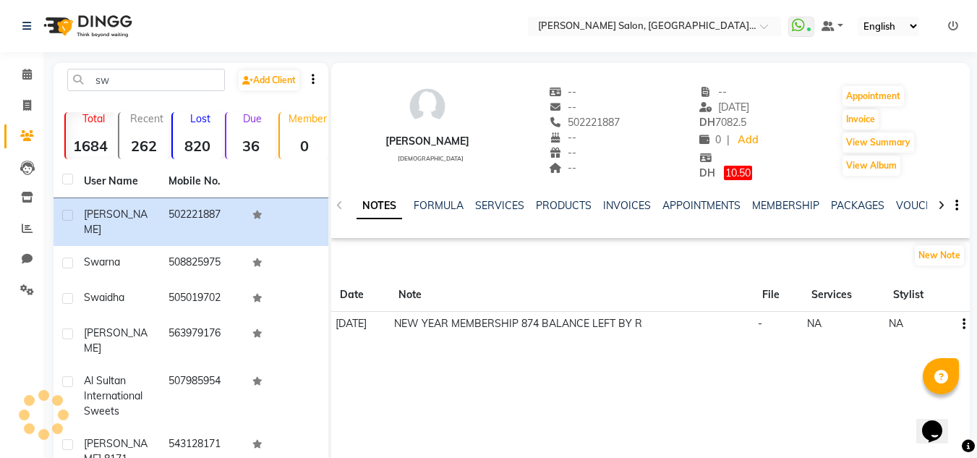
click at [883, 208] on ul "NOTES FORMULA SERVICES PRODUCTS INVOICES APPOINTMENTS MEMBERSHIP PACKAGES VOUCH…" at bounding box center [815, 205] width 918 height 15
click at [912, 214] on div "NOTES FORMULA SERVICES PRODUCTS INVOICES APPOINTMENTS MEMBERSHIP PACKAGES VOUCH…" at bounding box center [639, 214] width 576 height 33
click at [902, 207] on link "VOUCHERS" at bounding box center [924, 205] width 57 height 13
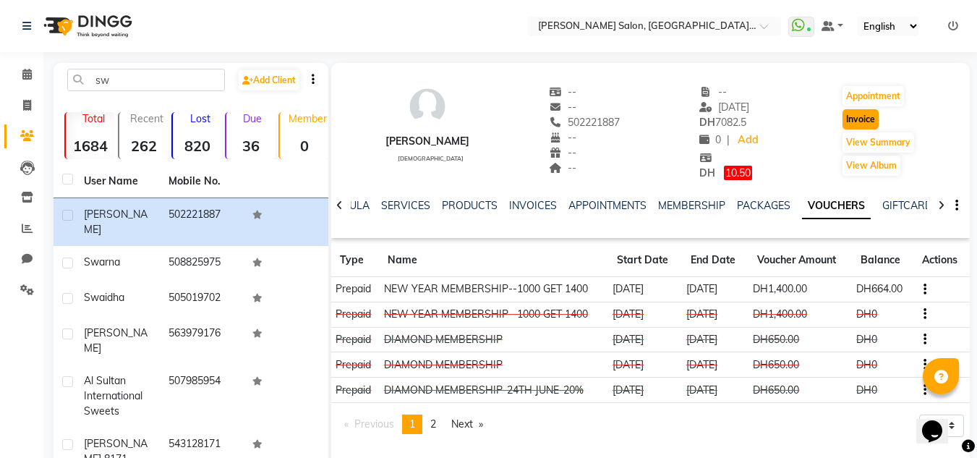
click at [860, 112] on button "Invoice" at bounding box center [860, 119] width 36 height 20
select select "service"
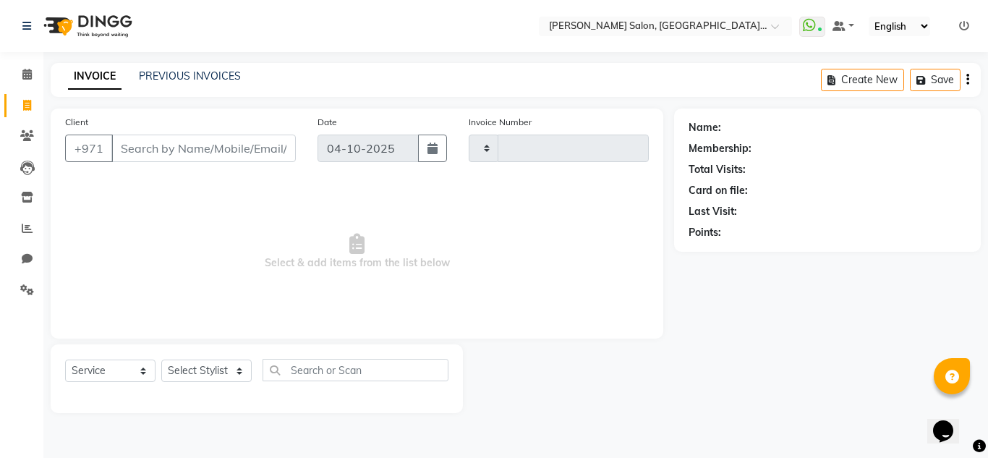
type input "1523"
select select "4069"
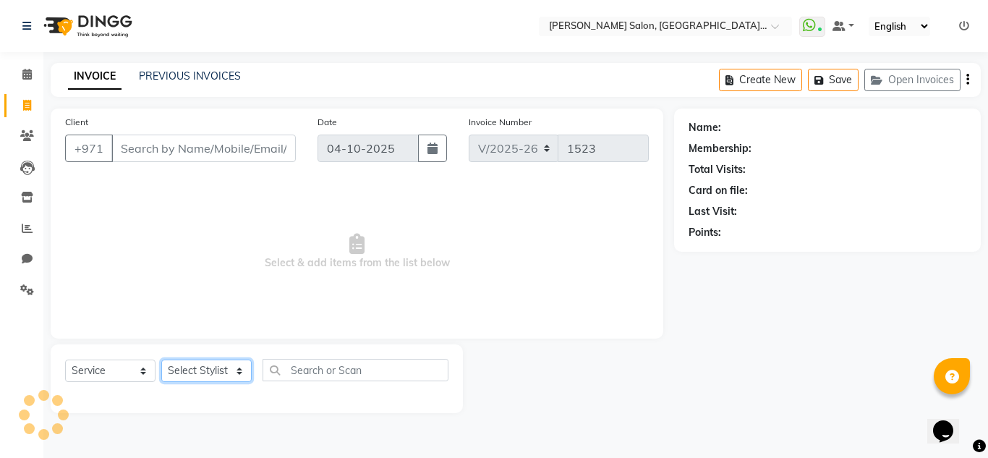
click at [183, 369] on select "Select Stylist" at bounding box center [206, 370] width 90 height 22
type input "502221887"
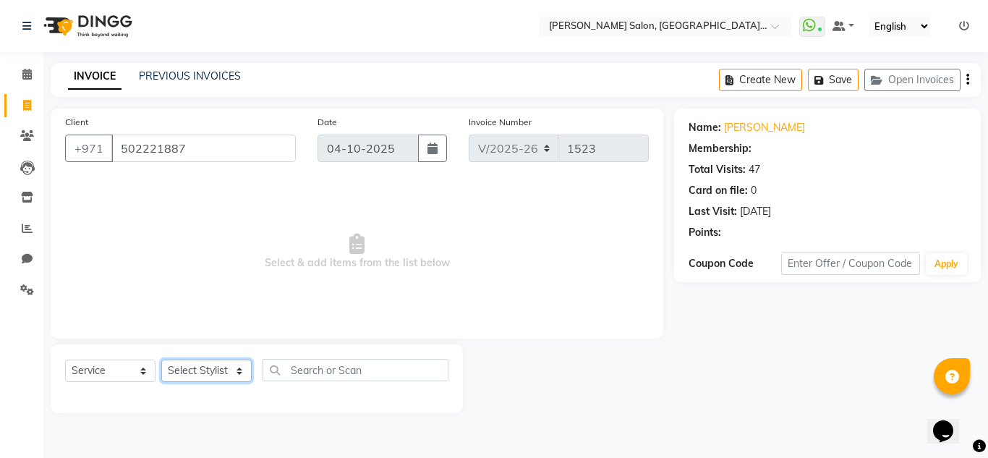
select select "1: Object"
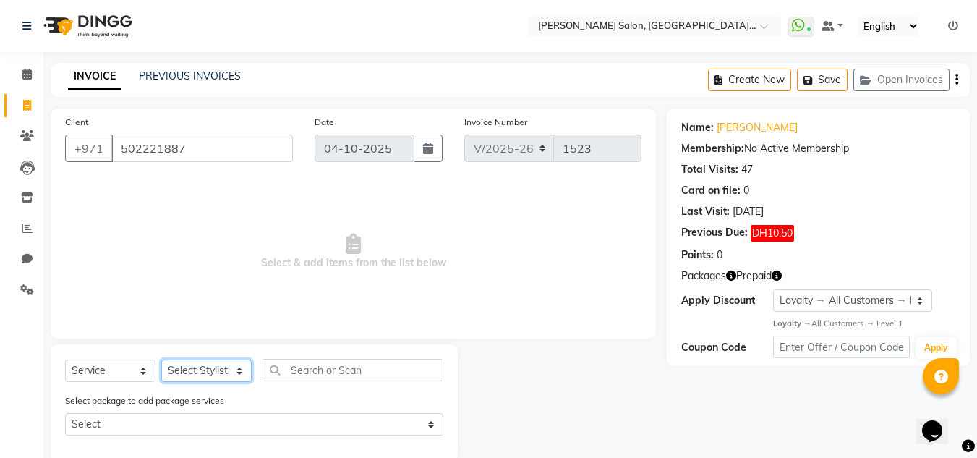
select select "89061"
click at [161, 359] on select "Select Stylist DRIVER Huma [PERSON_NAME] Management [PERSON_NAME] Sales person …" at bounding box center [206, 370] width 90 height 22
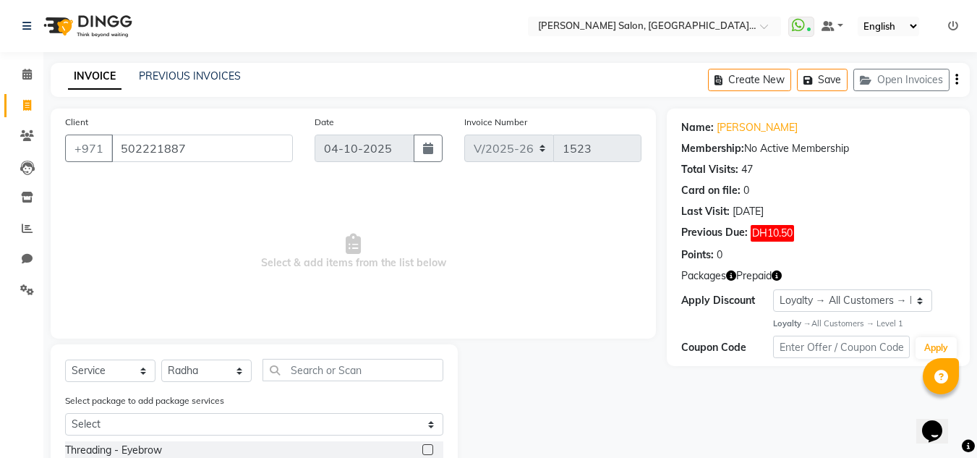
click at [322, 404] on div "Select package to add package services Select 250-head oil,back +shoulder +stea…" at bounding box center [254, 417] width 400 height 48
click at [313, 371] on input "text" at bounding box center [352, 370] width 181 height 22
type input "side th"
click at [421, 447] on div "Side Theading" at bounding box center [254, 450] width 378 height 18
drag, startPoint x: 421, startPoint y: 447, endPoint x: 428, endPoint y: 447, distance: 7.3
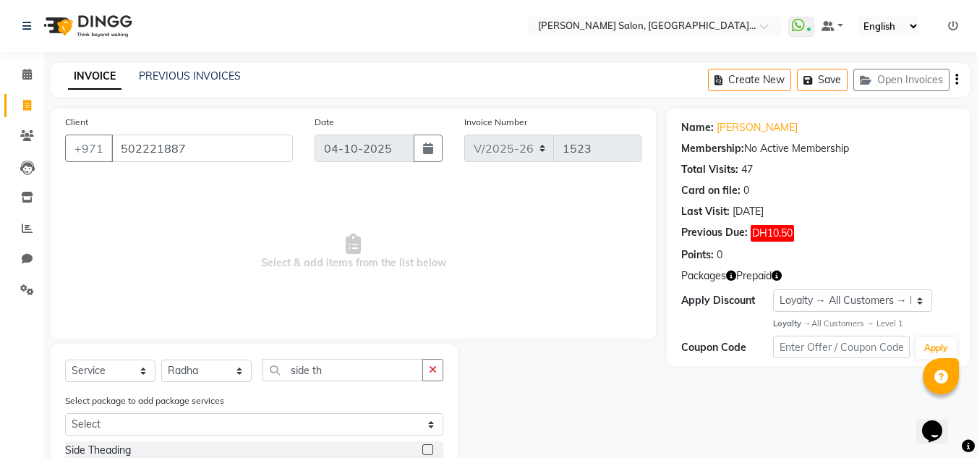
click at [427, 447] on div "Side Theading" at bounding box center [254, 454] width 378 height 27
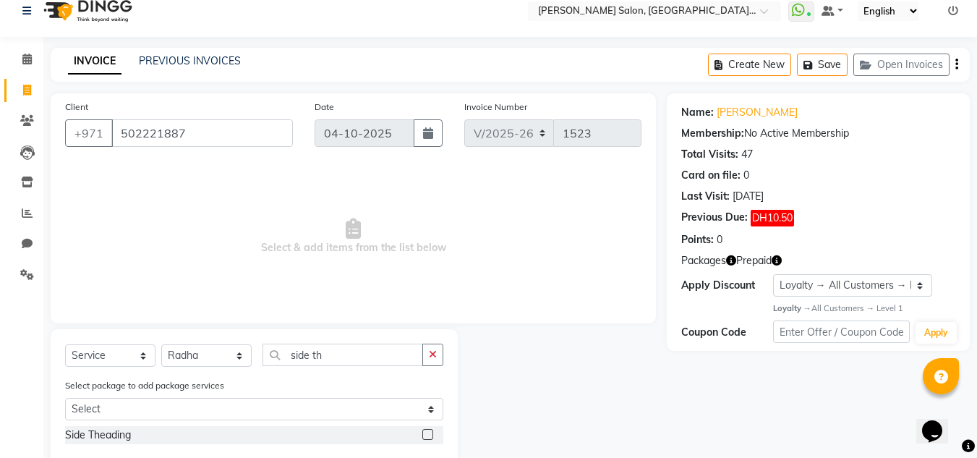
click at [428, 447] on div "Side Theading" at bounding box center [254, 439] width 378 height 27
click at [423, 432] on label at bounding box center [427, 434] width 11 height 11
click at [423, 432] on input "checkbox" at bounding box center [426, 434] width 9 height 9
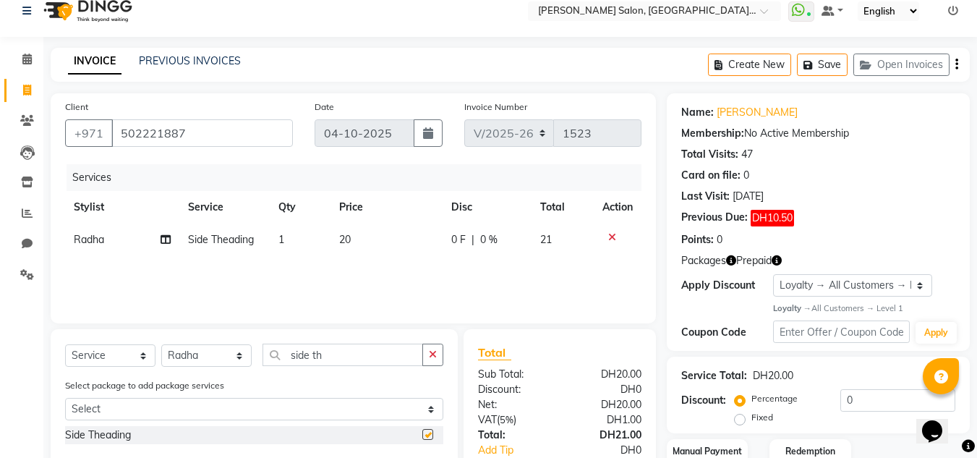
checkbox input "false"
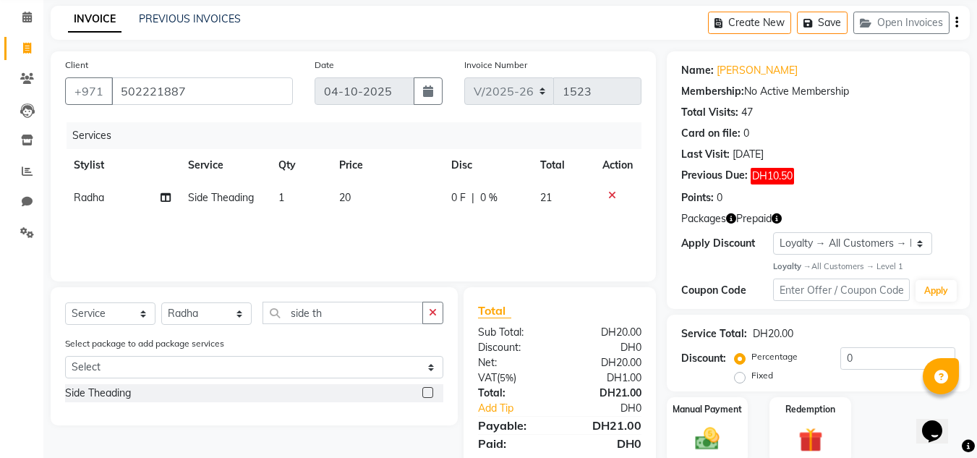
scroll to position [114, 0]
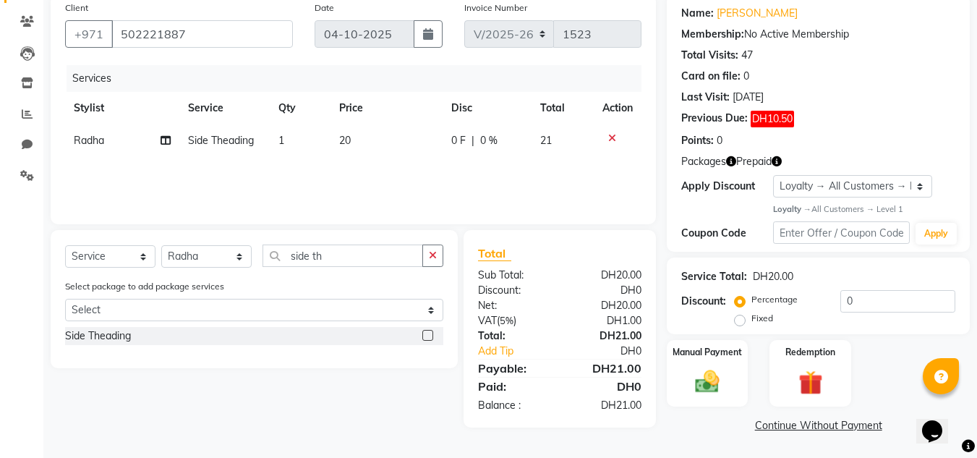
click at [93, 144] on span "Radha" at bounding box center [89, 140] width 30 height 13
select select "89061"
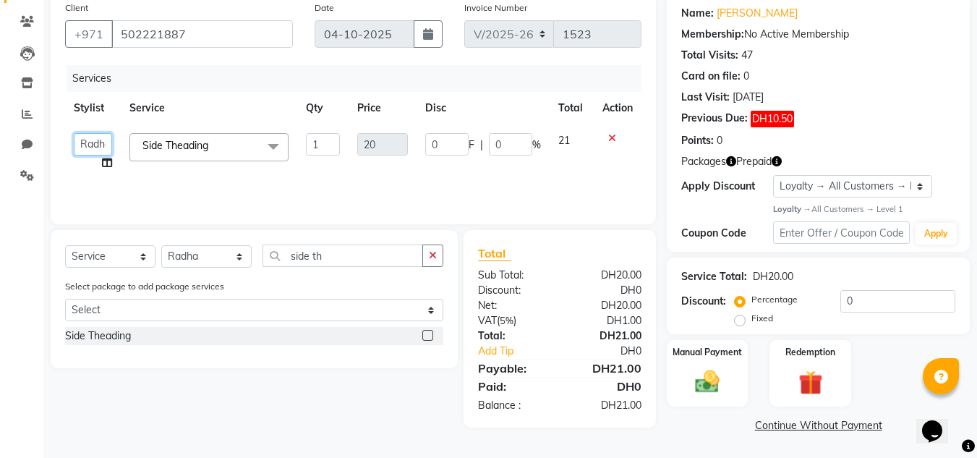
click at [93, 144] on select "DRIVER Huma Kabita Management Radha Riba Sales person Seema Srijana trial lady" at bounding box center [93, 144] width 38 height 22
select select "45056"
drag, startPoint x: 162, startPoint y: 253, endPoint x: 176, endPoint y: 247, distance: 15.2
click at [162, 253] on select "Select Stylist DRIVER Huma [PERSON_NAME] Management [PERSON_NAME] Sales person …" at bounding box center [206, 256] width 90 height 22
select select "45056"
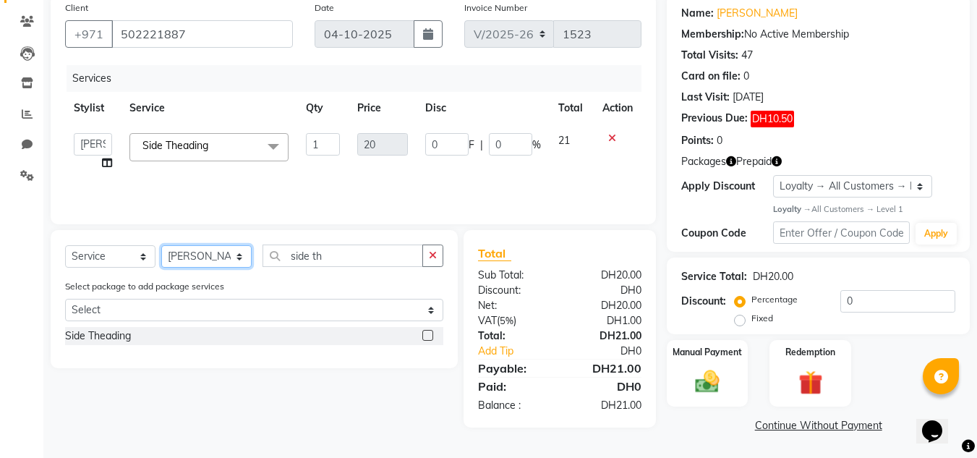
click at [161, 245] on select "Select Stylist DRIVER Huma [PERSON_NAME] Management [PERSON_NAME] Sales person …" at bounding box center [206, 256] width 90 height 22
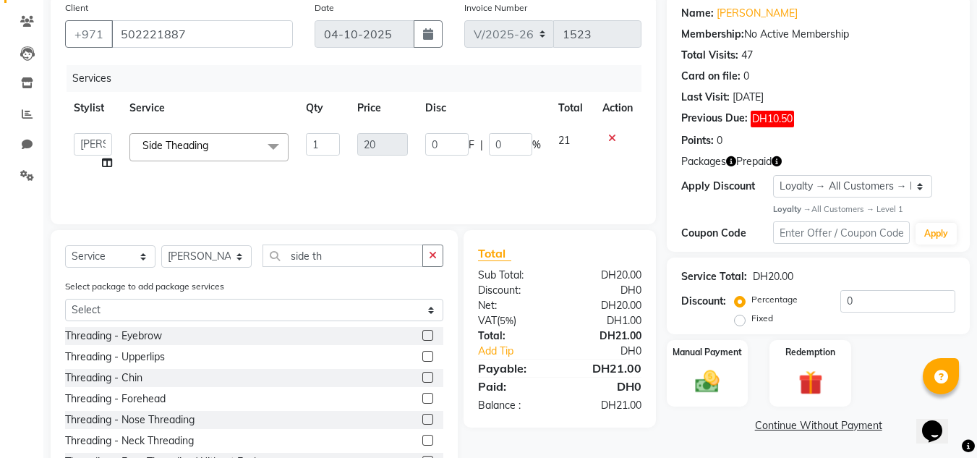
click at [422, 330] on label at bounding box center [427, 335] width 11 height 11
click at [422, 331] on input "checkbox" at bounding box center [426, 335] width 9 height 9
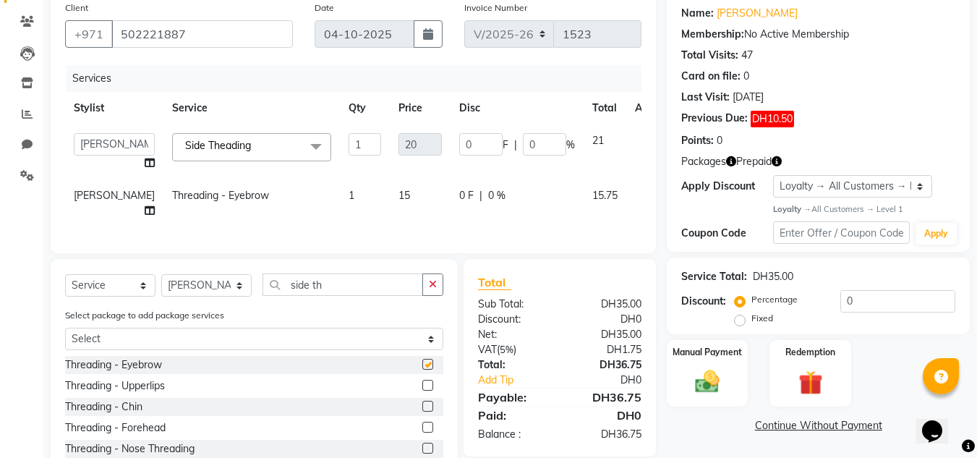
checkbox input "false"
click at [422, 388] on div at bounding box center [432, 386] width 21 height 18
click at [422, 390] on label at bounding box center [427, 385] width 11 height 11
click at [422, 390] on input "checkbox" at bounding box center [426, 385] width 9 height 9
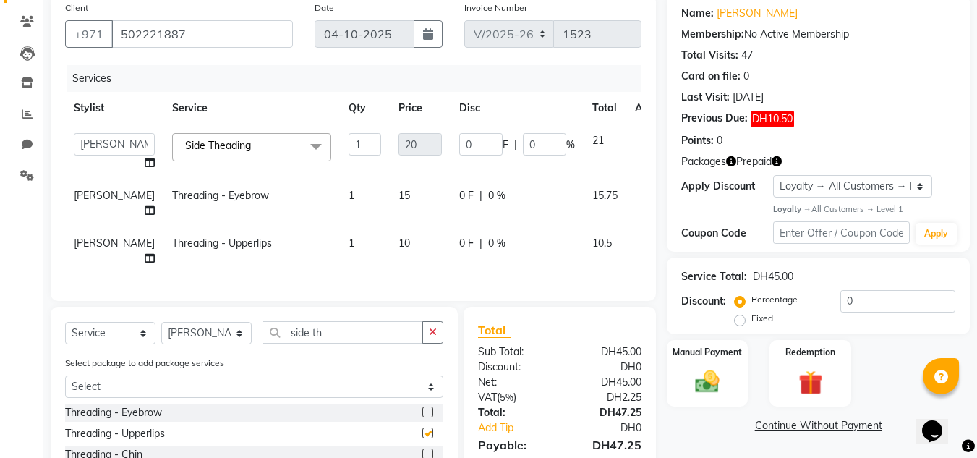
checkbox input "false"
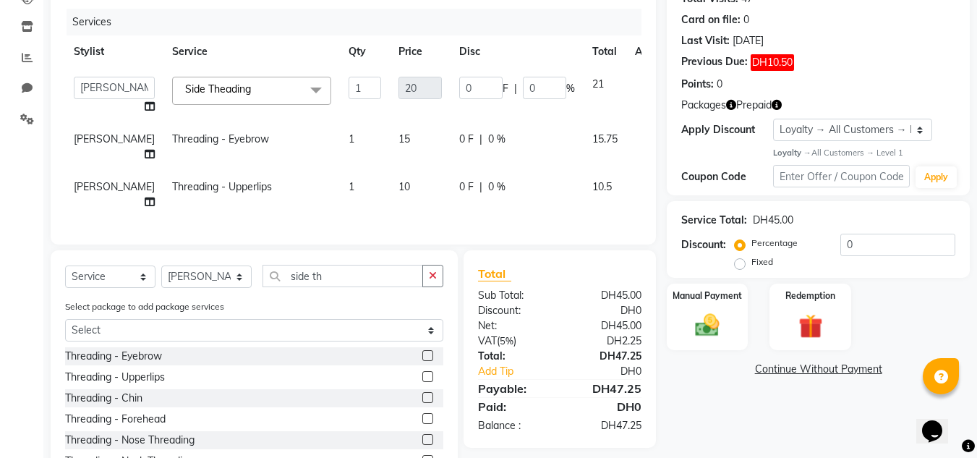
scroll to position [257, 0]
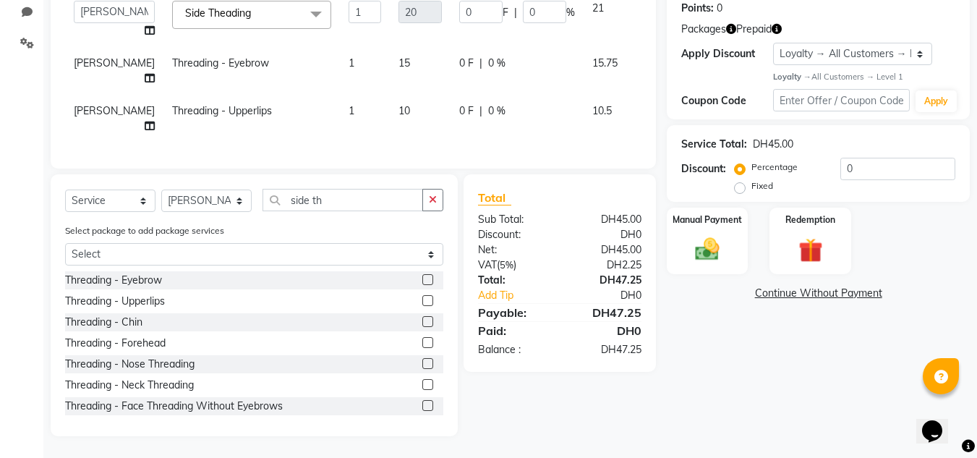
drag, startPoint x: 419, startPoint y: 318, endPoint x: 407, endPoint y: 322, distance: 12.1
click at [422, 318] on label at bounding box center [427, 321] width 11 height 11
click at [422, 318] on input "checkbox" at bounding box center [426, 321] width 9 height 9
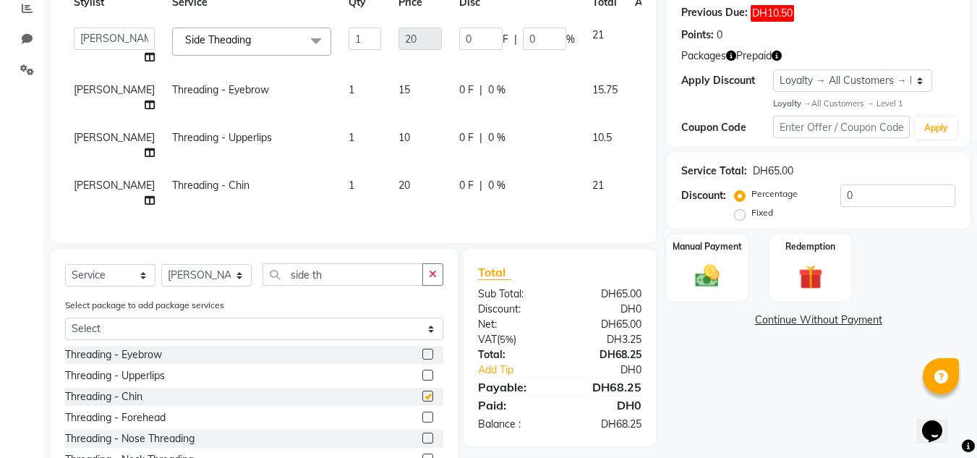
checkbox input "false"
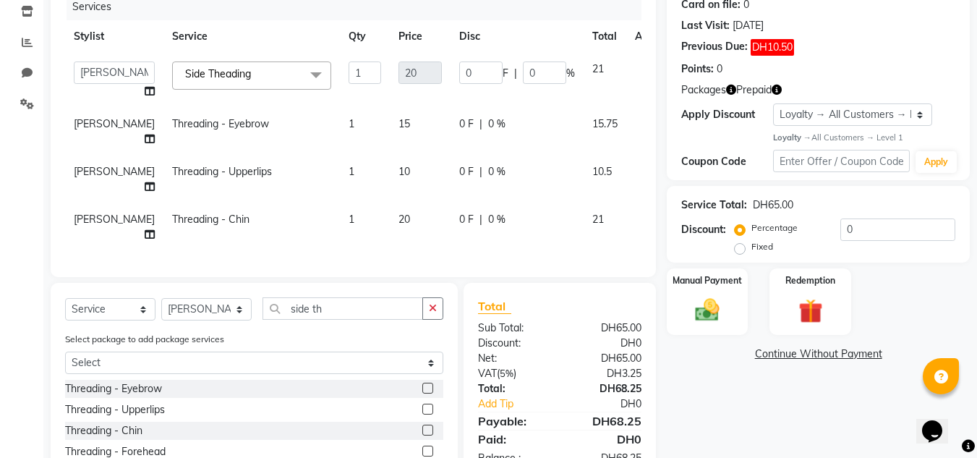
scroll to position [185, 0]
click at [191, 309] on select "Select Stylist DRIVER Huma [PERSON_NAME] Management [PERSON_NAME] Sales person …" at bounding box center [206, 310] width 90 height 22
select select "89061"
click at [161, 309] on select "Select Stylist DRIVER Huma [PERSON_NAME] Management [PERSON_NAME] Sales person …" at bounding box center [206, 310] width 90 height 22
drag, startPoint x: 332, startPoint y: 319, endPoint x: 179, endPoint y: 364, distance: 159.9
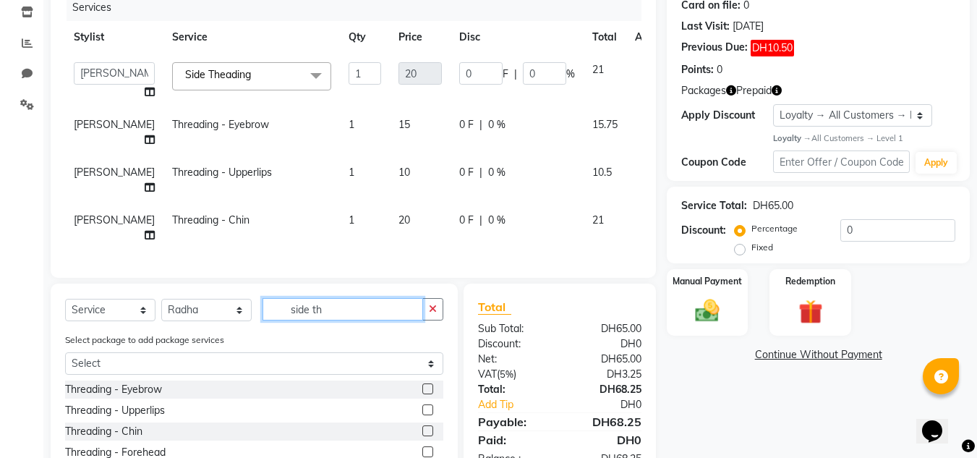
click at [228, 351] on div "Select Service Product Membership Package Voucher Prepaid Gift Card Select Styl…" at bounding box center [254, 414] width 407 height 262
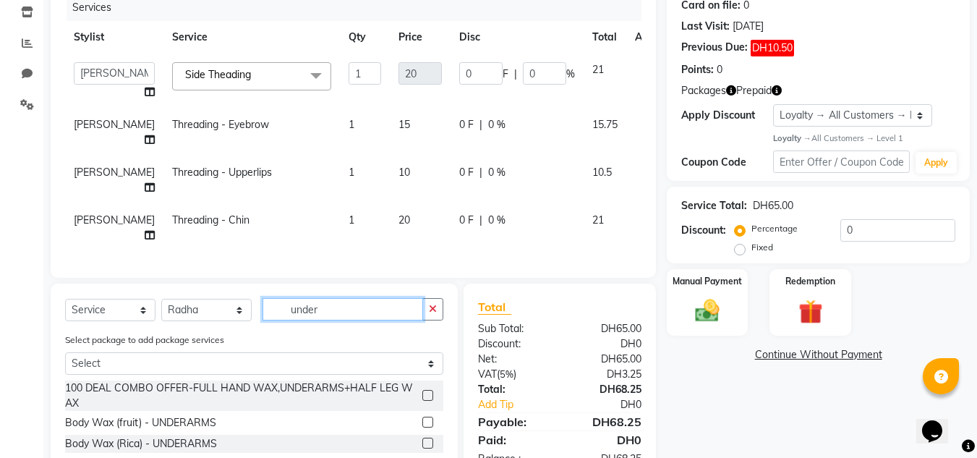
type input "under"
click at [424, 424] on div at bounding box center [432, 423] width 21 height 18
click at [435, 432] on div at bounding box center [432, 423] width 21 height 18
click at [427, 427] on label at bounding box center [427, 421] width 11 height 11
click at [427, 427] on input "checkbox" at bounding box center [426, 422] width 9 height 9
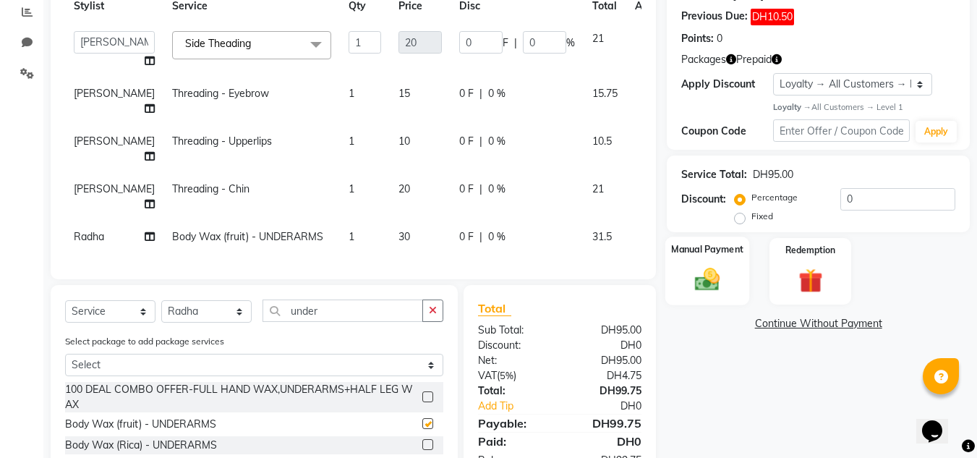
checkbox input "false"
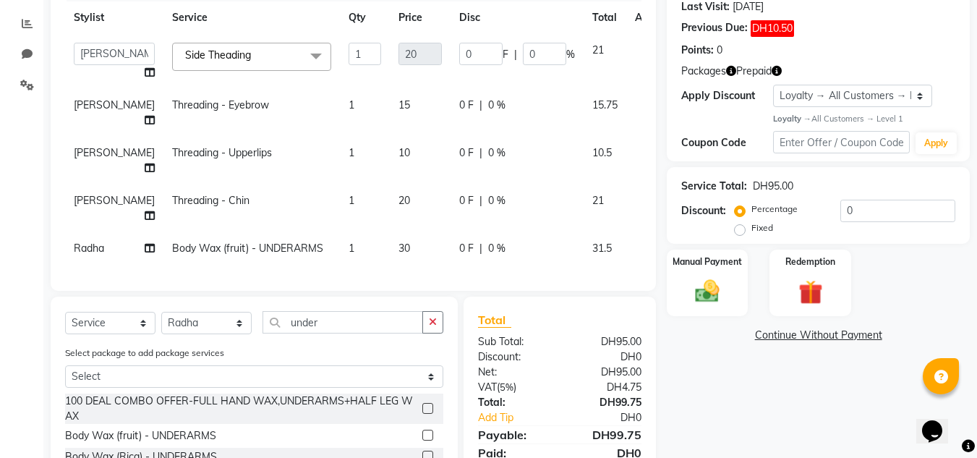
scroll to position [288, 0]
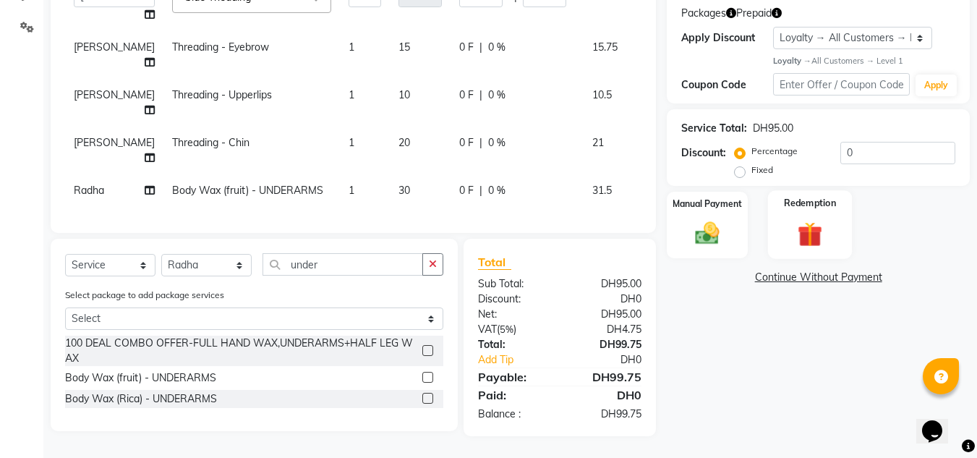
click at [805, 222] on img at bounding box center [809, 234] width 40 height 31
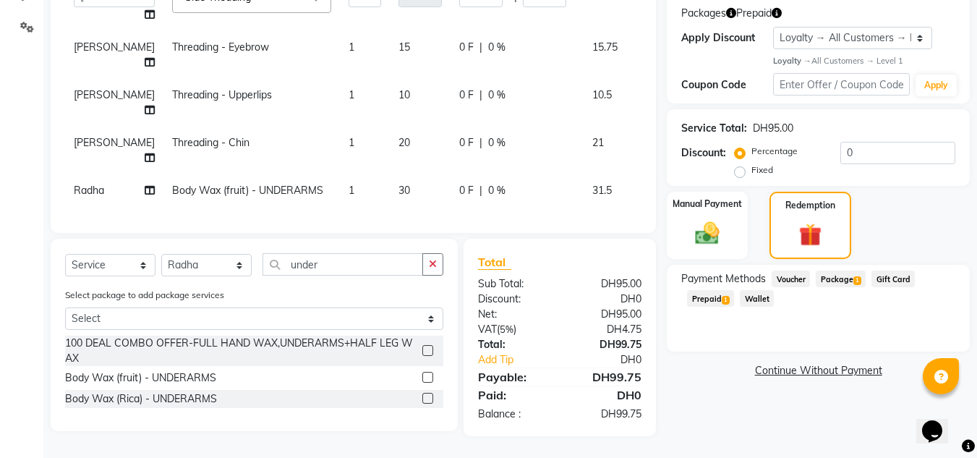
drag, startPoint x: 745, startPoint y: 267, endPoint x: 727, endPoint y: 267, distance: 18.8
click at [744, 290] on span "Wallet" at bounding box center [757, 298] width 34 height 17
click at [725, 290] on span "Prepaid 1" at bounding box center [710, 298] width 47 height 17
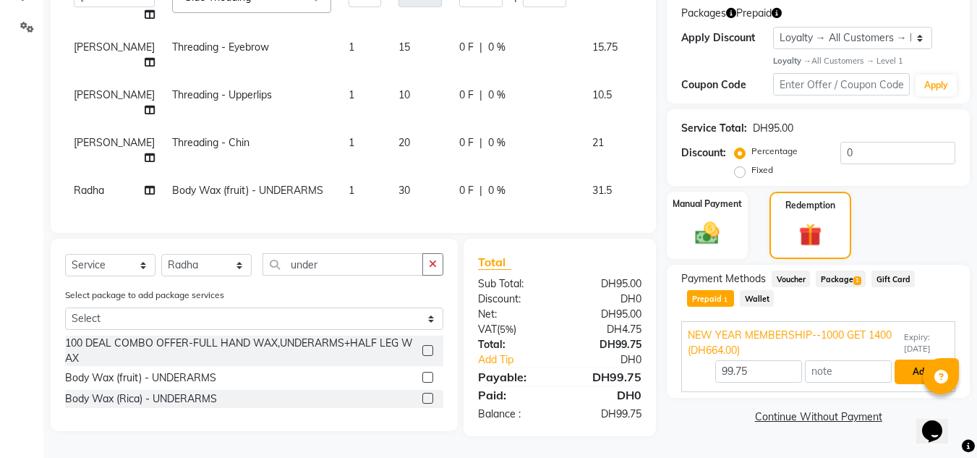
click at [931, 359] on button "Add" at bounding box center [920, 371] width 53 height 25
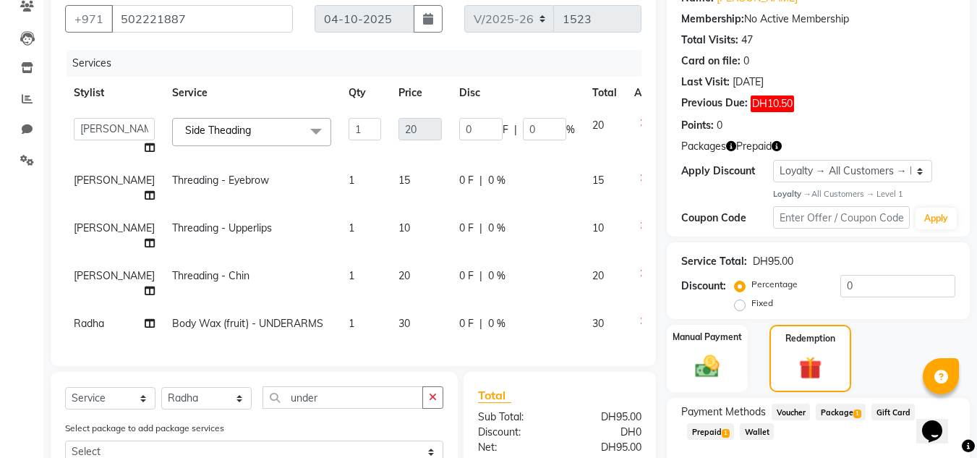
scroll to position [140, 0]
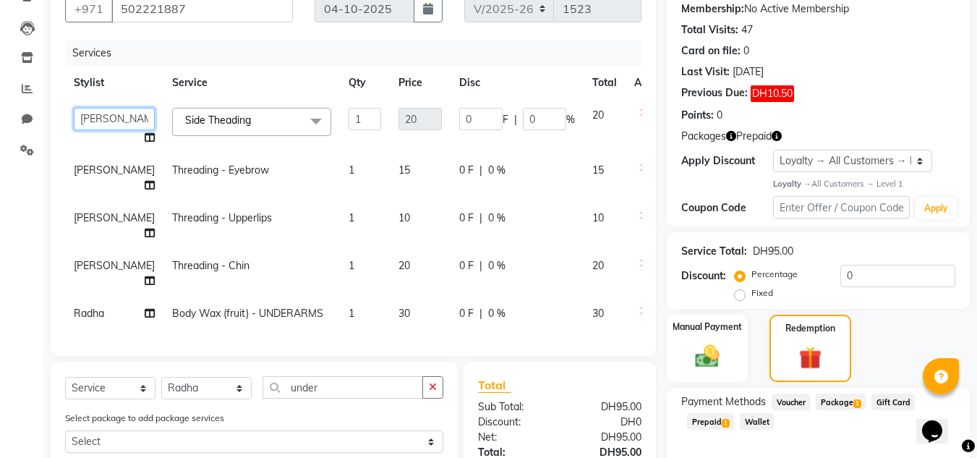
click at [92, 119] on select "DRIVER Huma Kabita Management Radha Riba Sales person Seema Srijana trial lady" at bounding box center [114, 119] width 81 height 22
click at [74, 108] on select "DRIVER Huma Kabita Management Radha Riba Sales person Seema Srijana trial lady" at bounding box center [114, 119] width 81 height 22
click at [87, 312] on td "Radha" at bounding box center [114, 313] width 98 height 33
select select "89061"
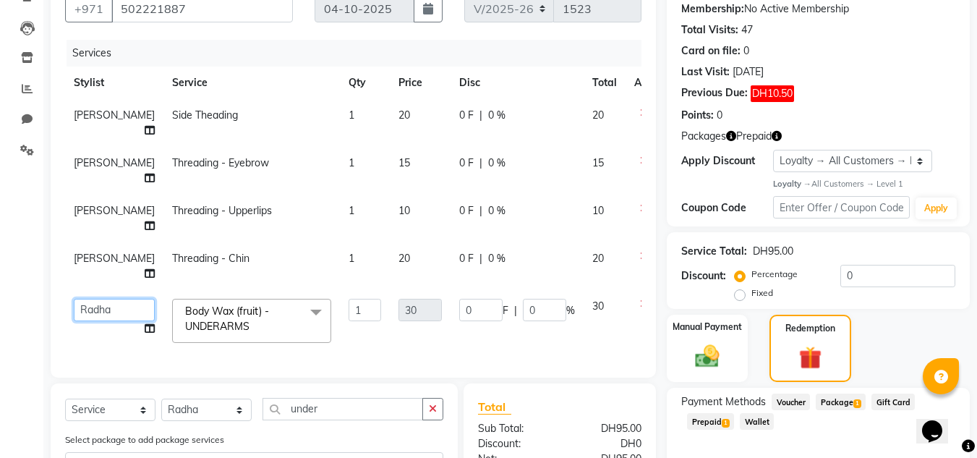
click at [87, 312] on select "DRIVER Huma Kabita Management Radha Riba Sales person Seema Srijana trial lady" at bounding box center [114, 310] width 81 height 22
select select "86712"
click at [91, 306] on select "DRIVER Huma Kabita Management Radha Riba Sales person Seema Srijana trial lady" at bounding box center [114, 310] width 81 height 22
select select "89061"
click at [215, 403] on select "Select Stylist DRIVER Huma [PERSON_NAME] Management [PERSON_NAME] Sales person …" at bounding box center [206, 409] width 90 height 22
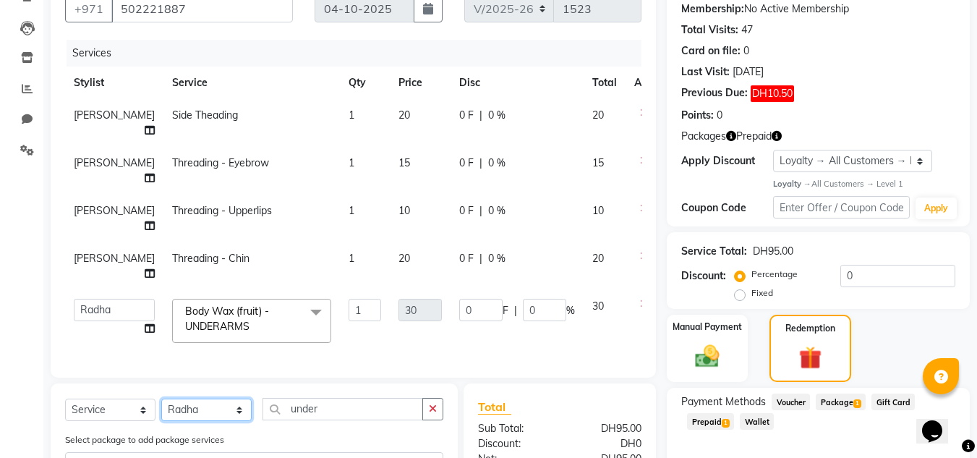
select select "45056"
click at [161, 398] on select "Select Stylist DRIVER Huma [PERSON_NAME] Management [PERSON_NAME] Sales person …" at bounding box center [206, 409] width 90 height 22
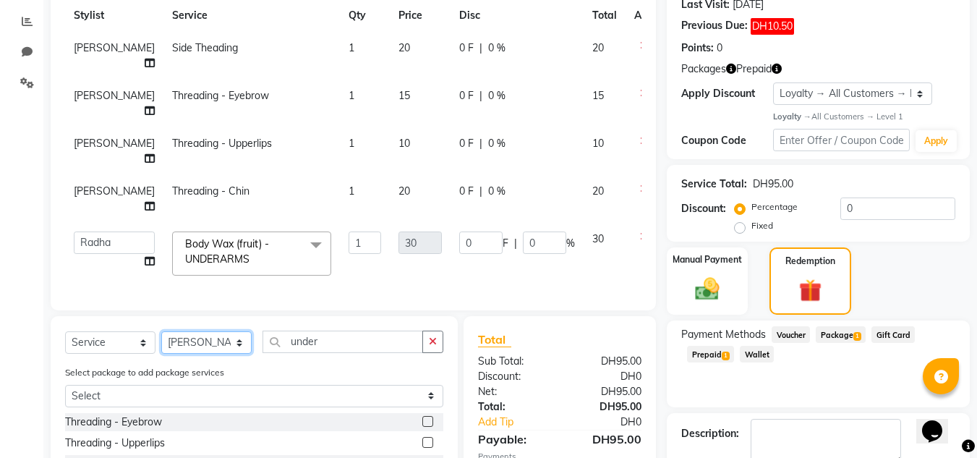
scroll to position [382, 0]
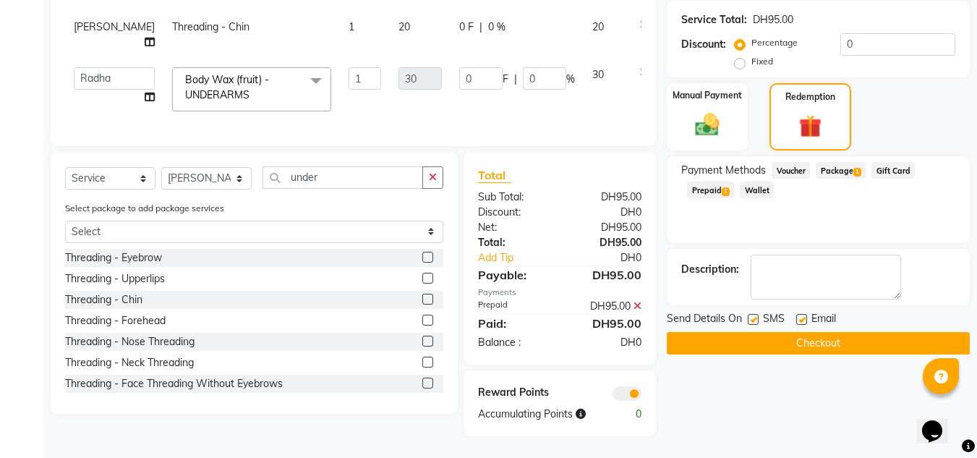
click at [706, 337] on button "Checkout" at bounding box center [818, 343] width 303 height 22
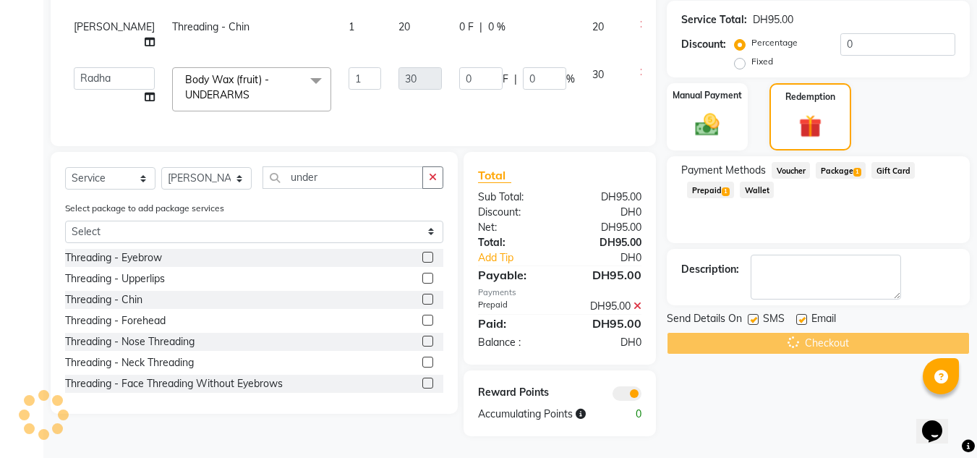
scroll to position [165, 0]
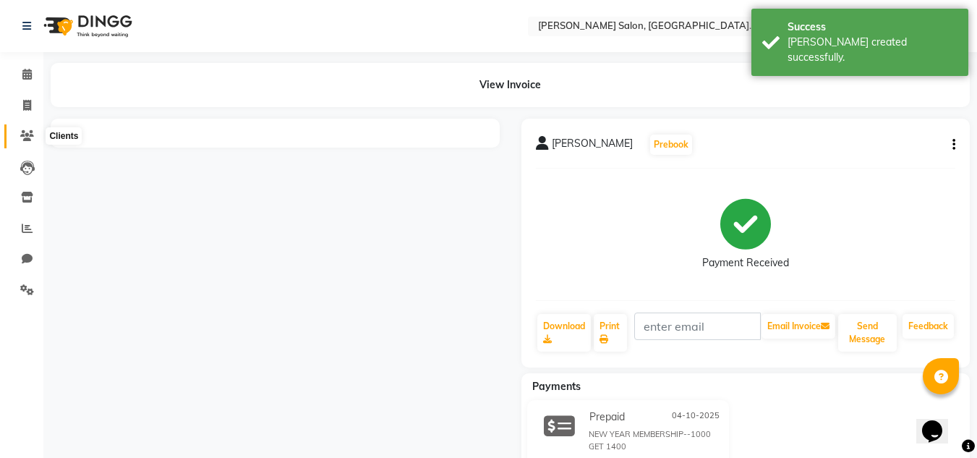
click at [24, 139] on icon at bounding box center [27, 135] width 14 height 11
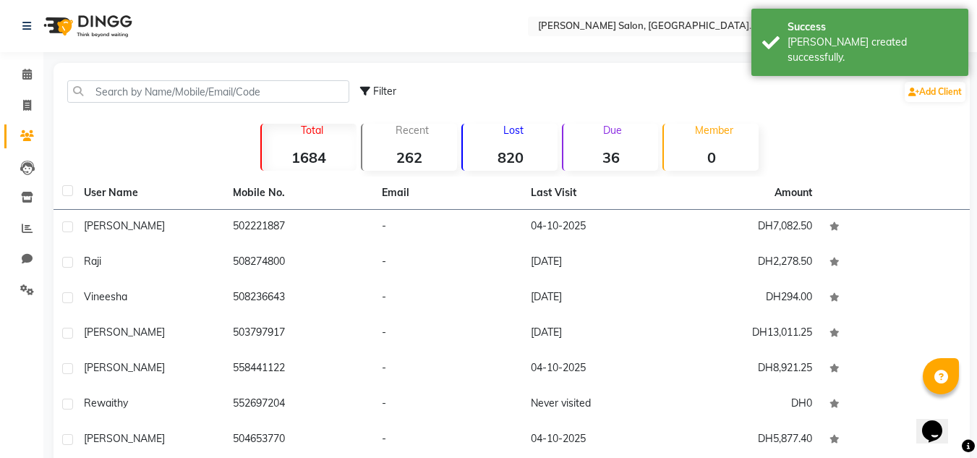
click at [112, 223] on span "[PERSON_NAME]" at bounding box center [124, 225] width 81 height 13
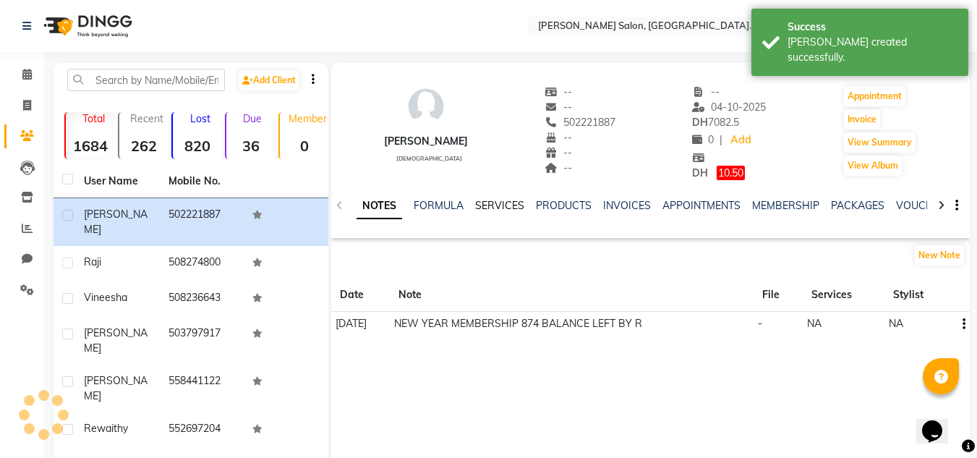
click at [502, 208] on link "SERVICES" at bounding box center [499, 205] width 49 height 13
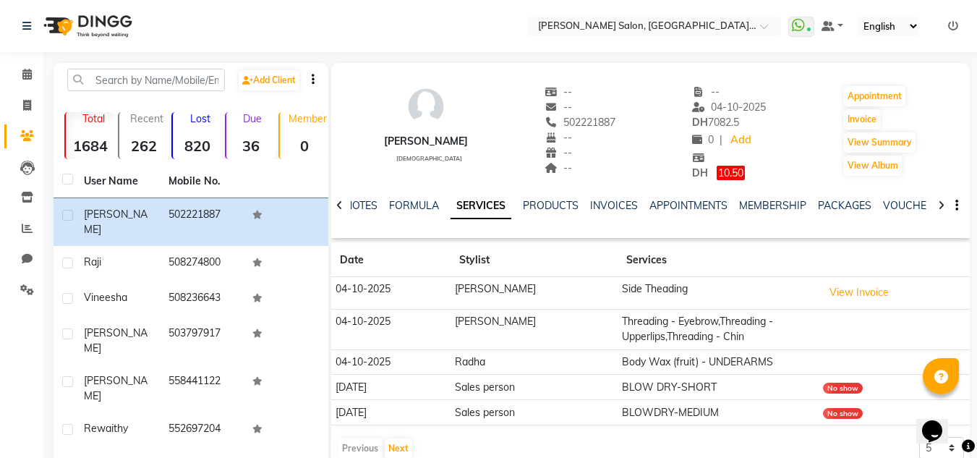
click at [870, 214] on div "NOTES FORMULA SERVICES PRODUCTS INVOICES APPOINTMENTS MEMBERSHIP PACKAGES VOUCH…" at bounding box center [632, 211] width 553 height 27
click at [894, 203] on link "VOUCHERS" at bounding box center [911, 205] width 57 height 13
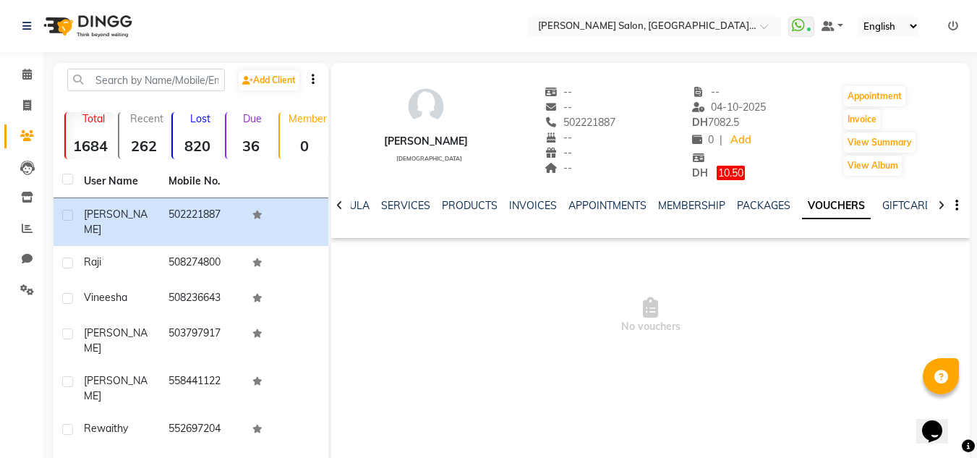
click at [745, 218] on div "NOTES FORMULA SERVICES PRODUCTS INVOICES APPOINTMENTS MEMBERSHIP PACKAGES VOUCH…" at bounding box center [632, 211] width 553 height 27
click at [746, 210] on link "PACKAGES" at bounding box center [763, 205] width 53 height 13
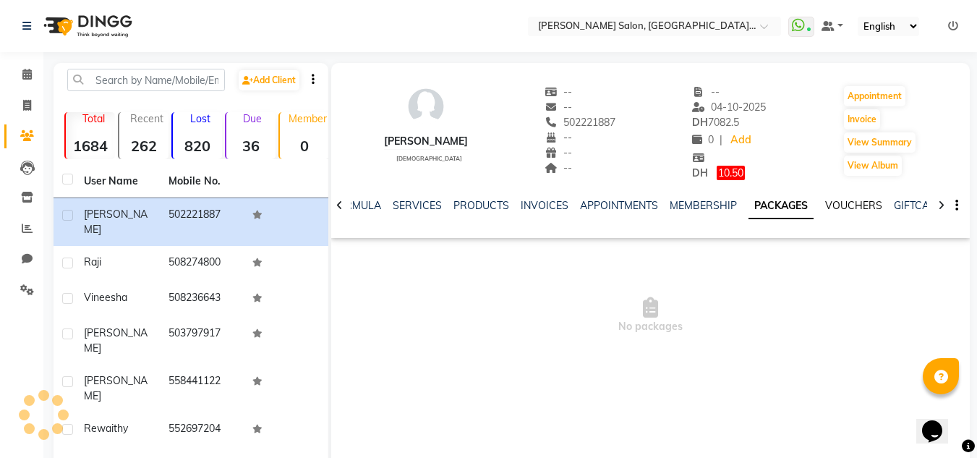
click at [868, 207] on link "VOUCHERS" at bounding box center [853, 205] width 57 height 13
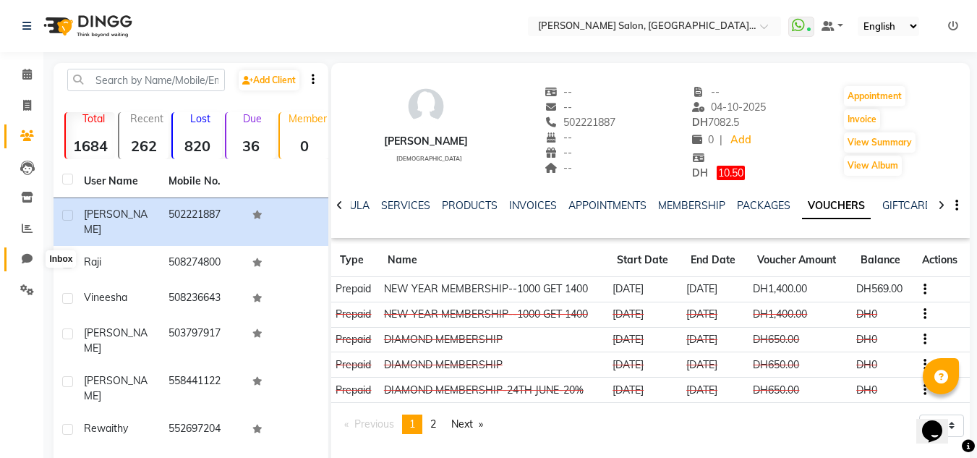
click at [21, 257] on span at bounding box center [26, 259] width 25 height 17
select select "100"
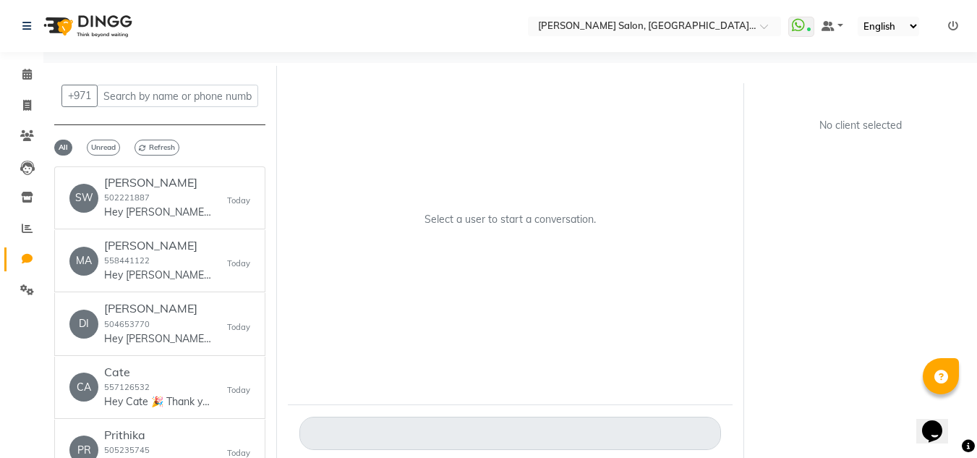
click at [30, 51] on nav "Select Location × Chitra Singh Salon, Al Jaddaf Dubai , Al Jaddaf Dubai WhatsAp…" at bounding box center [488, 26] width 977 height 52
click at [14, 82] on link "Calendar" at bounding box center [21, 75] width 35 height 24
